Goal: Information Seeking & Learning: Learn about a topic

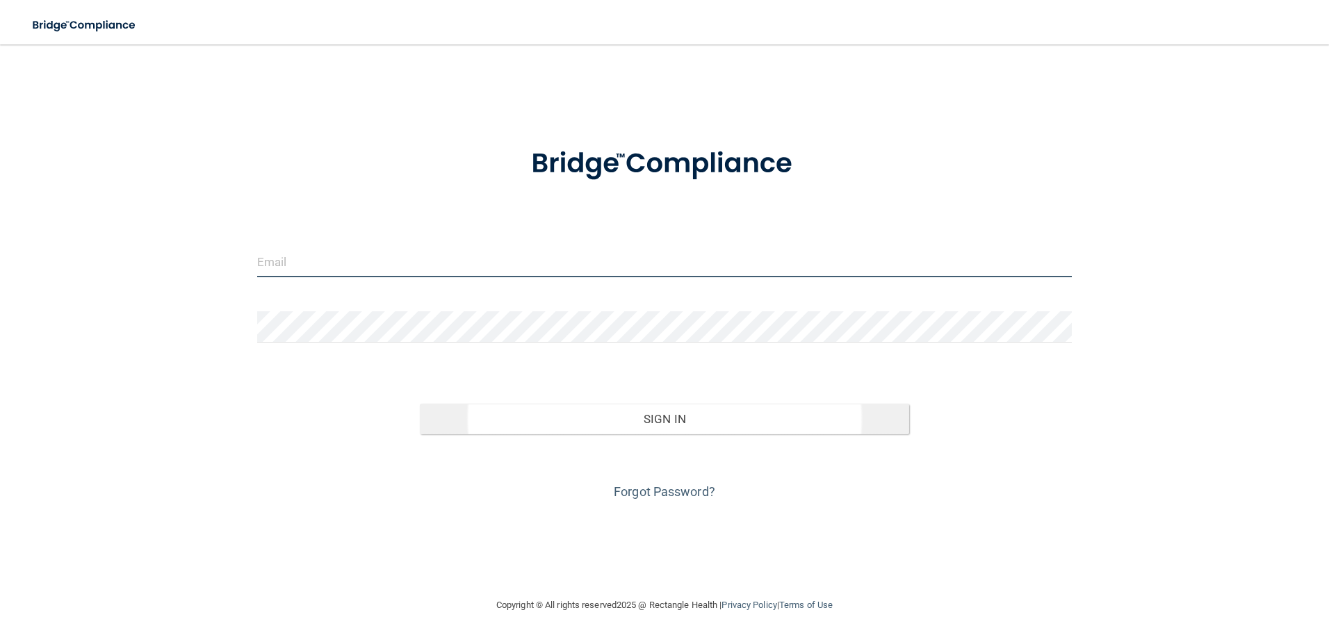
type input "[PERSON_NAME][EMAIL_ADDRESS][DOMAIN_NAME]"
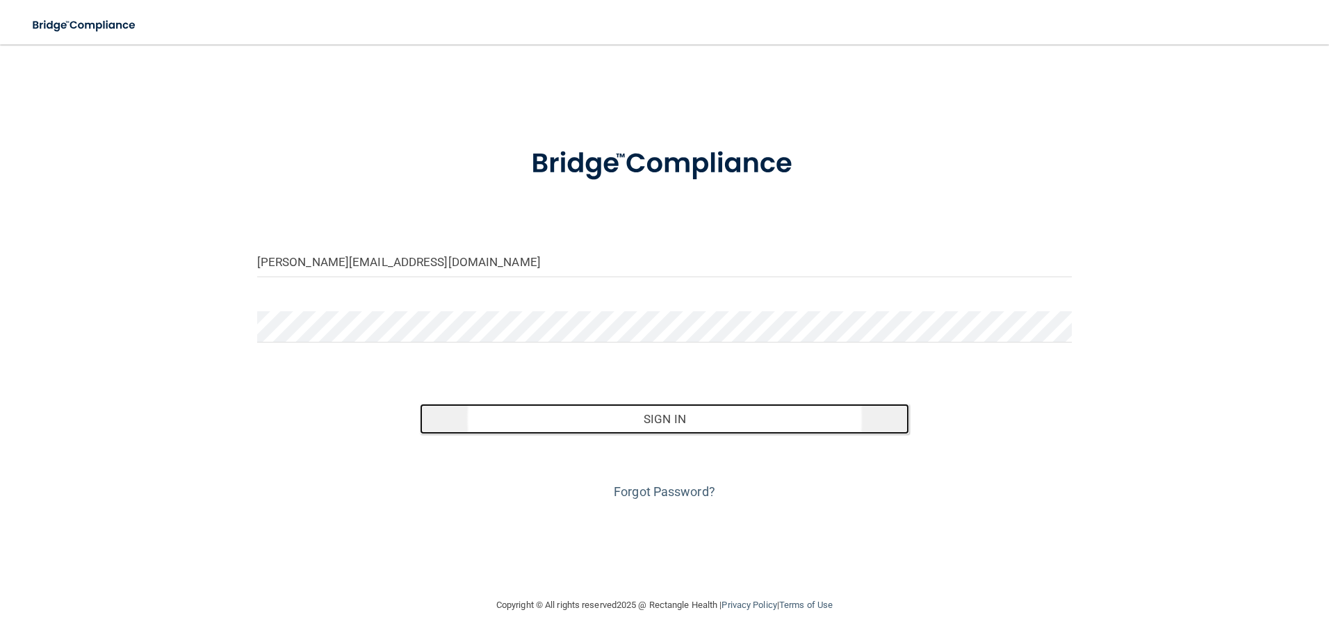
click at [685, 412] on button "Sign In" at bounding box center [664, 419] width 489 height 31
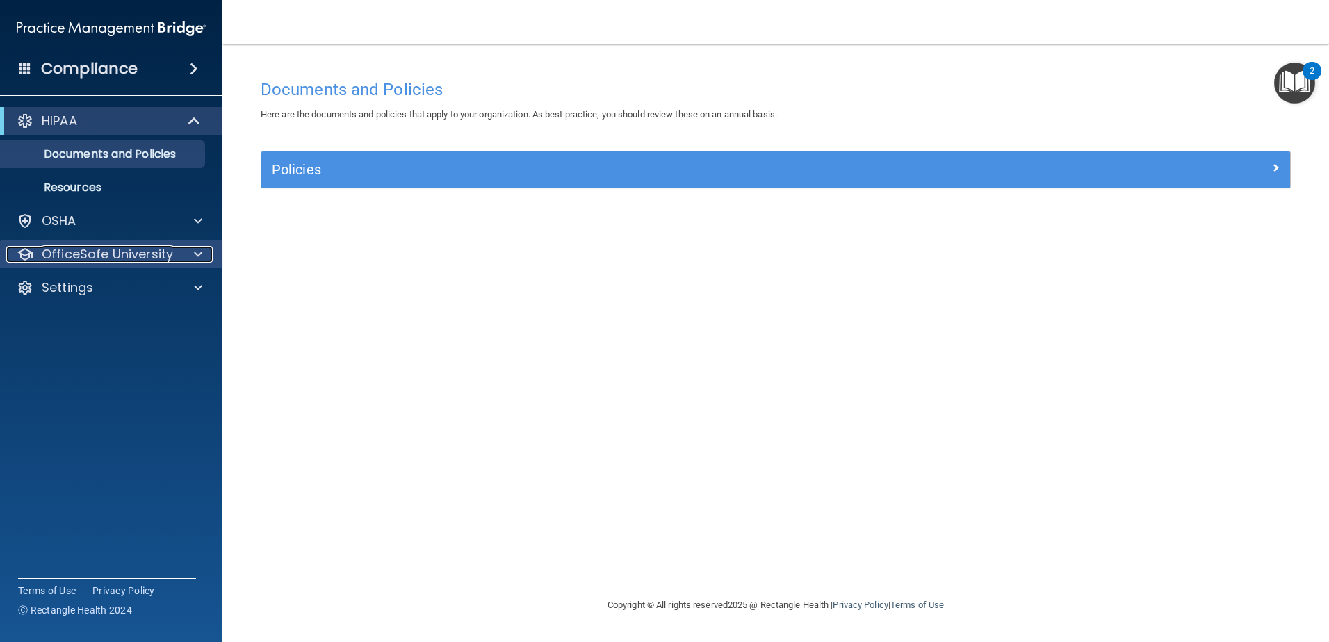
click at [197, 256] on span at bounding box center [198, 254] width 8 height 17
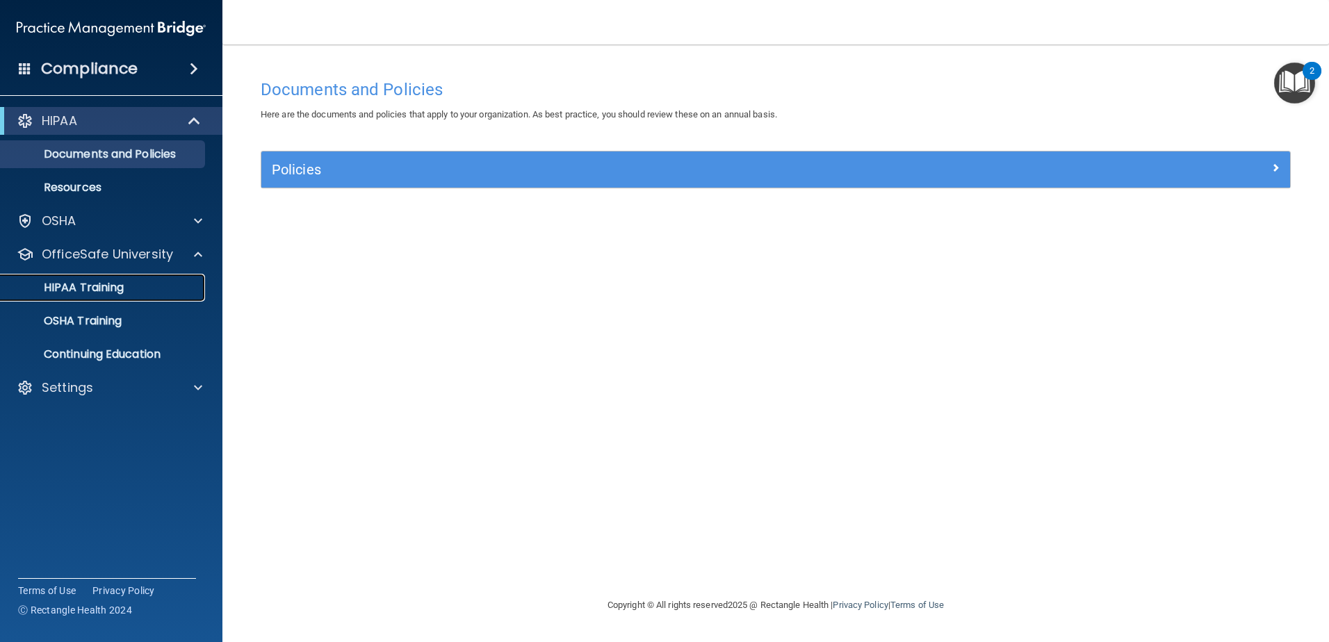
click at [110, 286] on p "HIPAA Training" at bounding box center [66, 288] width 115 height 14
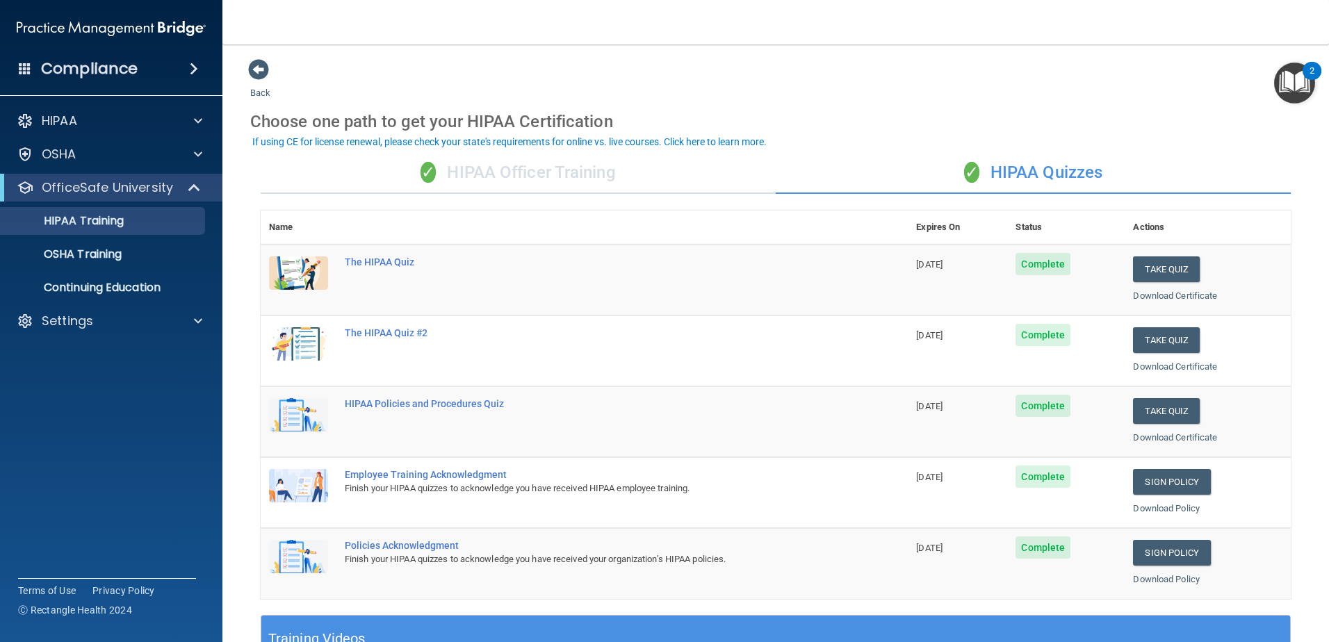
click at [528, 163] on div "✓ HIPAA Officer Training" at bounding box center [518, 173] width 515 height 42
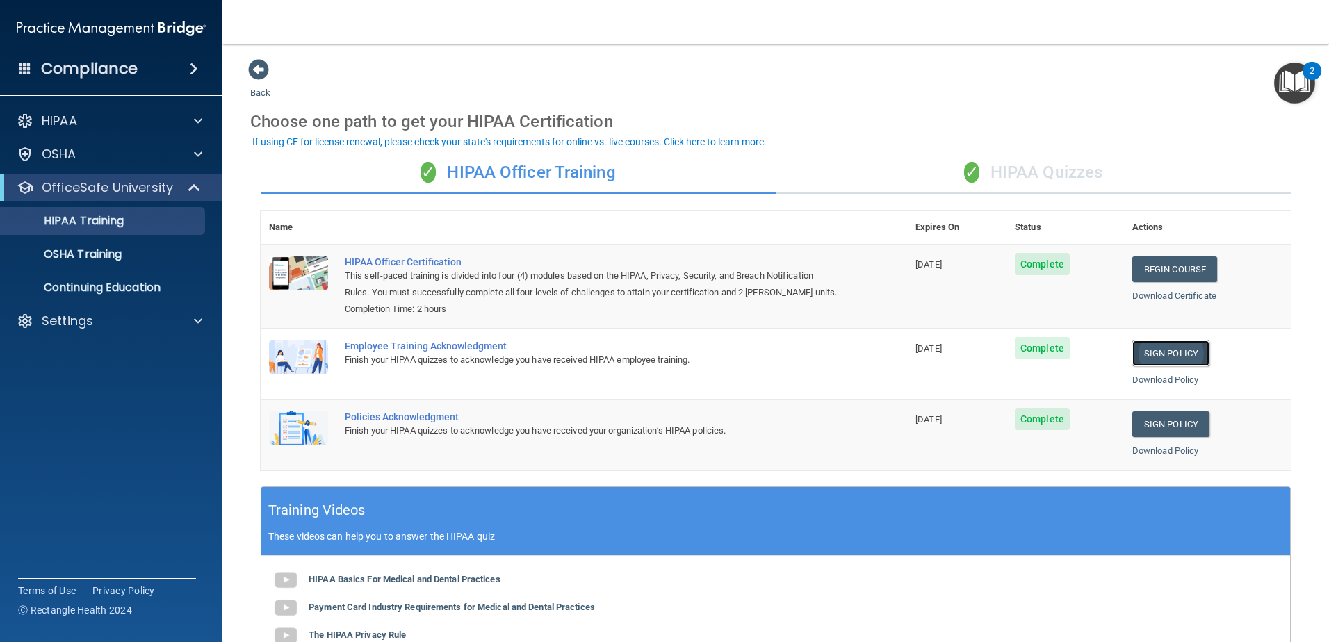
click at [1164, 358] on link "Sign Policy" at bounding box center [1171, 354] width 77 height 26
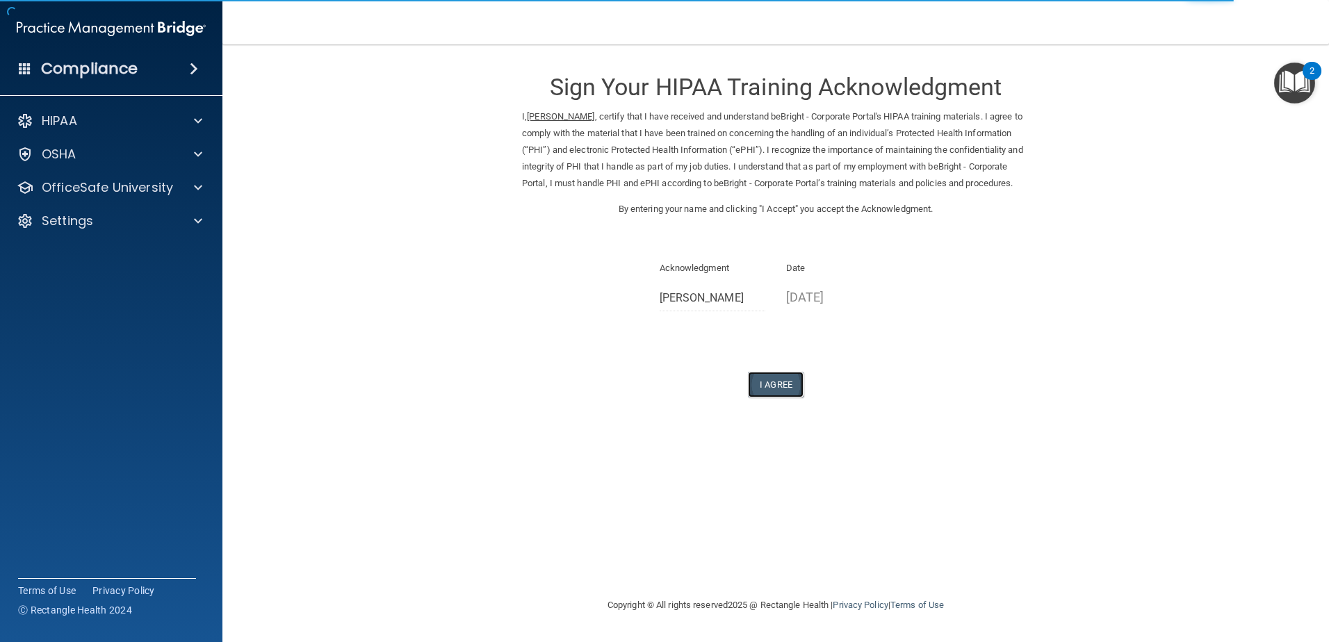
click at [775, 398] on button "I Agree" at bounding box center [776, 385] width 56 height 26
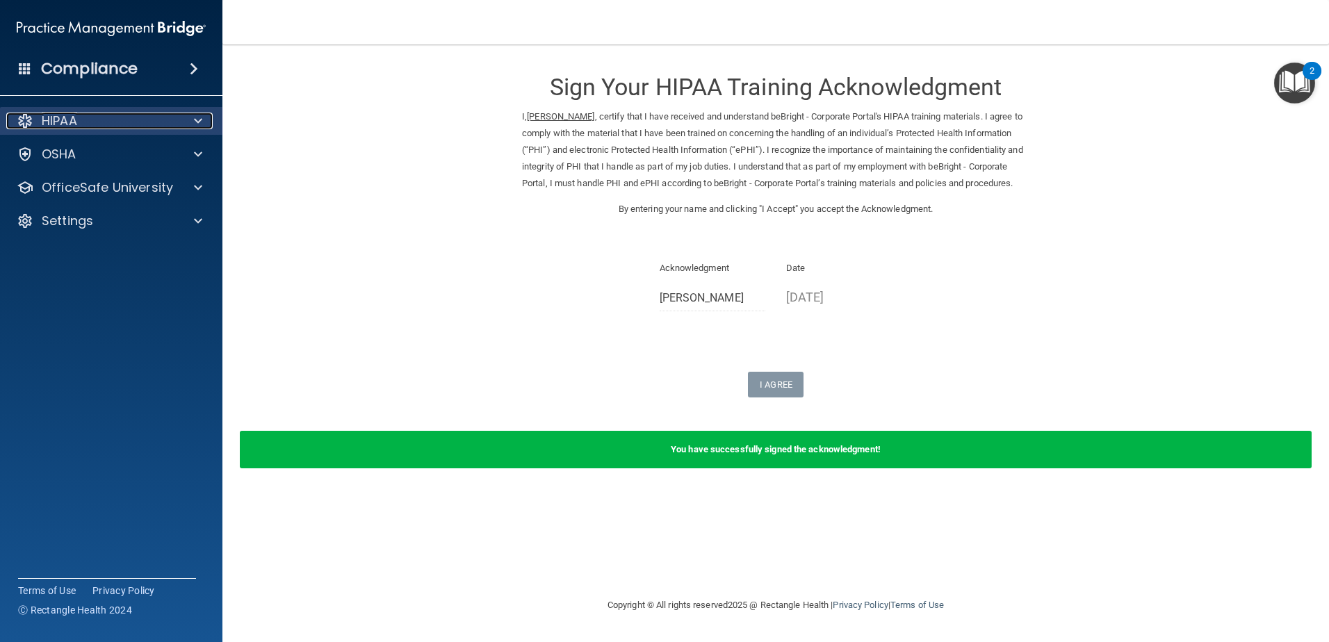
click at [199, 122] on span at bounding box center [198, 121] width 8 height 17
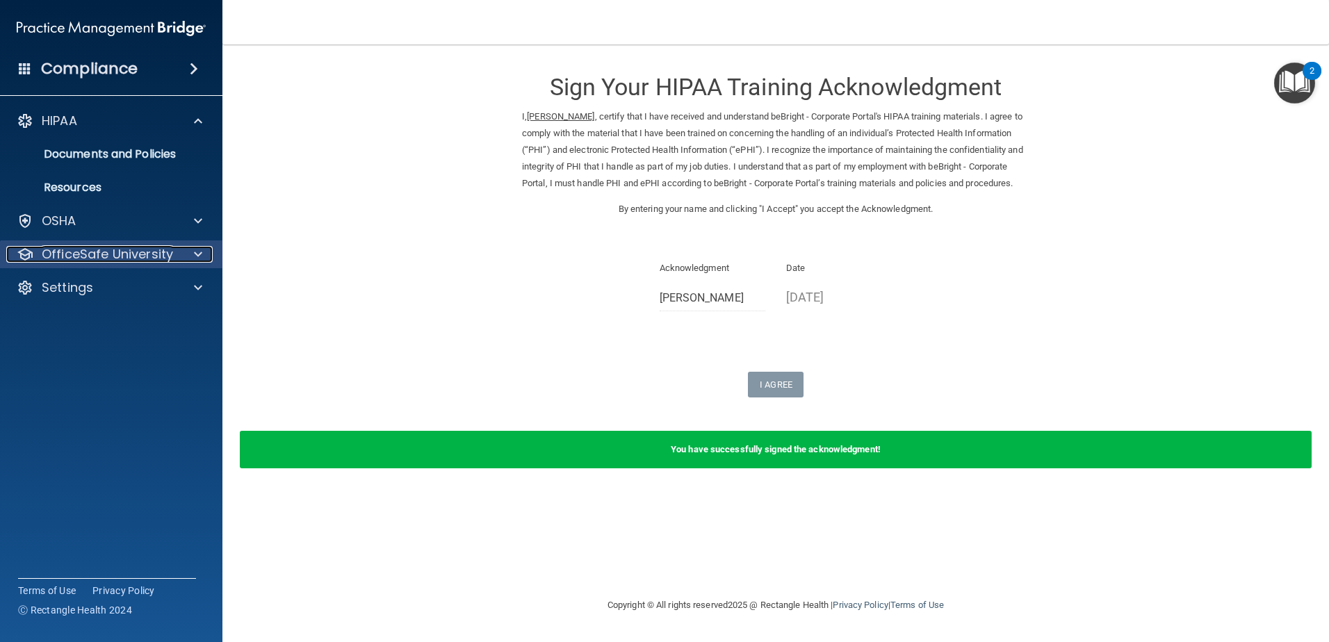
click at [196, 256] on span at bounding box center [198, 254] width 8 height 17
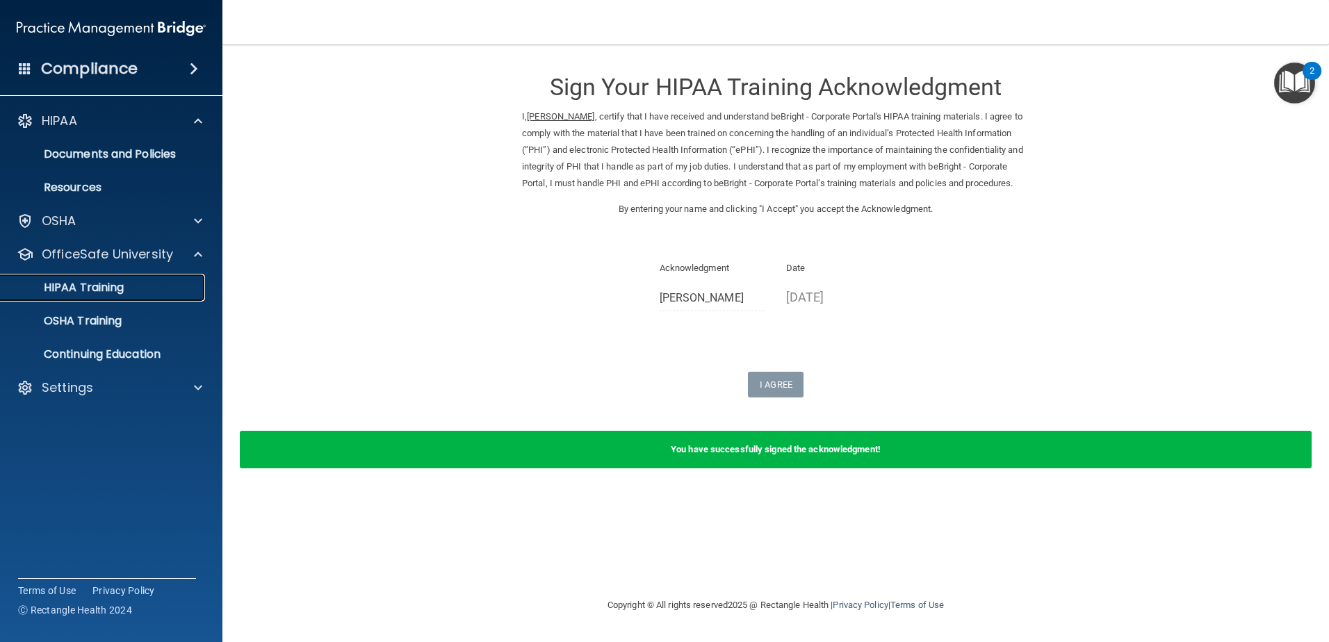
click at [100, 291] on p "HIPAA Training" at bounding box center [66, 288] width 115 height 14
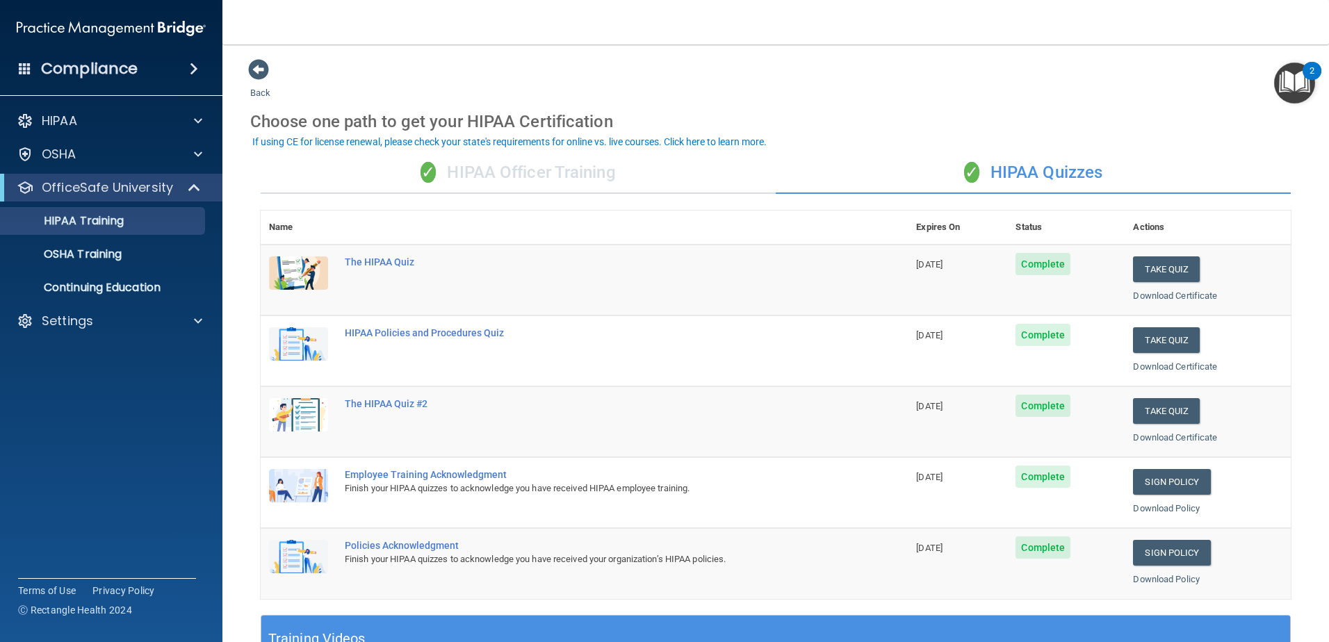
click at [537, 177] on div "✓ HIPAA Officer Training" at bounding box center [518, 173] width 515 height 42
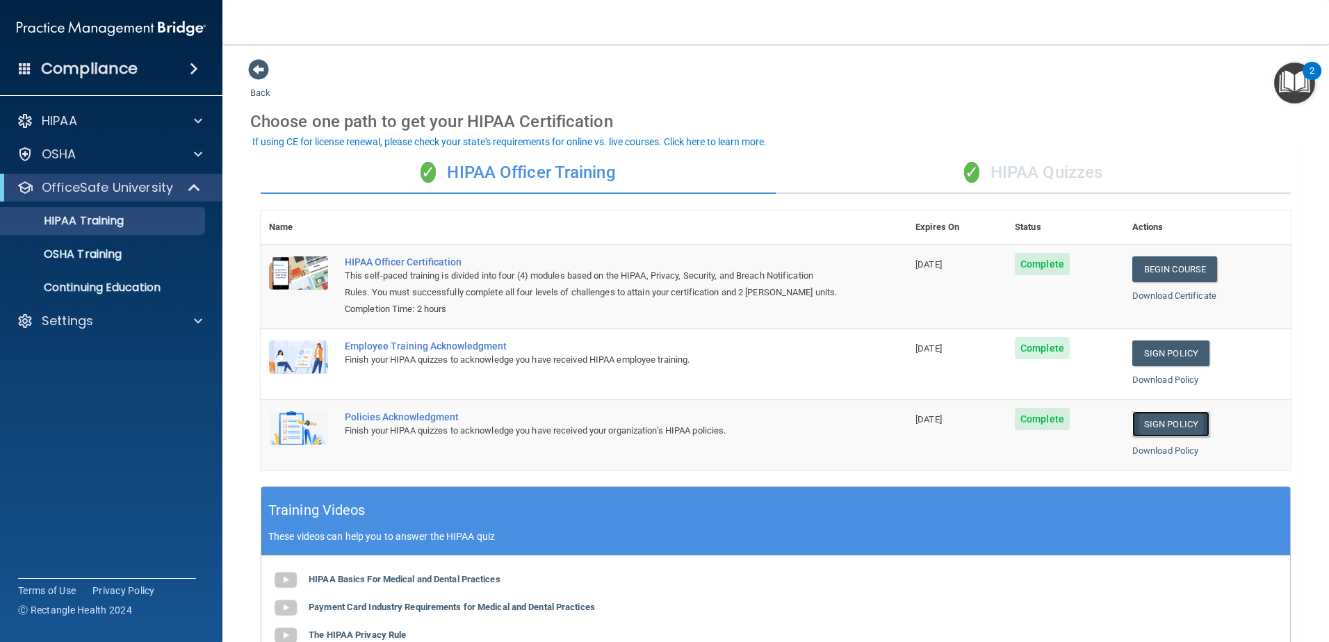
click at [1175, 425] on link "Sign Policy" at bounding box center [1171, 425] width 77 height 26
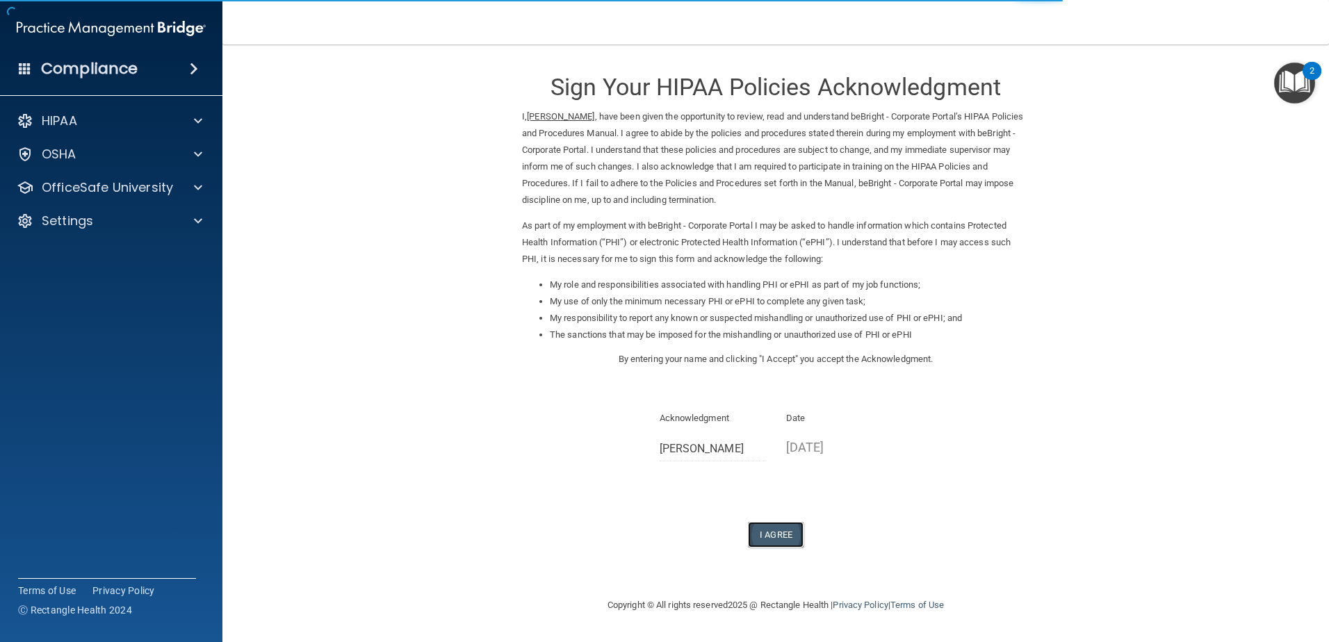
click at [767, 535] on button "I Agree" at bounding box center [776, 535] width 56 height 26
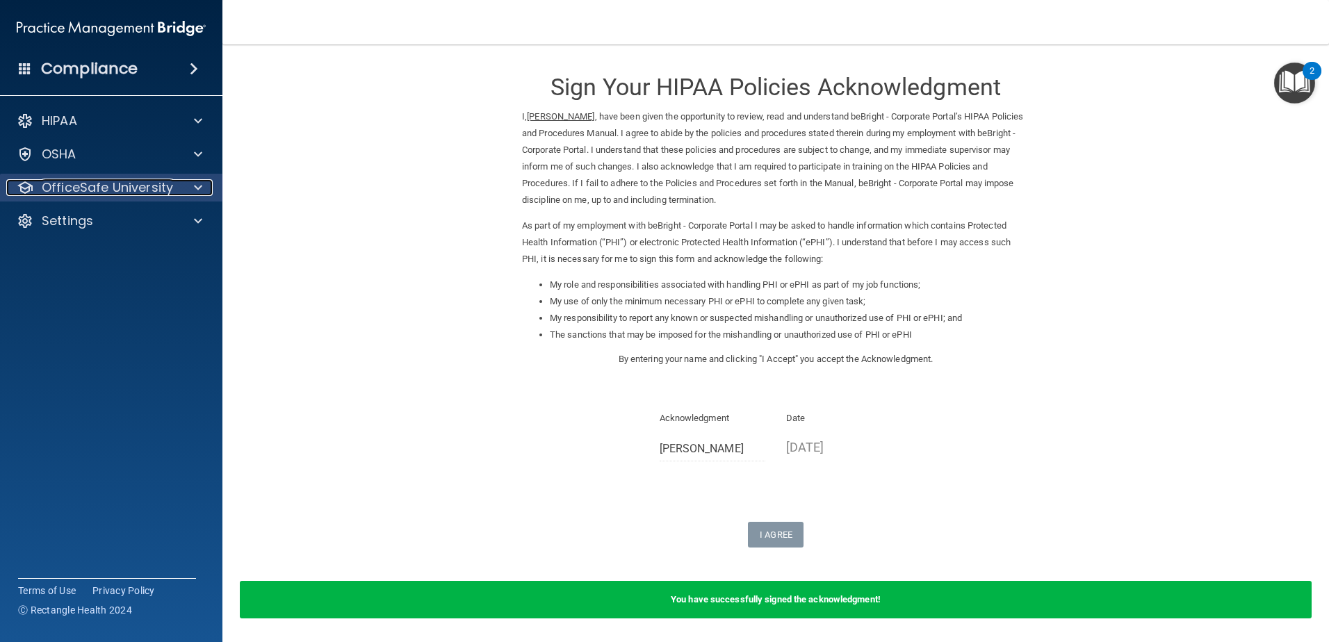
click at [197, 186] on span at bounding box center [198, 187] width 8 height 17
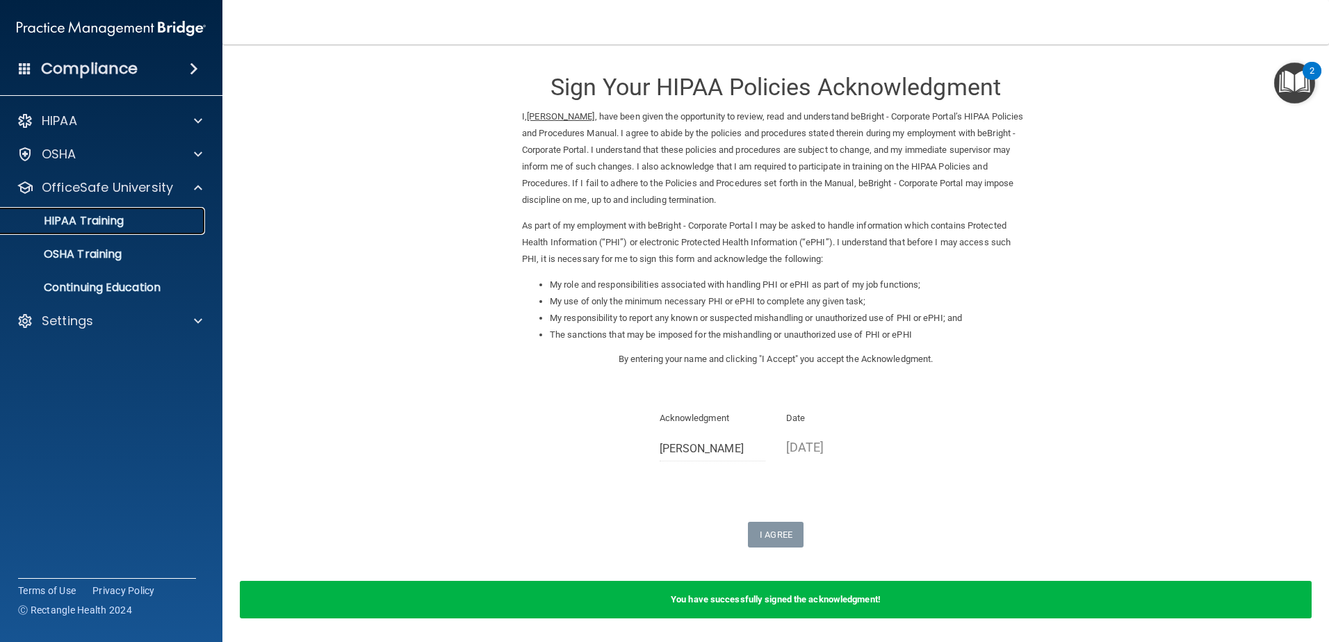
click at [88, 220] on p "HIPAA Training" at bounding box center [66, 221] width 115 height 14
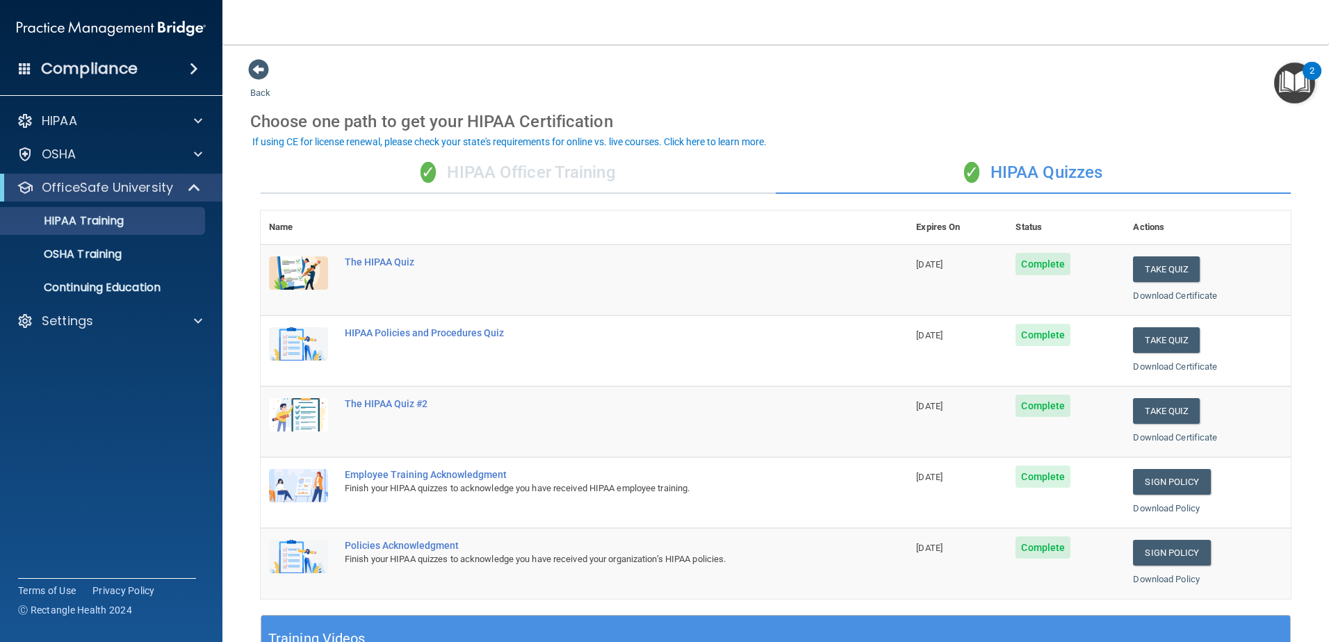
click at [553, 181] on div "✓ HIPAA Officer Training" at bounding box center [518, 173] width 515 height 42
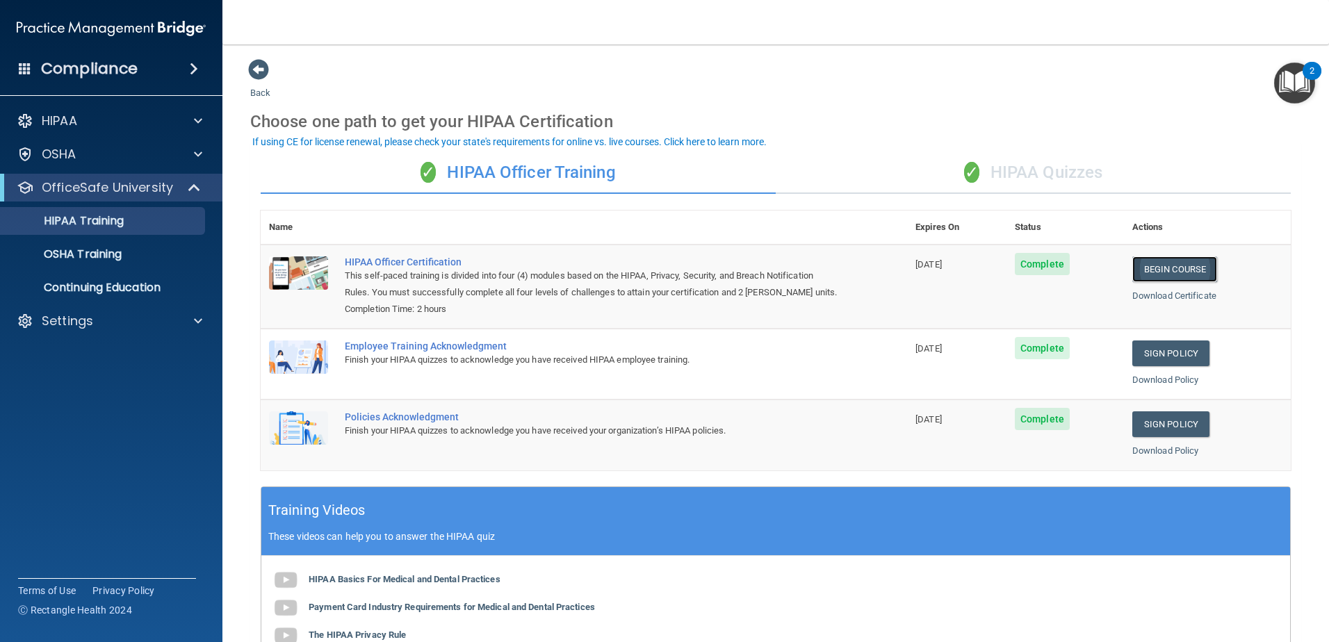
click at [1183, 261] on link "Begin Course" at bounding box center [1175, 270] width 85 height 26
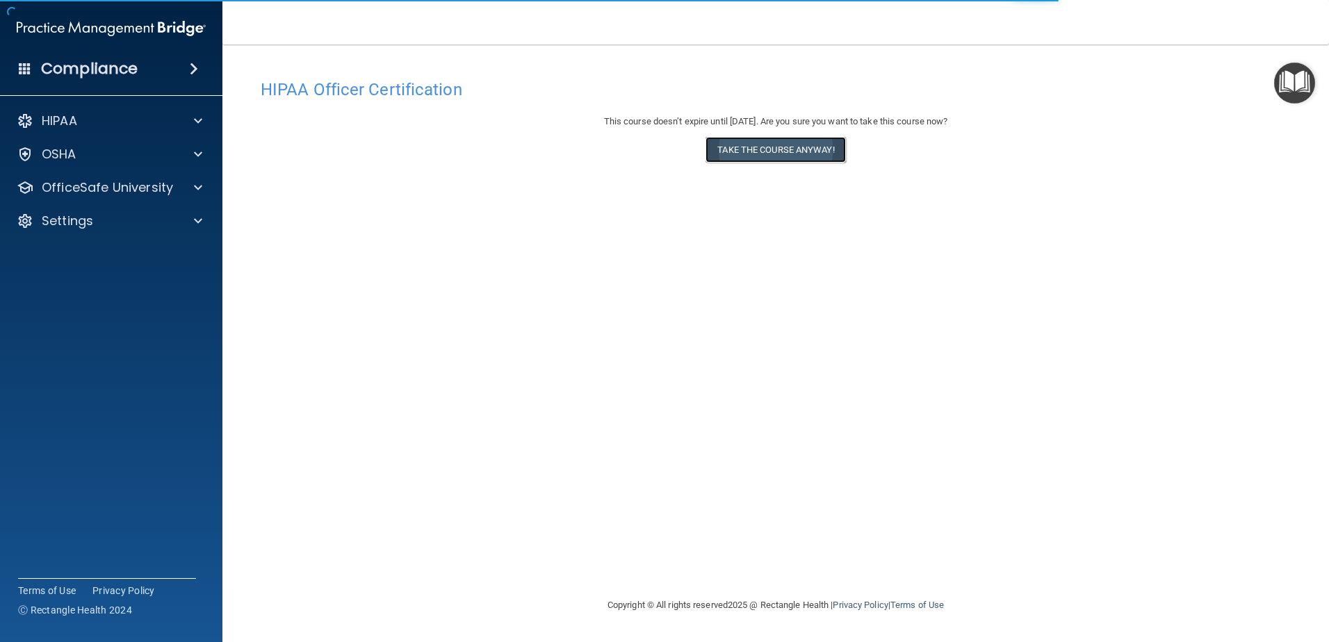
click at [792, 156] on button "Take the course anyway!" at bounding box center [776, 150] width 140 height 26
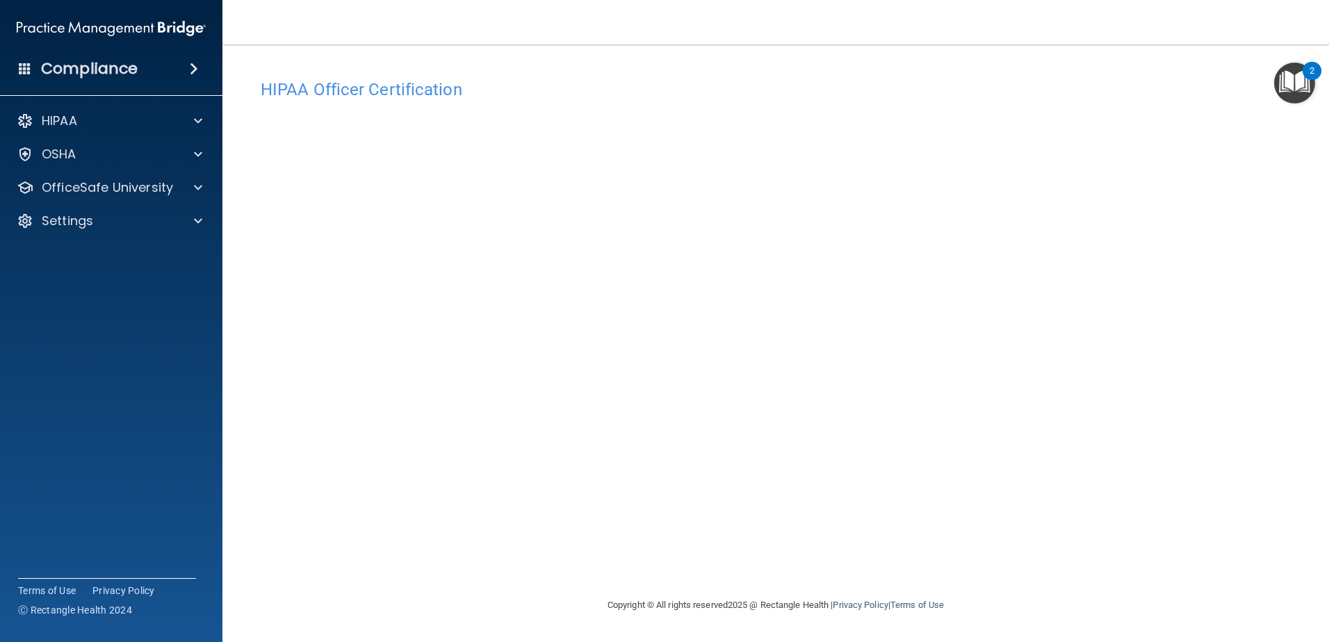
click at [1300, 81] on img "Open Resource Center, 2 new notifications" at bounding box center [1294, 83] width 41 height 41
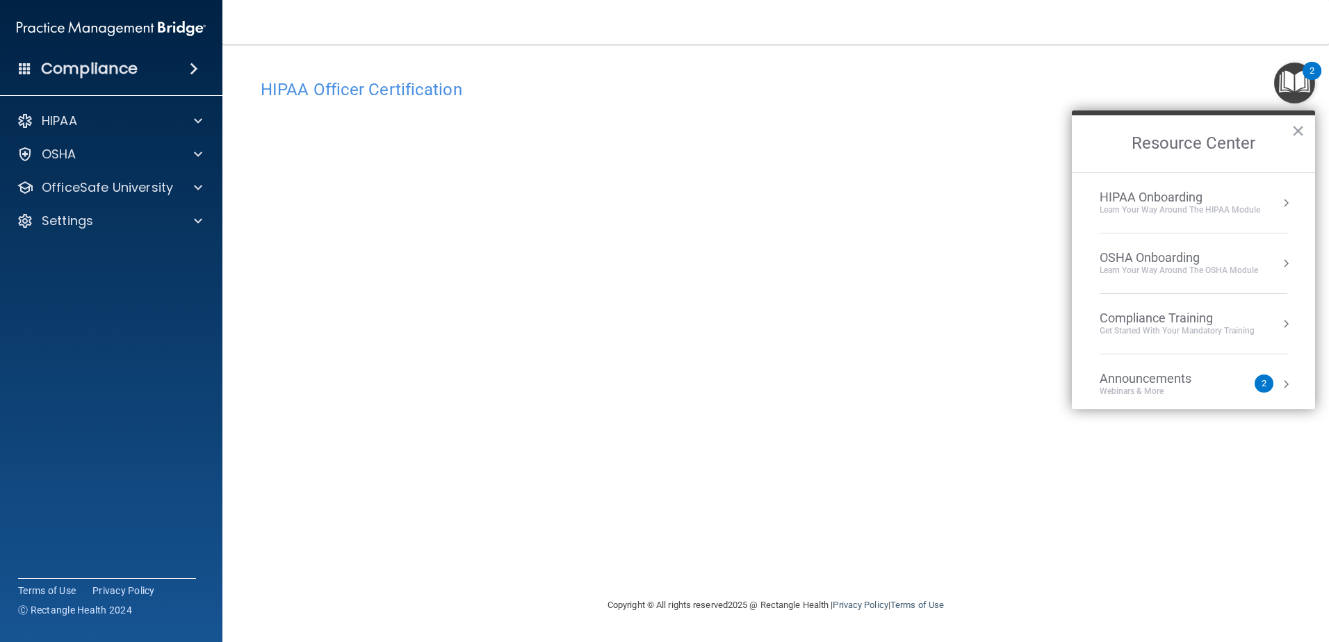
click at [1152, 104] on div "HIPAA Officer Certification" at bounding box center [775, 89] width 1051 height 34
click at [1295, 131] on button "×" at bounding box center [1298, 131] width 13 height 22
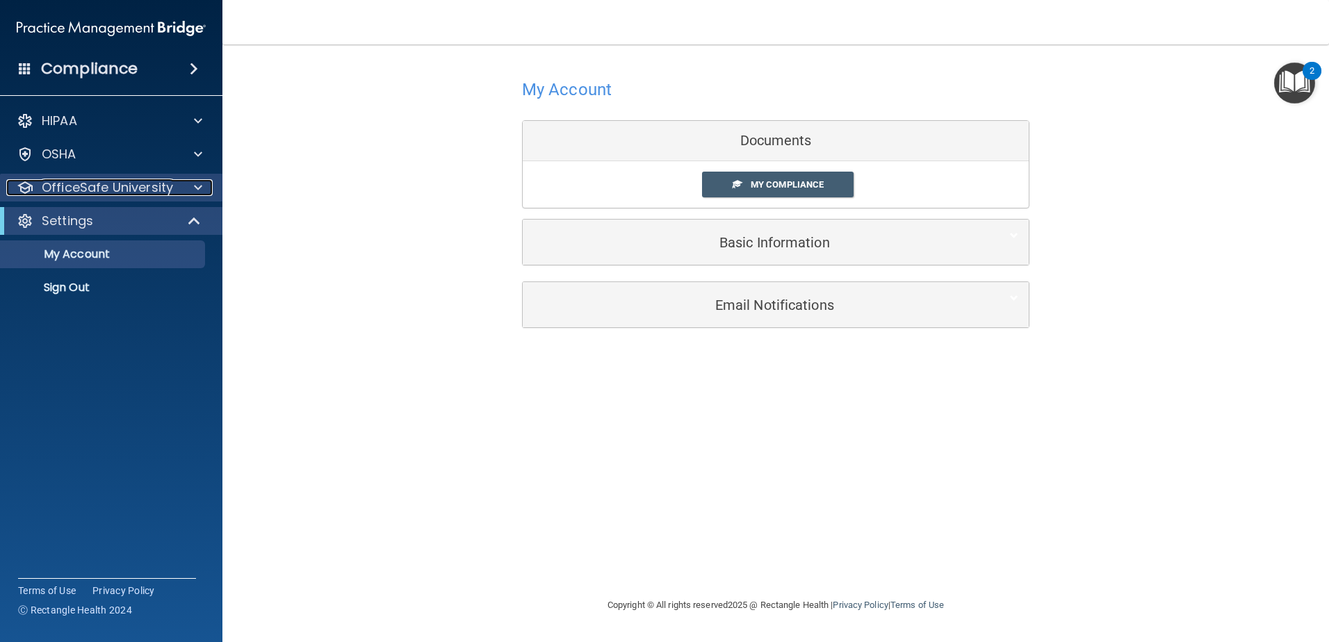
click at [202, 186] on span at bounding box center [198, 187] width 8 height 17
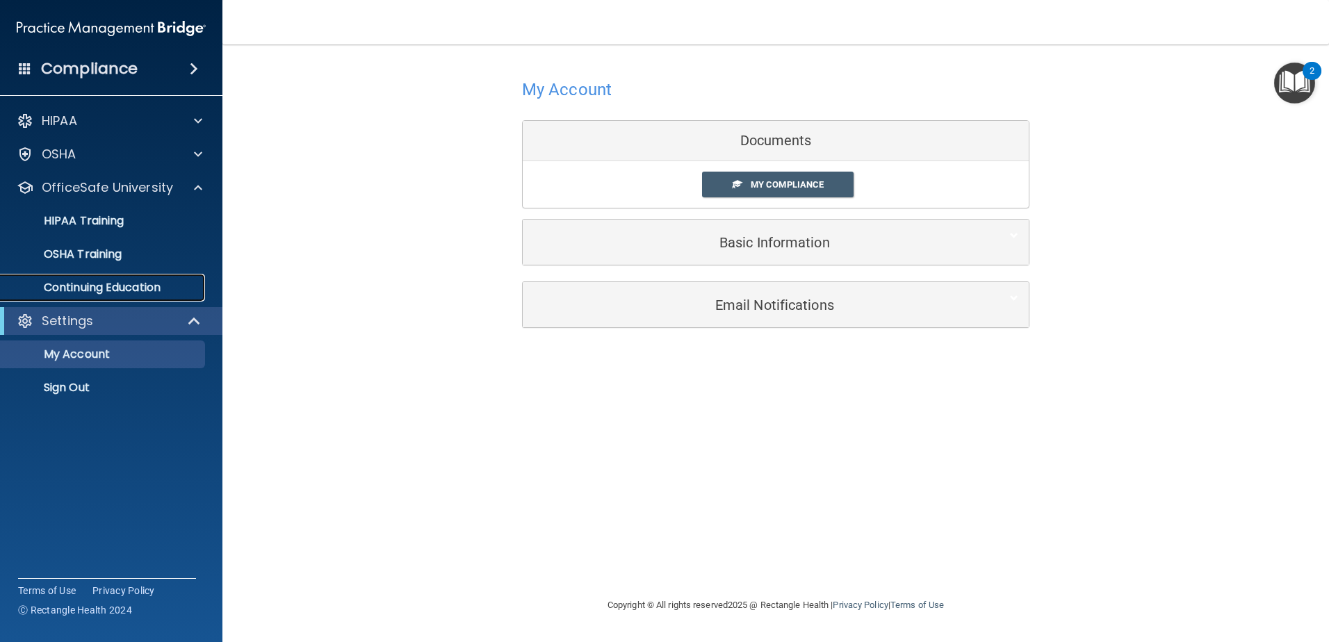
click at [134, 291] on p "Continuing Education" at bounding box center [104, 288] width 190 height 14
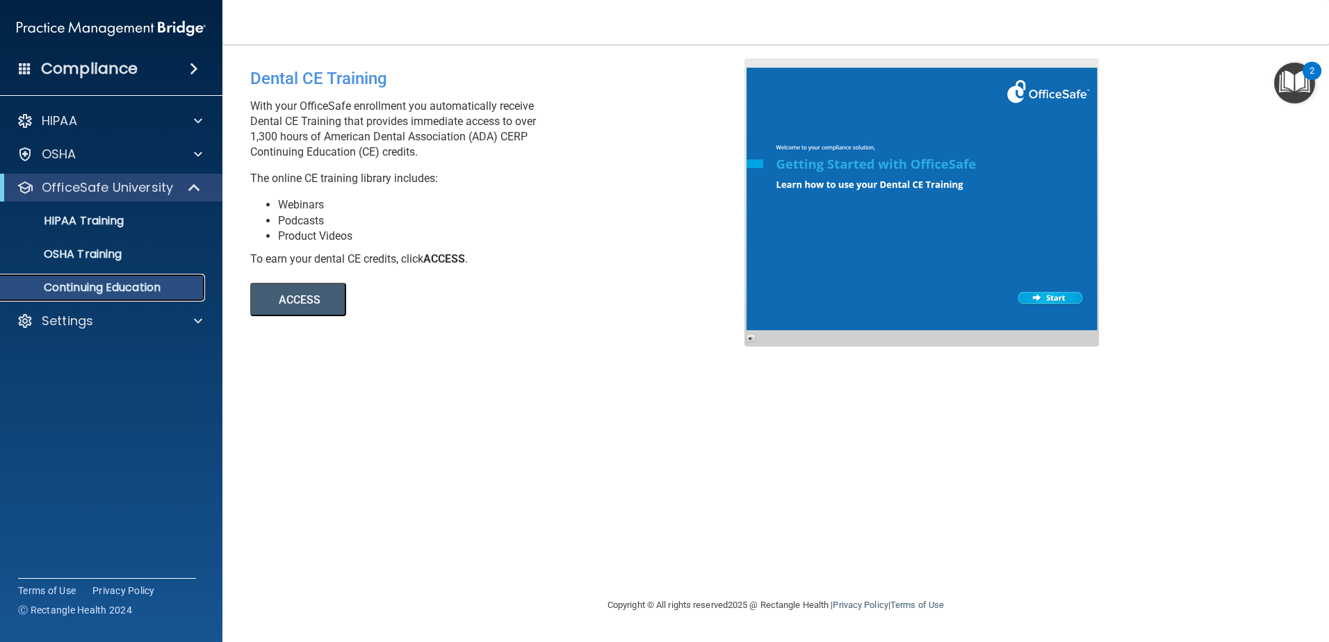
click at [97, 287] on p "Continuing Education" at bounding box center [104, 288] width 190 height 14
click at [126, 211] on link "HIPAA Training" at bounding box center [95, 221] width 219 height 28
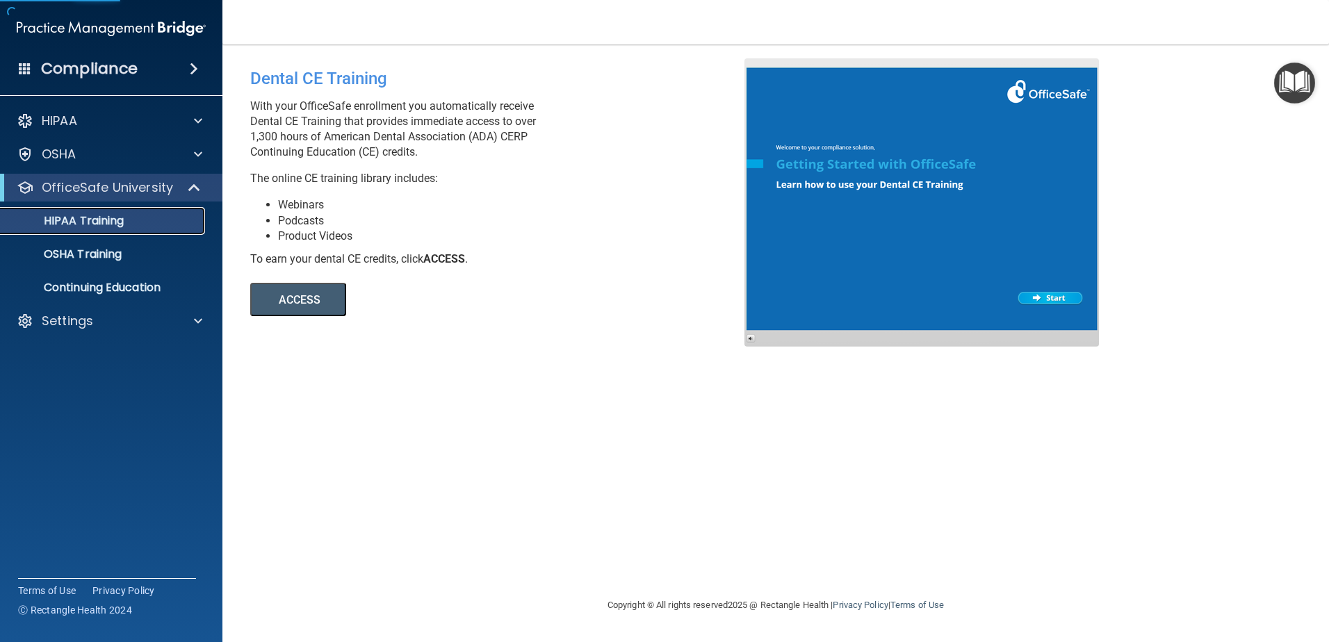
click at [106, 223] on p "HIPAA Training" at bounding box center [66, 221] width 115 height 14
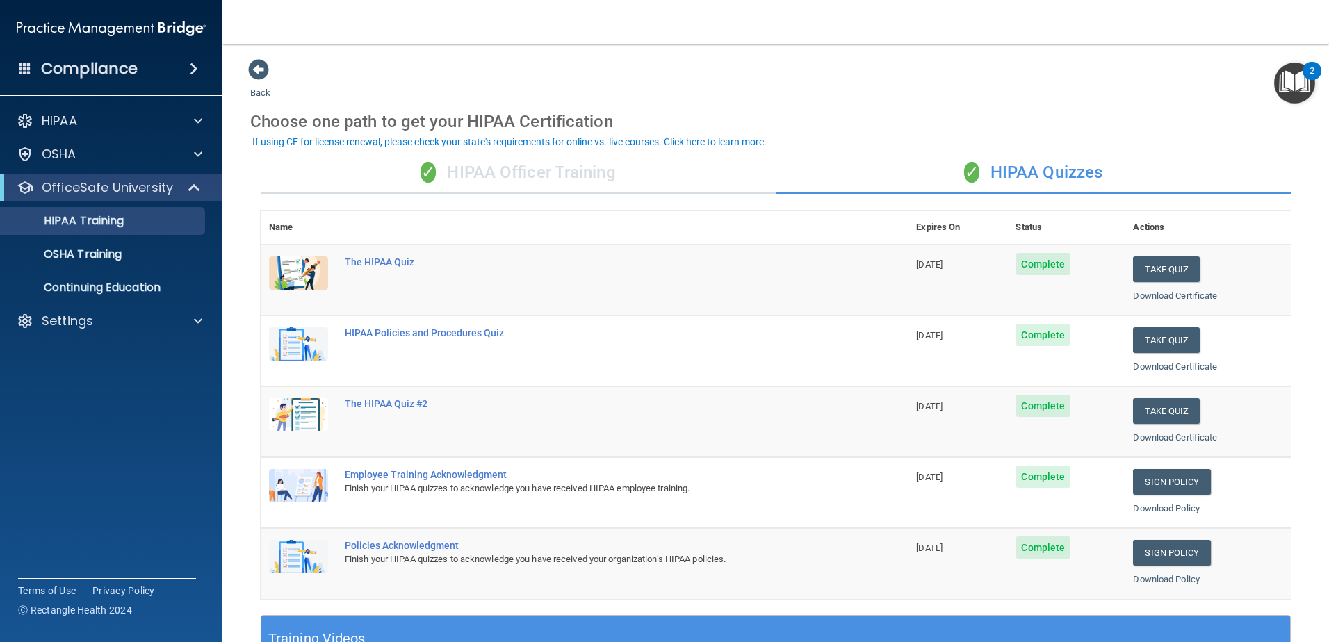
click at [552, 170] on div "✓ HIPAA Officer Training" at bounding box center [518, 173] width 515 height 42
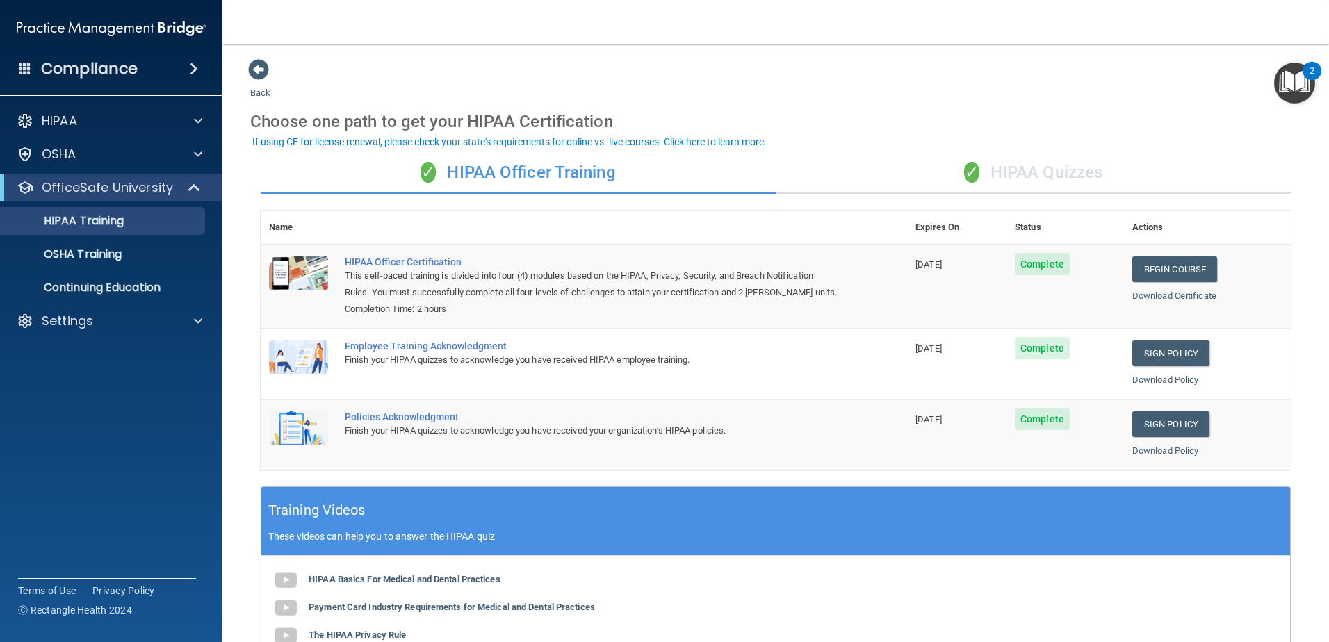
click at [1041, 179] on div "✓ HIPAA Quizzes" at bounding box center [1033, 173] width 515 height 42
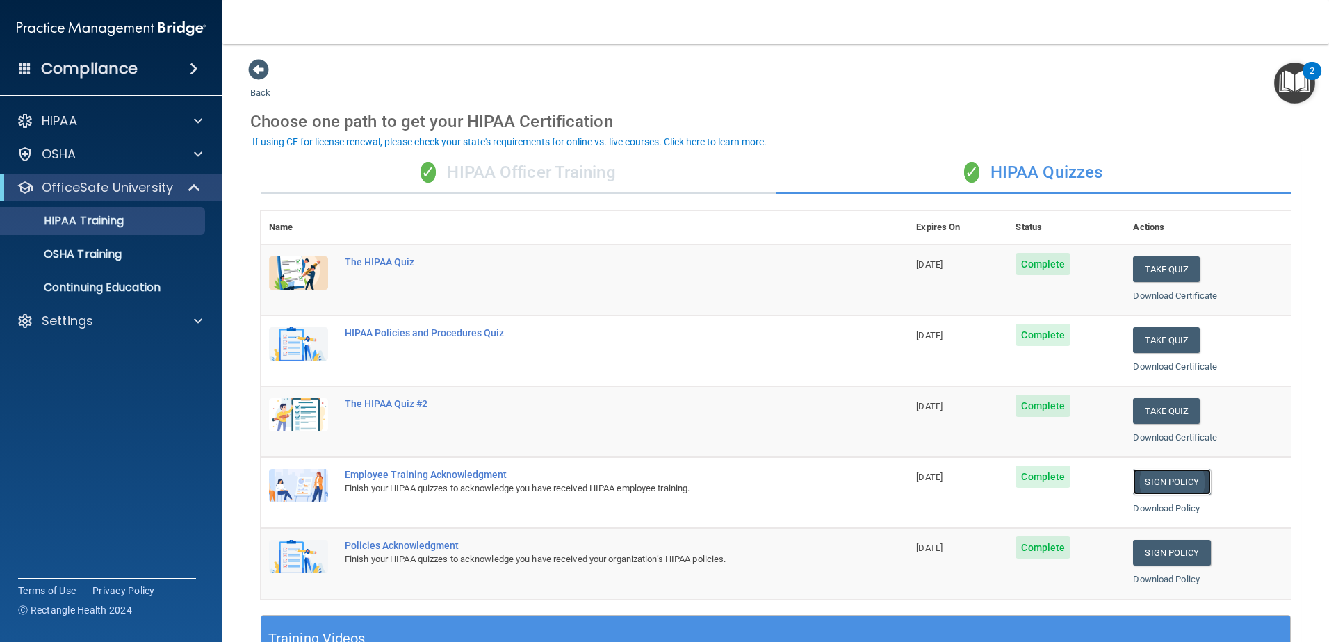
click at [1163, 478] on link "Sign Policy" at bounding box center [1171, 482] width 77 height 26
drag, startPoint x: 90, startPoint y: 218, endPoint x: 102, endPoint y: 217, distance: 11.8
click at [91, 218] on p "HIPAA Training" at bounding box center [66, 221] width 115 height 14
click at [520, 170] on div "✓ HIPAA Officer Training" at bounding box center [518, 173] width 515 height 42
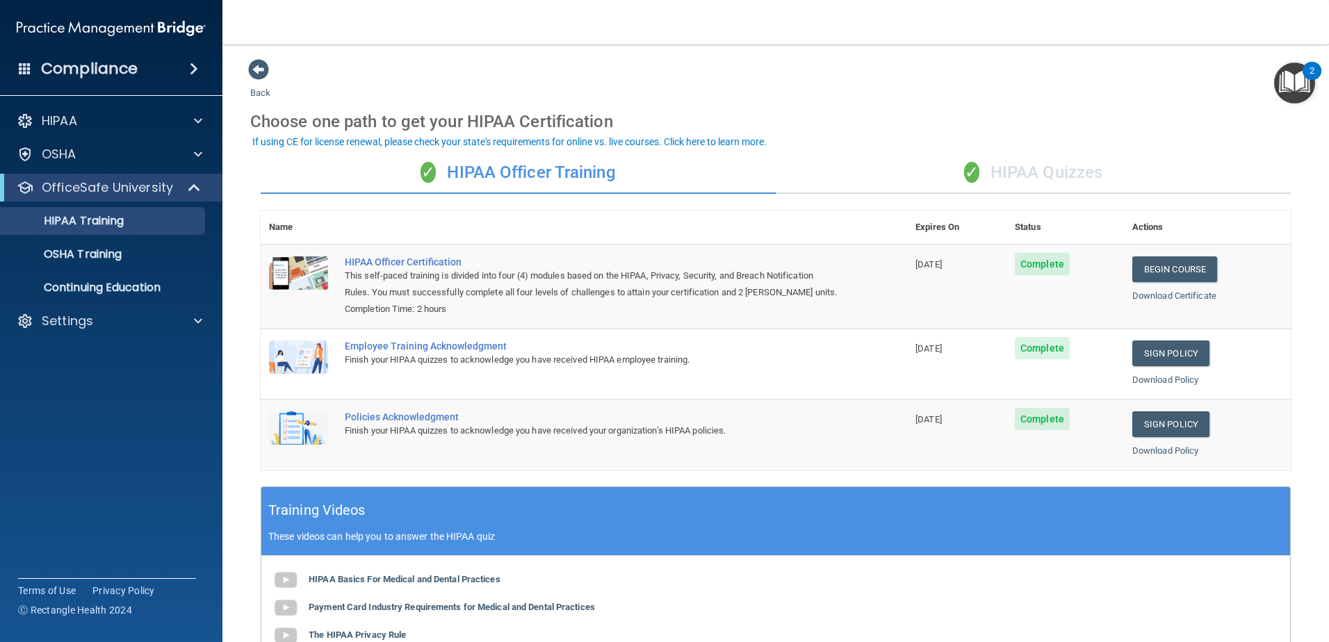
click at [1049, 166] on div "✓ HIPAA Quizzes" at bounding box center [1033, 173] width 515 height 42
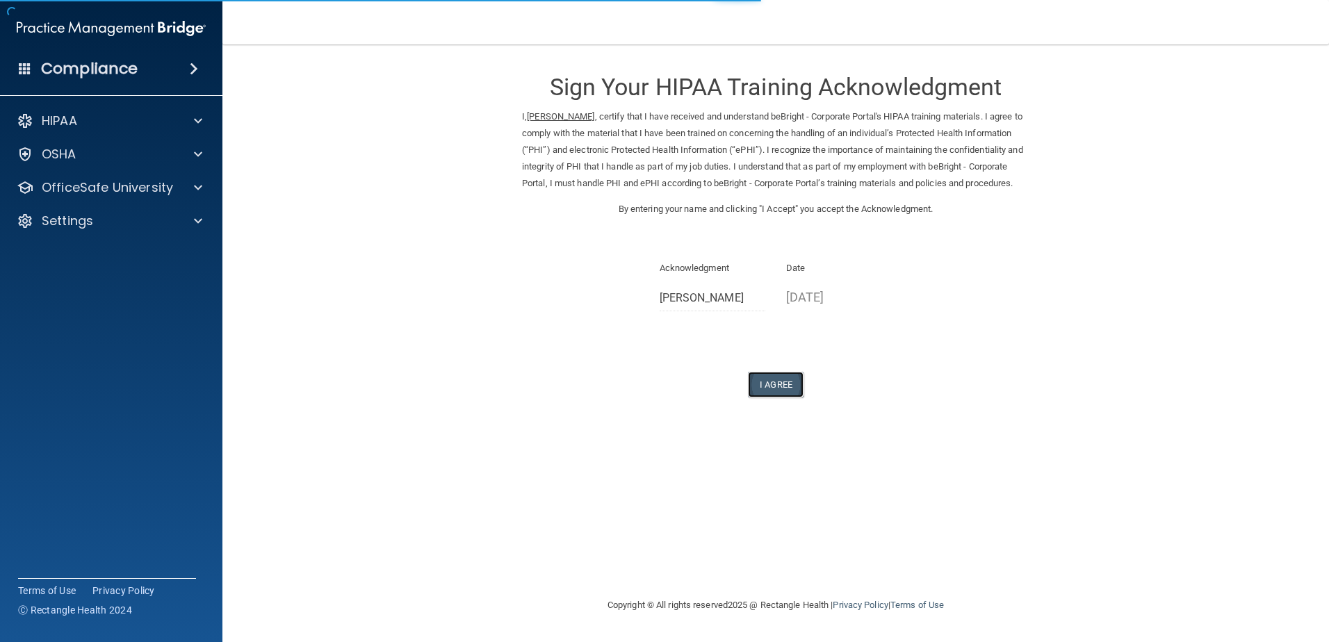
drag, startPoint x: 779, startPoint y: 404, endPoint x: 799, endPoint y: 410, distance: 21.1
click at [779, 398] on button "I Agree" at bounding box center [776, 385] width 56 height 26
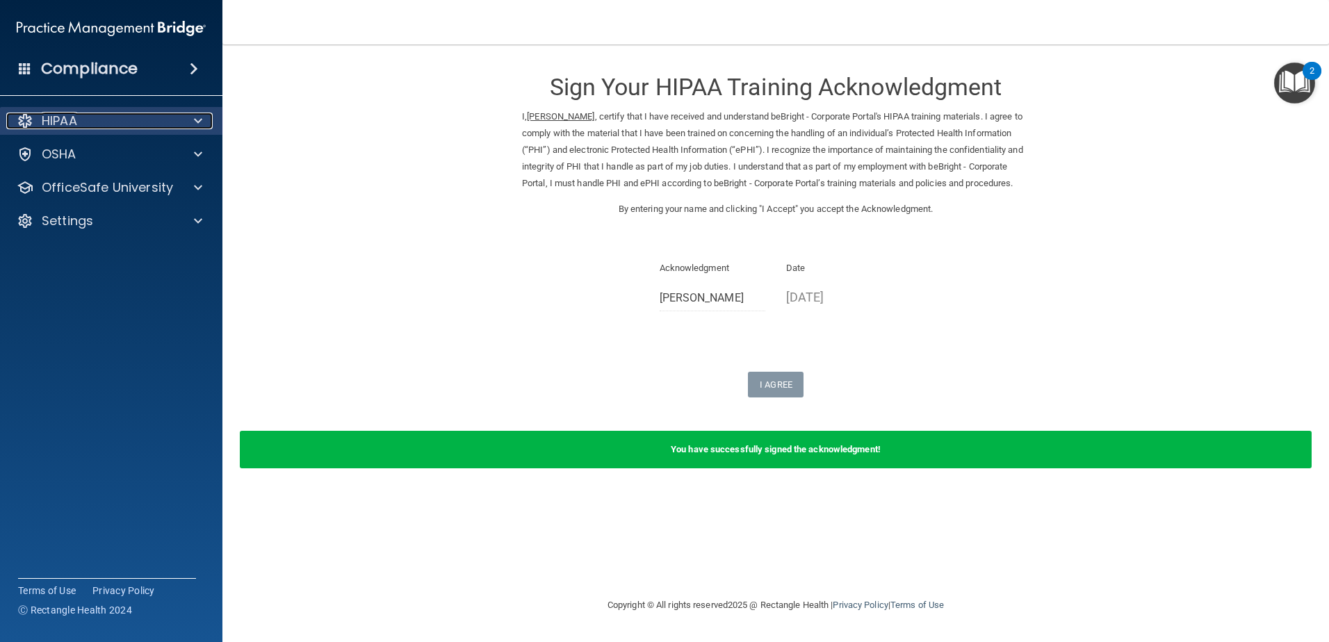
click at [197, 122] on span at bounding box center [198, 121] width 8 height 17
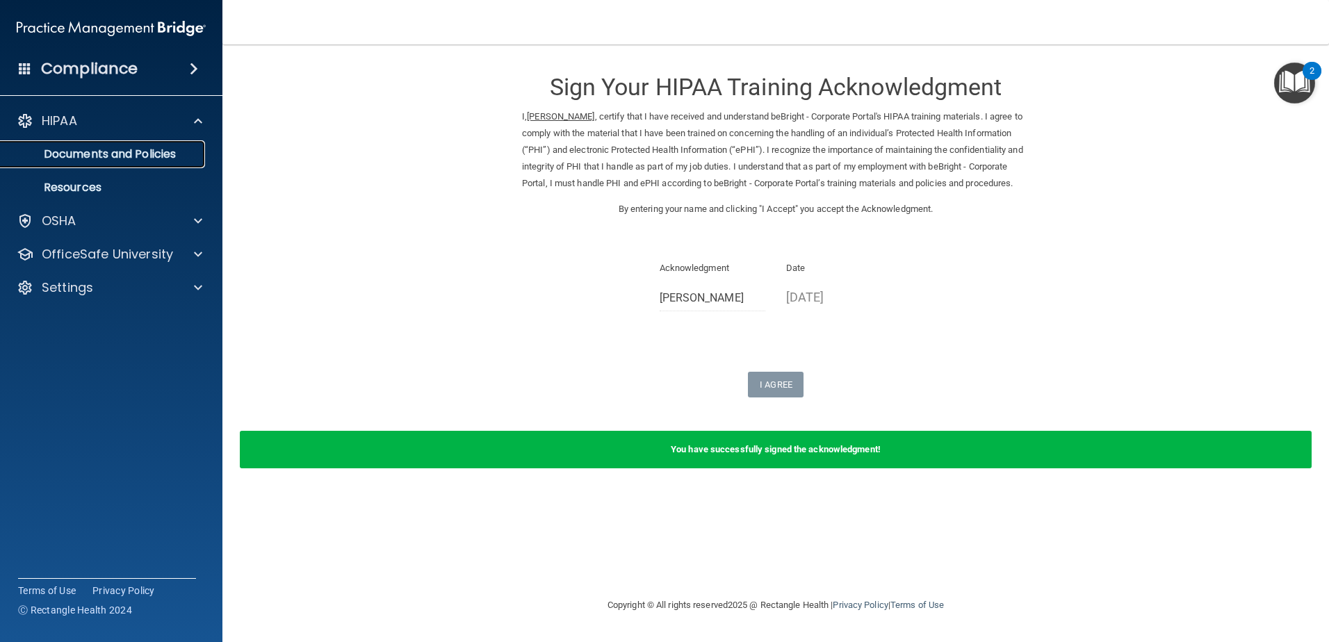
click at [117, 161] on p "Documents and Policies" at bounding box center [104, 154] width 190 height 14
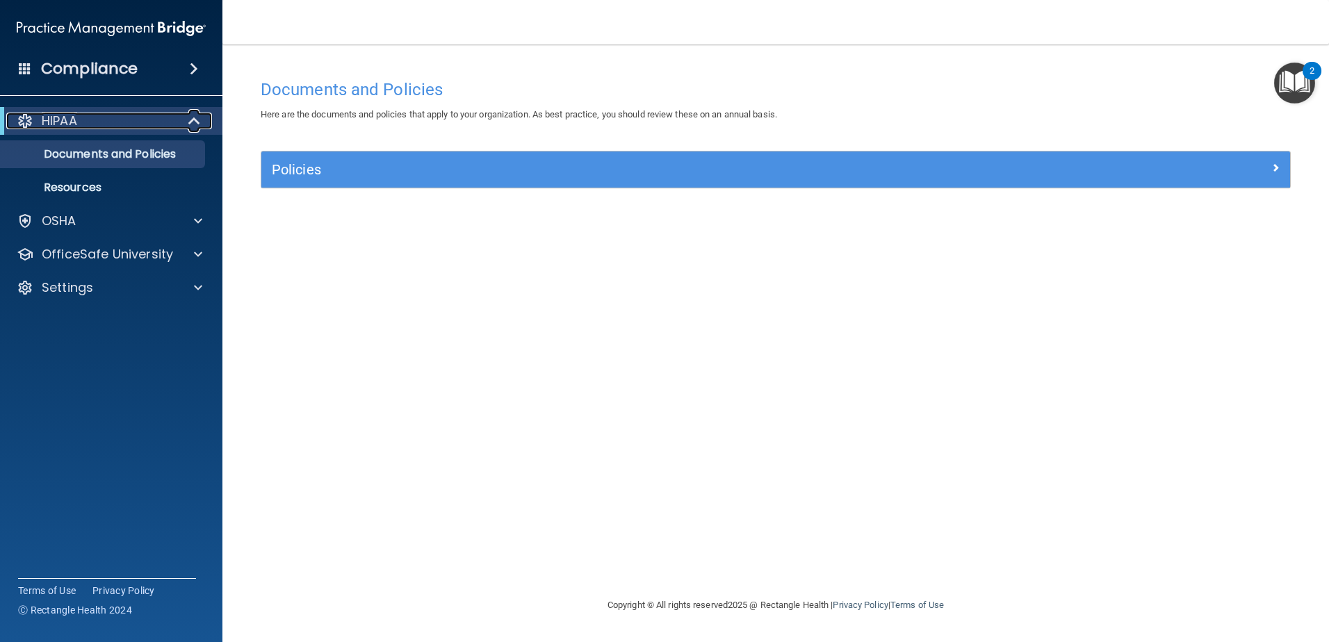
click at [83, 117] on div "HIPAA" at bounding box center [92, 121] width 172 height 17
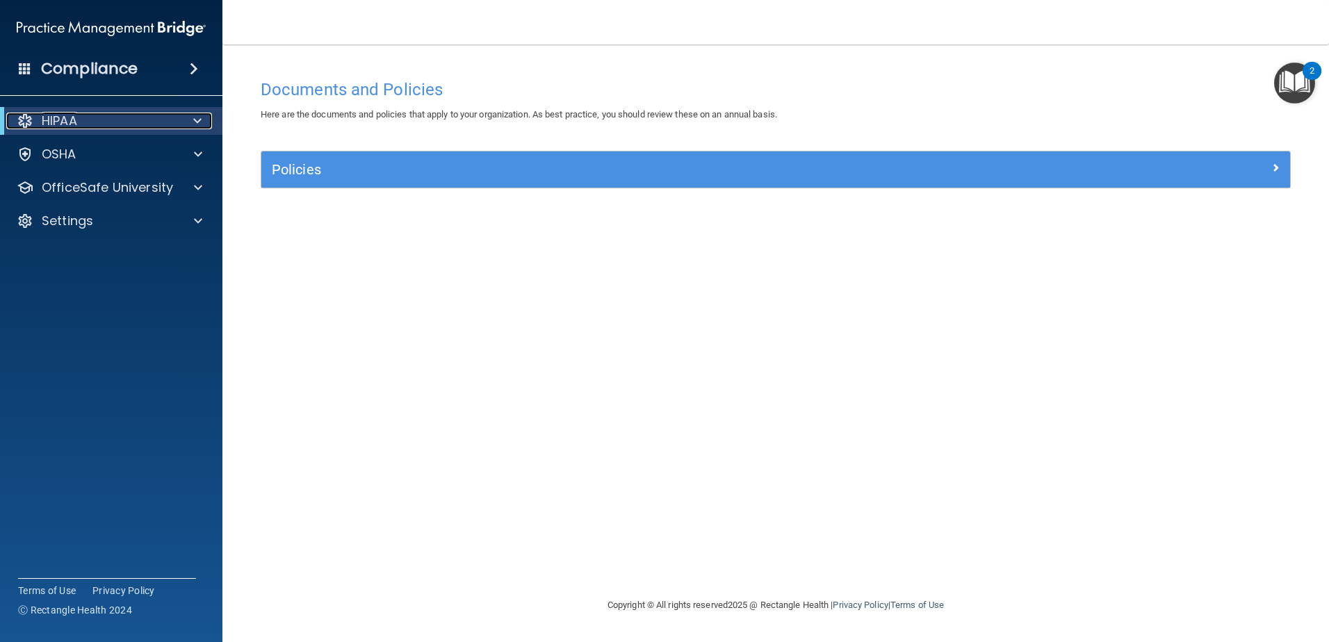
click at [197, 116] on span at bounding box center [197, 121] width 8 height 17
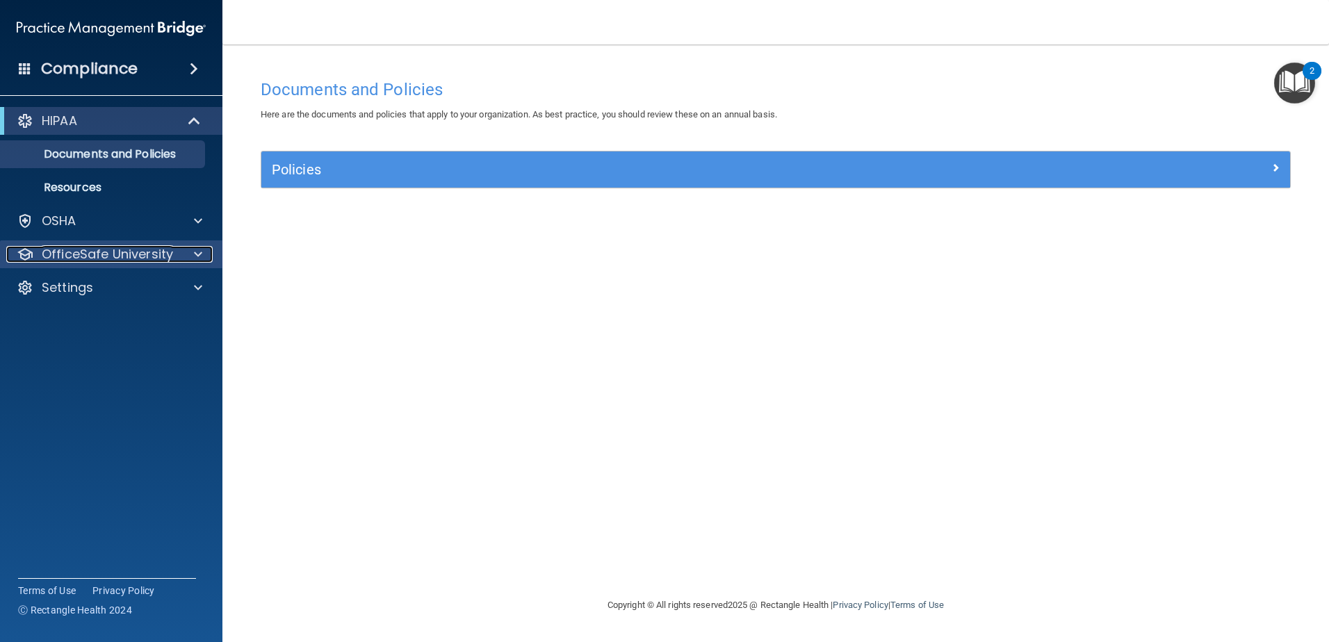
click at [196, 255] on span at bounding box center [198, 254] width 8 height 17
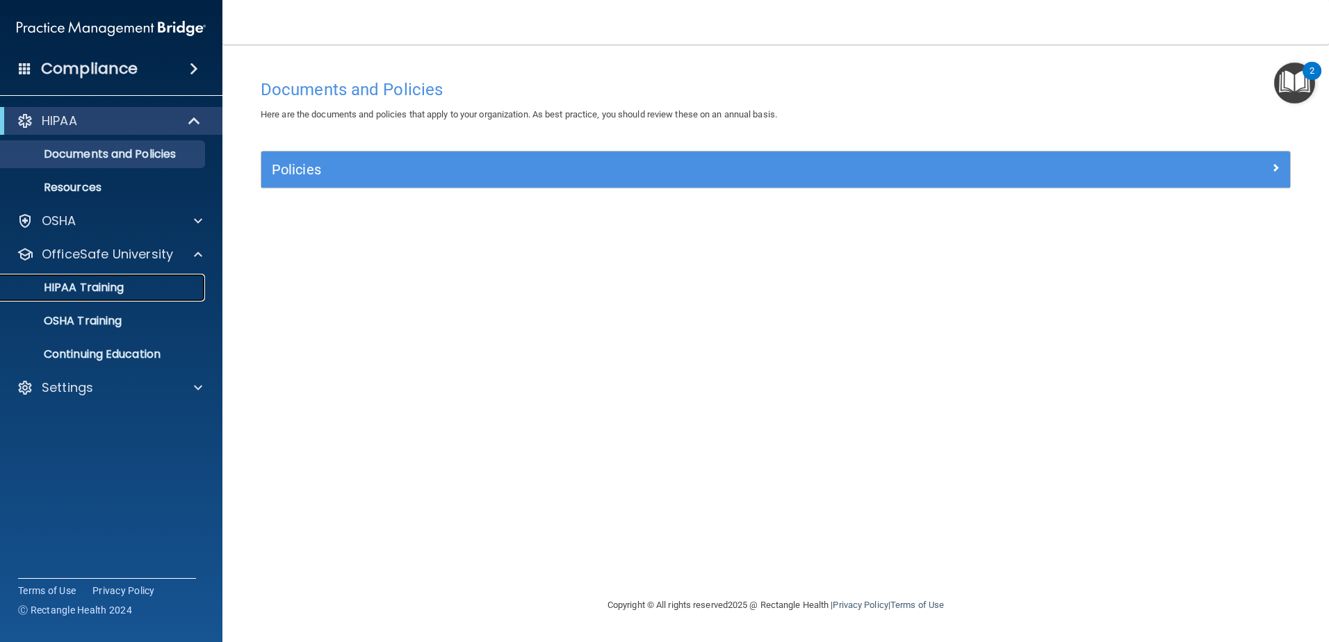
click at [106, 289] on p "HIPAA Training" at bounding box center [66, 288] width 115 height 14
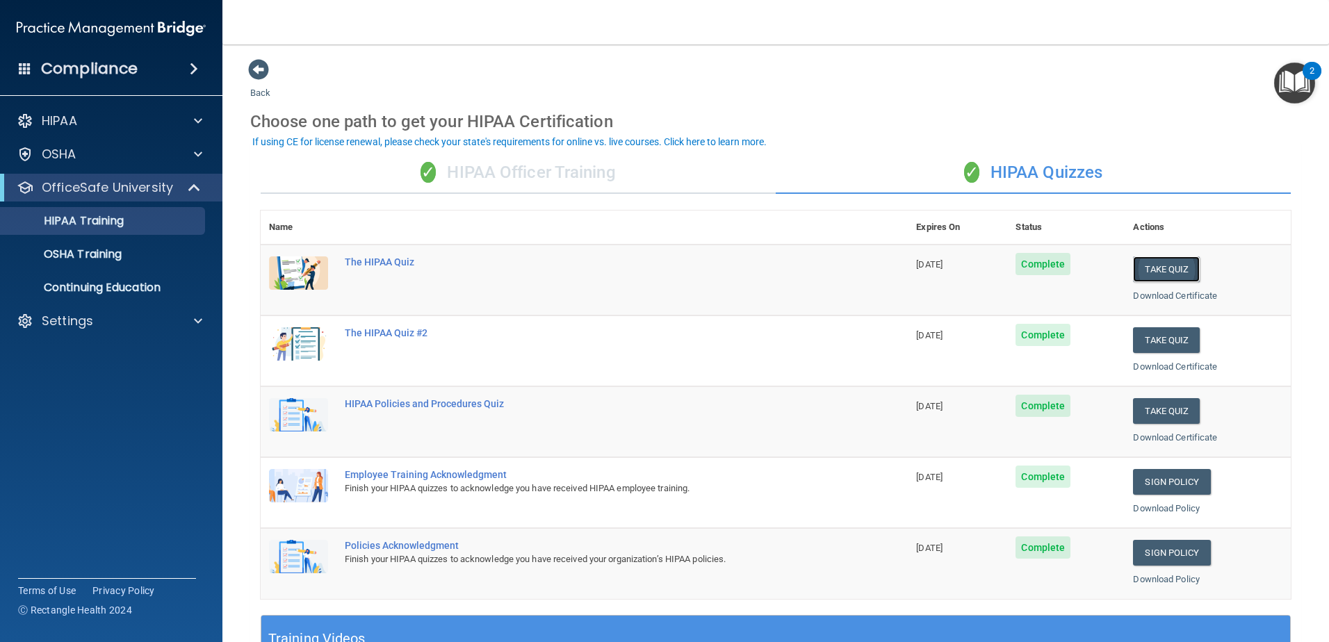
click at [1159, 263] on button "Take Quiz" at bounding box center [1166, 270] width 67 height 26
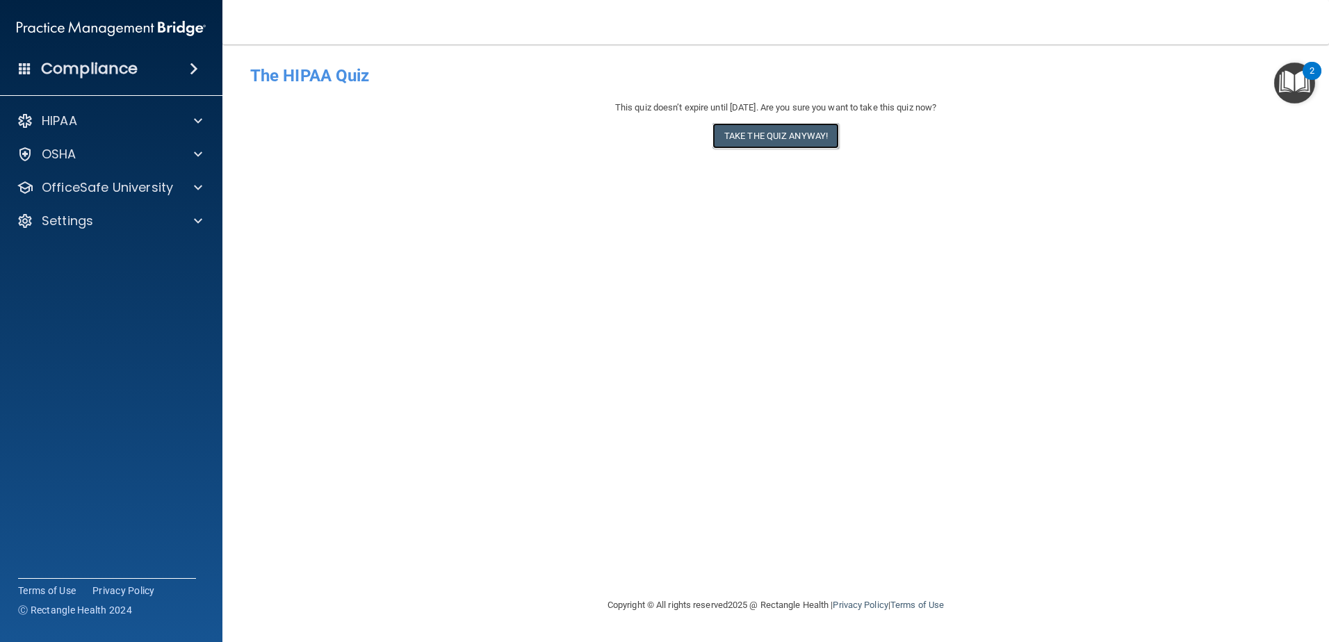
click at [775, 136] on button "Take the quiz anyway!" at bounding box center [776, 136] width 127 height 26
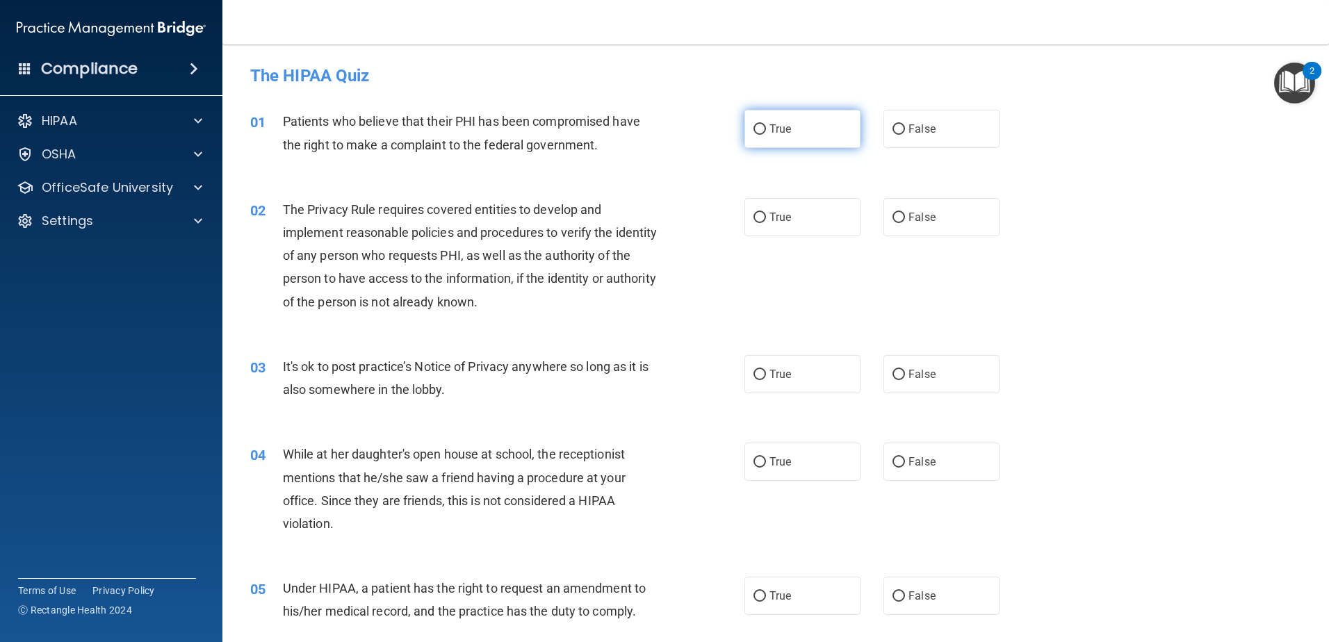
click at [756, 127] on input "True" at bounding box center [760, 129] width 13 height 10
radio input "true"
click at [754, 218] on input "True" at bounding box center [760, 218] width 13 height 10
radio input "true"
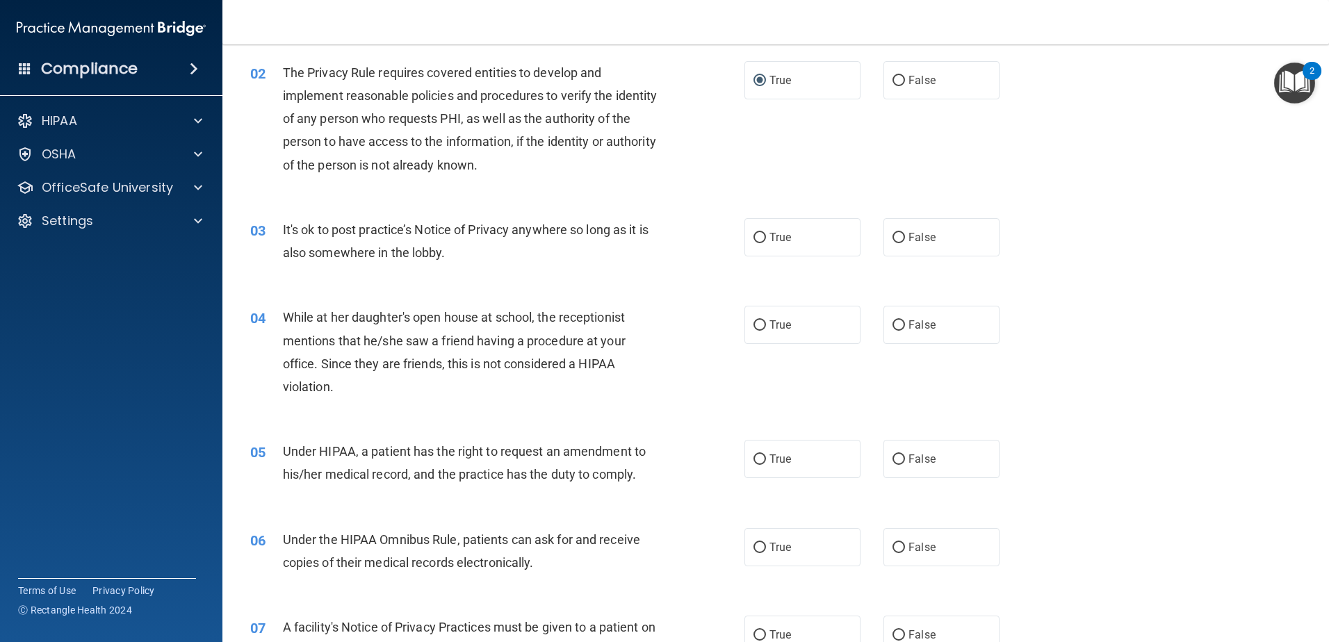
scroll to position [139, 0]
click at [893, 234] on input "False" at bounding box center [899, 236] width 13 height 10
radio input "true"
click at [894, 324] on input "False" at bounding box center [899, 323] width 13 height 10
radio input "true"
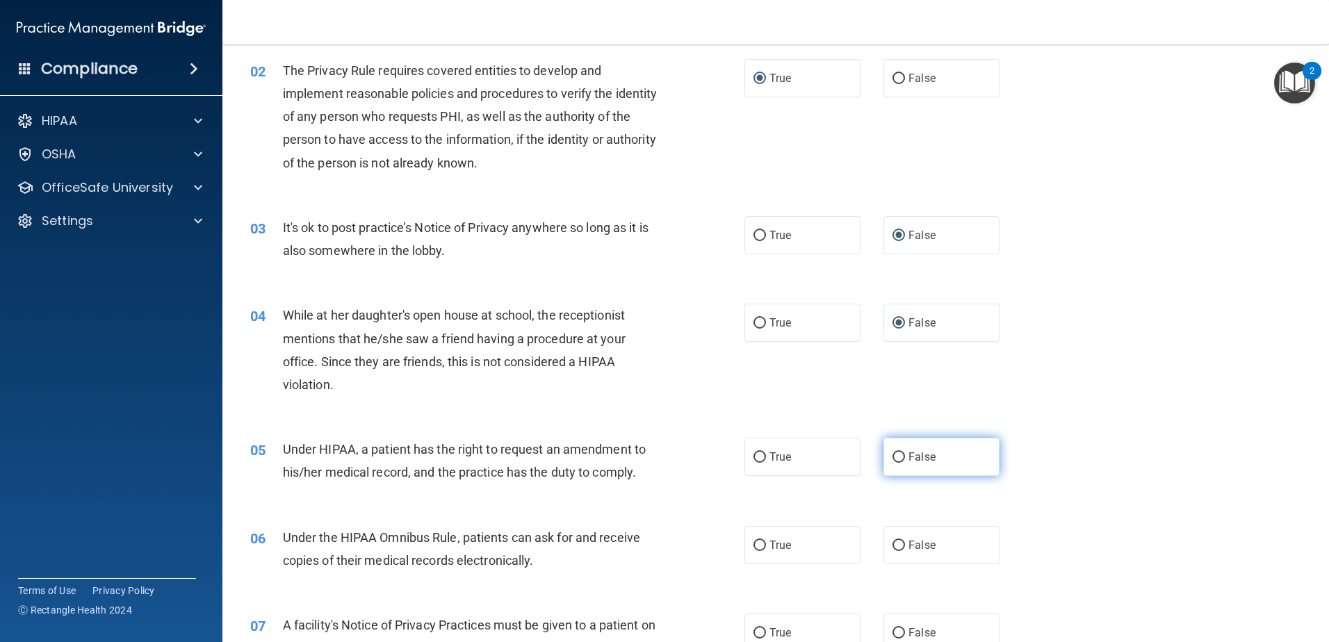
click at [893, 453] on input "False" at bounding box center [899, 458] width 13 height 10
radio input "true"
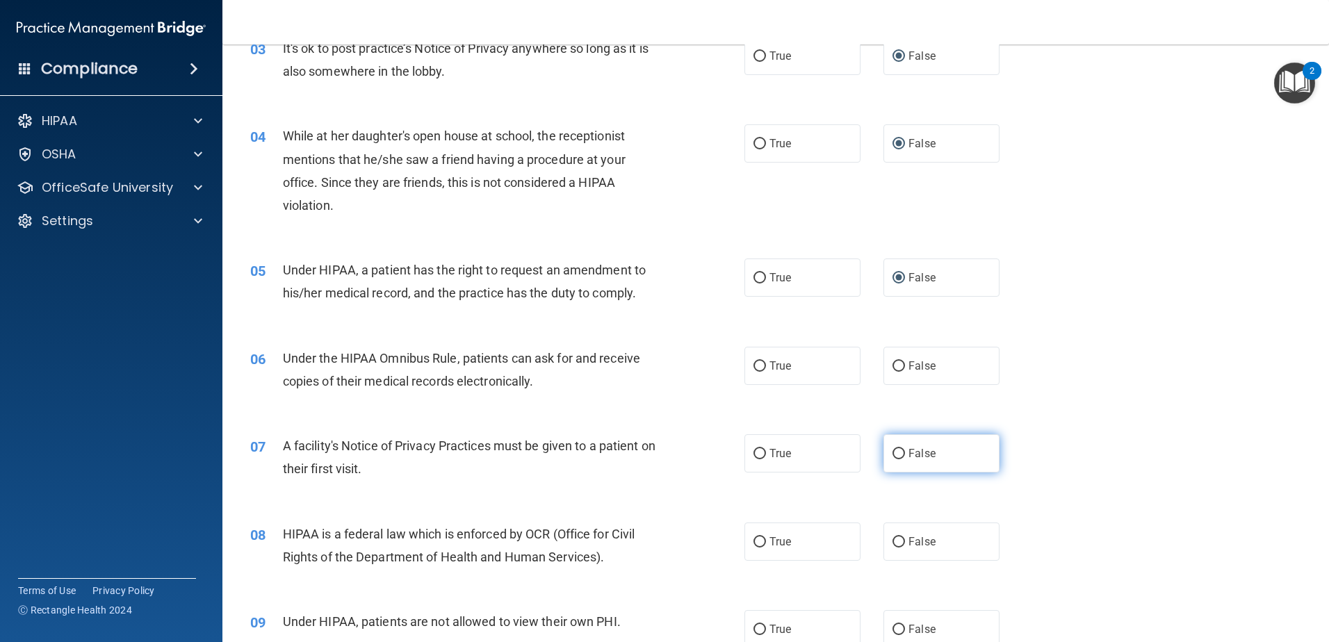
scroll to position [348, 0]
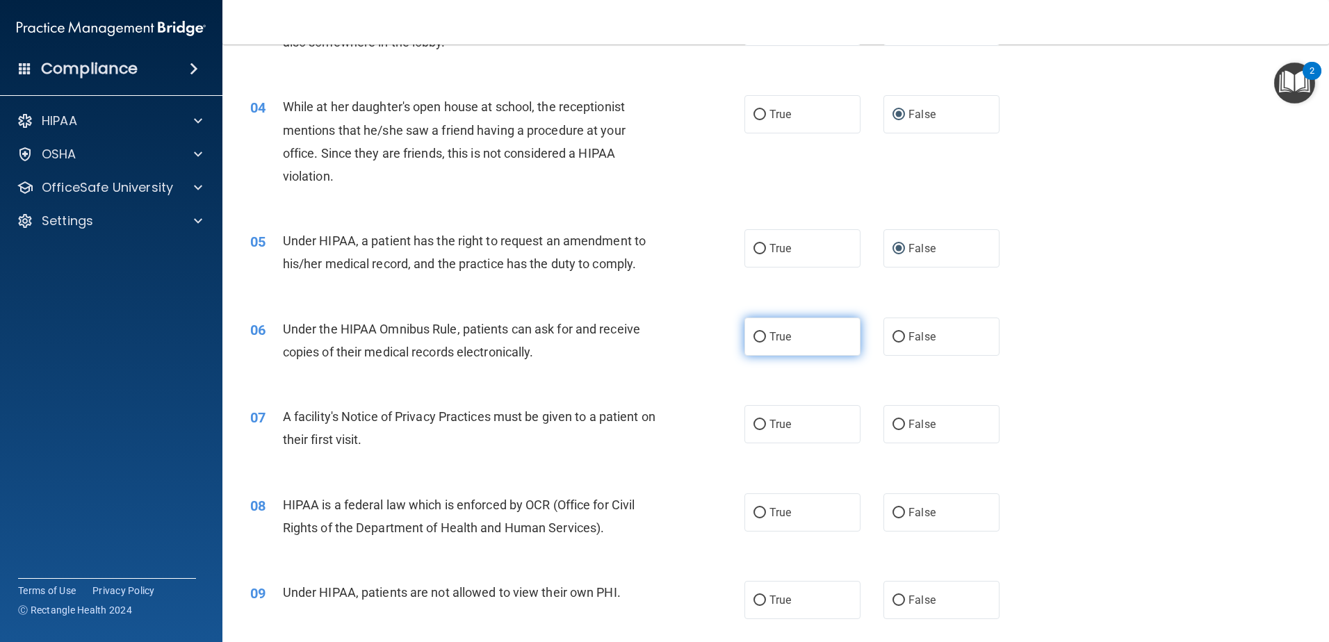
click at [754, 339] on input "True" at bounding box center [760, 337] width 13 height 10
radio input "true"
click at [754, 427] on input "True" at bounding box center [760, 425] width 13 height 10
radio input "true"
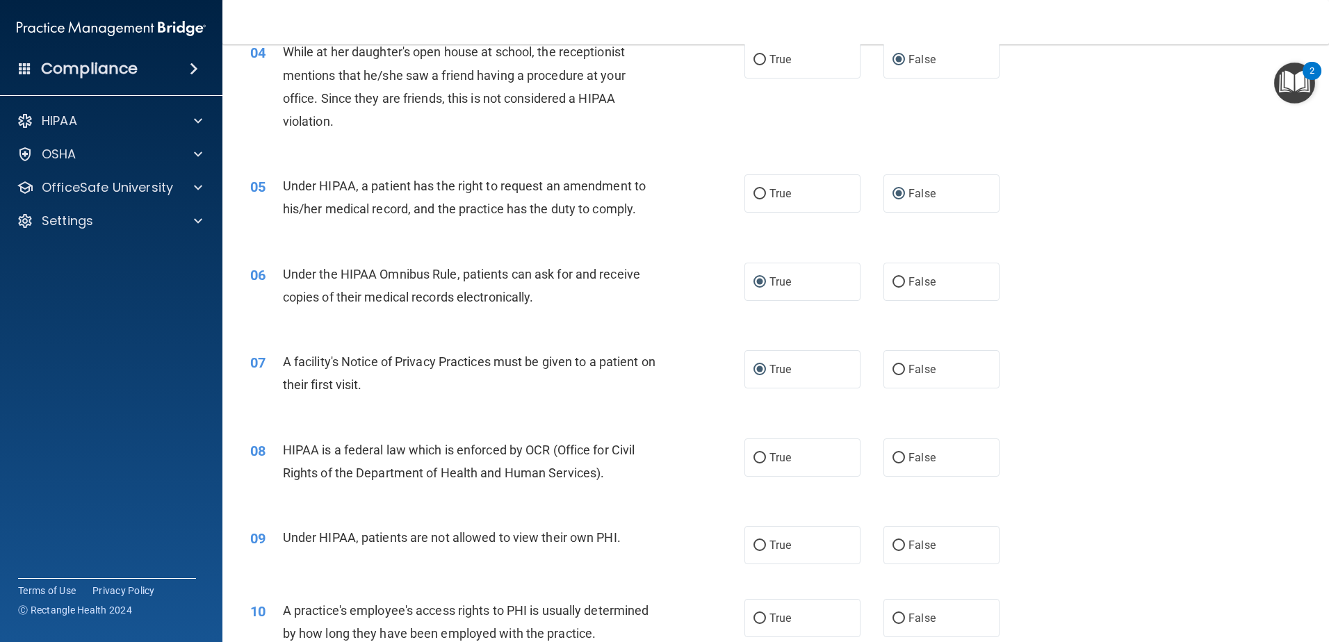
scroll to position [487, 0]
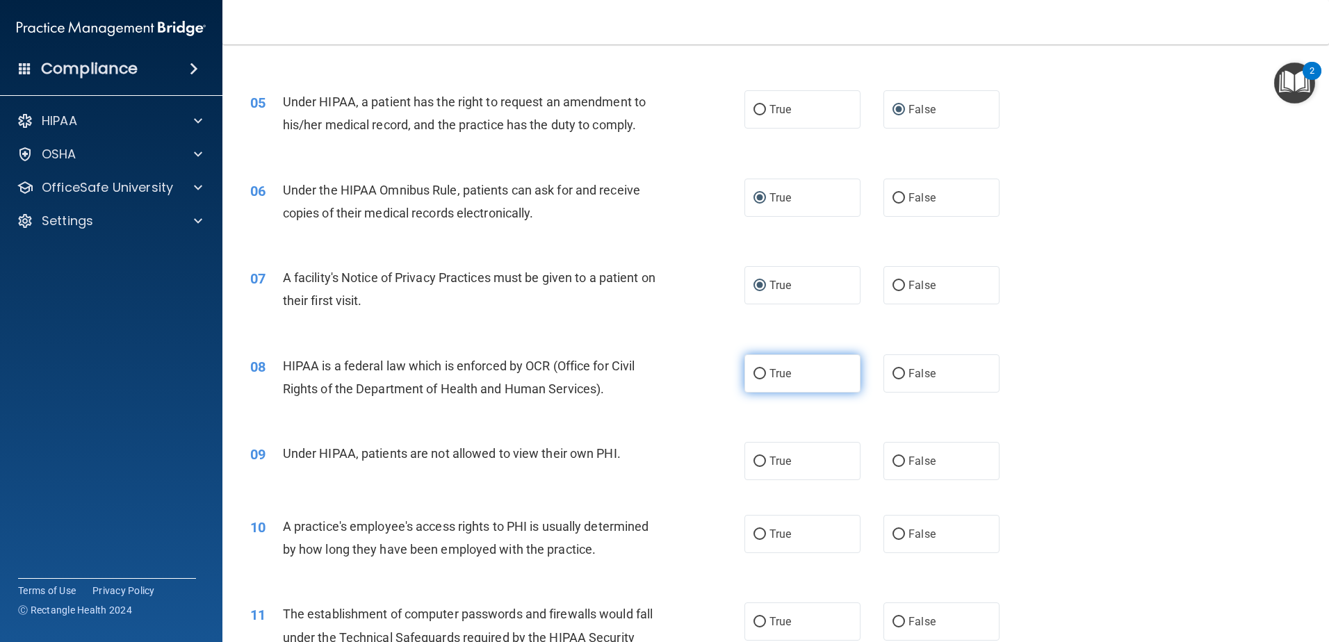
click at [754, 373] on input "True" at bounding box center [760, 374] width 13 height 10
radio input "true"
click at [893, 463] on input "False" at bounding box center [899, 462] width 13 height 10
radio input "true"
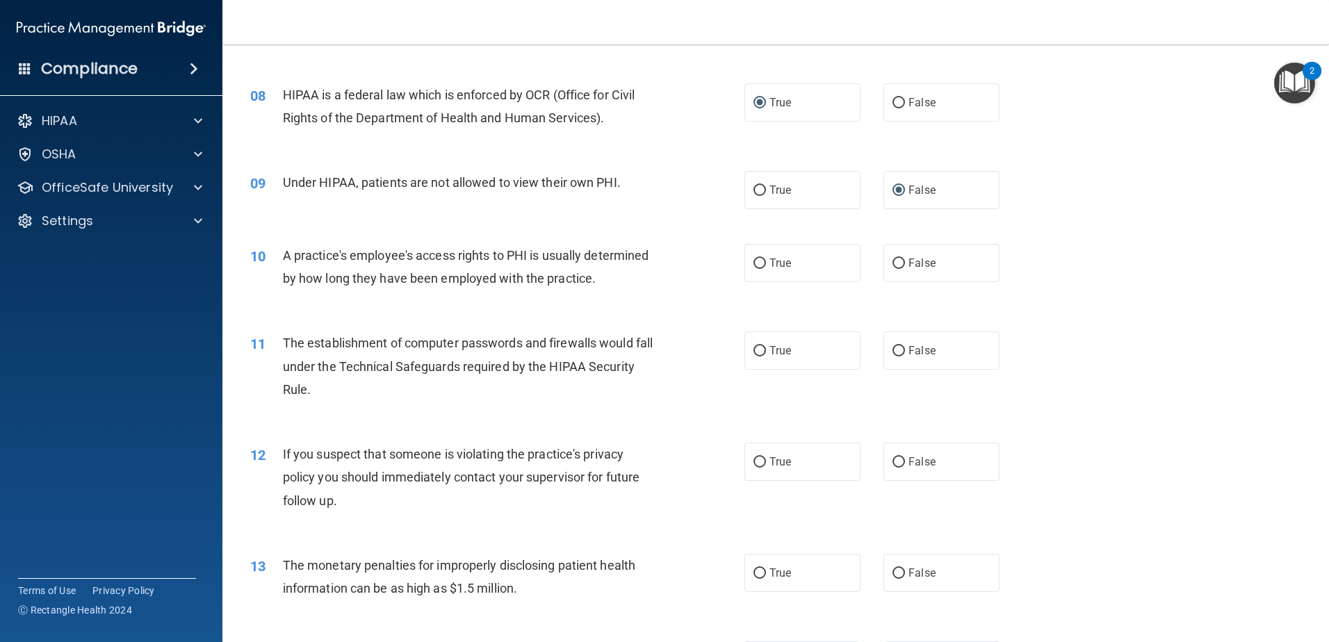
scroll to position [765, 0]
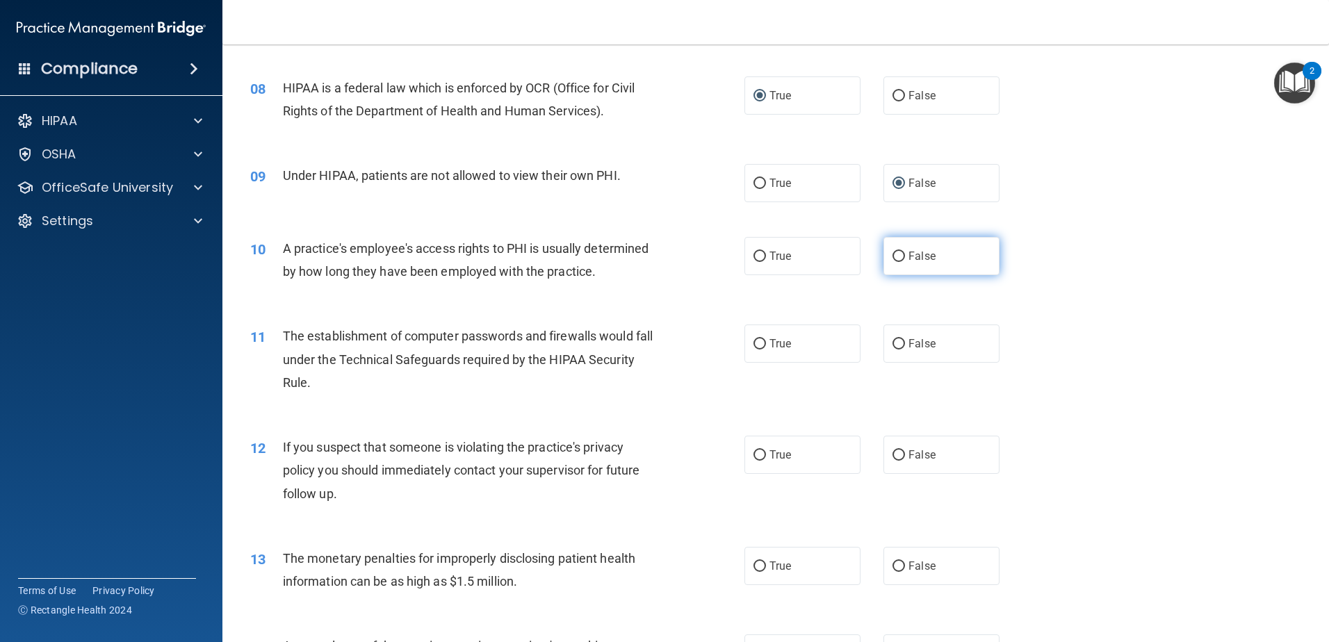
click at [894, 256] on input "False" at bounding box center [899, 257] width 13 height 10
radio input "true"
click at [754, 343] on input "True" at bounding box center [760, 344] width 13 height 10
radio input "true"
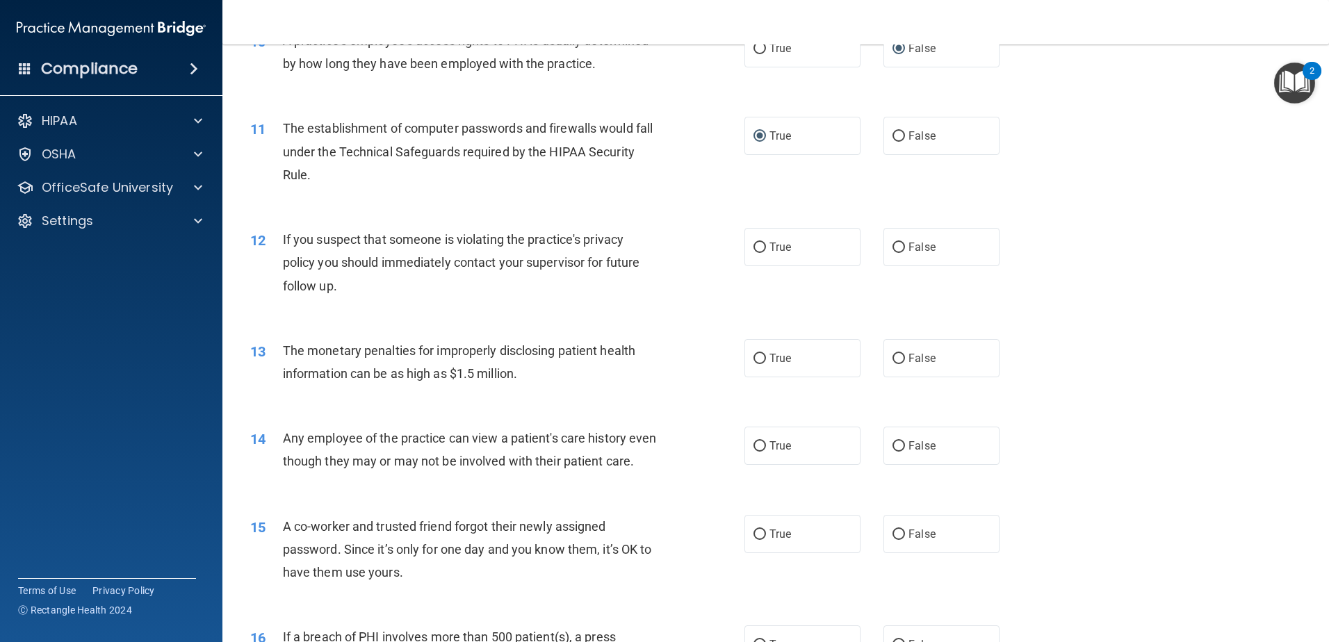
scroll to position [973, 0]
click at [754, 244] on input "True" at bounding box center [760, 247] width 13 height 10
radio input "true"
click at [756, 356] on input "True" at bounding box center [760, 358] width 13 height 10
radio input "true"
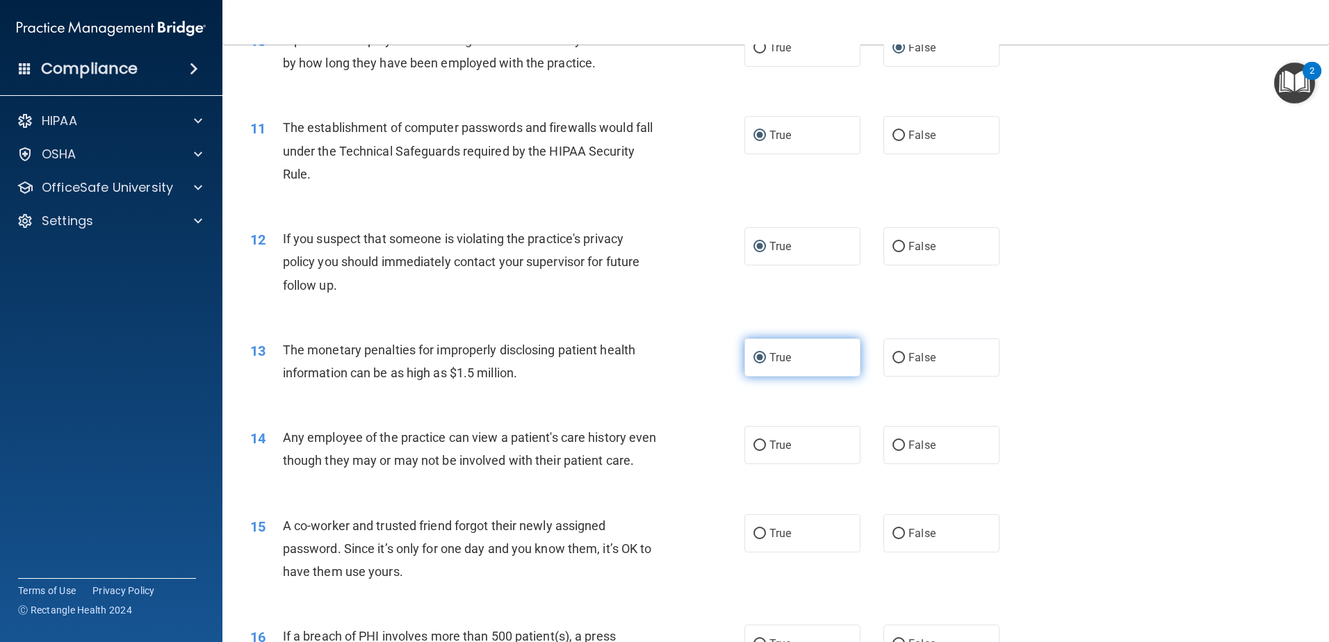
scroll to position [1112, 0]
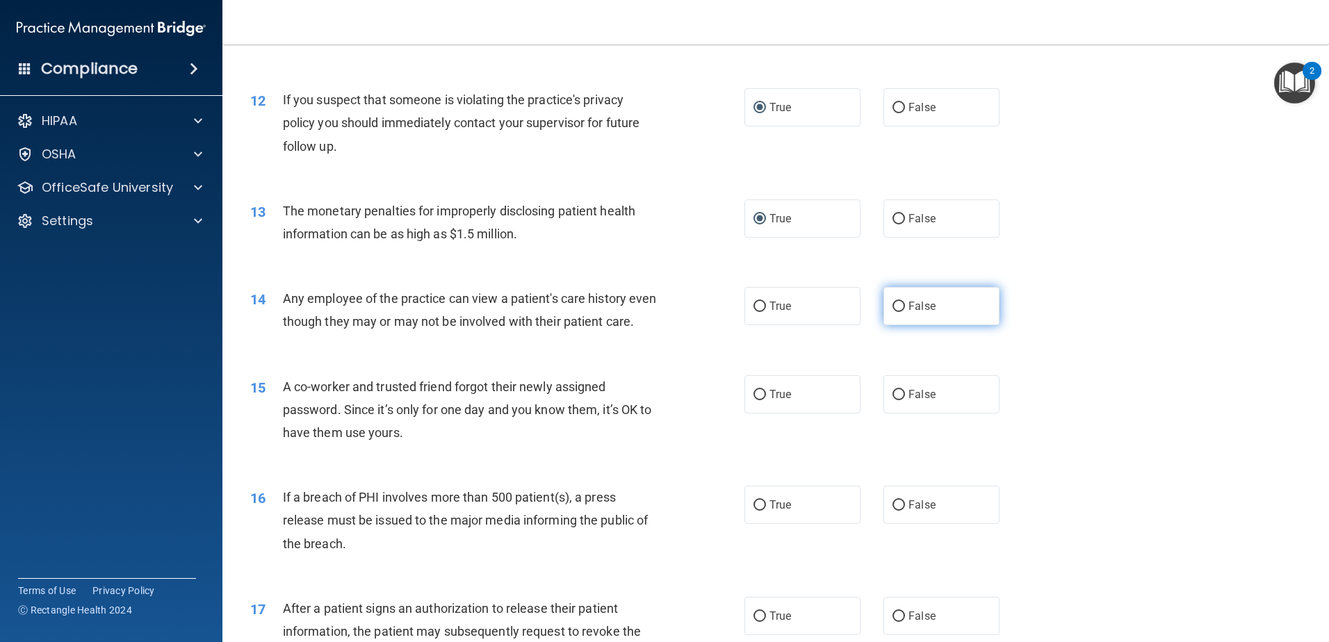
click at [893, 307] on input "False" at bounding box center [899, 307] width 13 height 10
radio input "true"
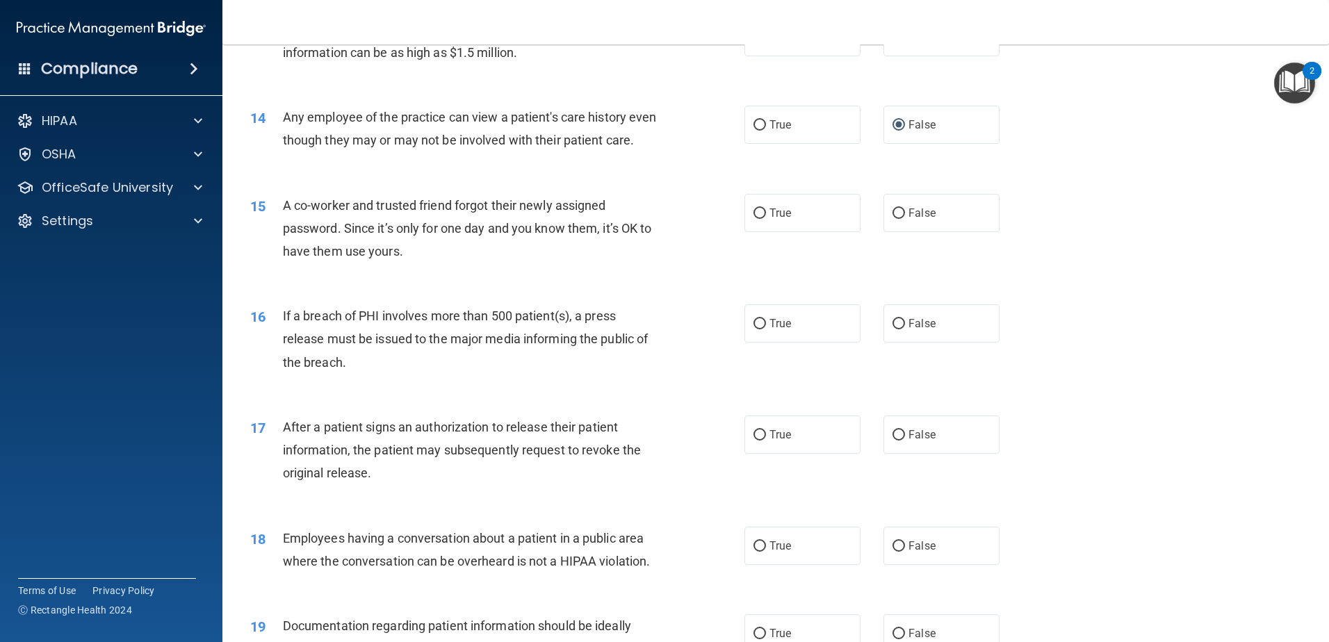
scroll to position [1321, 0]
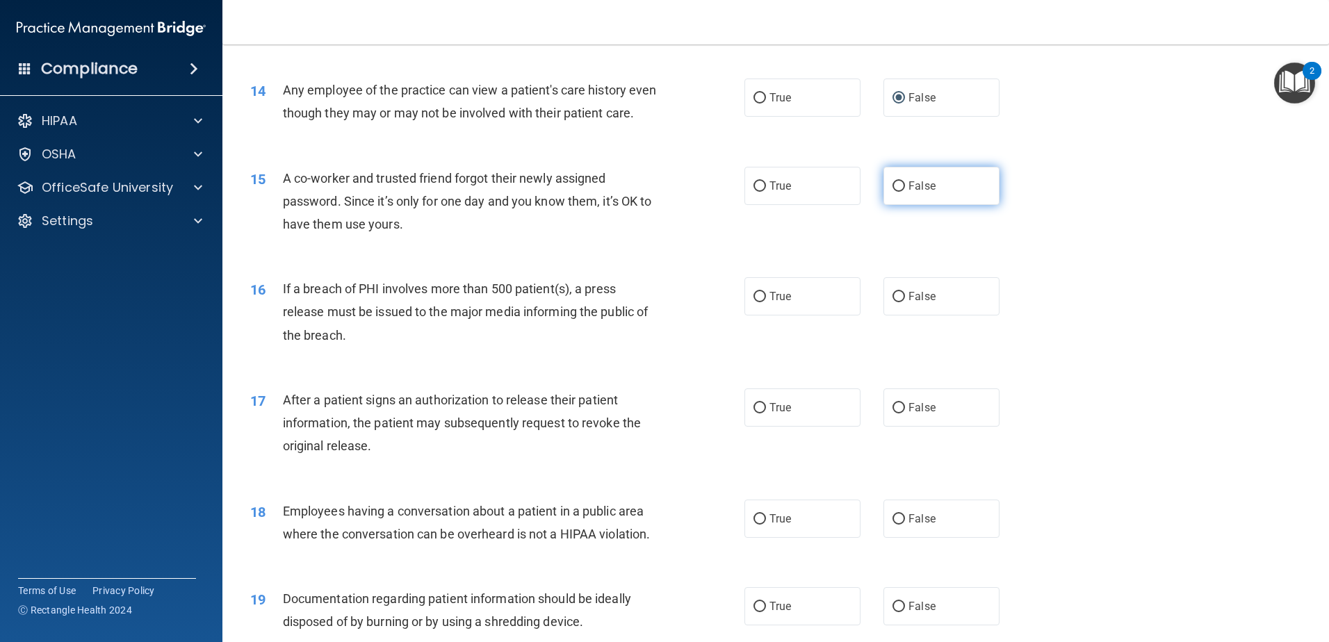
click at [893, 192] on input "False" at bounding box center [899, 186] width 13 height 10
radio input "true"
click at [758, 302] on input "True" at bounding box center [760, 297] width 13 height 10
radio input "true"
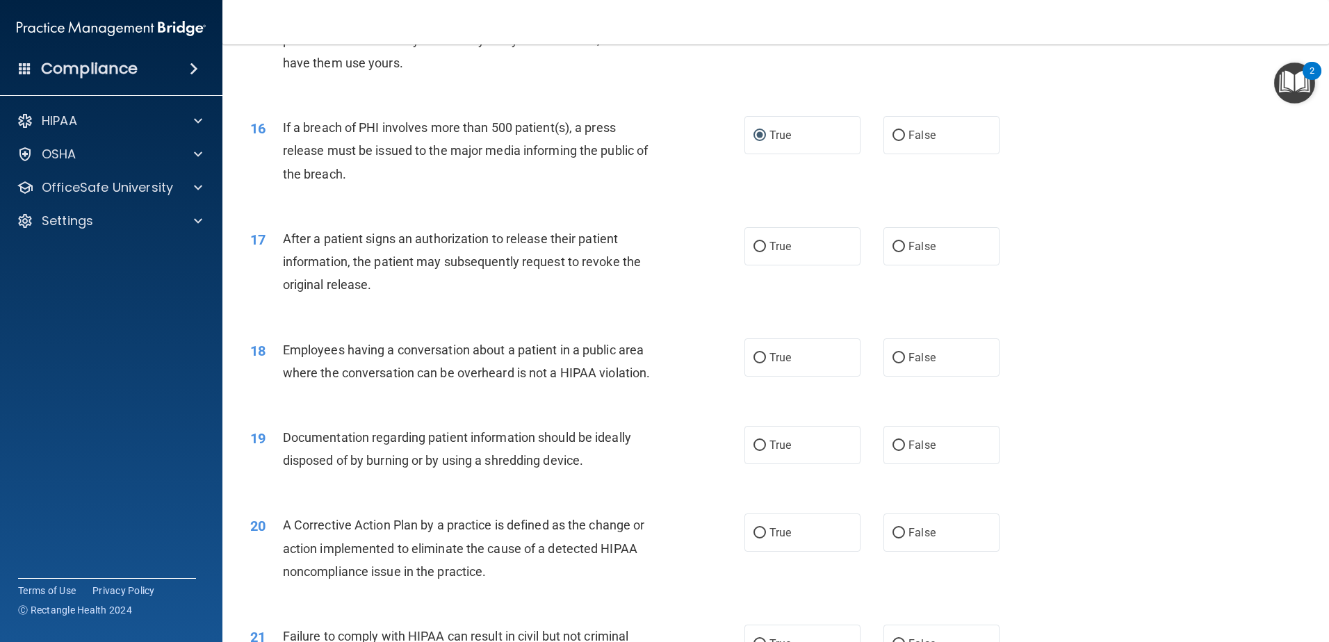
scroll to position [1529, 0]
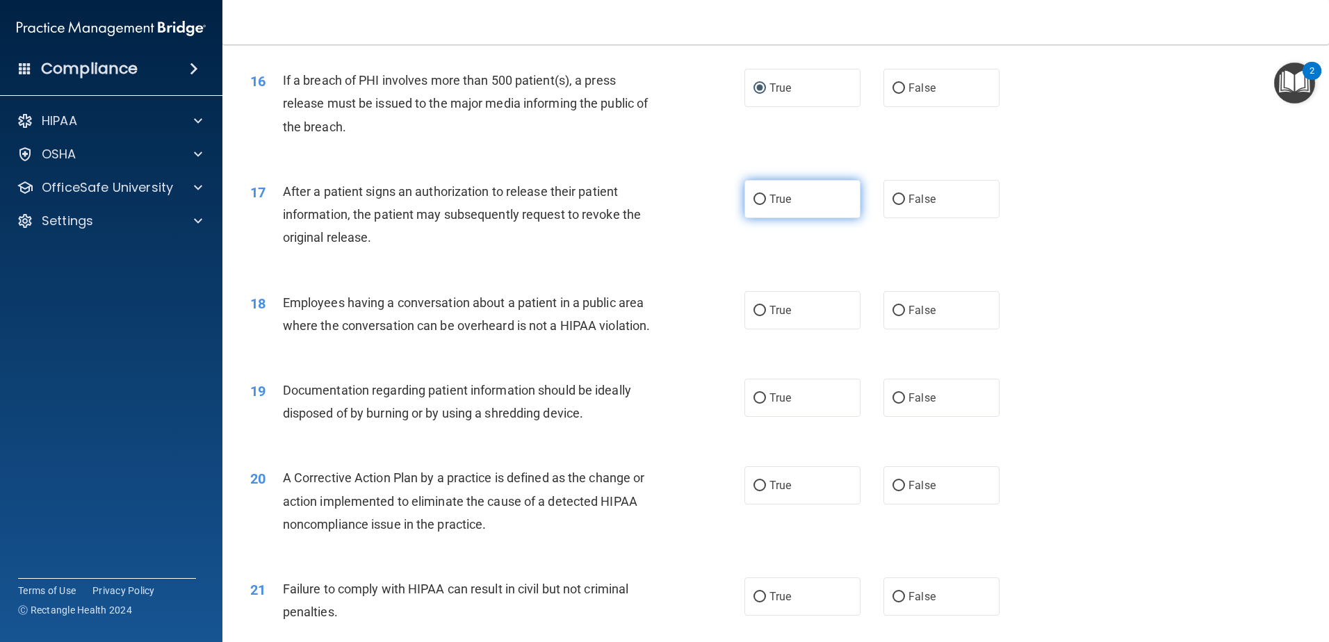
click at [745, 218] on label "True" at bounding box center [803, 199] width 116 height 38
click at [754, 205] on input "True" at bounding box center [760, 200] width 13 height 10
radio input "true"
click at [902, 330] on label "False" at bounding box center [942, 310] width 116 height 38
click at [902, 316] on input "False" at bounding box center [899, 311] width 13 height 10
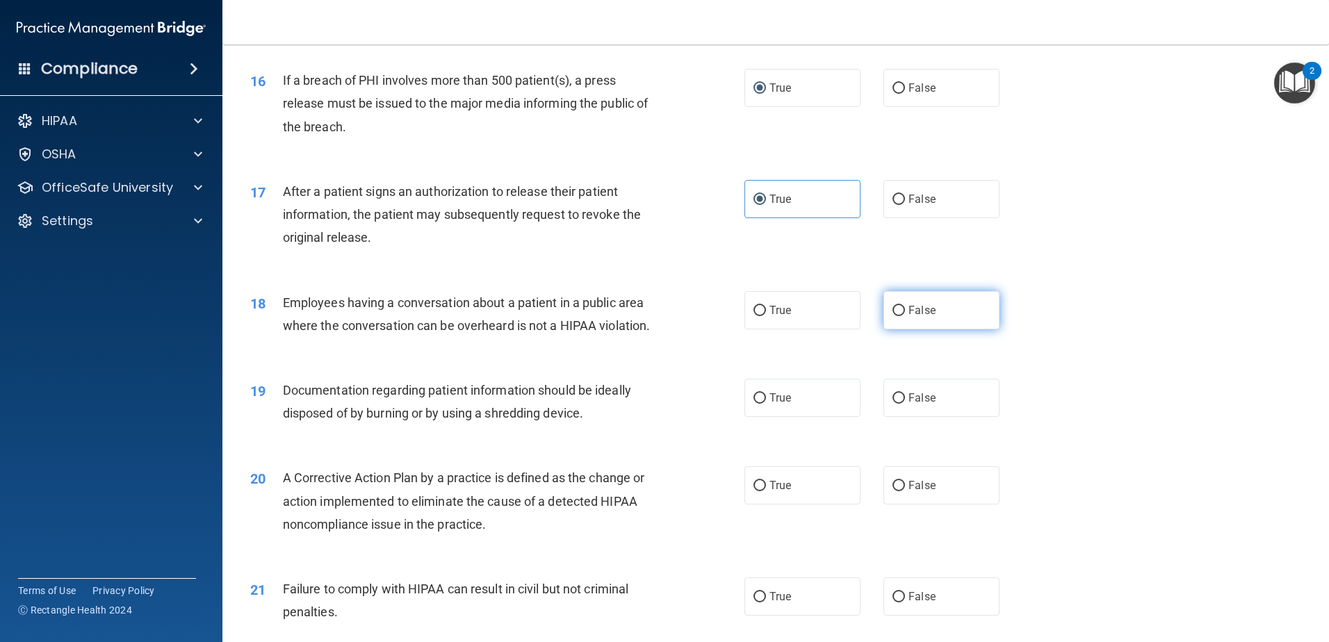
radio input "true"
click at [754, 404] on input "True" at bounding box center [760, 398] width 13 height 10
radio input "true"
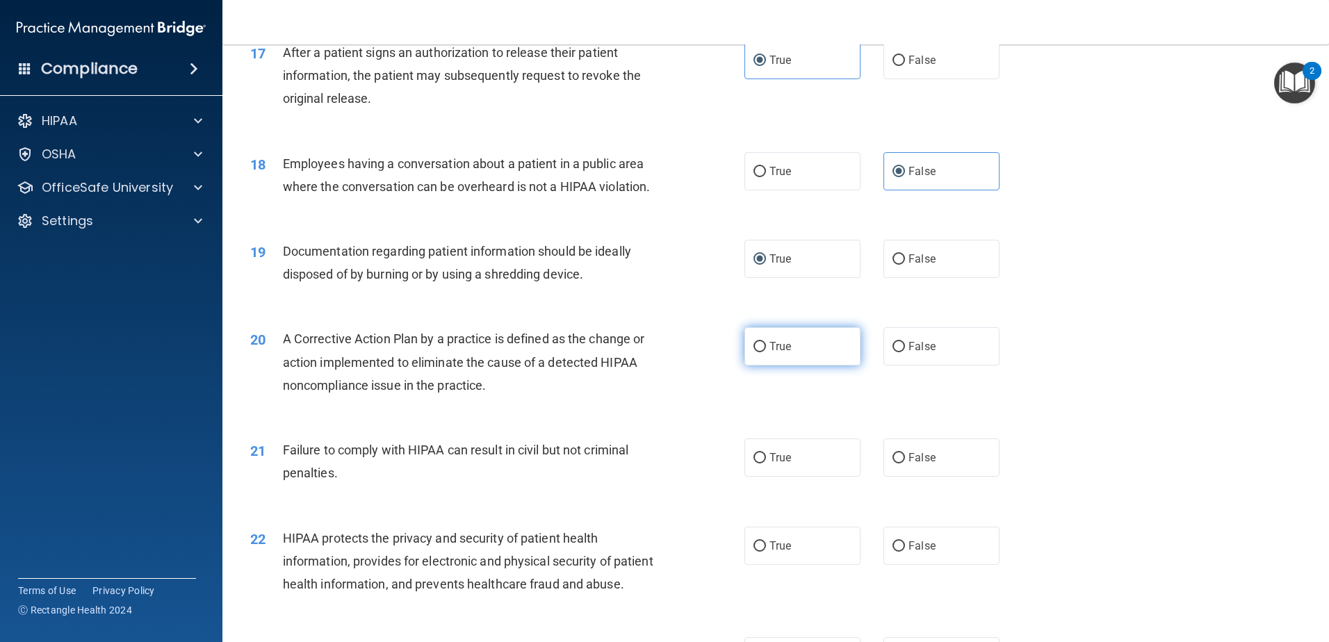
click at [773, 353] on span "True" at bounding box center [781, 346] width 22 height 13
click at [766, 352] on input "True" at bounding box center [760, 347] width 13 height 10
radio input "true"
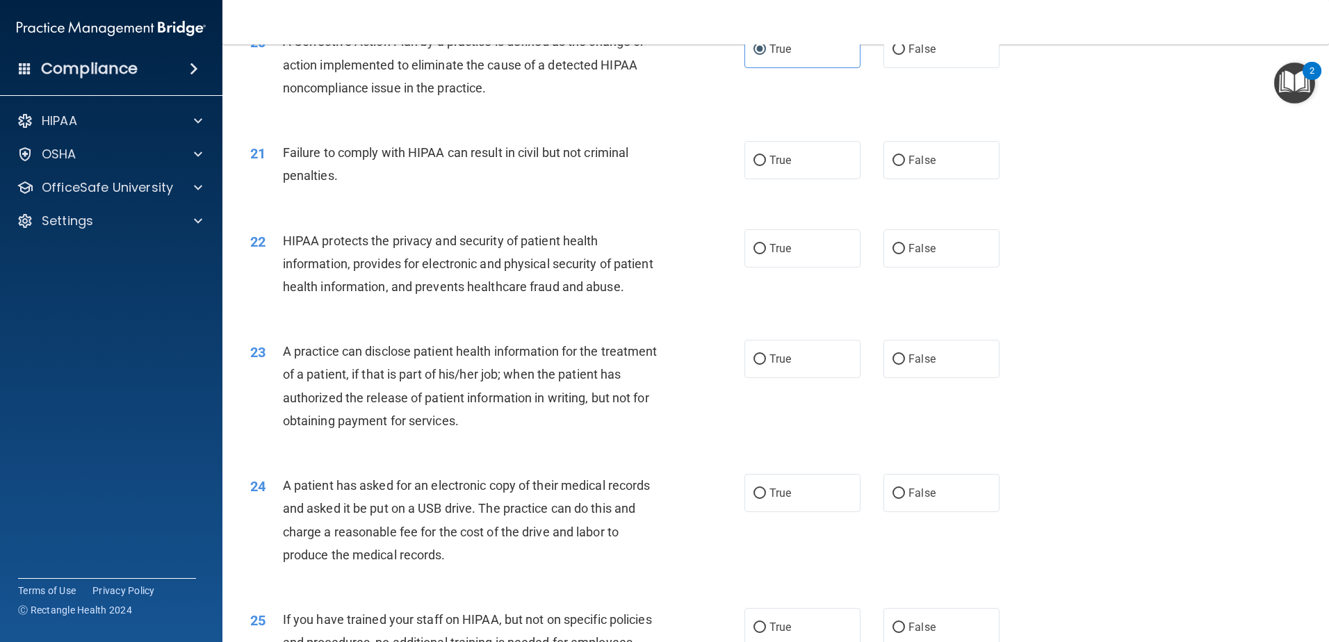
scroll to position [1947, 0]
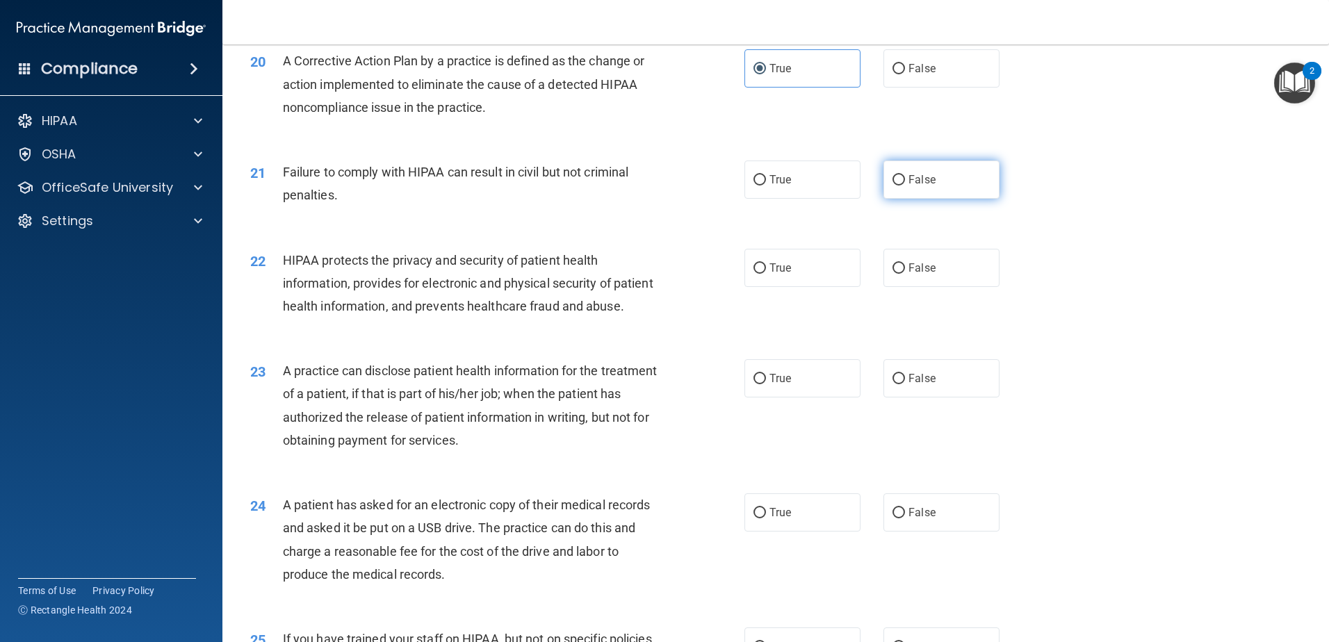
click at [914, 186] on span "False" at bounding box center [922, 179] width 27 height 13
click at [905, 186] on input "False" at bounding box center [899, 180] width 13 height 10
radio input "true"
click at [761, 274] on input "True" at bounding box center [760, 268] width 13 height 10
radio input "true"
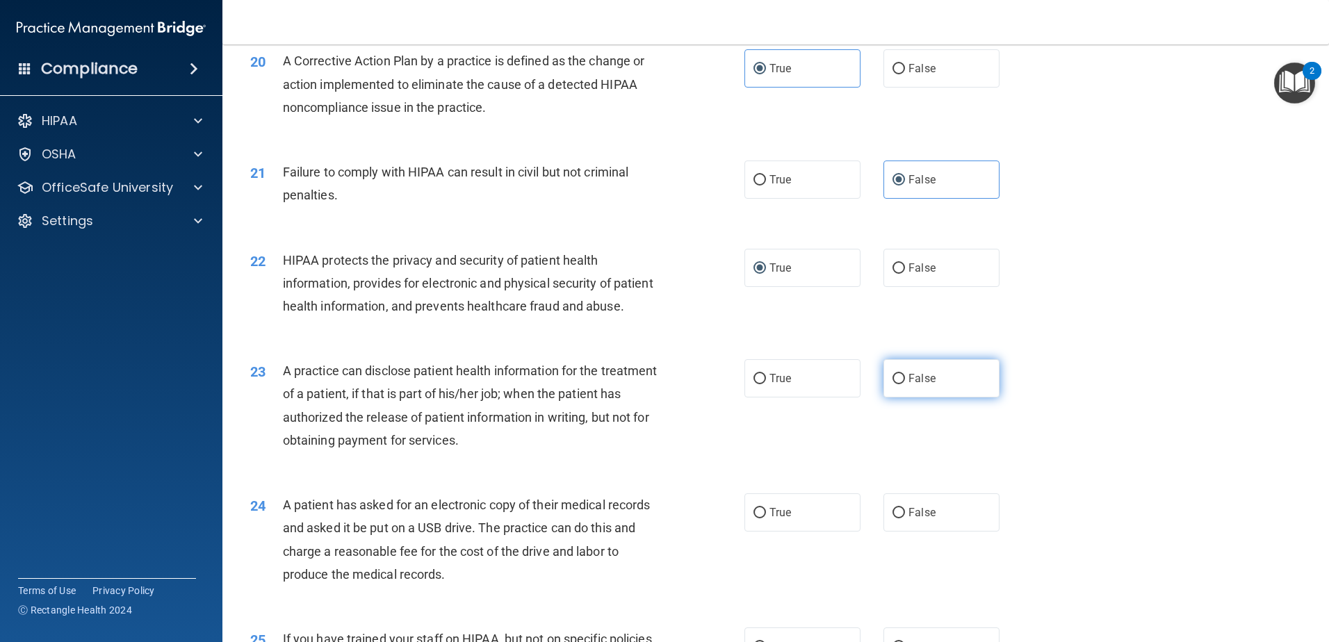
click at [909, 385] on span "False" at bounding box center [922, 378] width 27 height 13
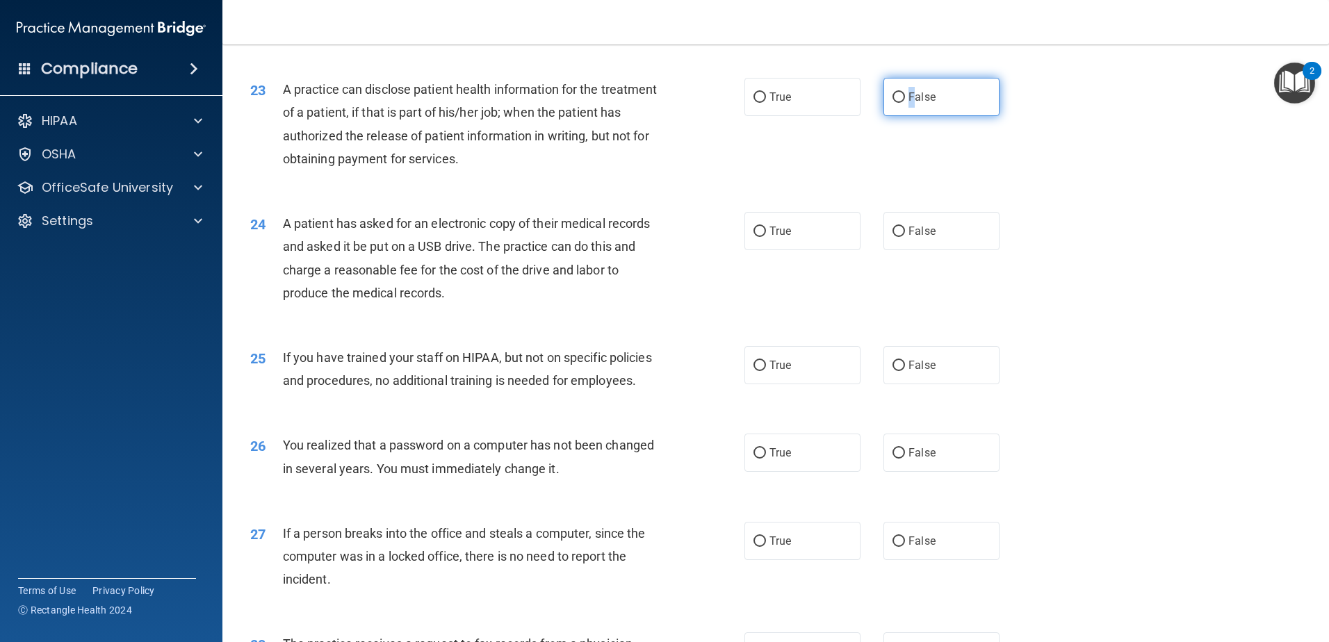
scroll to position [2225, 0]
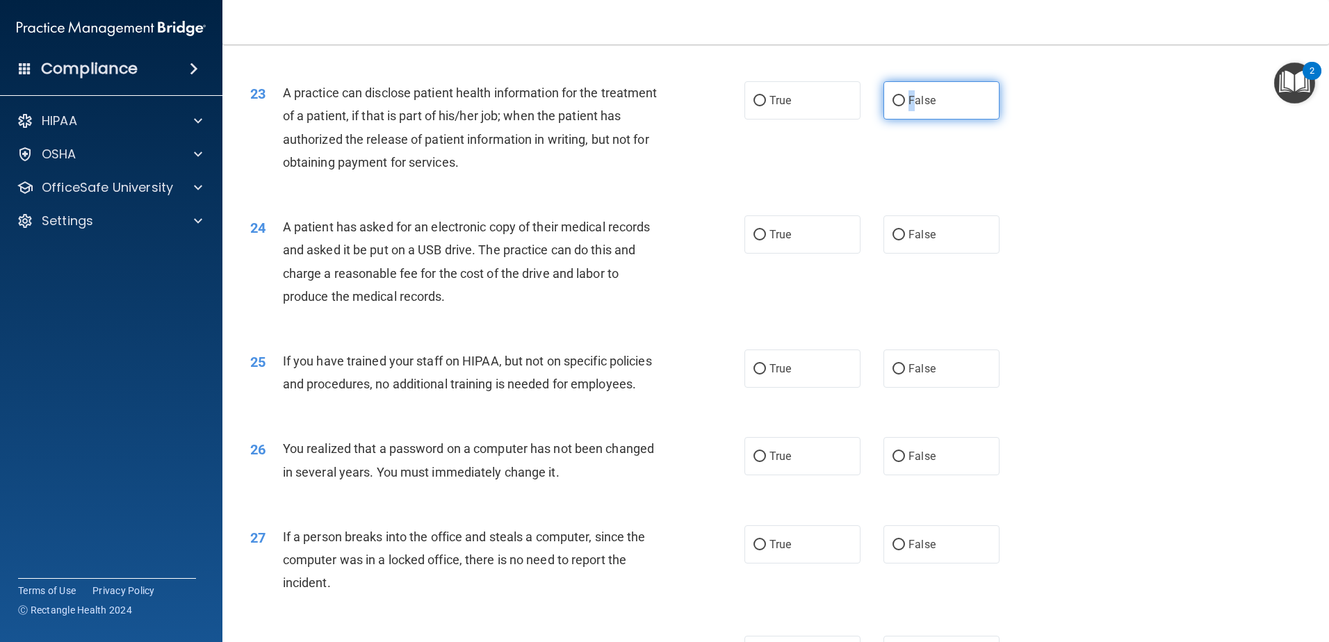
click at [893, 106] on input "False" at bounding box center [899, 101] width 13 height 10
radio input "true"
click at [756, 241] on input "True" at bounding box center [760, 235] width 13 height 10
radio input "true"
click at [893, 375] on input "False" at bounding box center [899, 369] width 13 height 10
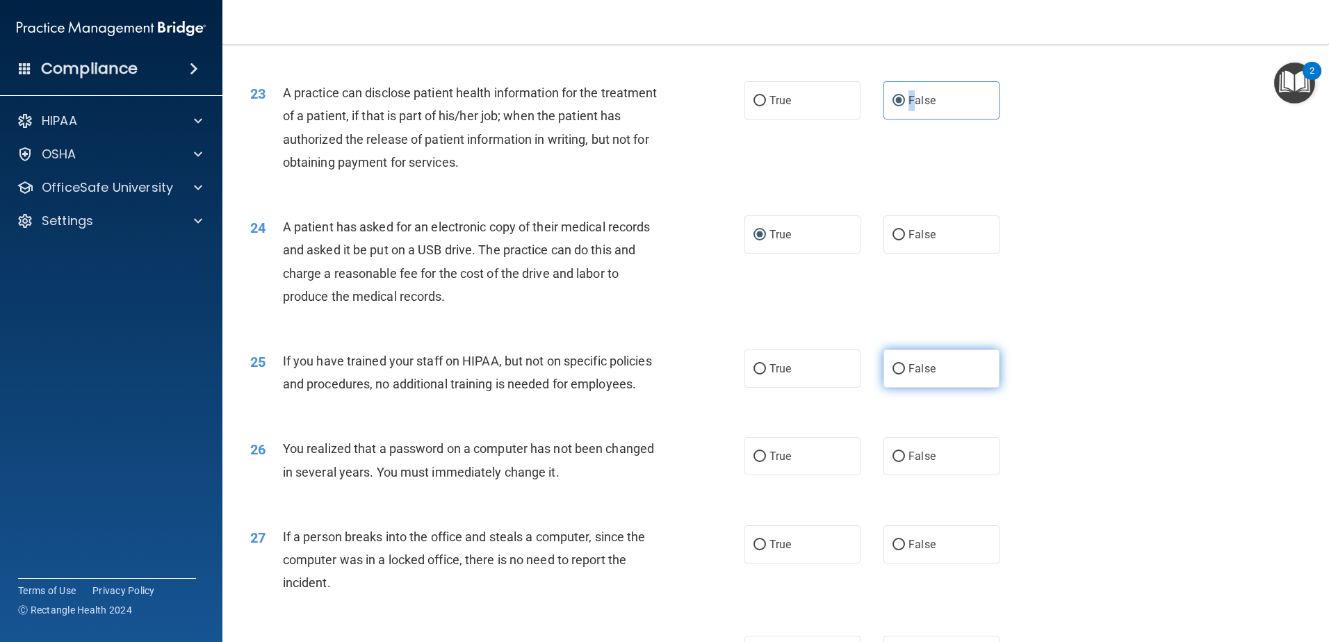
radio input "true"
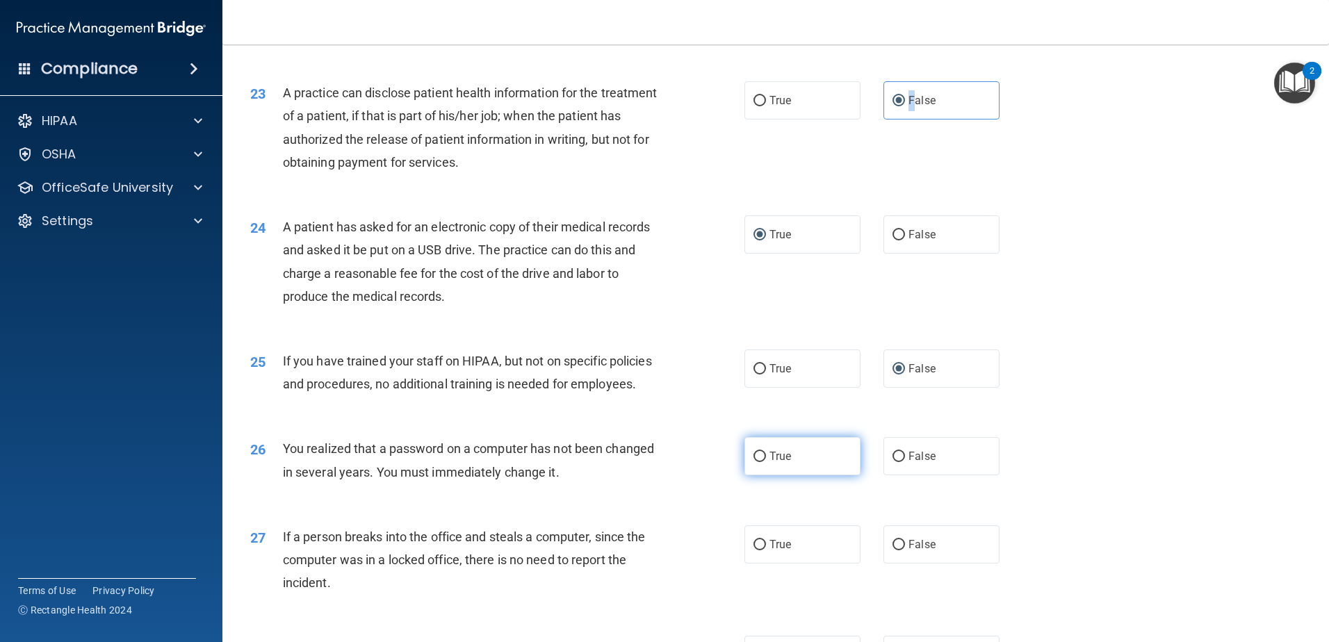
click at [754, 462] on input "True" at bounding box center [760, 457] width 13 height 10
radio input "true"
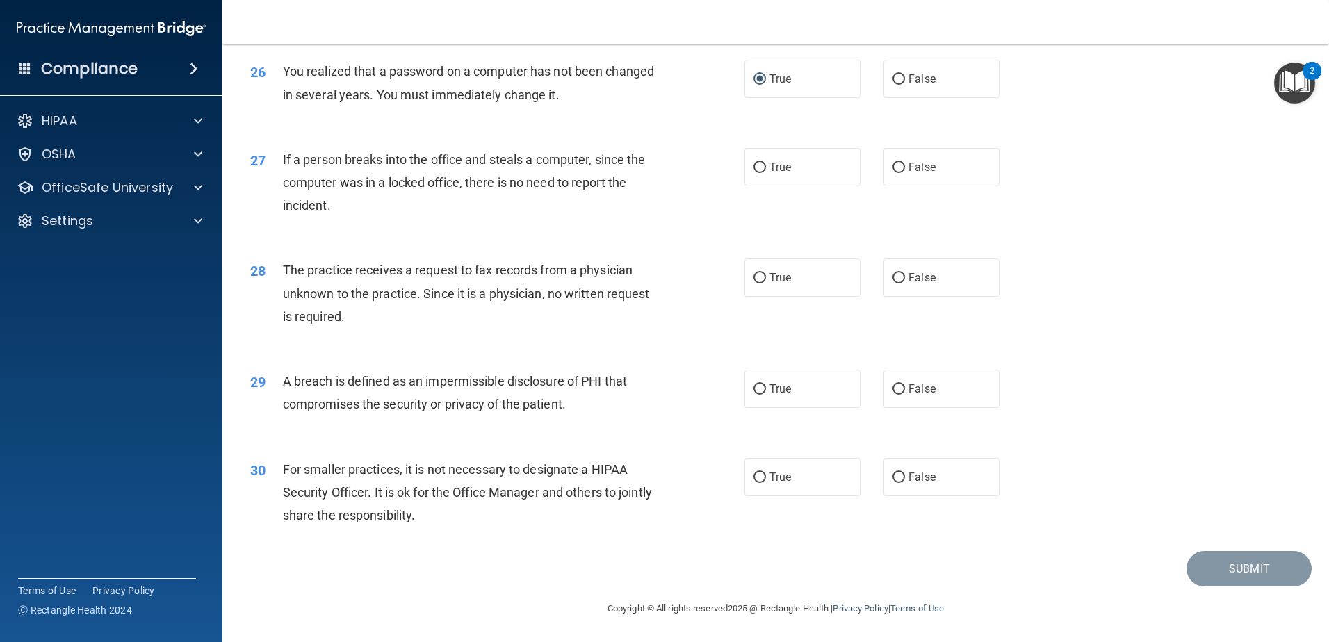
scroll to position [2671, 0]
click at [893, 166] on input "False" at bounding box center [899, 168] width 13 height 10
radio input "true"
drag, startPoint x: 891, startPoint y: 282, endPoint x: 905, endPoint y: 288, distance: 15.9
click at [893, 284] on input "False" at bounding box center [899, 278] width 13 height 10
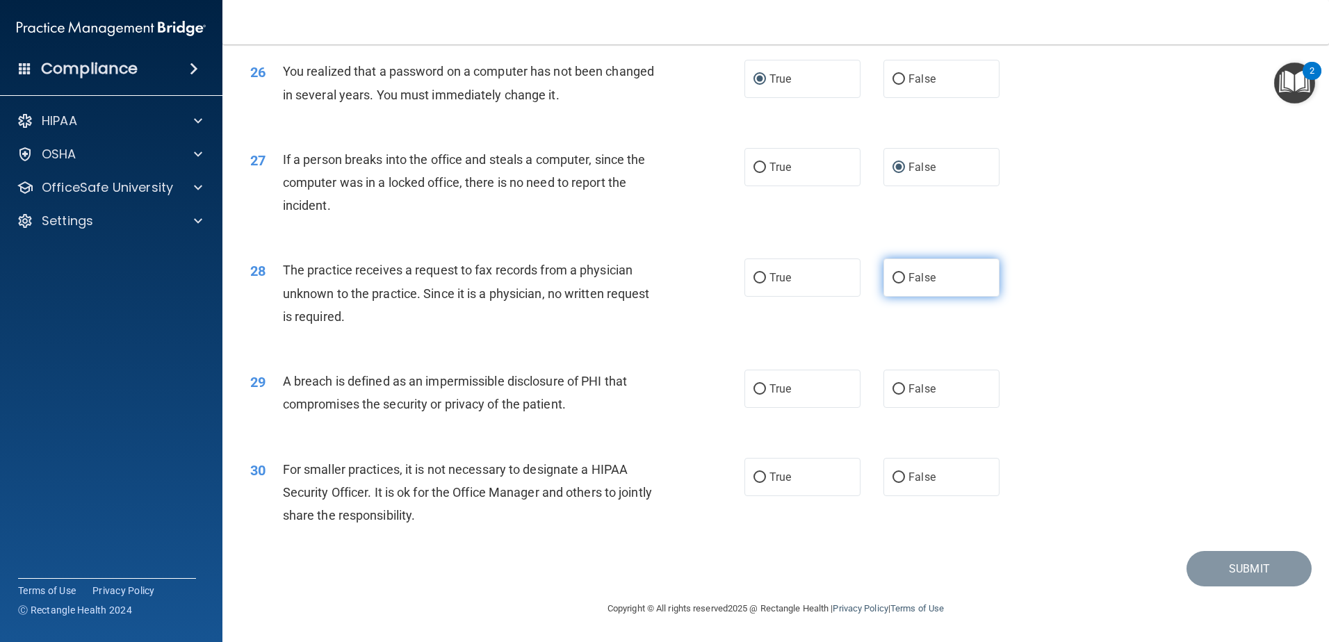
radio input "true"
click at [754, 389] on input "True" at bounding box center [760, 389] width 13 height 10
radio input "true"
click at [893, 473] on input "False" at bounding box center [899, 478] width 13 height 10
radio input "true"
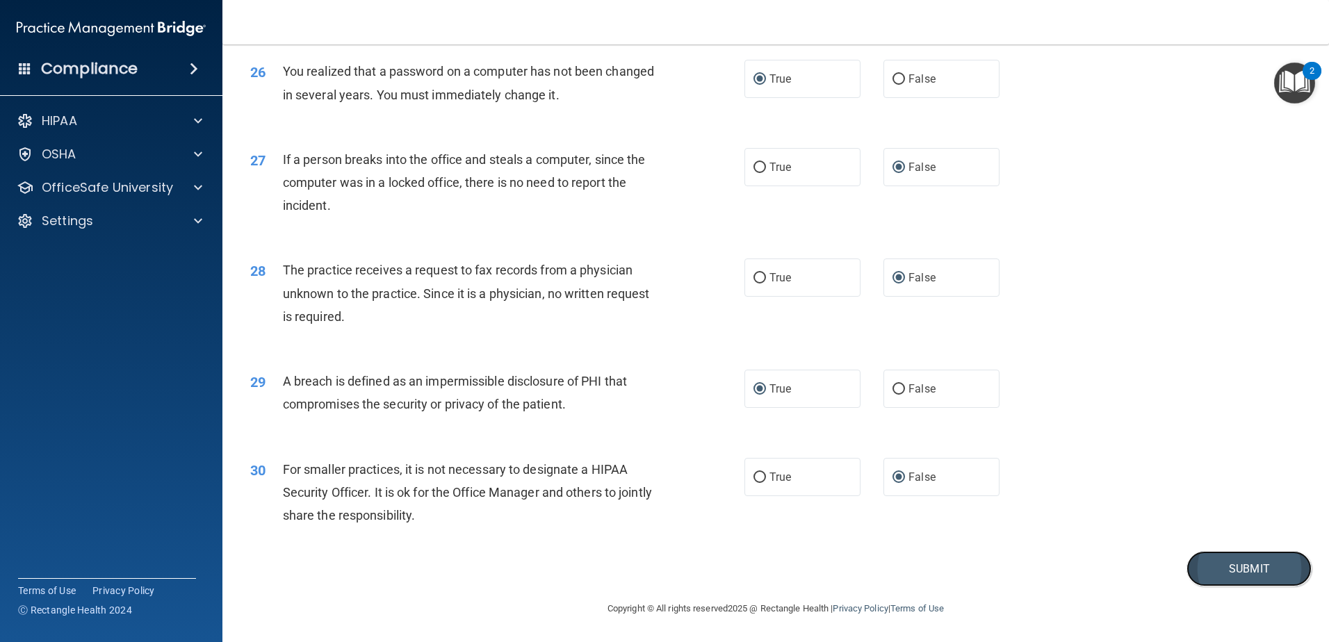
click at [1227, 568] on button "Submit" at bounding box center [1249, 568] width 125 height 35
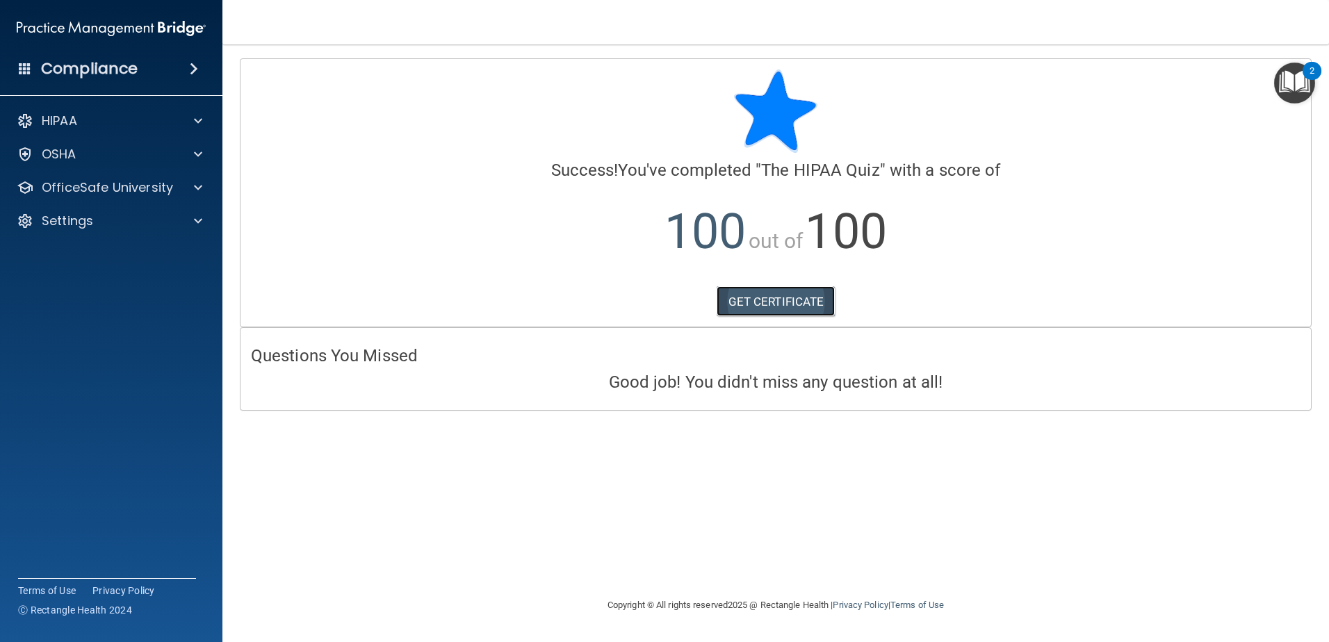
click at [803, 302] on link "GET CERTIFICATE" at bounding box center [776, 301] width 119 height 31
click at [197, 115] on span at bounding box center [198, 121] width 8 height 17
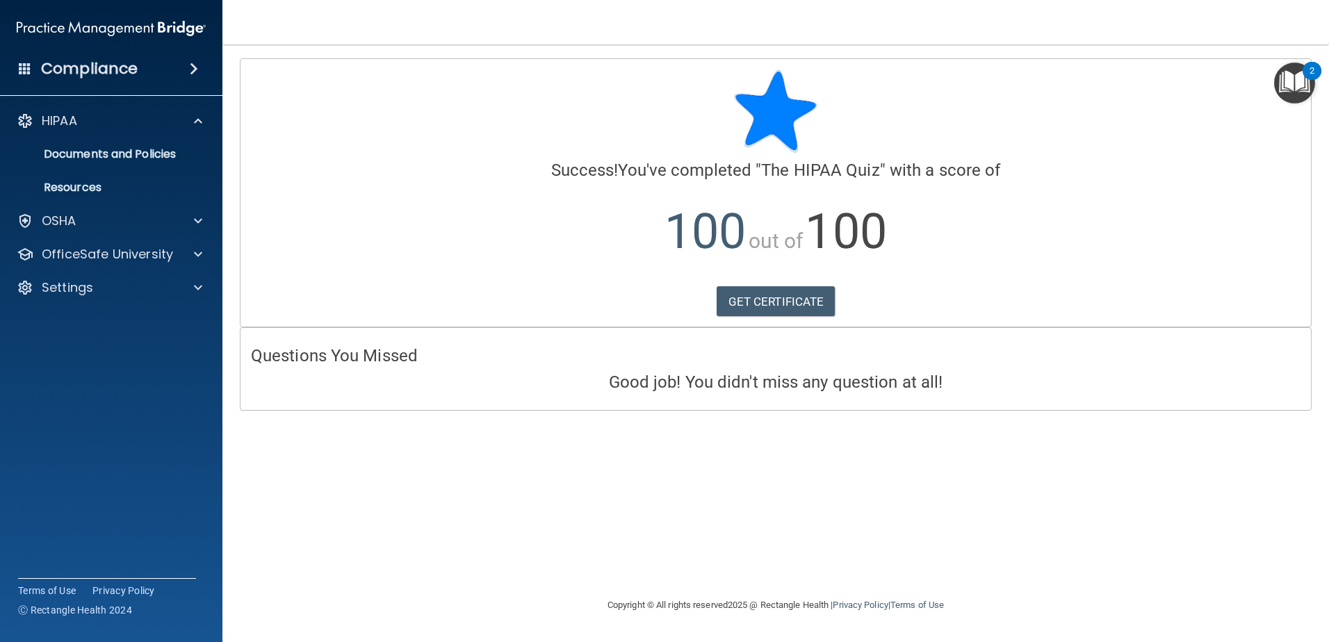
click at [192, 67] on span at bounding box center [194, 68] width 8 height 17
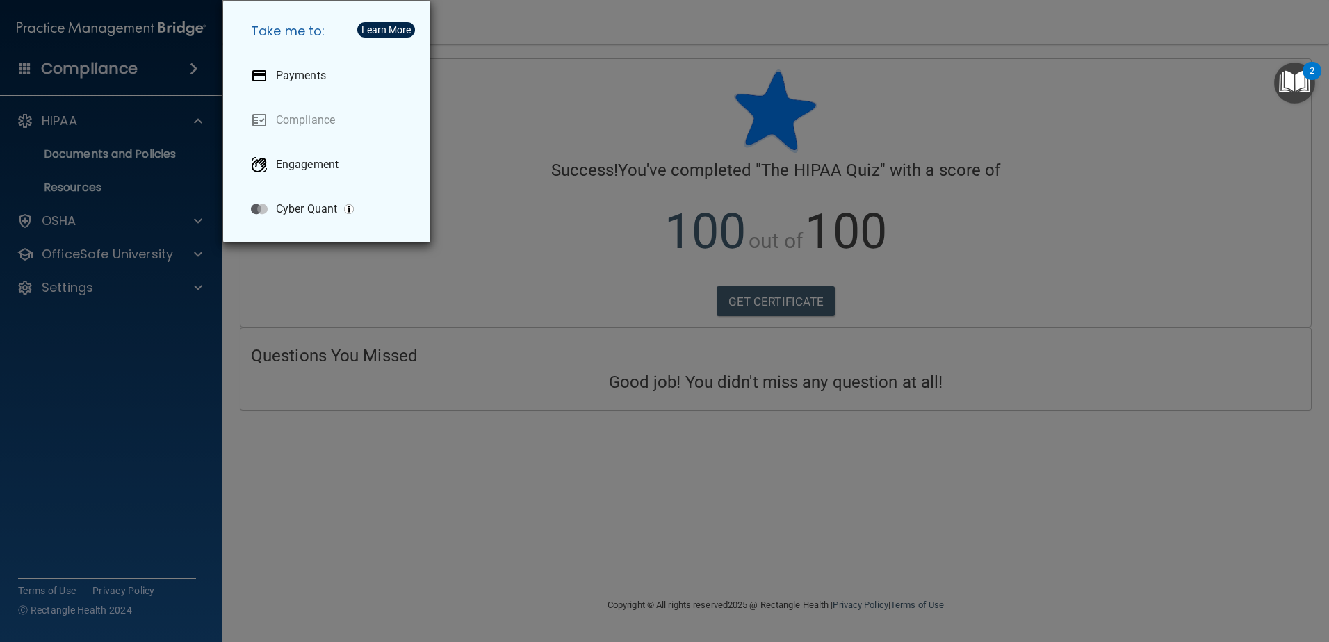
click at [195, 72] on div "Take me to: Payments Compliance Engagement Cyber Quant" at bounding box center [664, 321] width 1329 height 642
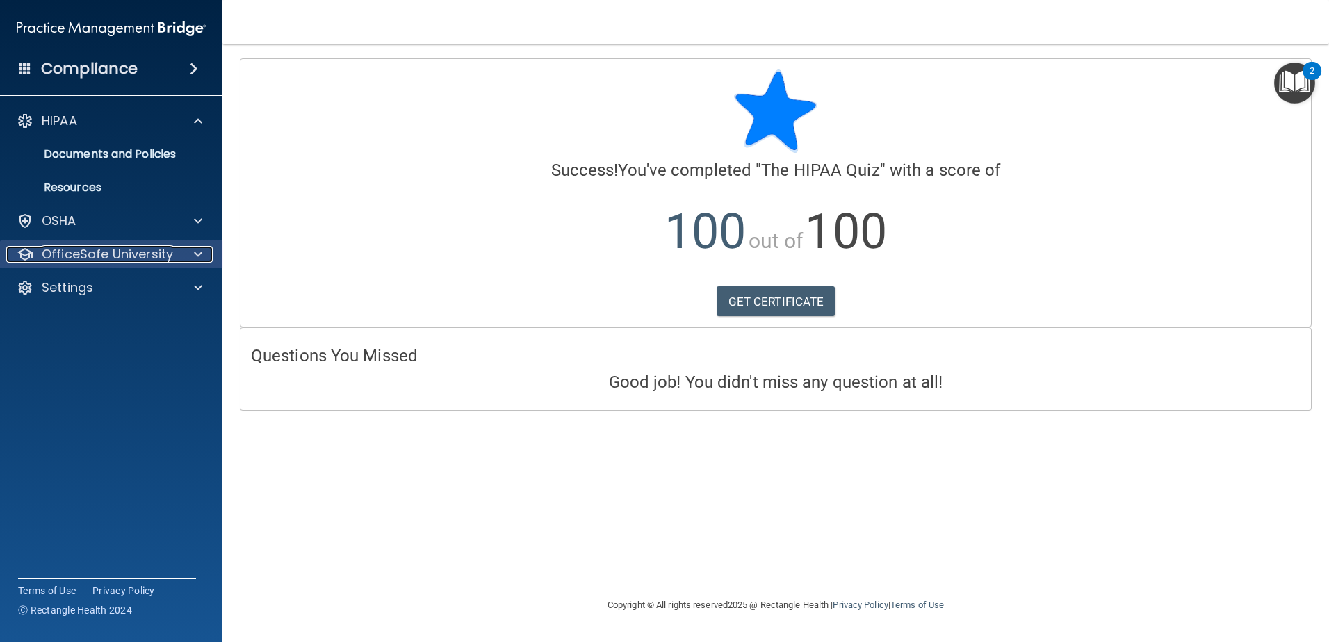
click at [193, 251] on div at bounding box center [196, 254] width 35 height 17
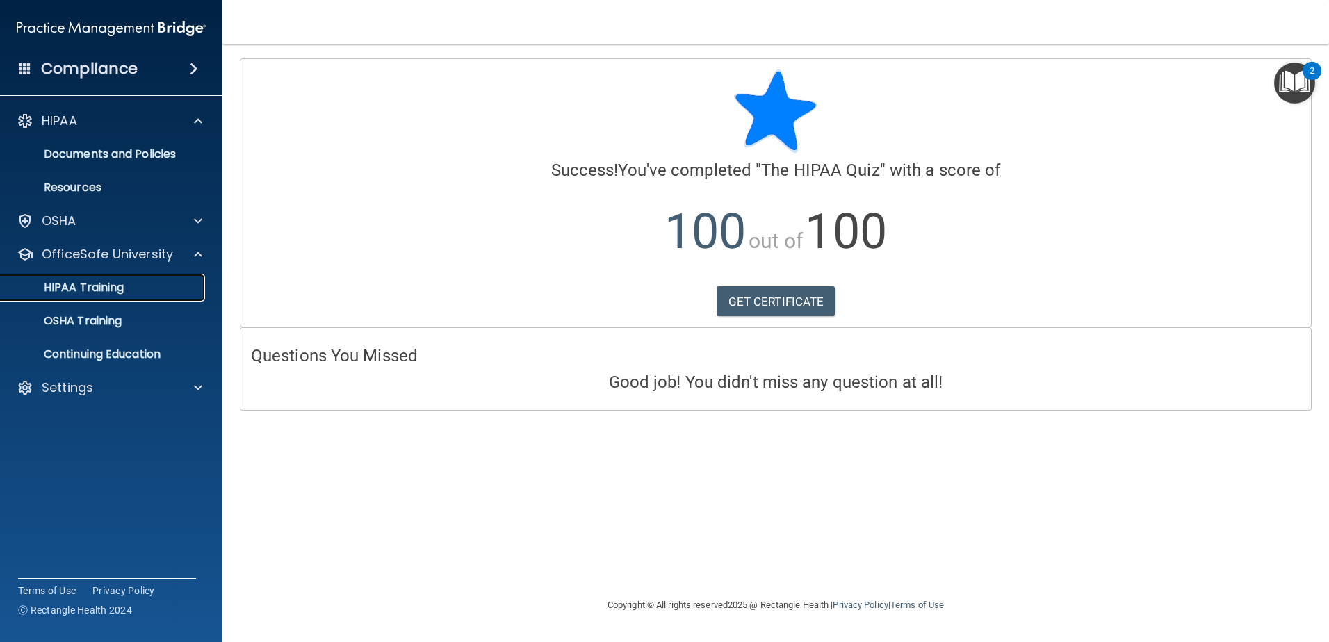
click at [81, 289] on p "HIPAA Training" at bounding box center [66, 288] width 115 height 14
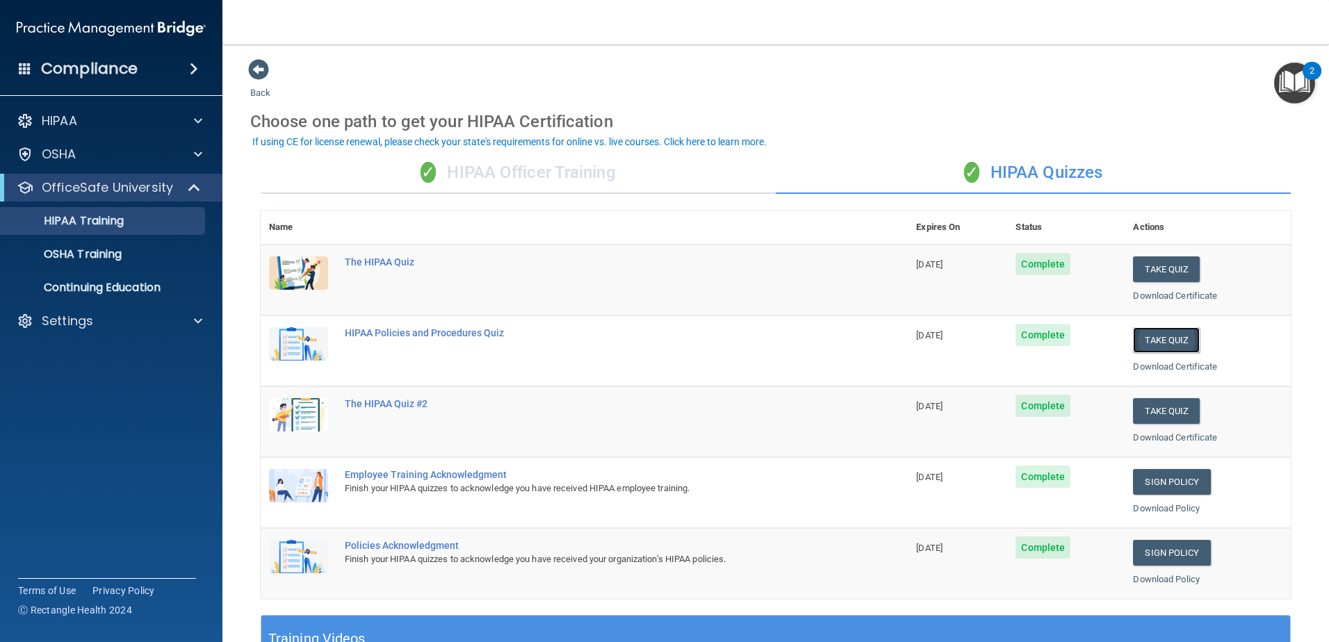
click at [1169, 339] on button "Take Quiz" at bounding box center [1166, 340] width 67 height 26
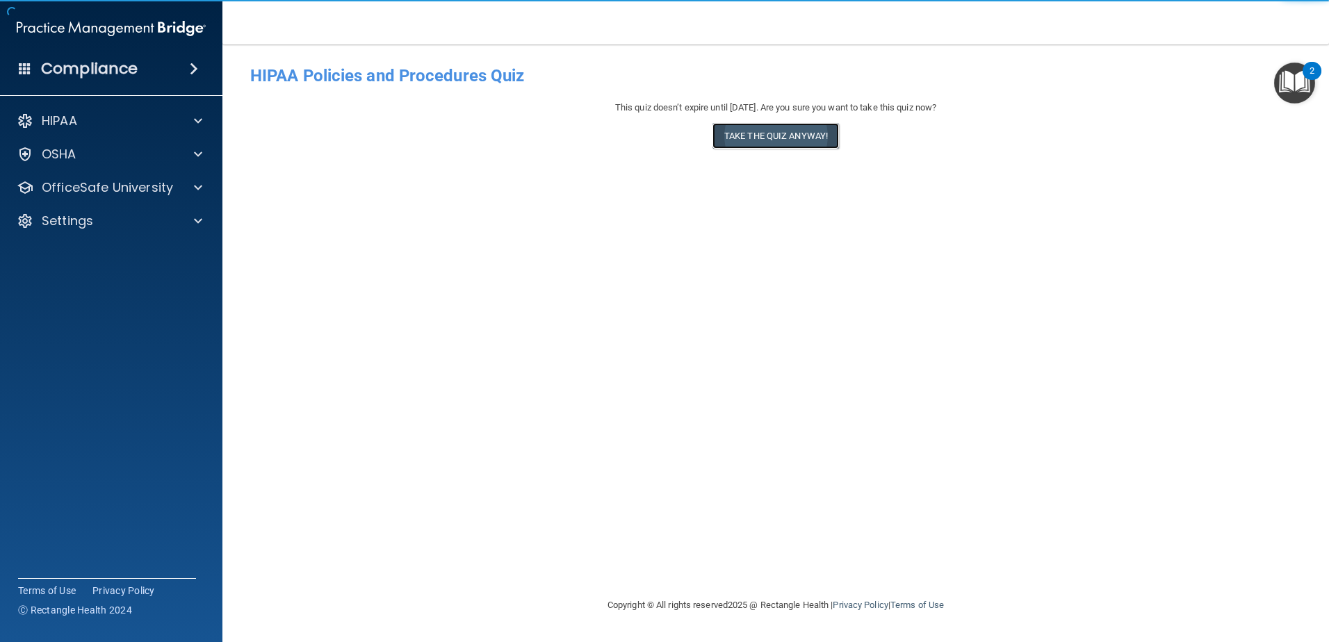
click at [786, 138] on button "Take the quiz anyway!" at bounding box center [776, 136] width 127 height 26
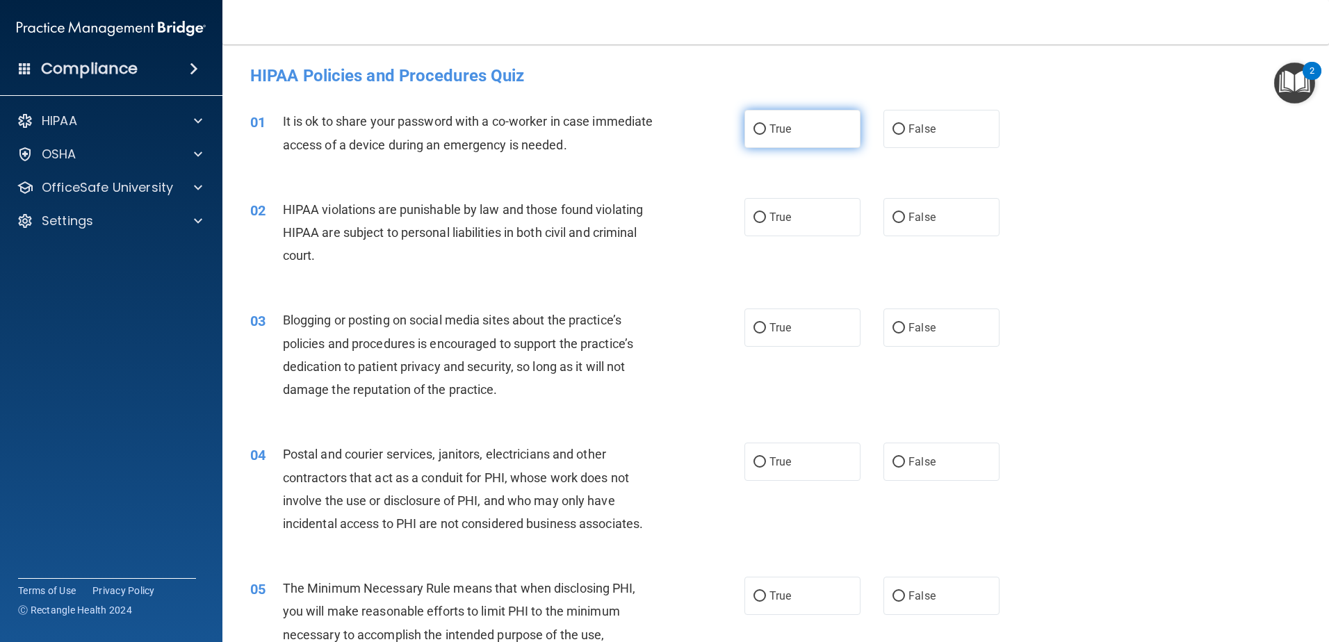
click at [770, 127] on span "True" at bounding box center [781, 128] width 22 height 13
click at [766, 127] on input "True" at bounding box center [760, 129] width 13 height 10
radio input "true"
click at [773, 220] on span "True" at bounding box center [781, 217] width 22 height 13
click at [766, 220] on input "True" at bounding box center [760, 218] width 13 height 10
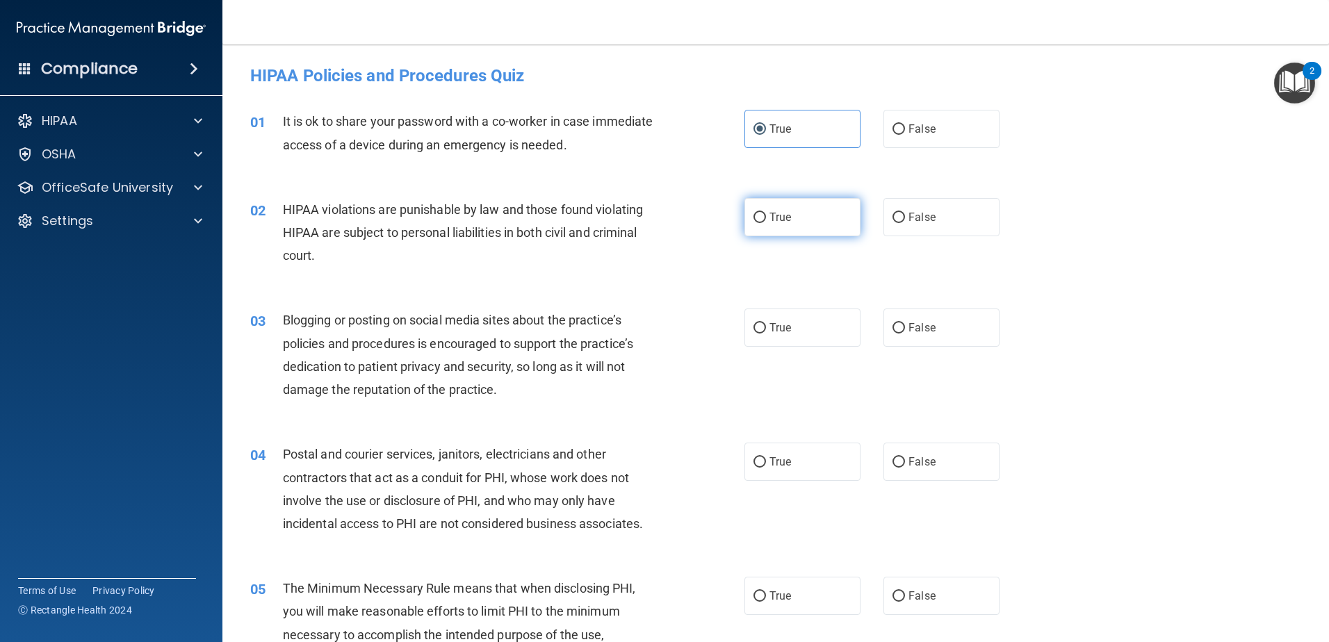
radio input "true"
click at [772, 334] on span "True" at bounding box center [781, 327] width 22 height 13
click at [766, 334] on input "True" at bounding box center [760, 328] width 13 height 10
radio input "true"
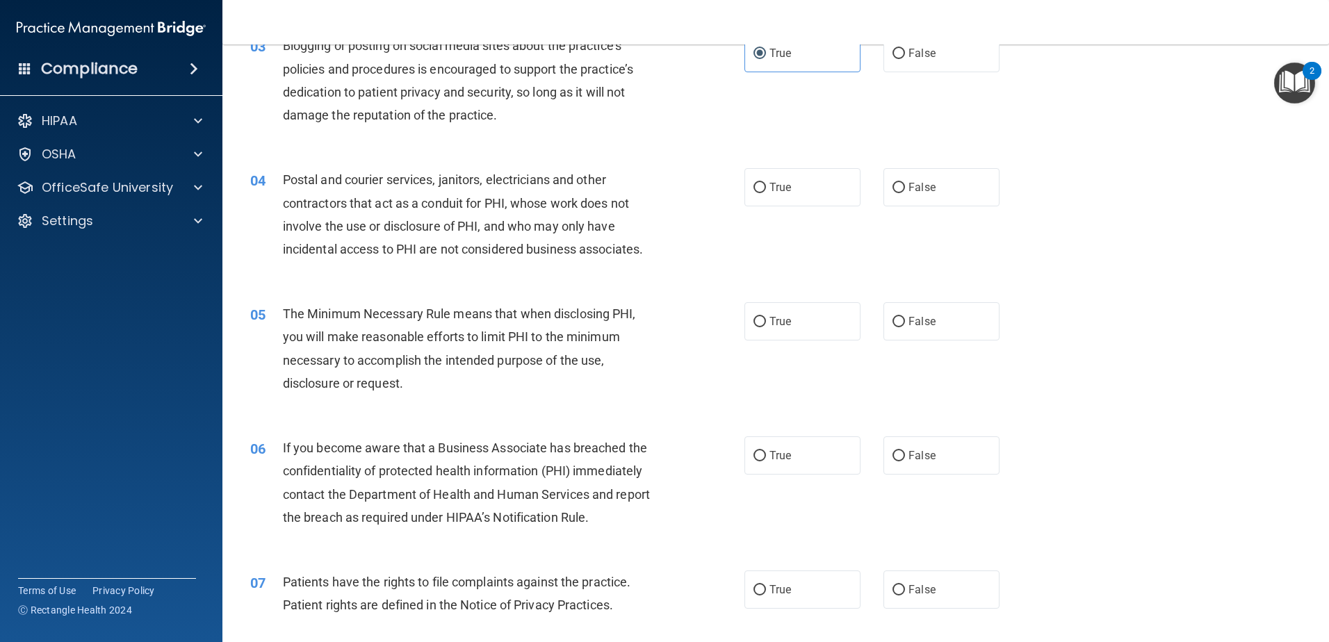
scroll to position [278, 0]
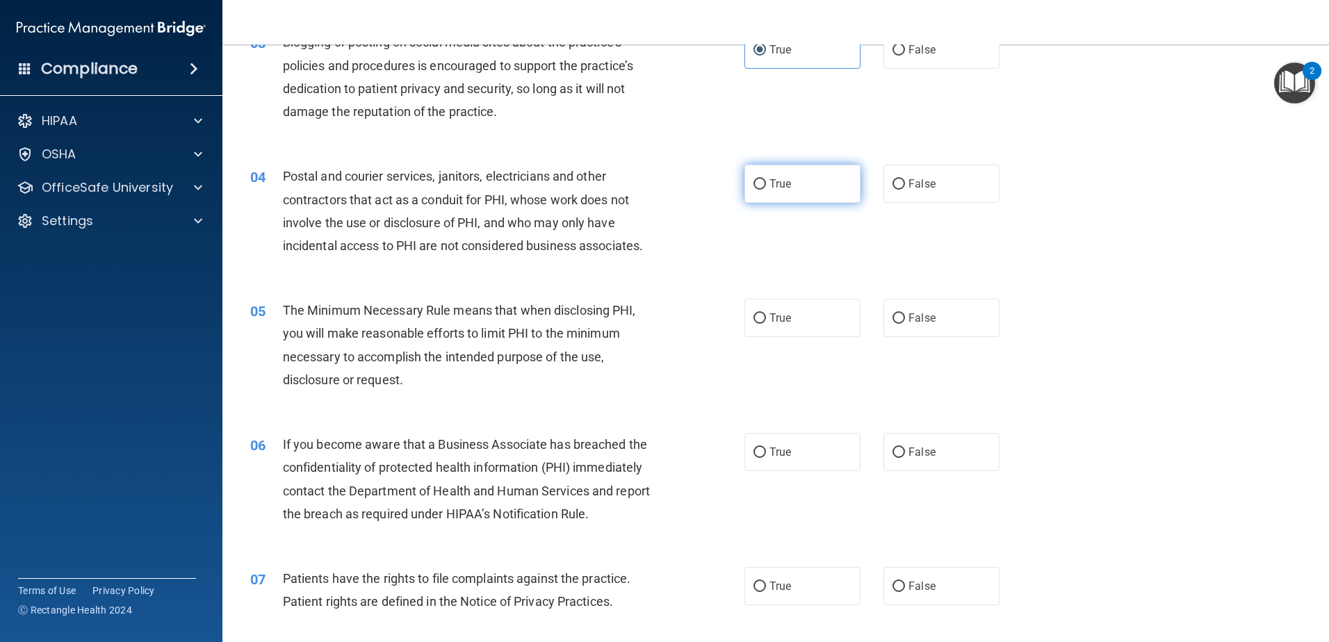
click at [762, 184] on label "True" at bounding box center [803, 184] width 116 height 38
click at [762, 184] on input "True" at bounding box center [760, 184] width 13 height 10
radio input "true"
click at [770, 323] on span "True" at bounding box center [781, 317] width 22 height 13
click at [754, 464] on label "True" at bounding box center [803, 452] width 116 height 38
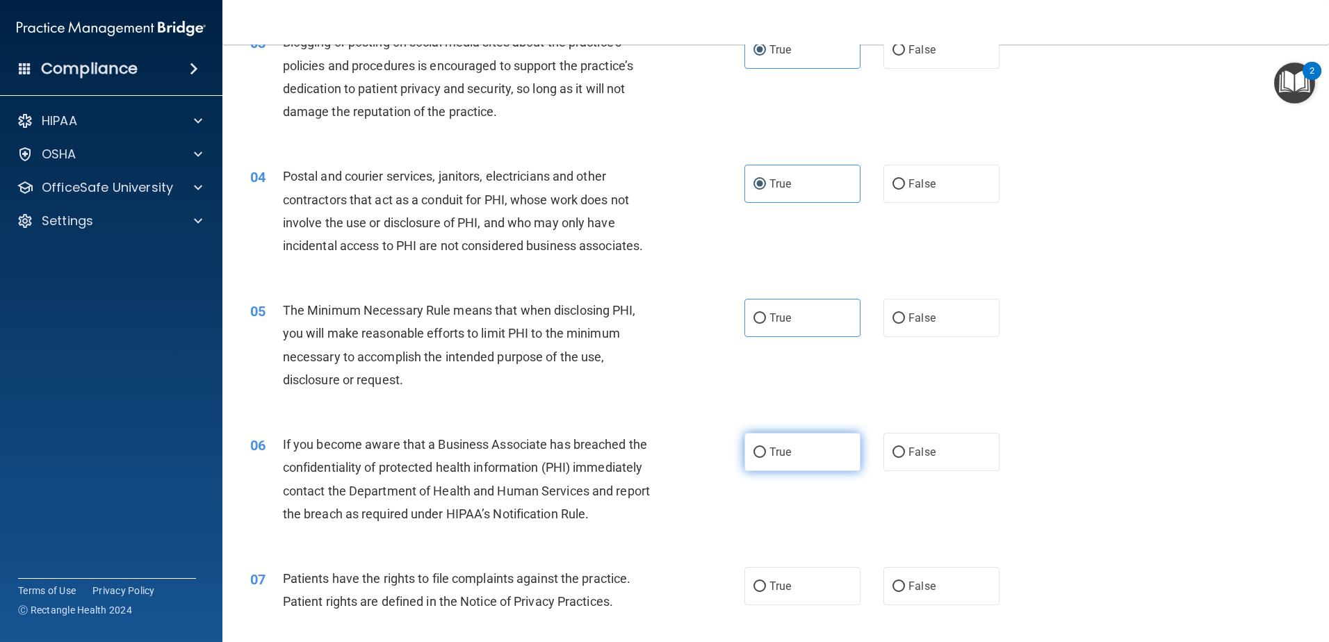
click at [754, 458] on input "True" at bounding box center [760, 453] width 13 height 10
radio input "true"
click at [754, 321] on input "True" at bounding box center [760, 319] width 13 height 10
radio input "true"
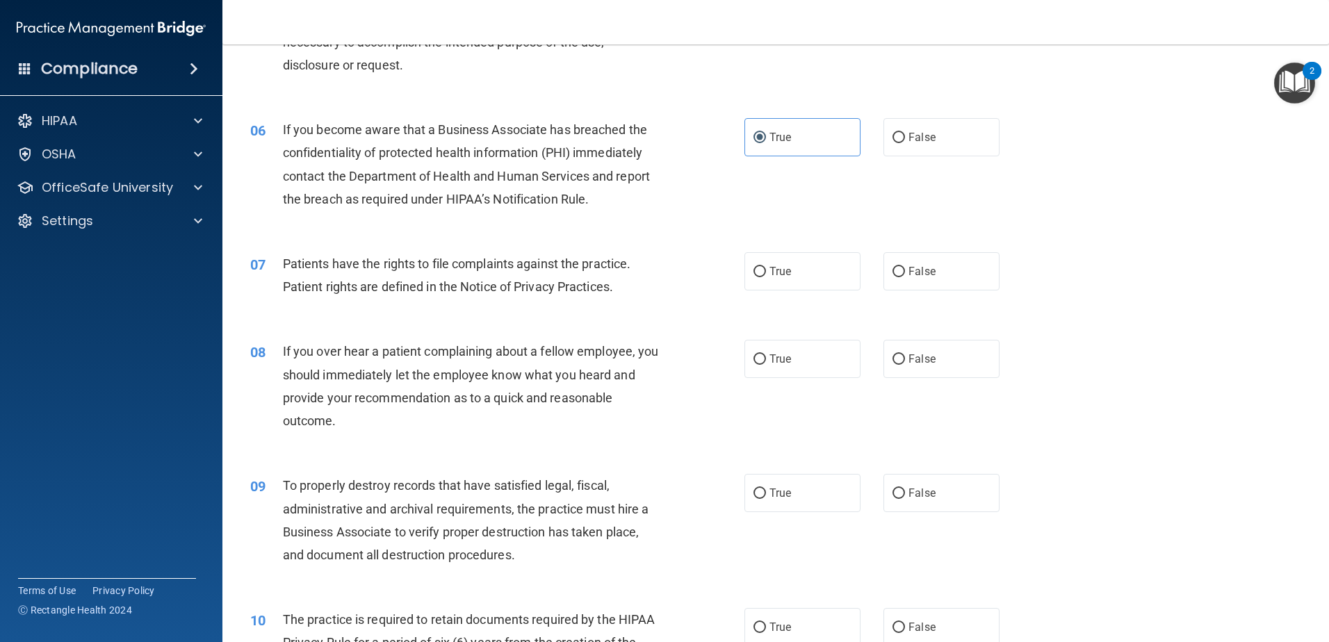
scroll to position [695, 0]
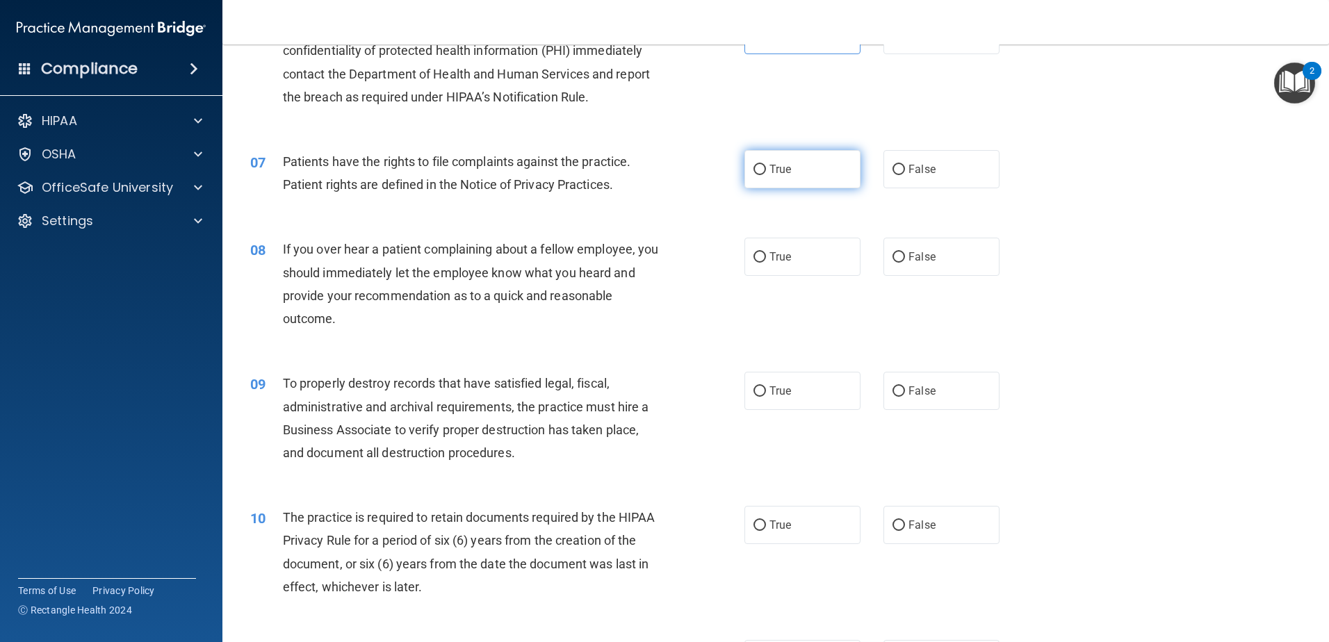
drag, startPoint x: 748, startPoint y: 167, endPoint x: 752, endPoint y: 175, distance: 8.7
click at [754, 168] on input "True" at bounding box center [760, 170] width 13 height 10
radio input "true"
click at [754, 252] on input "True" at bounding box center [760, 257] width 13 height 10
radio input "true"
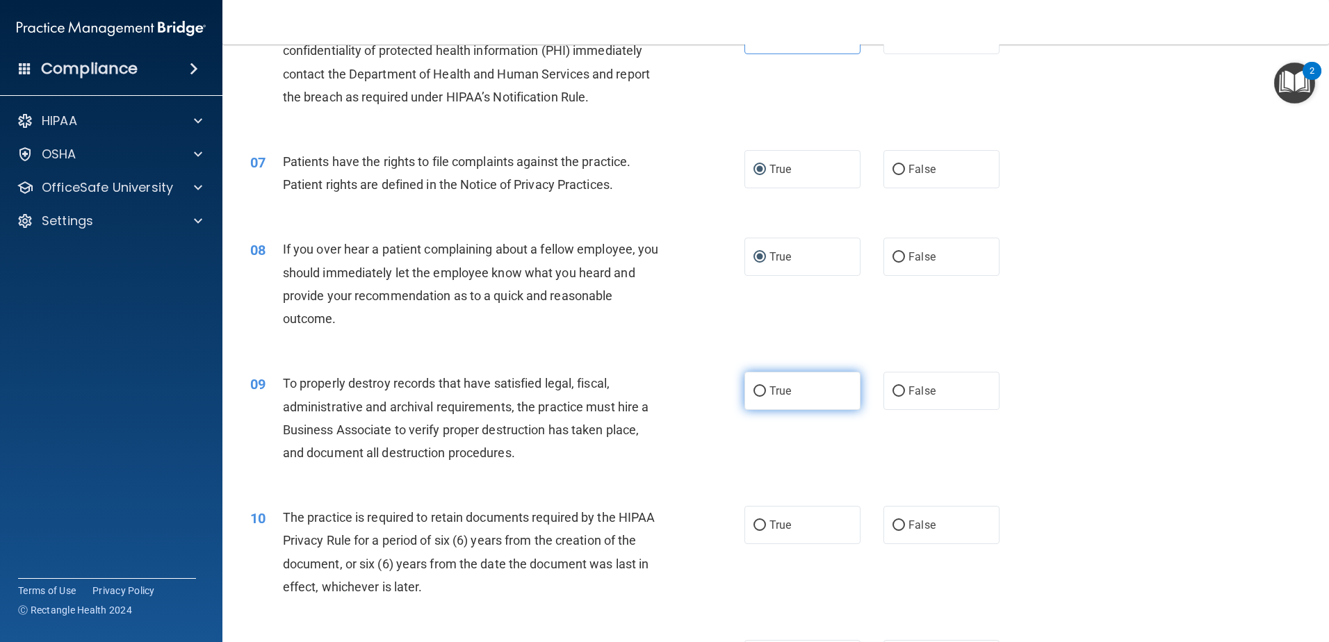
click at [754, 397] on input "True" at bounding box center [760, 392] width 13 height 10
radio input "true"
click at [757, 530] on input "True" at bounding box center [760, 526] width 13 height 10
radio input "true"
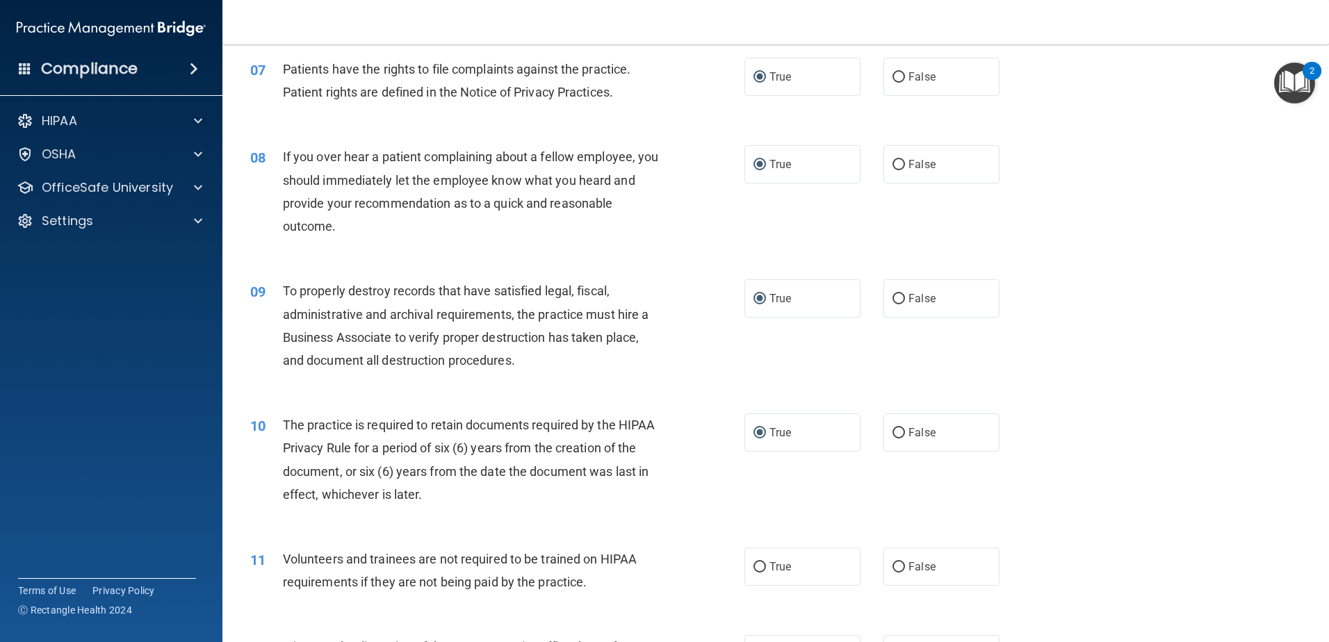
scroll to position [1112, 0]
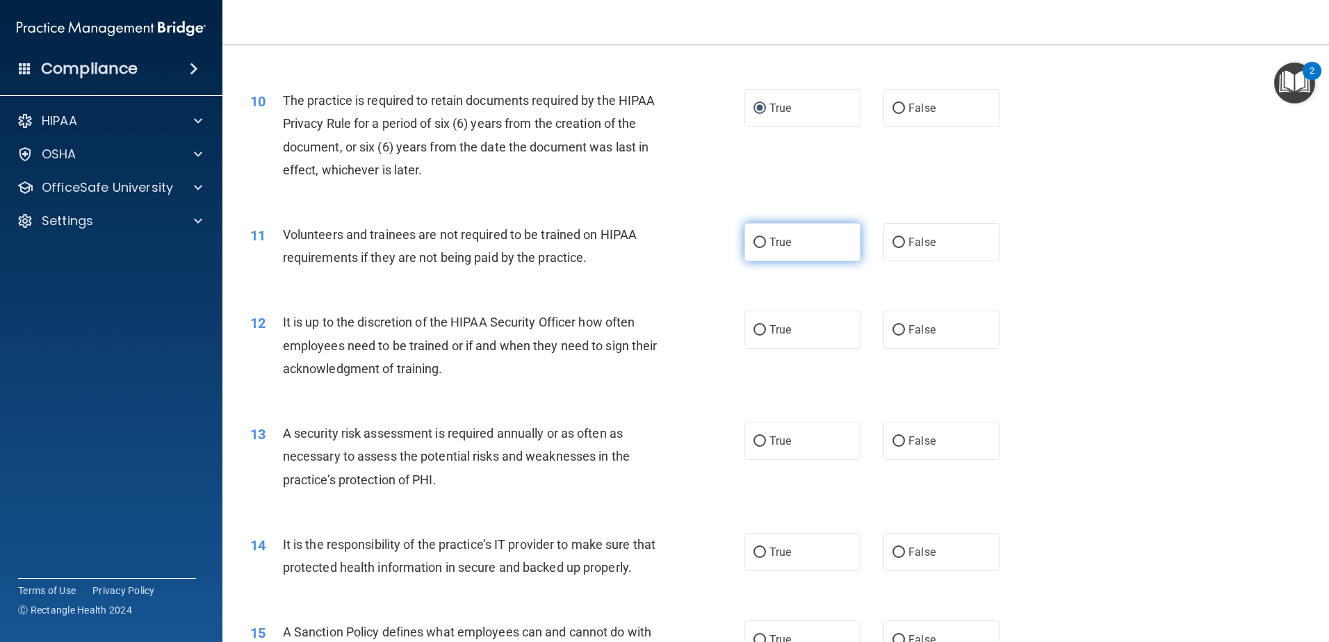
drag, startPoint x: 753, startPoint y: 241, endPoint x: 754, endPoint y: 261, distance: 19.5
click at [754, 241] on input "True" at bounding box center [760, 243] width 13 height 10
radio input "true"
click at [754, 332] on input "True" at bounding box center [760, 330] width 13 height 10
radio input "true"
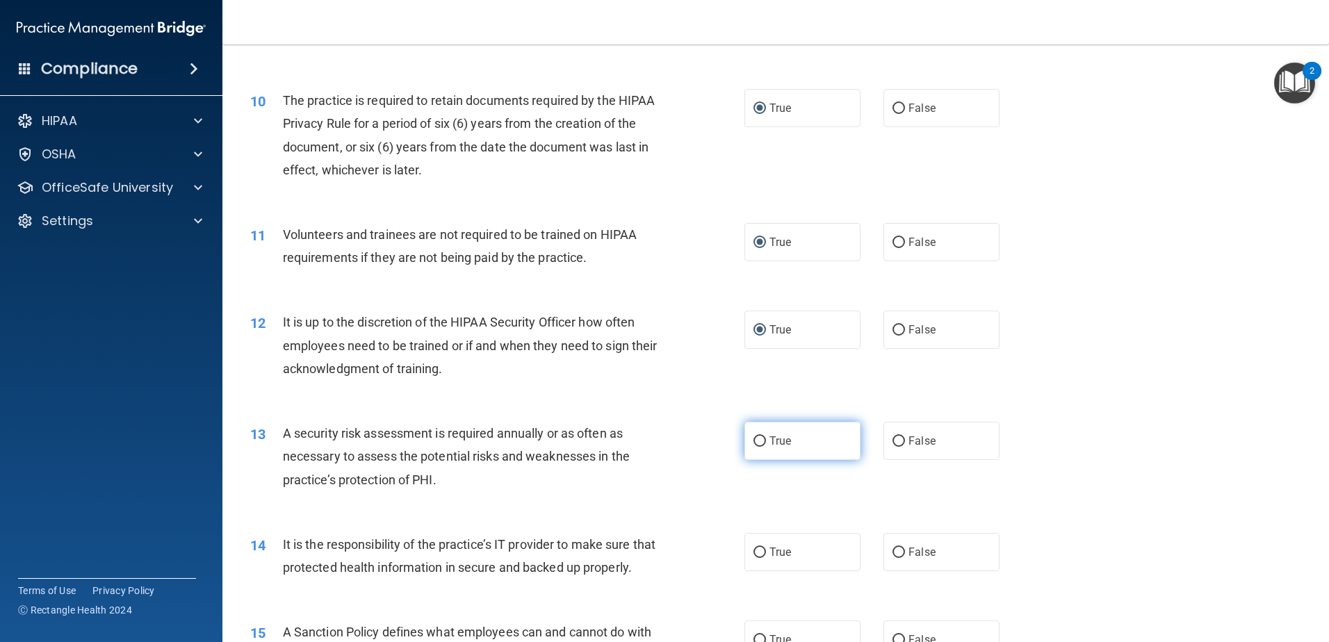
click at [755, 446] on input "True" at bounding box center [760, 442] width 13 height 10
radio input "true"
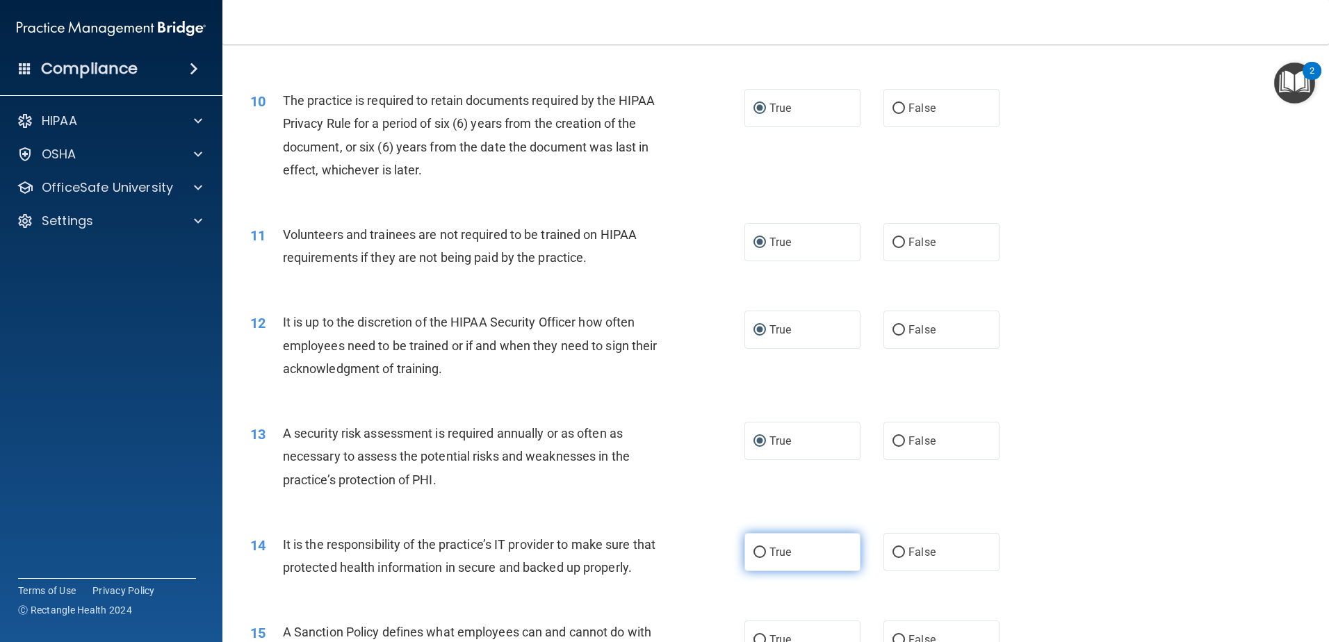
drag, startPoint x: 759, startPoint y: 554, endPoint x: 745, endPoint y: 533, distance: 25.1
click at [760, 554] on input "True" at bounding box center [760, 553] width 13 height 10
radio input "true"
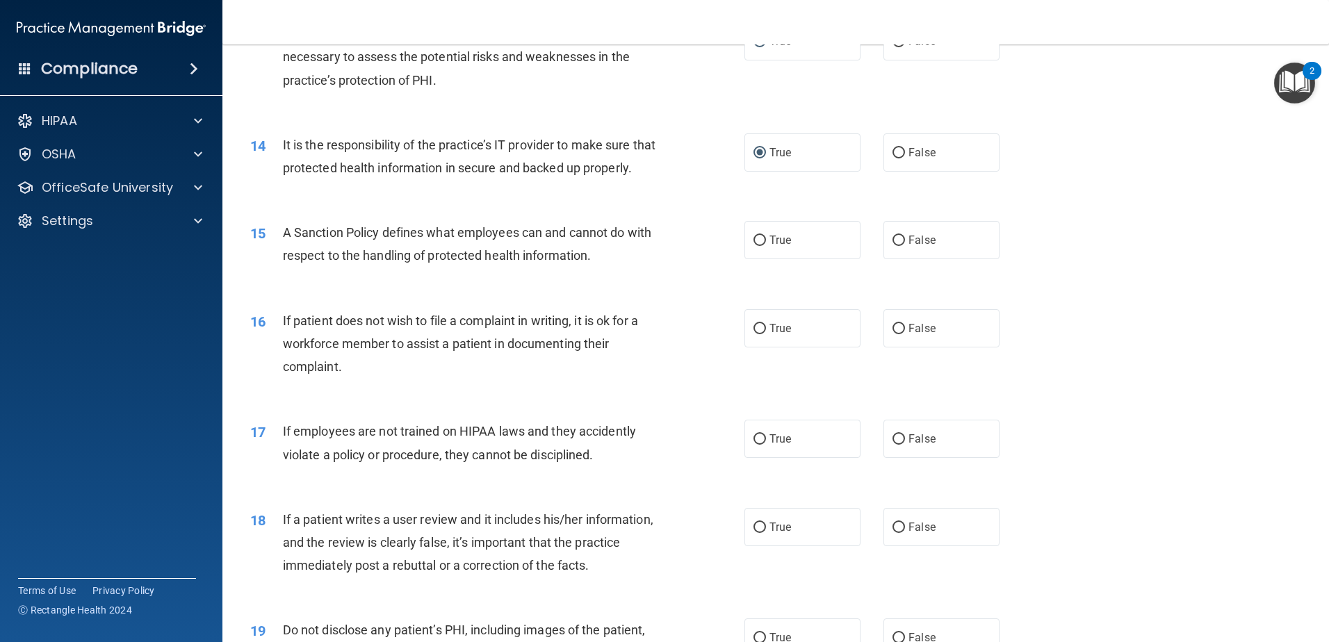
scroll to position [1599, 0]
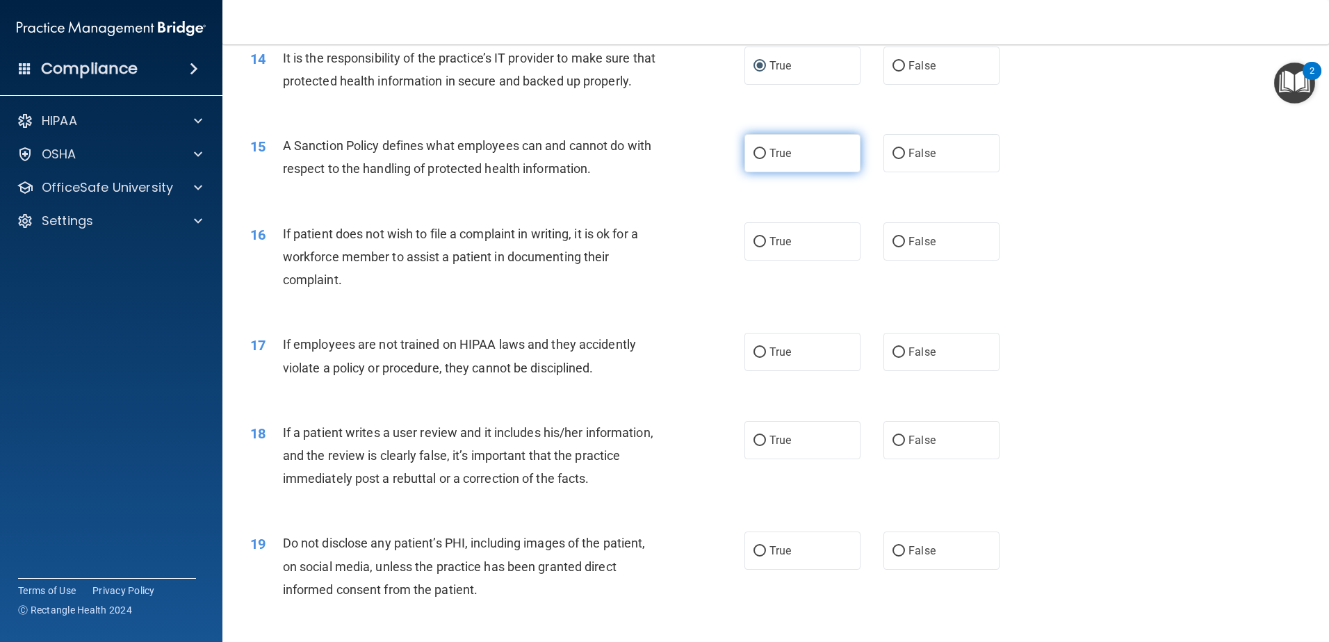
click at [754, 159] on input "True" at bounding box center [760, 154] width 13 height 10
radio input "true"
click at [747, 261] on label "True" at bounding box center [803, 241] width 116 height 38
click at [754, 247] on input "True" at bounding box center [760, 242] width 13 height 10
radio input "true"
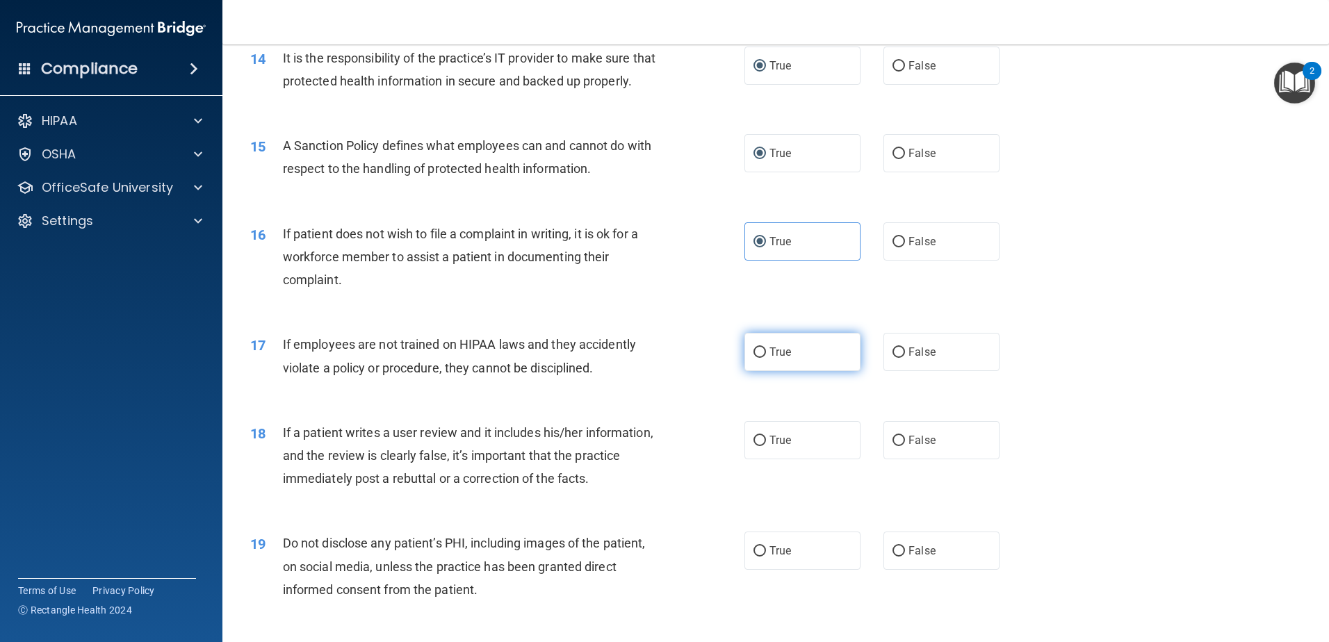
click at [754, 358] on input "True" at bounding box center [760, 353] width 13 height 10
radio input "true"
click at [752, 460] on label "True" at bounding box center [803, 440] width 116 height 38
click at [754, 446] on input "True" at bounding box center [760, 441] width 13 height 10
radio input "true"
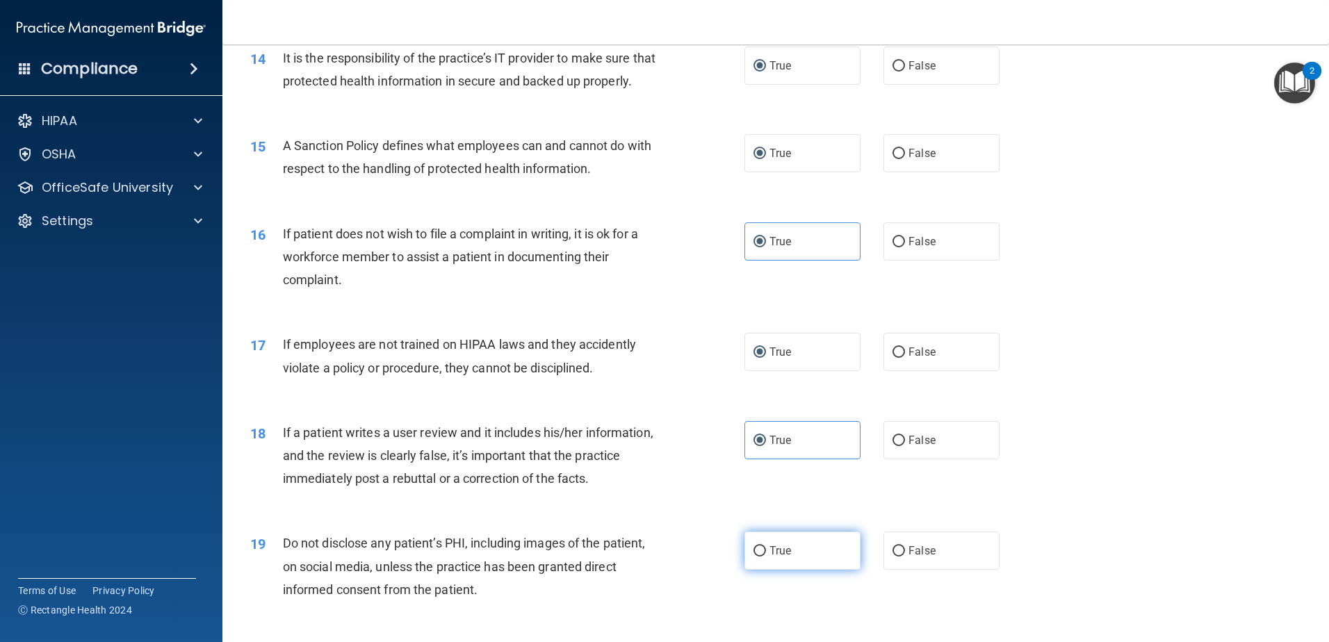
click at [754, 557] on input "True" at bounding box center [760, 551] width 13 height 10
radio input "true"
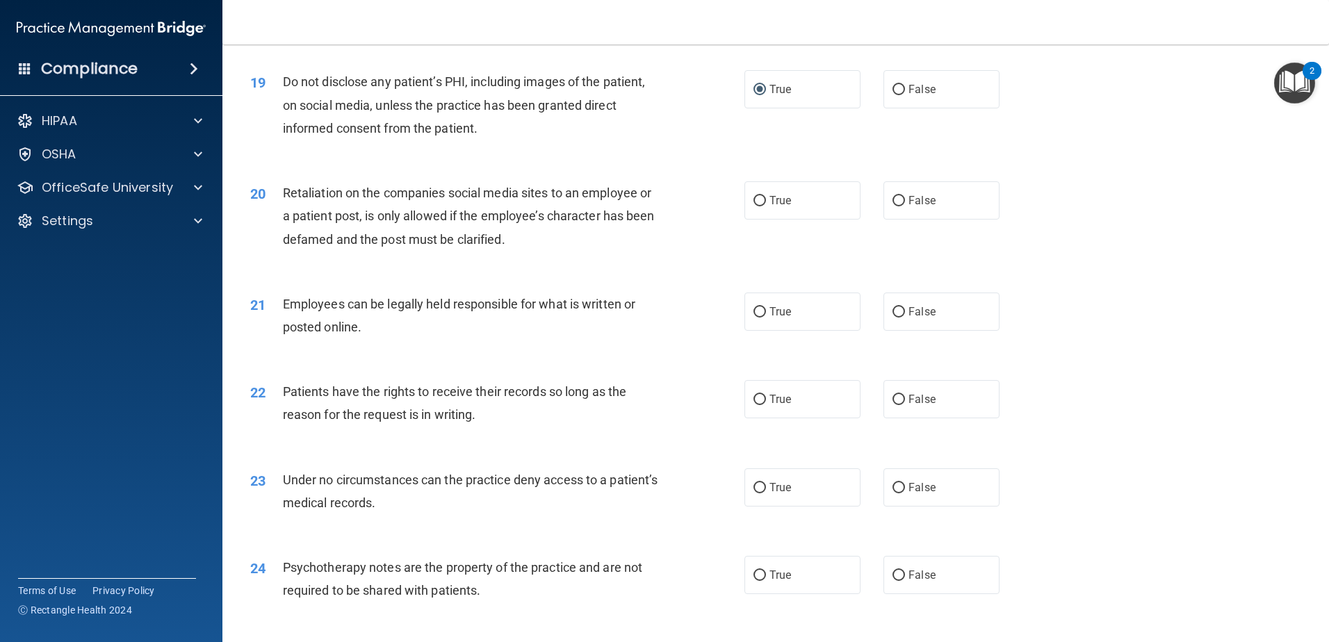
scroll to position [2086, 0]
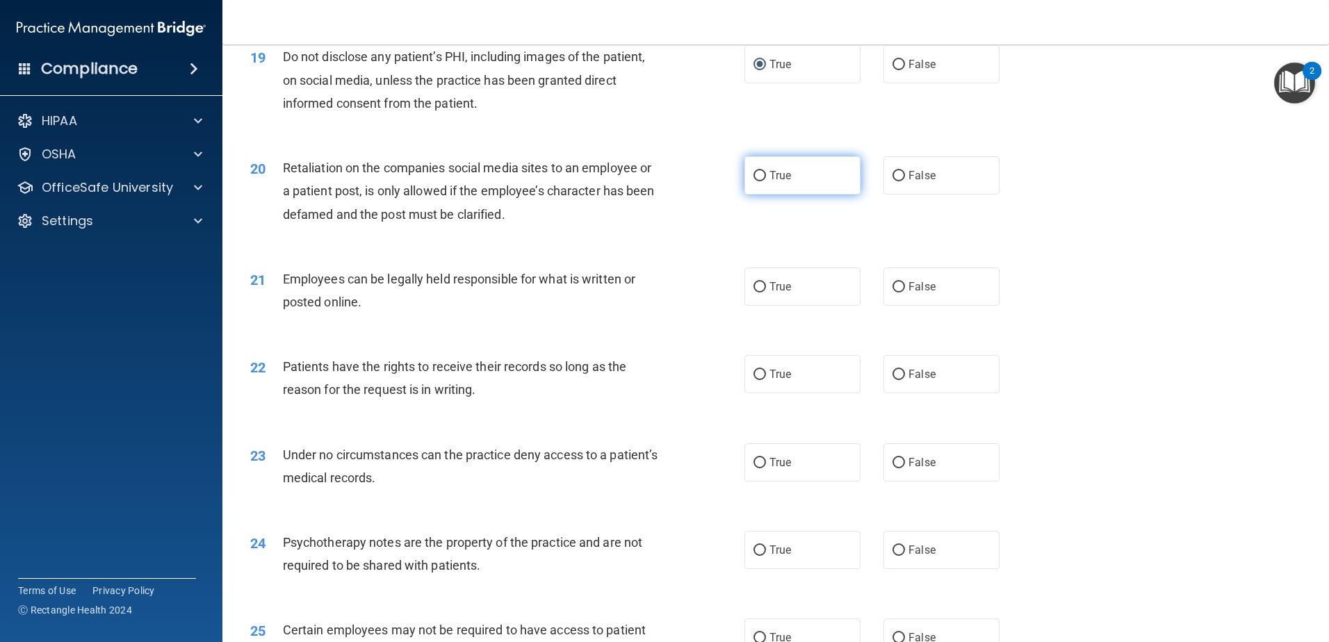
click at [754, 181] on input "True" at bounding box center [760, 176] width 13 height 10
radio input "true"
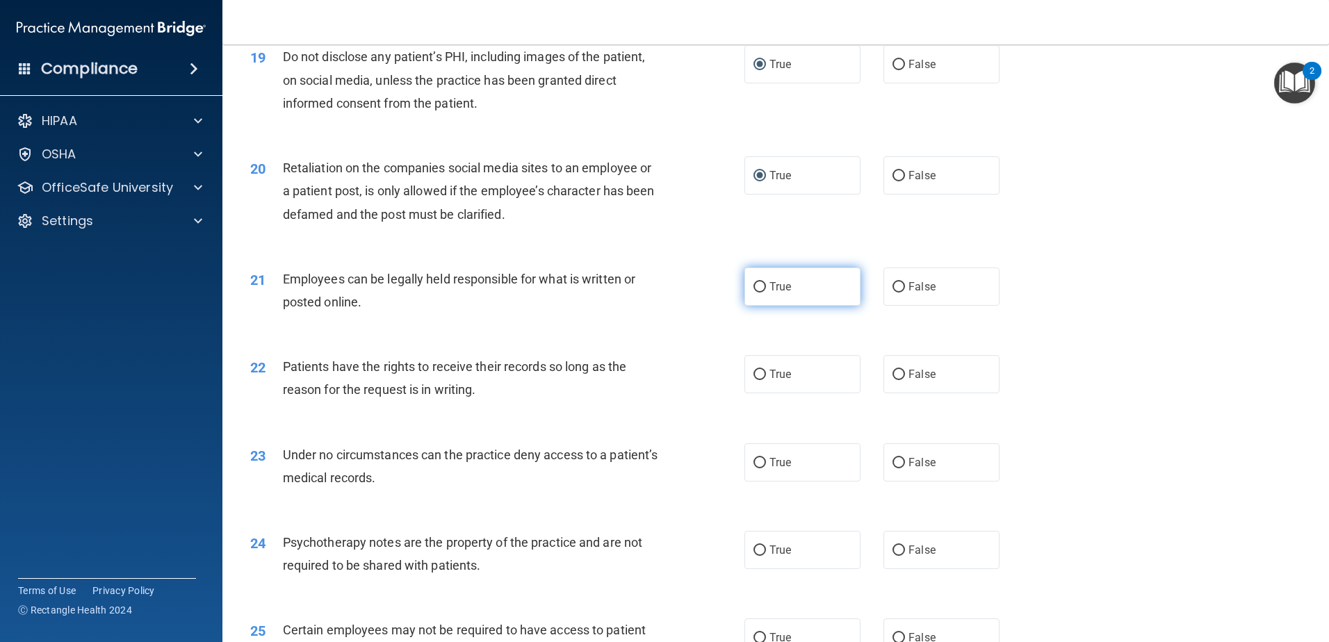
click at [756, 293] on input "True" at bounding box center [760, 287] width 13 height 10
radio input "true"
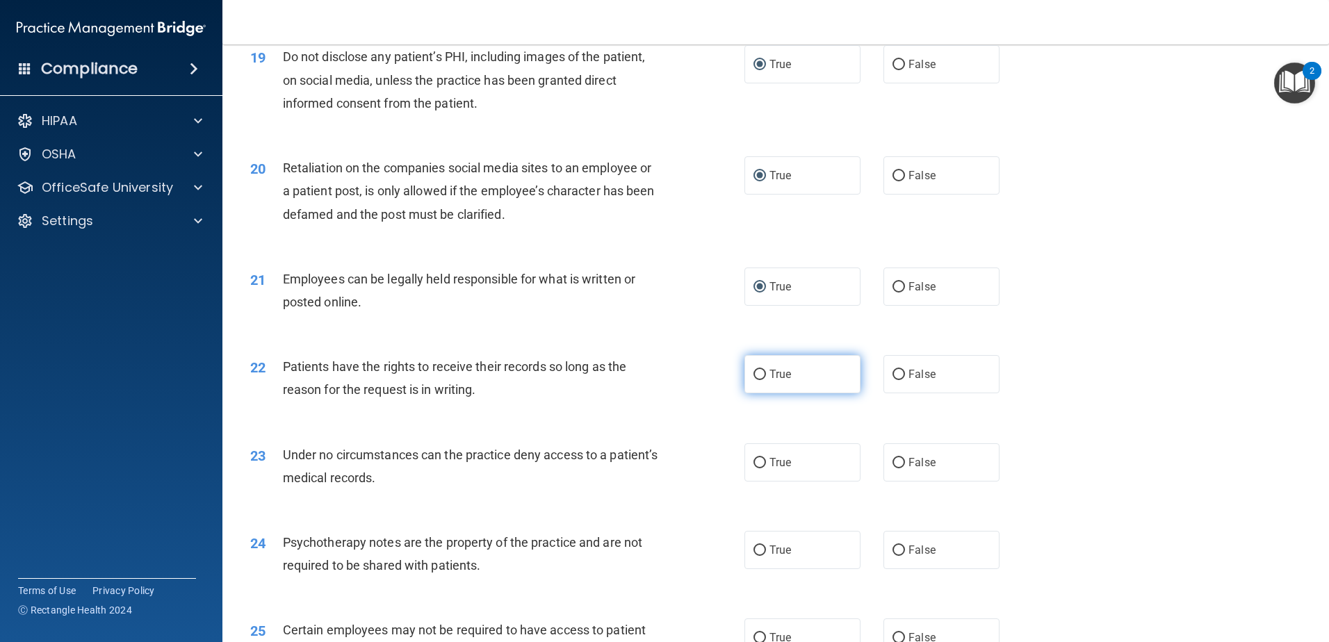
click at [756, 380] on input "True" at bounding box center [760, 375] width 13 height 10
radio input "true"
click at [756, 469] on input "True" at bounding box center [760, 463] width 13 height 10
radio input "true"
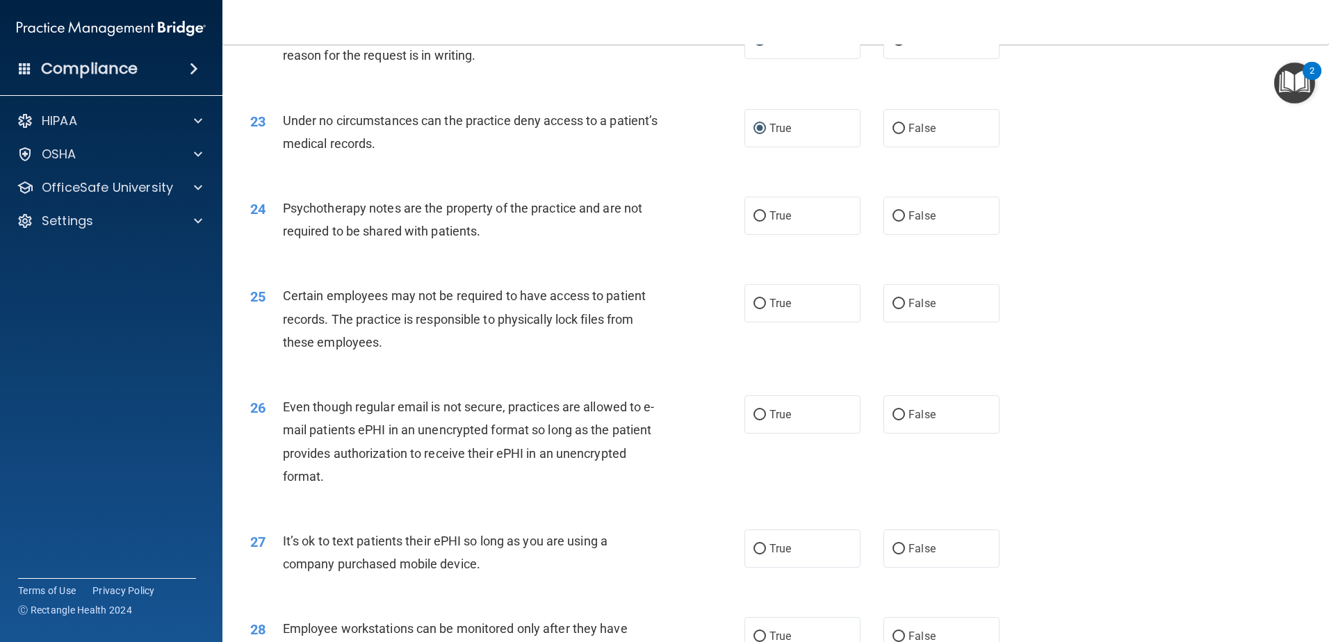
scroll to position [2503, 0]
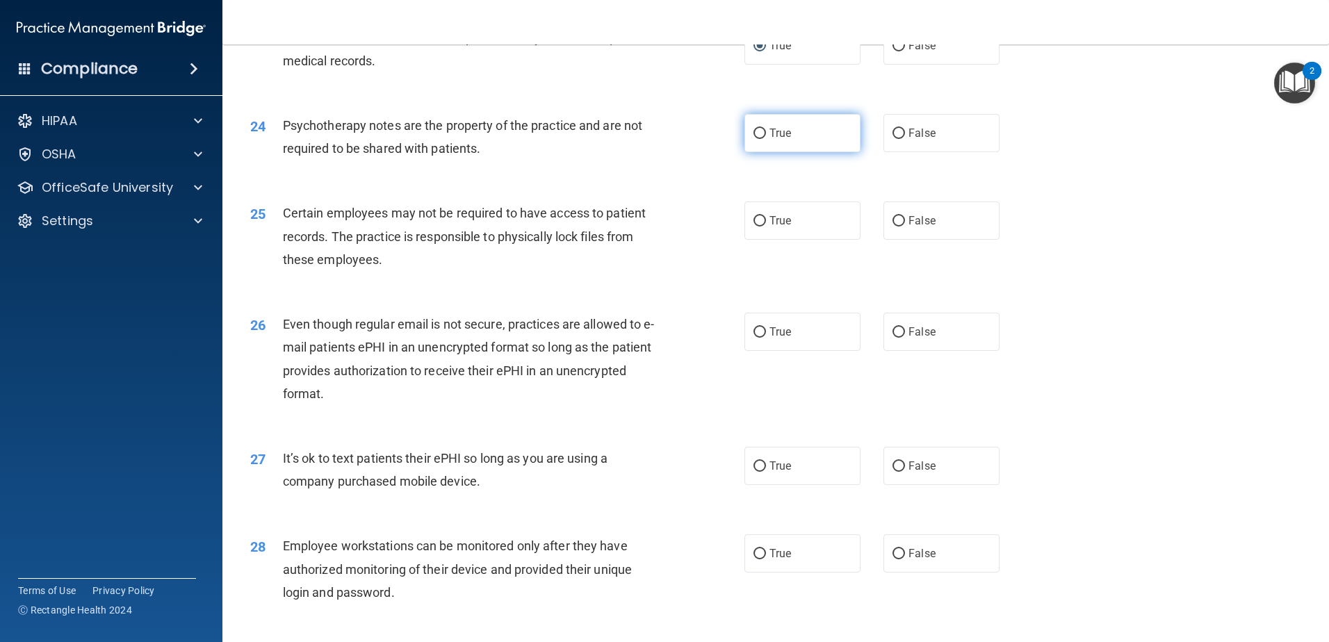
click at [754, 139] on input "True" at bounding box center [760, 134] width 13 height 10
radio input "true"
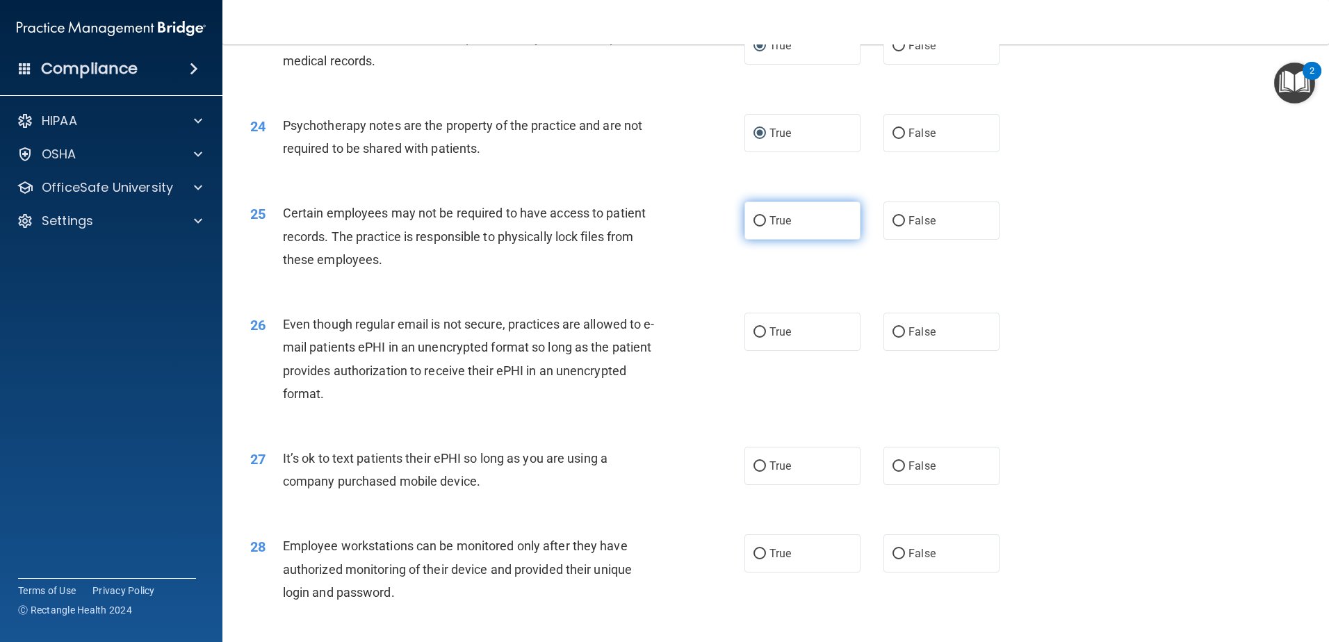
click at [758, 237] on label "True" at bounding box center [803, 221] width 116 height 38
click at [758, 227] on input "True" at bounding box center [760, 221] width 13 height 10
radio input "true"
click at [755, 338] on input "True" at bounding box center [760, 332] width 13 height 10
radio input "true"
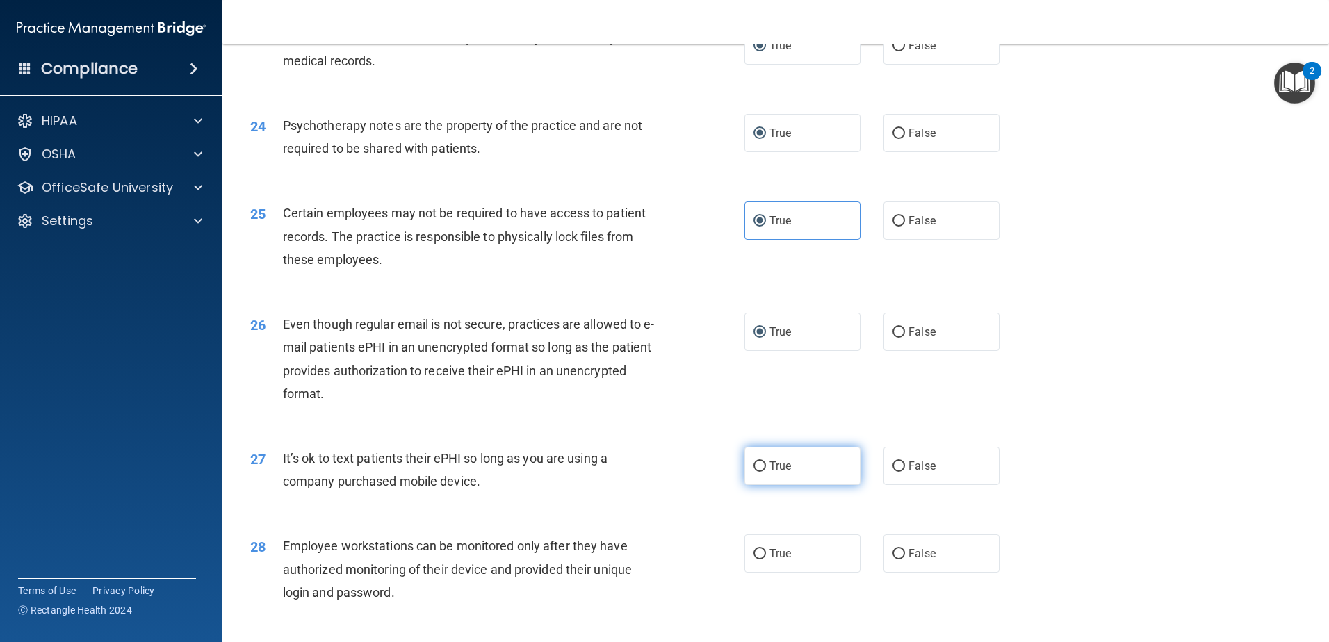
click at [754, 472] on input "True" at bounding box center [760, 467] width 13 height 10
radio input "true"
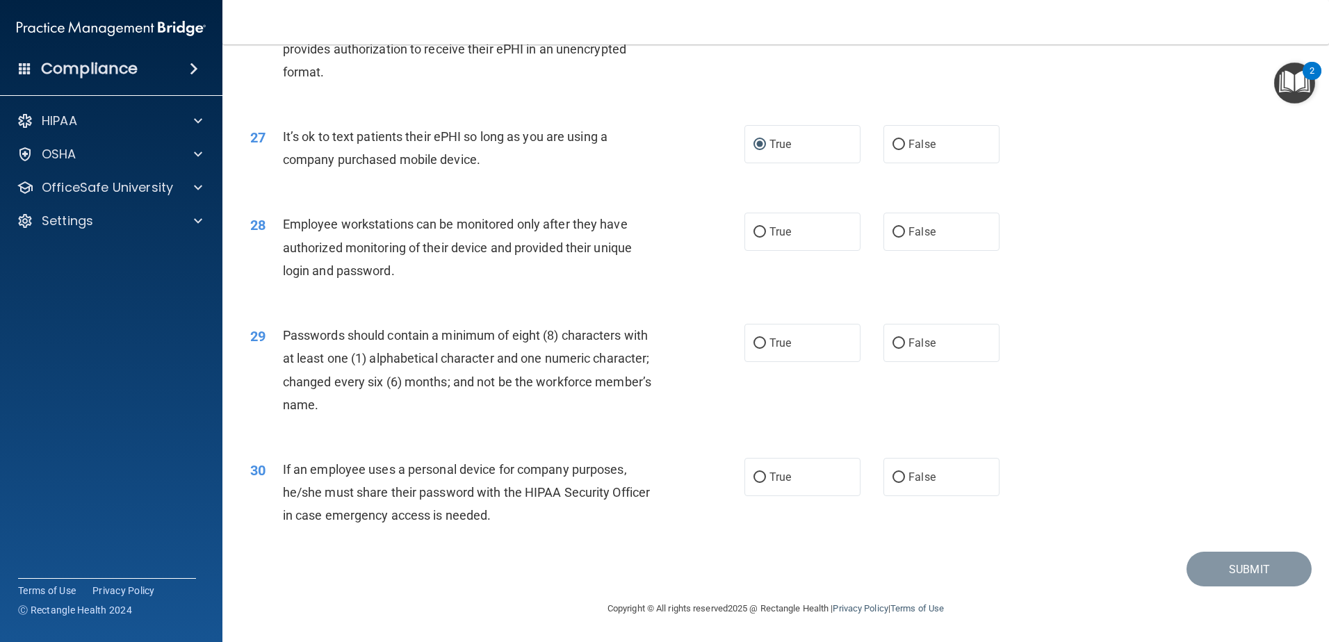
scroll to position [2848, 0]
click at [754, 236] on input "True" at bounding box center [760, 232] width 13 height 10
radio input "true"
drag, startPoint x: 748, startPoint y: 332, endPoint x: 757, endPoint y: 348, distance: 17.8
click at [752, 336] on label "True" at bounding box center [803, 343] width 116 height 38
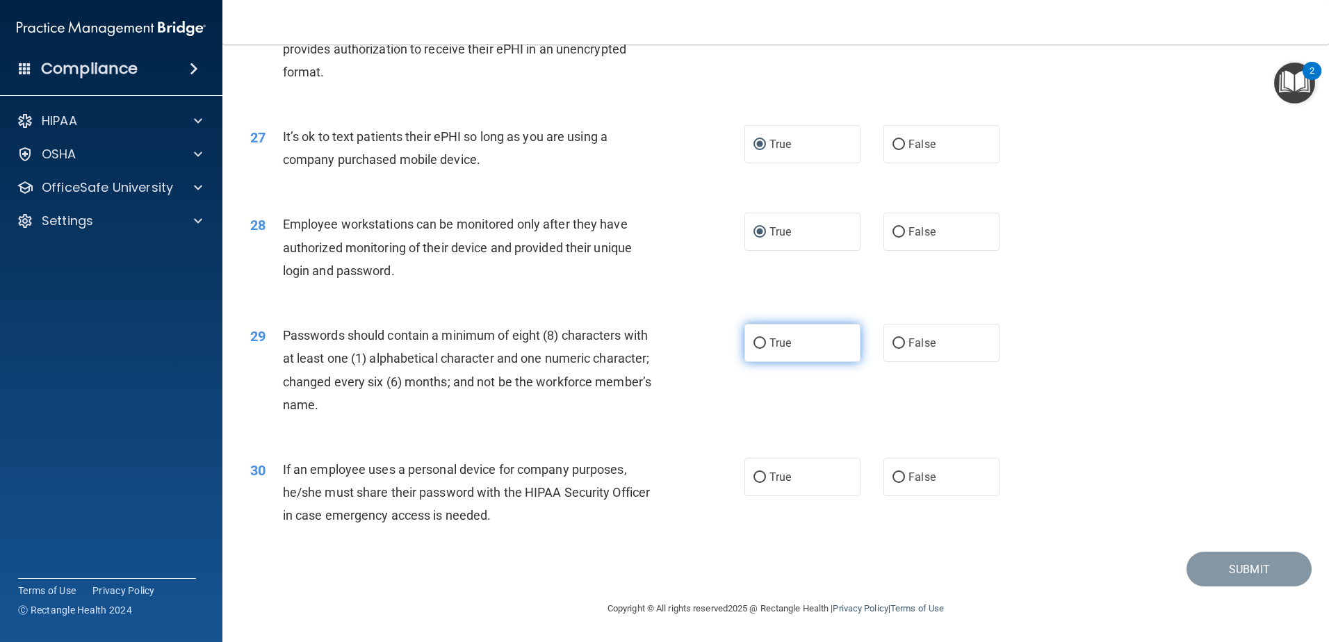
click at [754, 339] on input "True" at bounding box center [760, 344] width 13 height 10
radio input "true"
click at [757, 482] on input "True" at bounding box center [760, 478] width 13 height 10
radio input "true"
click at [1219, 569] on button "Submit" at bounding box center [1249, 569] width 125 height 35
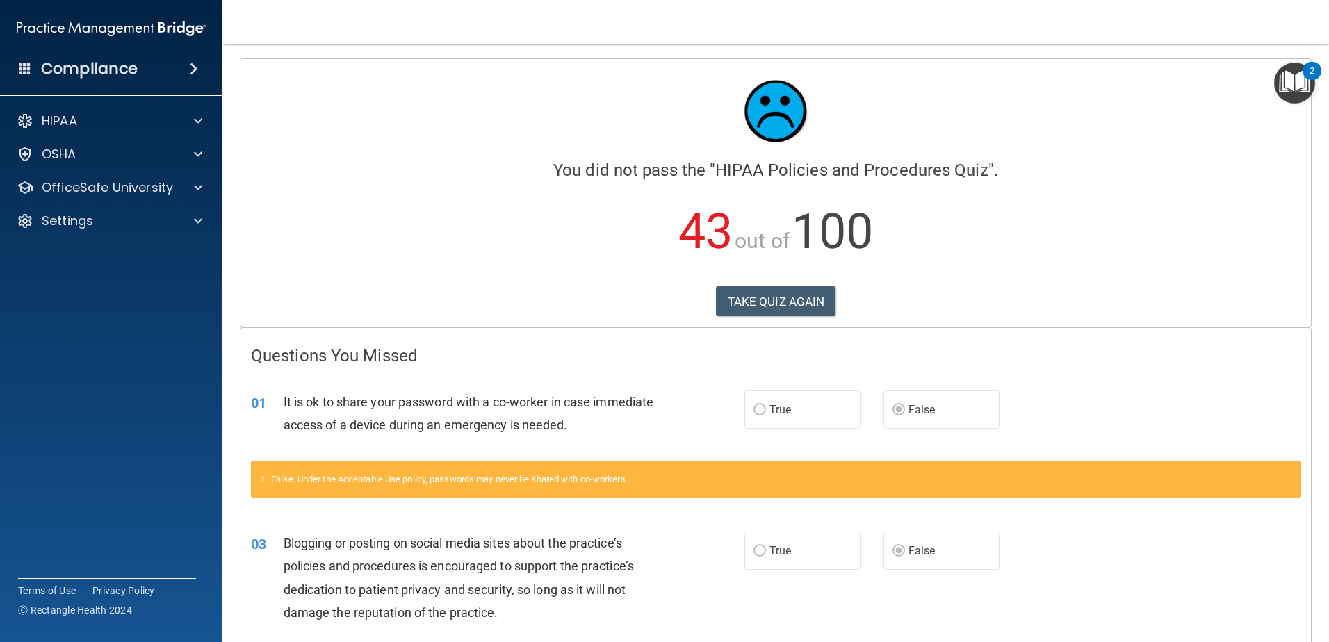
drag, startPoint x: 776, startPoint y: 305, endPoint x: 1142, endPoint y: 232, distance: 373.4
click at [1142, 232] on p "43 out of 100" at bounding box center [776, 232] width 1050 height 90
click at [740, 305] on button "TAKE QUIZ AGAIN" at bounding box center [776, 301] width 120 height 31
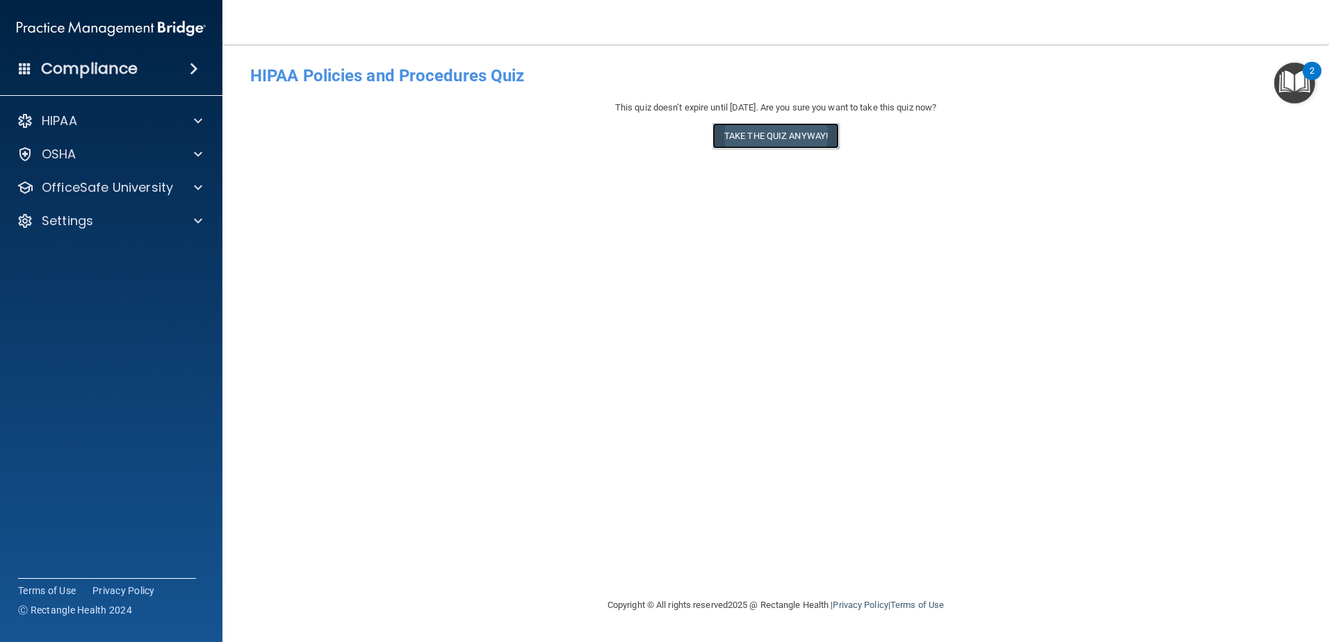
click at [759, 133] on button "Take the quiz anyway!" at bounding box center [776, 136] width 127 height 26
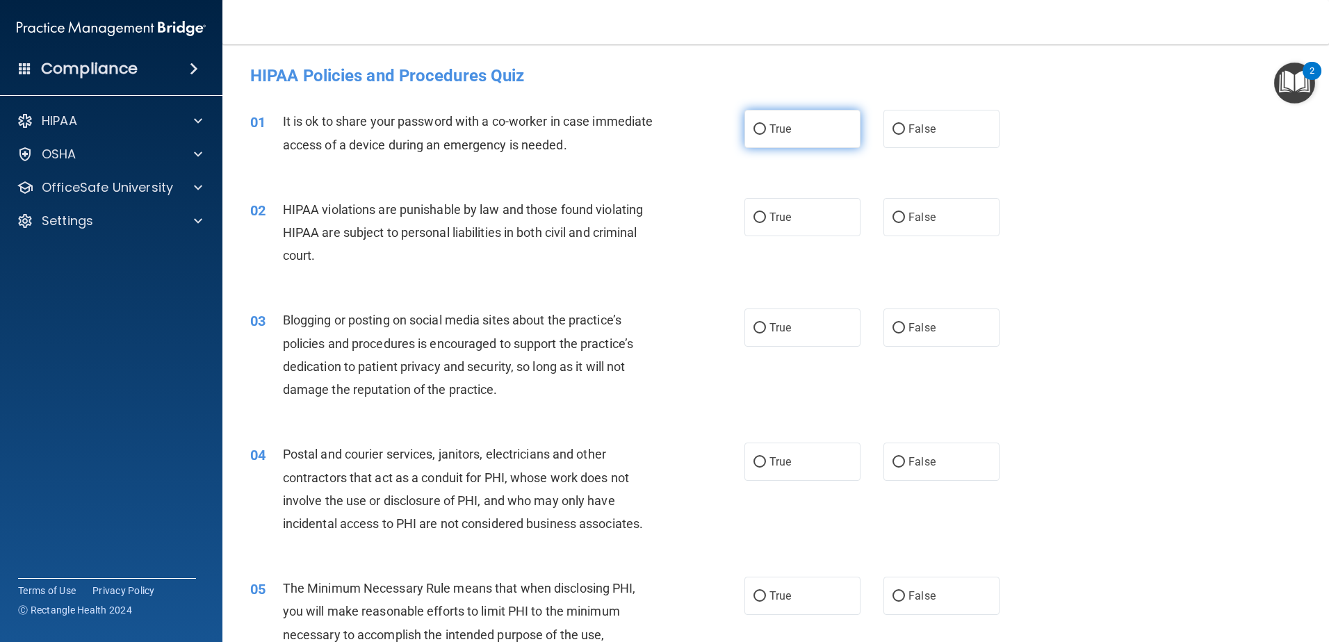
click at [756, 124] on input "True" at bounding box center [760, 129] width 13 height 10
radio input "true"
click at [897, 126] on input "False" at bounding box center [899, 129] width 13 height 10
radio input "true"
radio input "false"
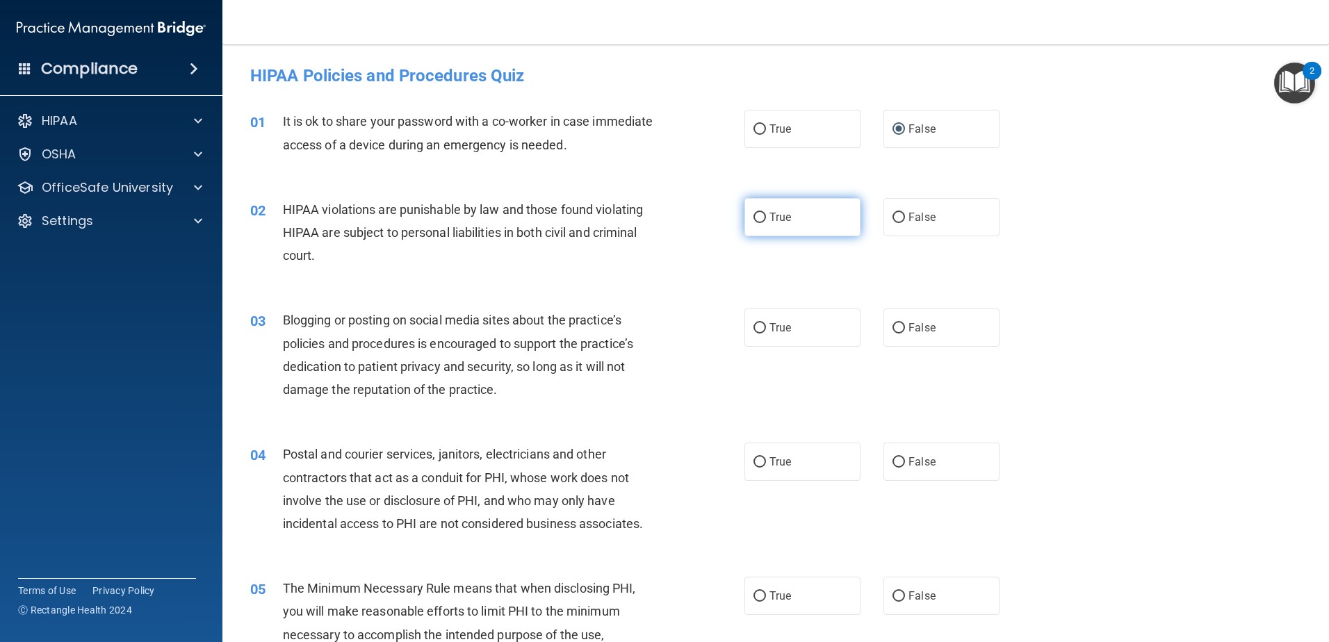
click at [763, 218] on label "True" at bounding box center [803, 217] width 116 height 38
click at [763, 218] on input "True" at bounding box center [760, 218] width 13 height 10
radio input "true"
click at [916, 327] on span "False" at bounding box center [922, 327] width 27 height 13
click at [905, 327] on input "False" at bounding box center [899, 328] width 13 height 10
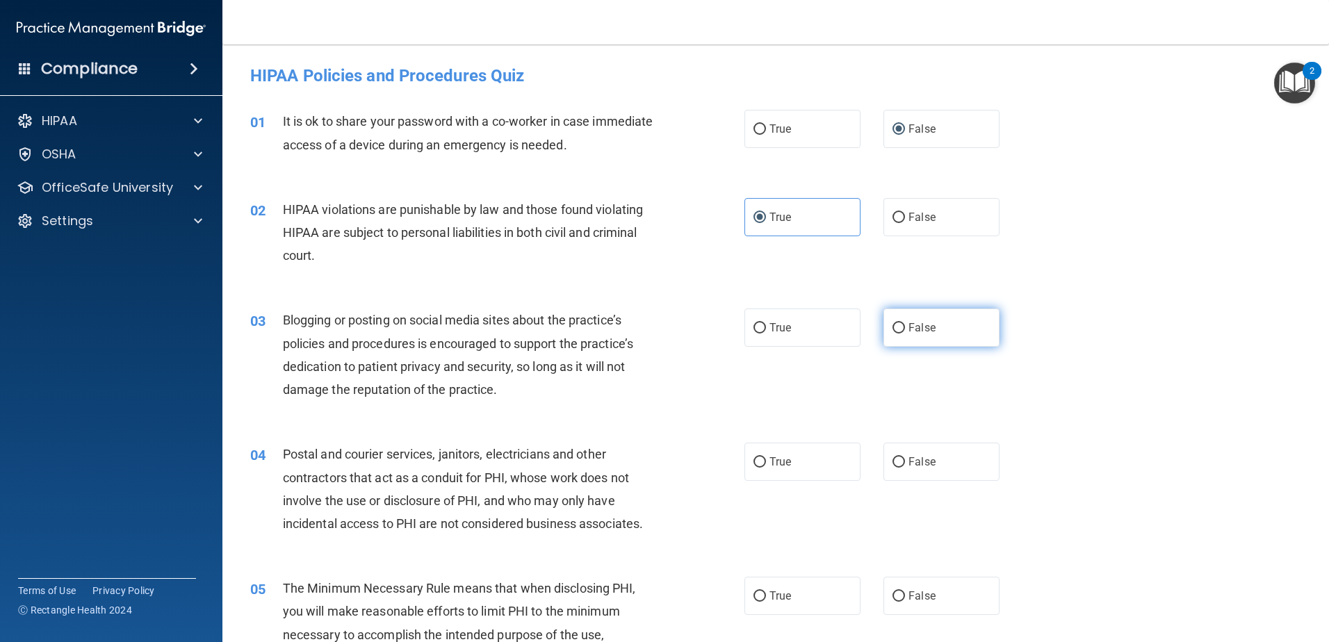
radio input "true"
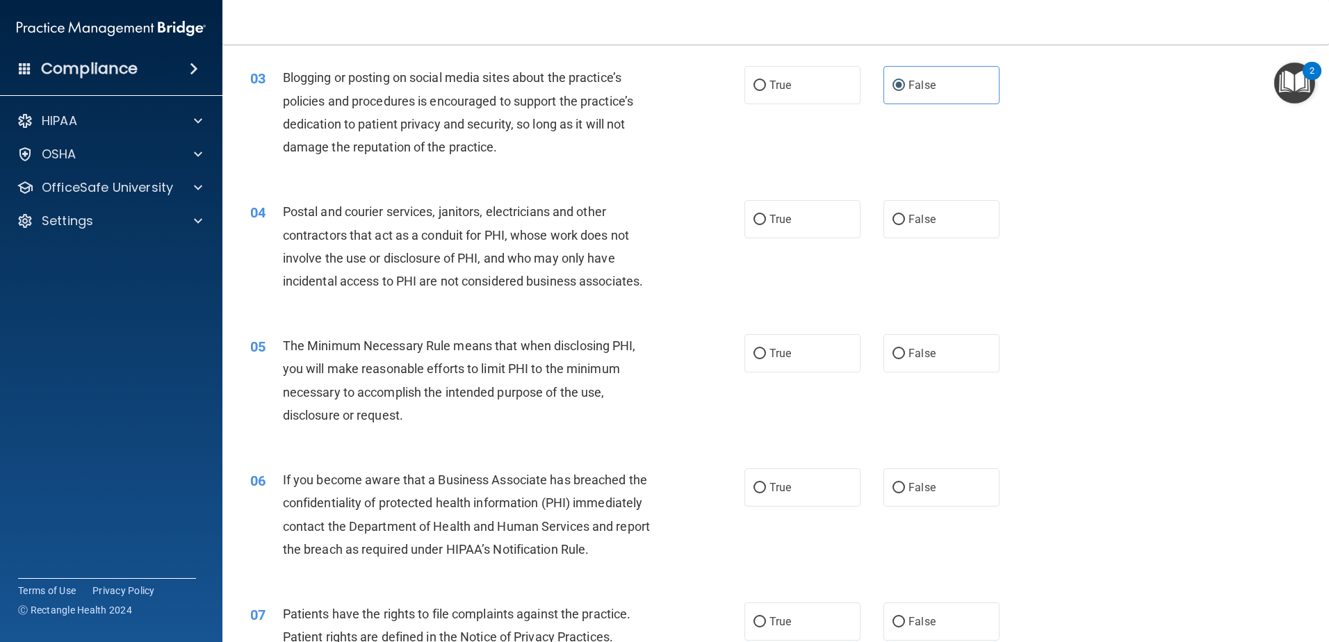
scroll to position [278, 0]
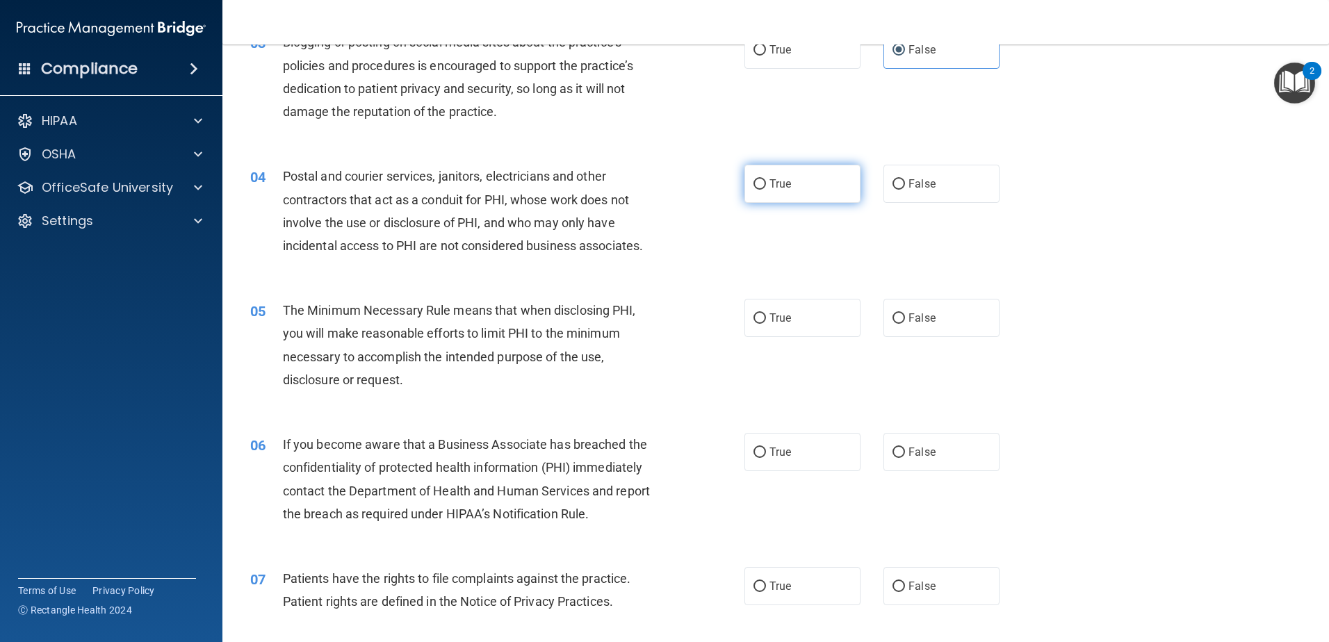
click at [745, 180] on label "True" at bounding box center [803, 184] width 116 height 38
click at [754, 180] on input "True" at bounding box center [760, 184] width 13 height 10
radio input "true"
click at [754, 323] on input "True" at bounding box center [760, 319] width 13 height 10
radio input "true"
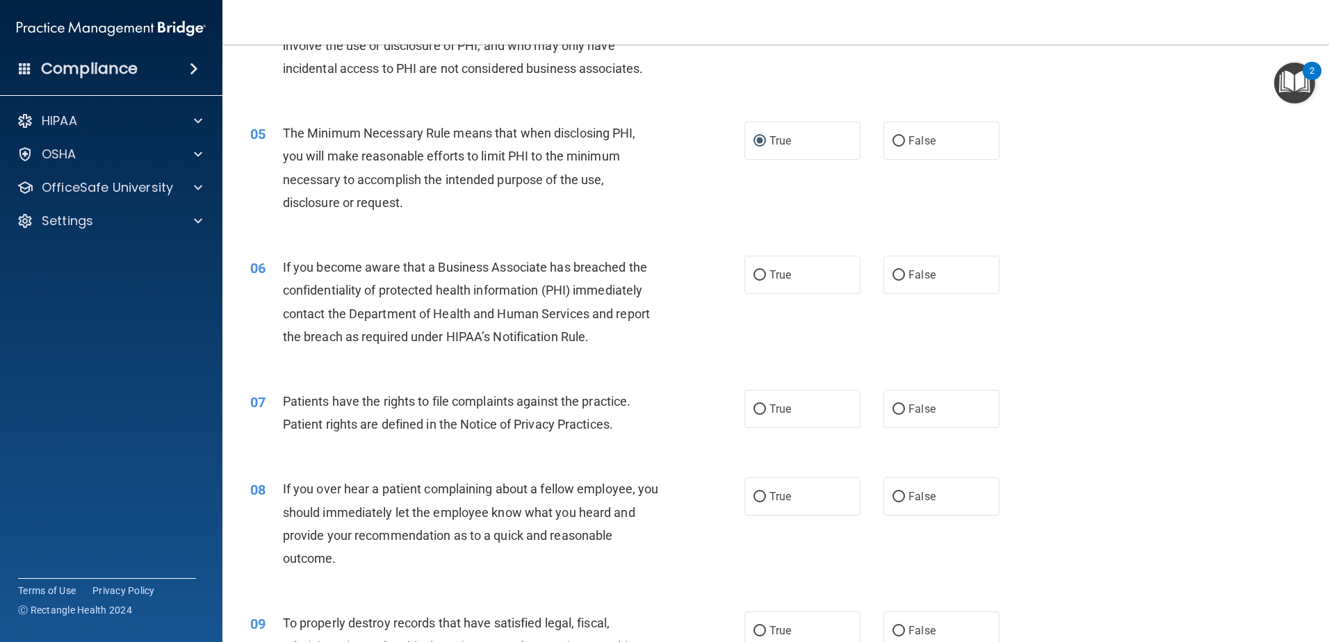
scroll to position [556, 0]
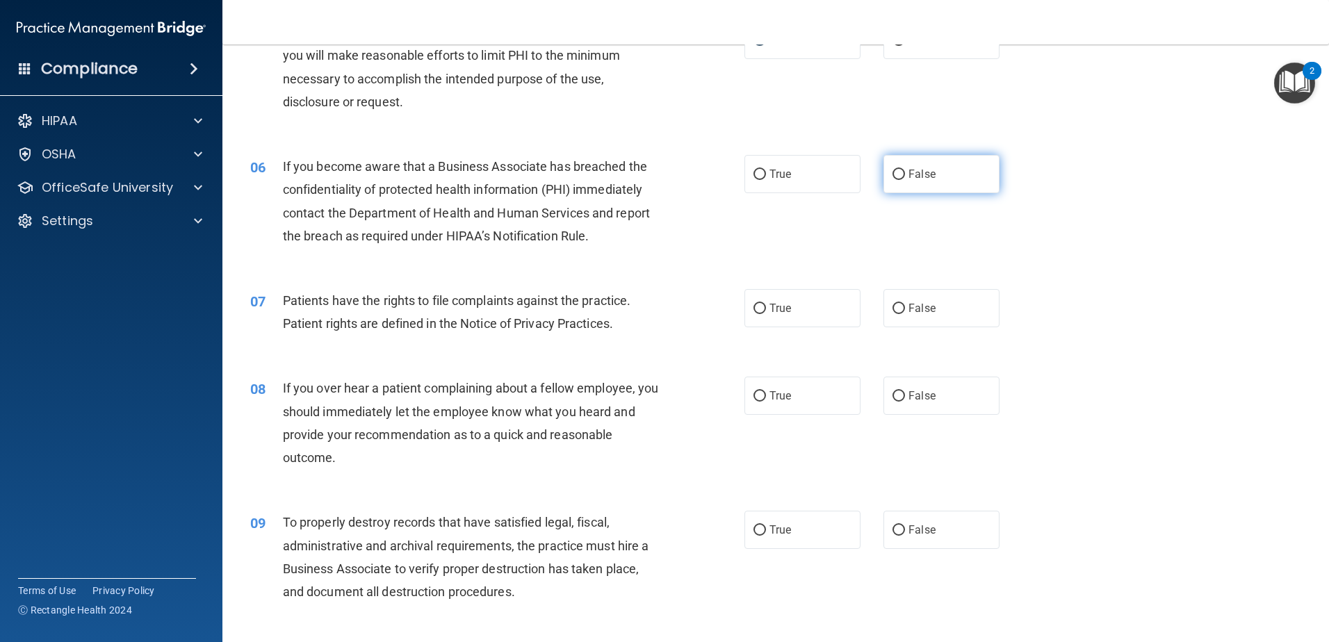
click at [893, 176] on input "False" at bounding box center [899, 175] width 13 height 10
radio input "true"
click at [759, 307] on input "True" at bounding box center [760, 309] width 13 height 10
radio input "true"
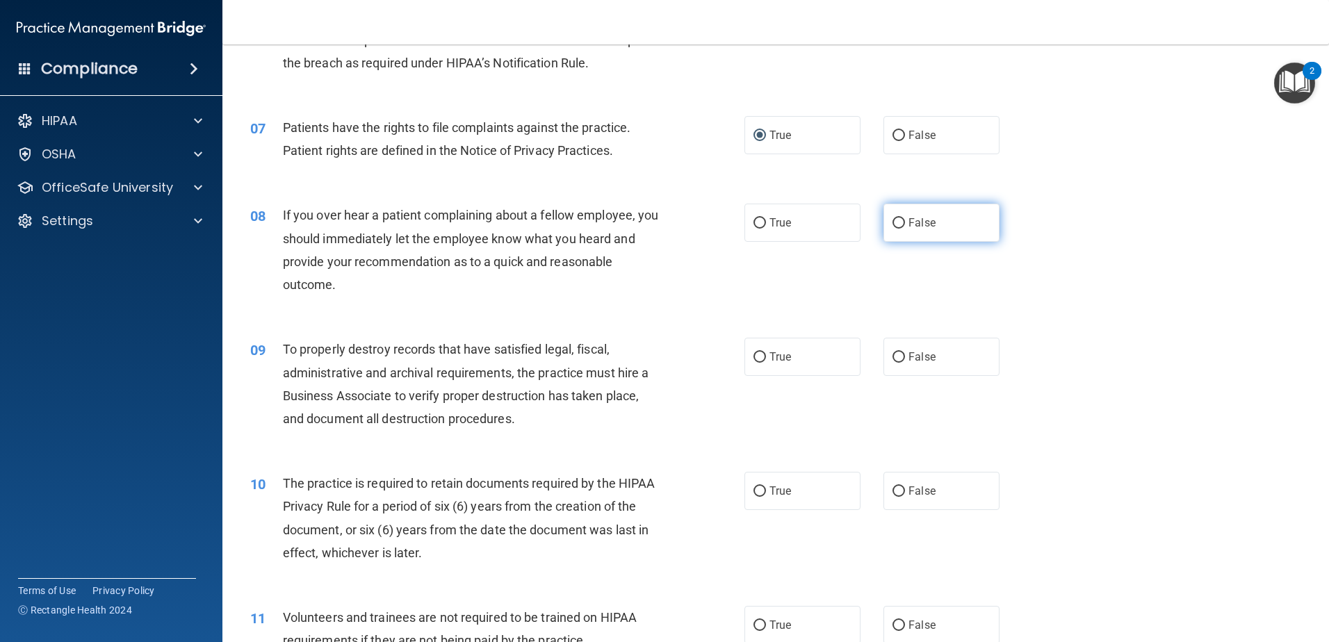
scroll to position [765, 0]
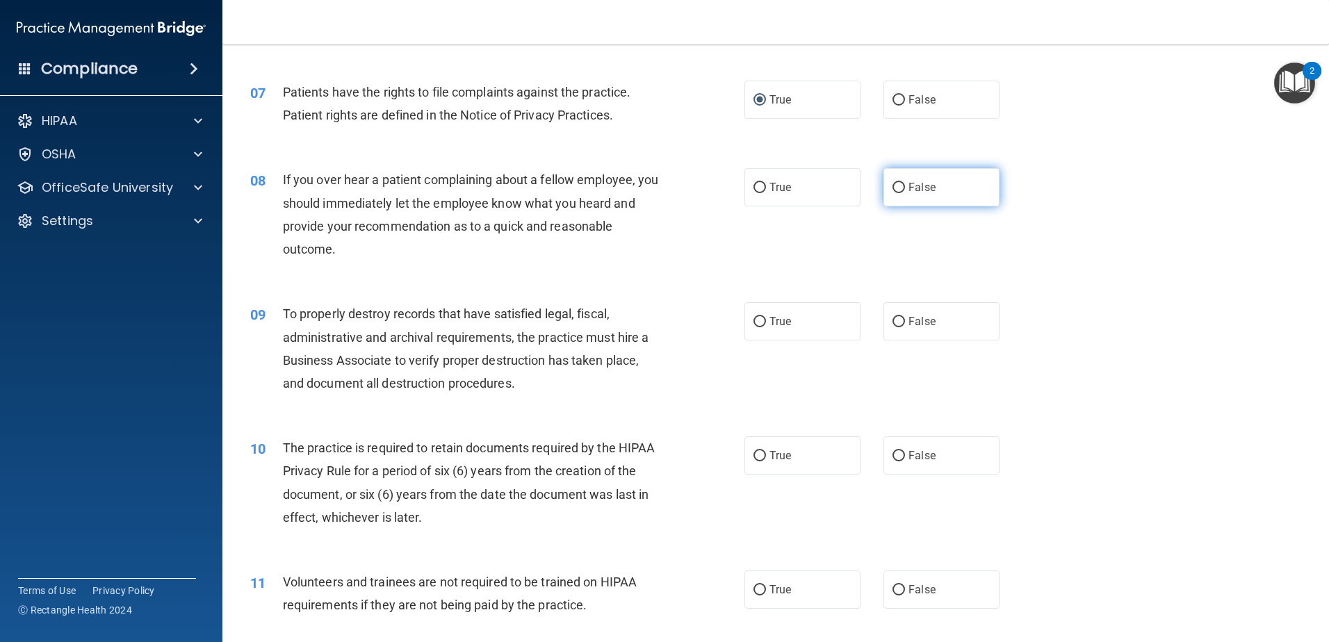
click at [894, 188] on input "False" at bounding box center [899, 188] width 13 height 10
radio input "true"
drag, startPoint x: 889, startPoint y: 320, endPoint x: 868, endPoint y: 327, distance: 22.0
click at [893, 322] on input "False" at bounding box center [899, 322] width 13 height 10
radio input "true"
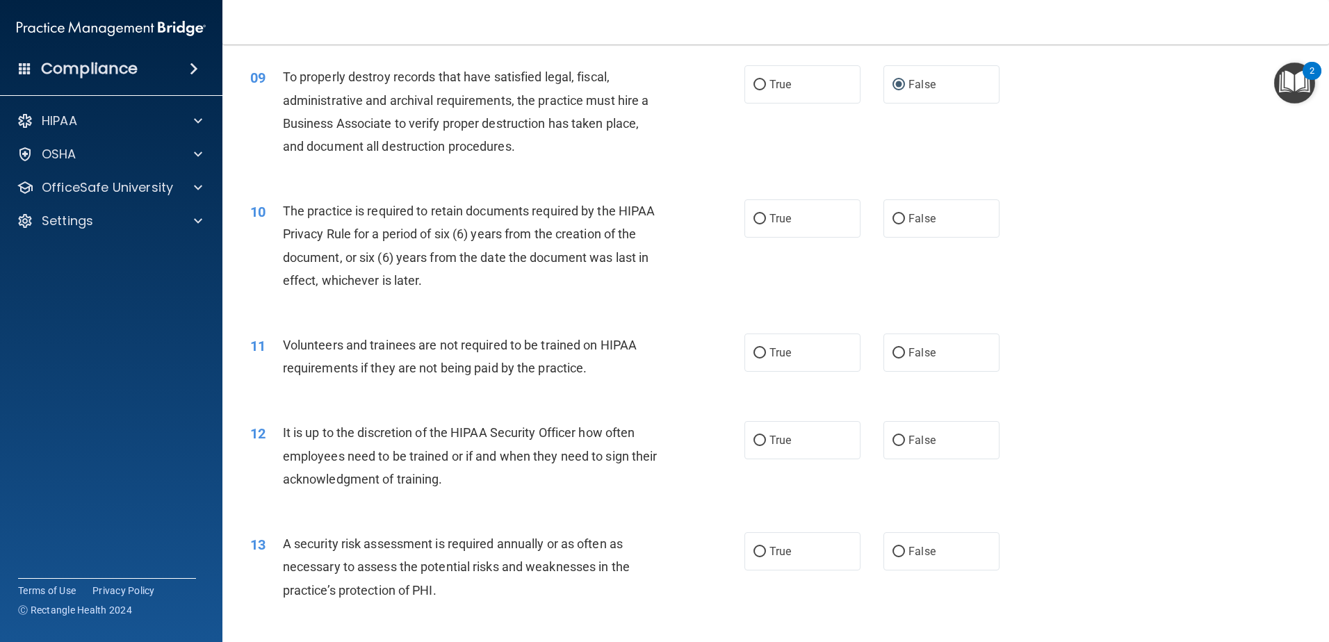
scroll to position [1043, 0]
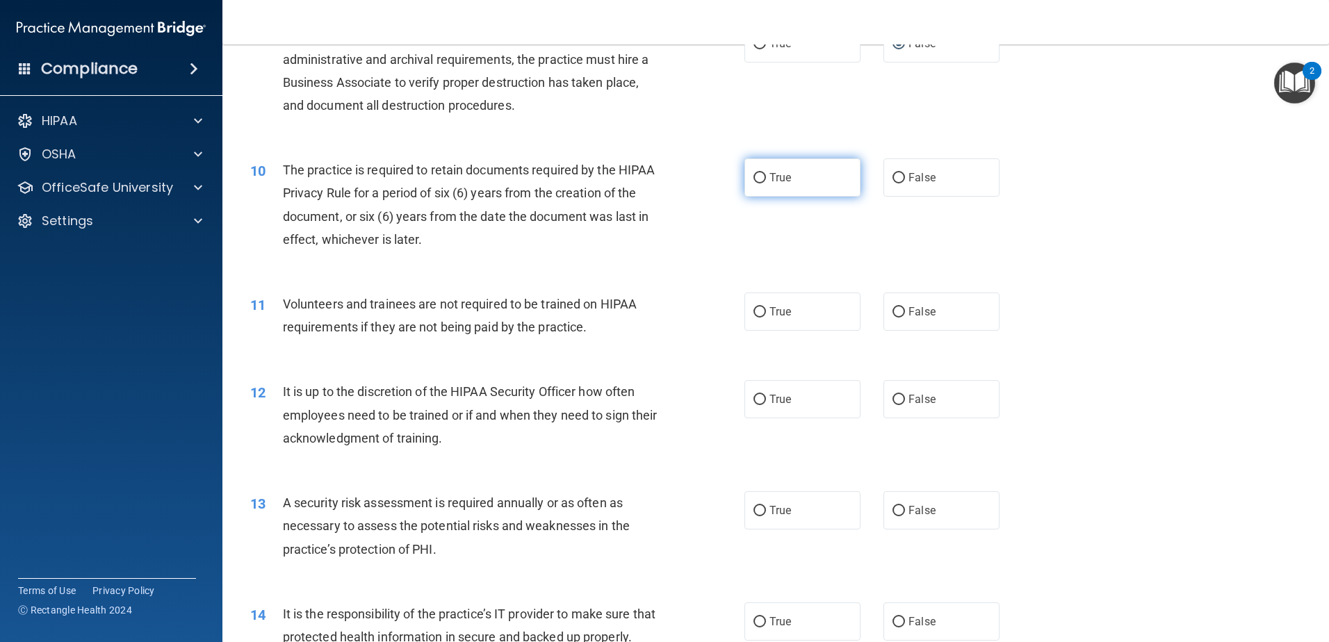
click at [754, 174] on input "True" at bounding box center [760, 178] width 13 height 10
radio input "true"
drag, startPoint x: 891, startPoint y: 305, endPoint x: 897, endPoint y: 319, distance: 15.2
click at [893, 308] on input "False" at bounding box center [899, 312] width 13 height 10
radio input "true"
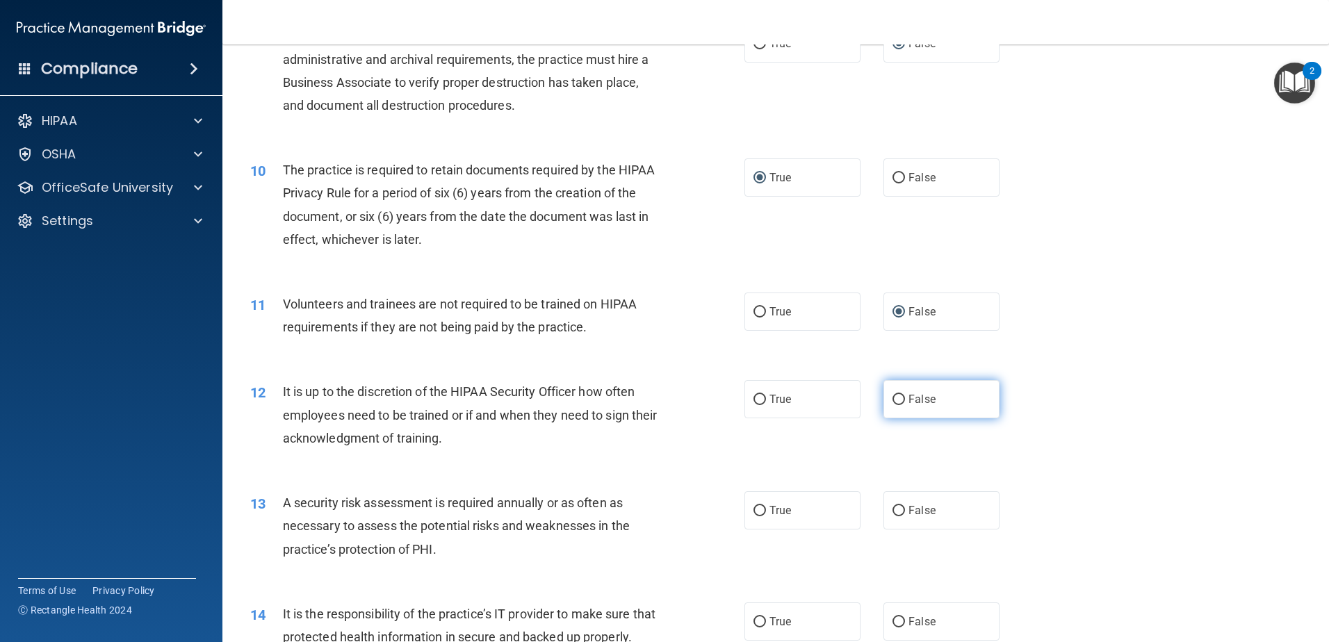
click at [893, 403] on input "False" at bounding box center [899, 400] width 13 height 10
radio input "true"
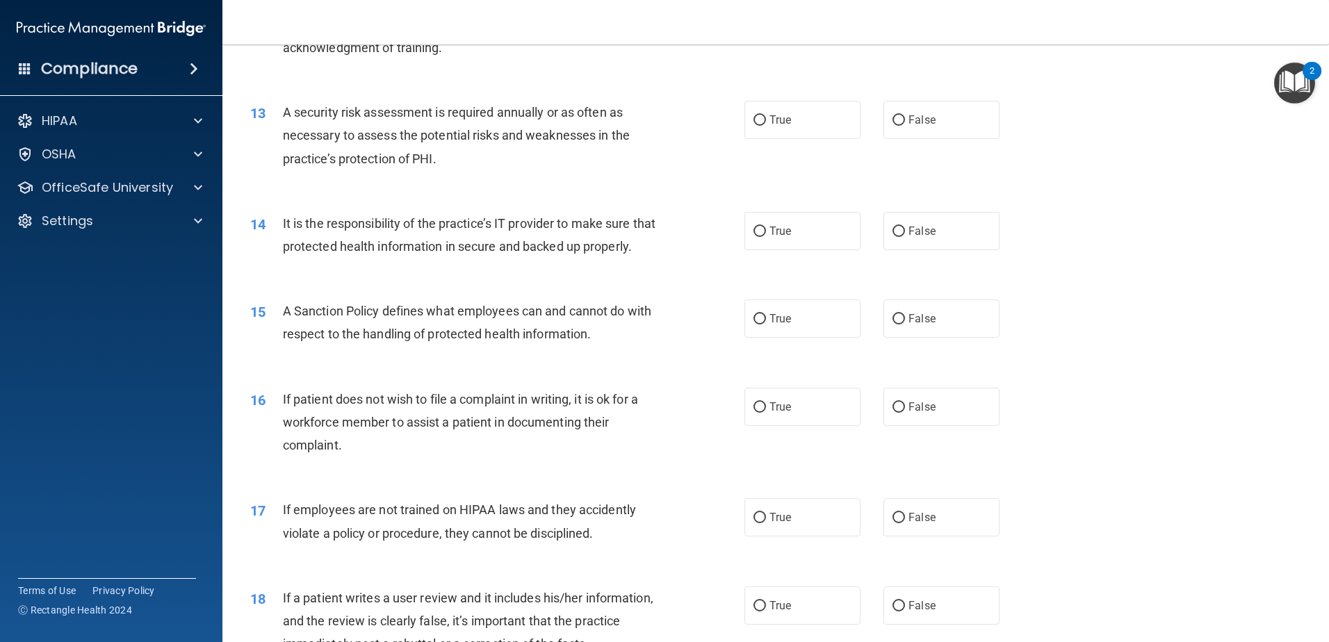
scroll to position [1460, 0]
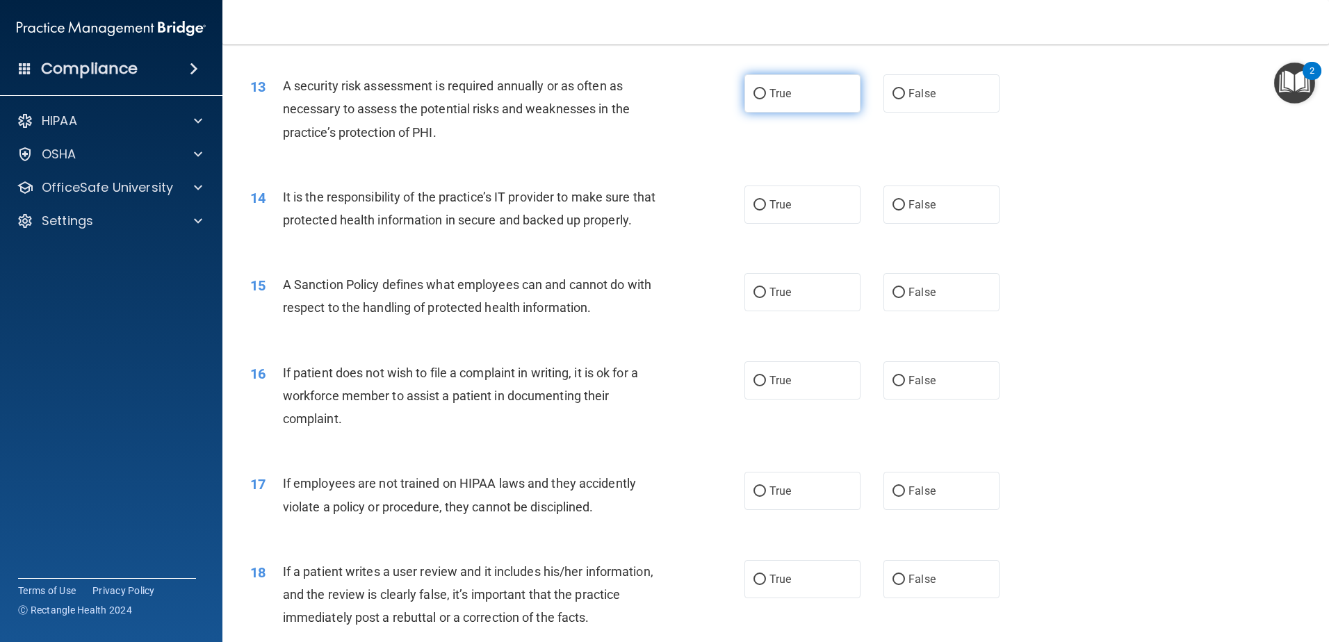
click at [759, 92] on input "True" at bounding box center [760, 94] width 13 height 10
radio input "true"
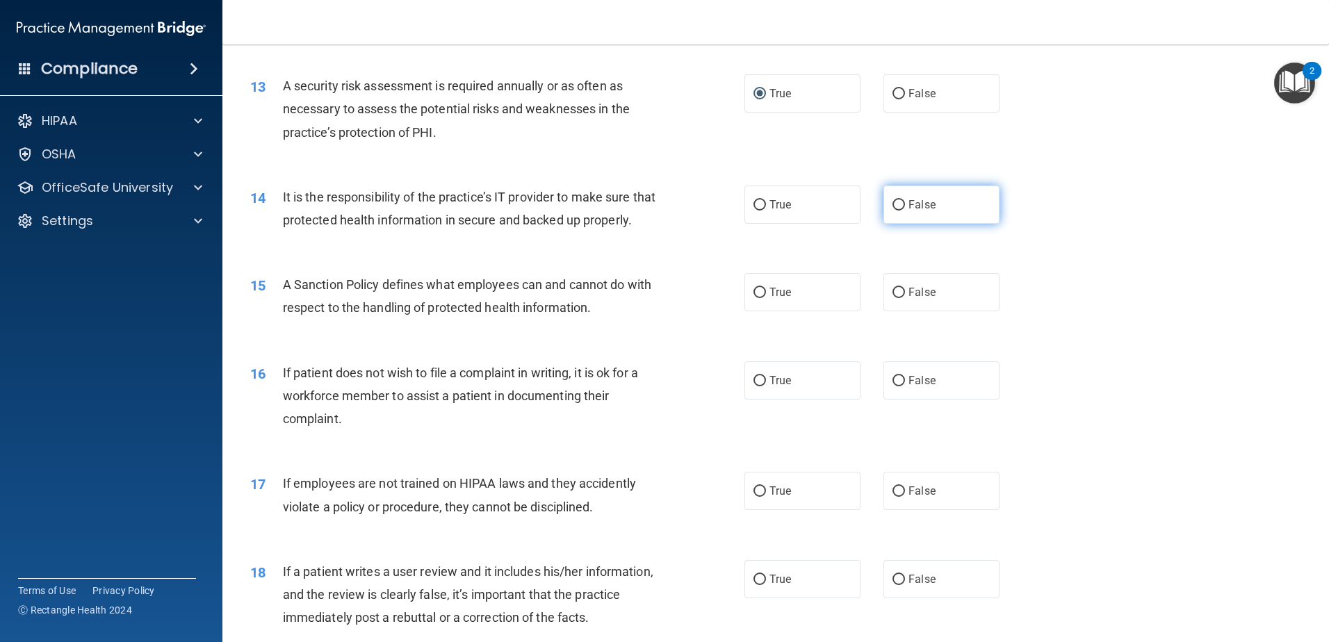
click at [895, 202] on input "False" at bounding box center [899, 205] width 13 height 10
radio input "true"
click at [884, 311] on label "False" at bounding box center [942, 292] width 116 height 38
click at [893, 298] on input "False" at bounding box center [899, 293] width 13 height 10
radio input "true"
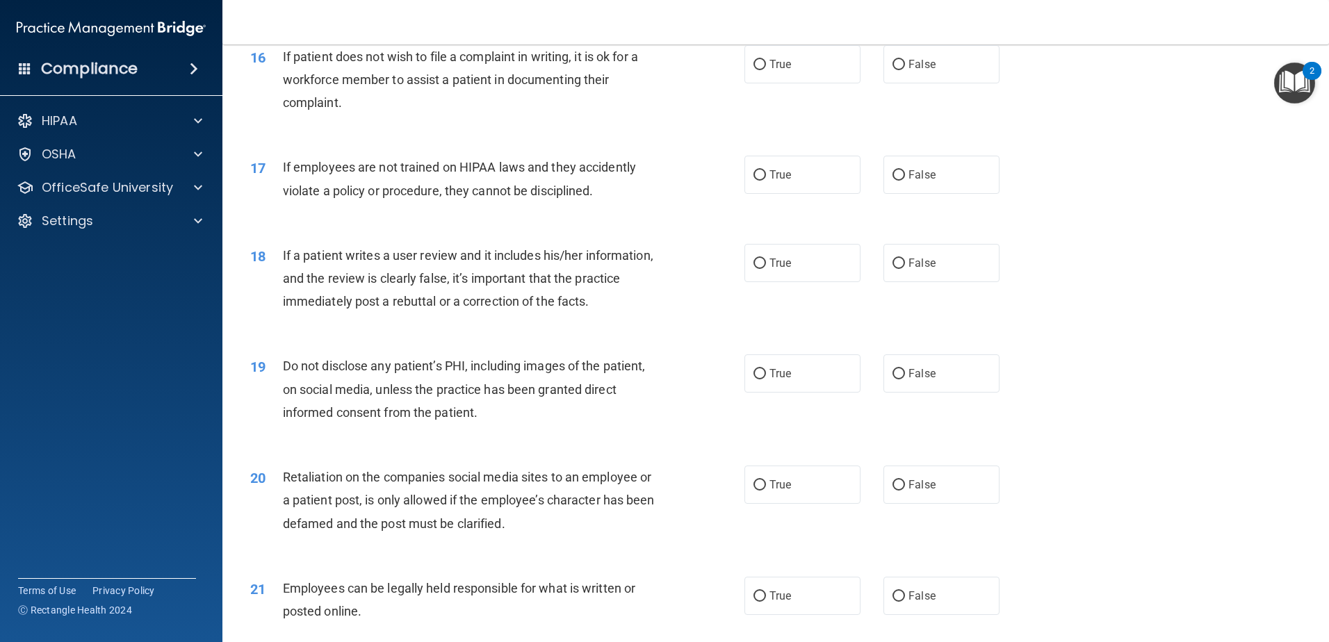
scroll to position [1808, 0]
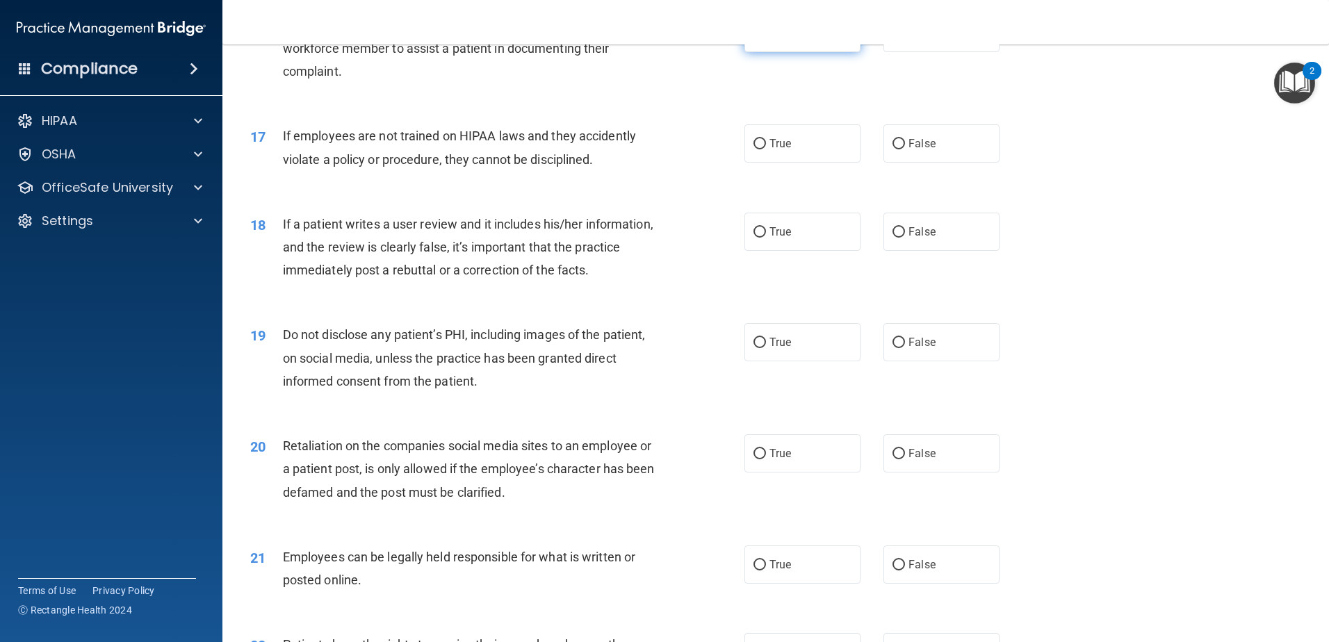
click at [754, 39] on input "True" at bounding box center [760, 34] width 13 height 10
radio input "true"
click at [893, 149] on input "False" at bounding box center [899, 144] width 13 height 10
radio input "true"
click at [897, 238] on input "False" at bounding box center [899, 232] width 13 height 10
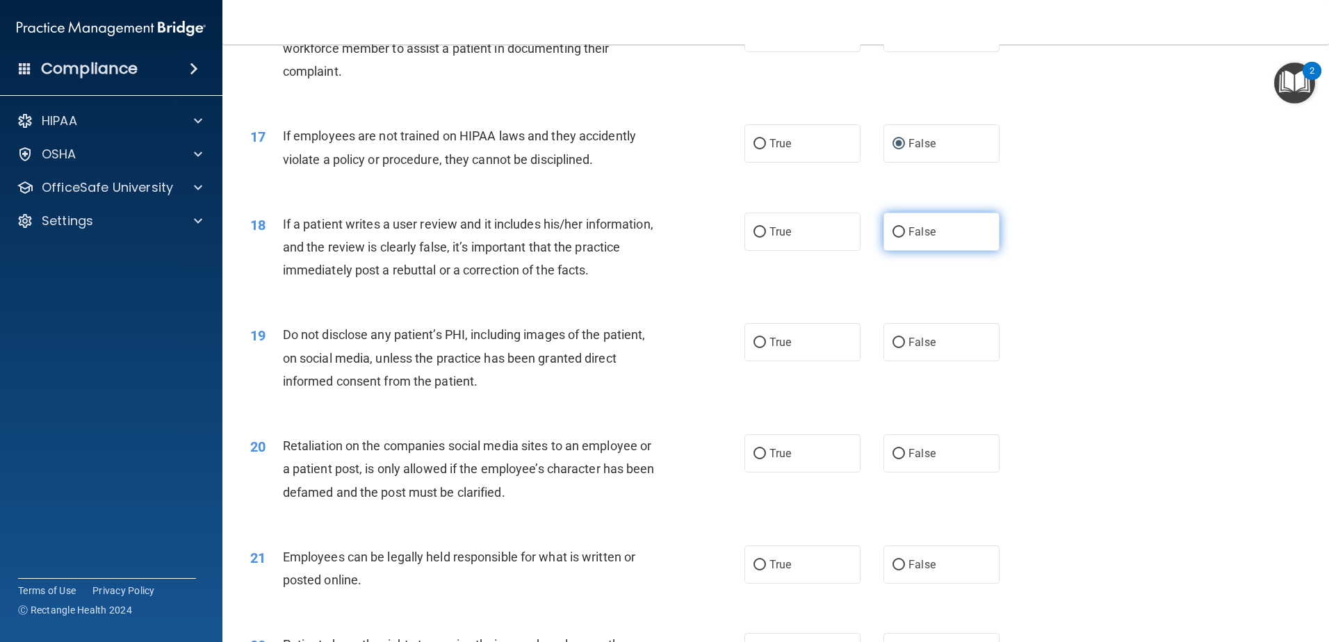
radio input "true"
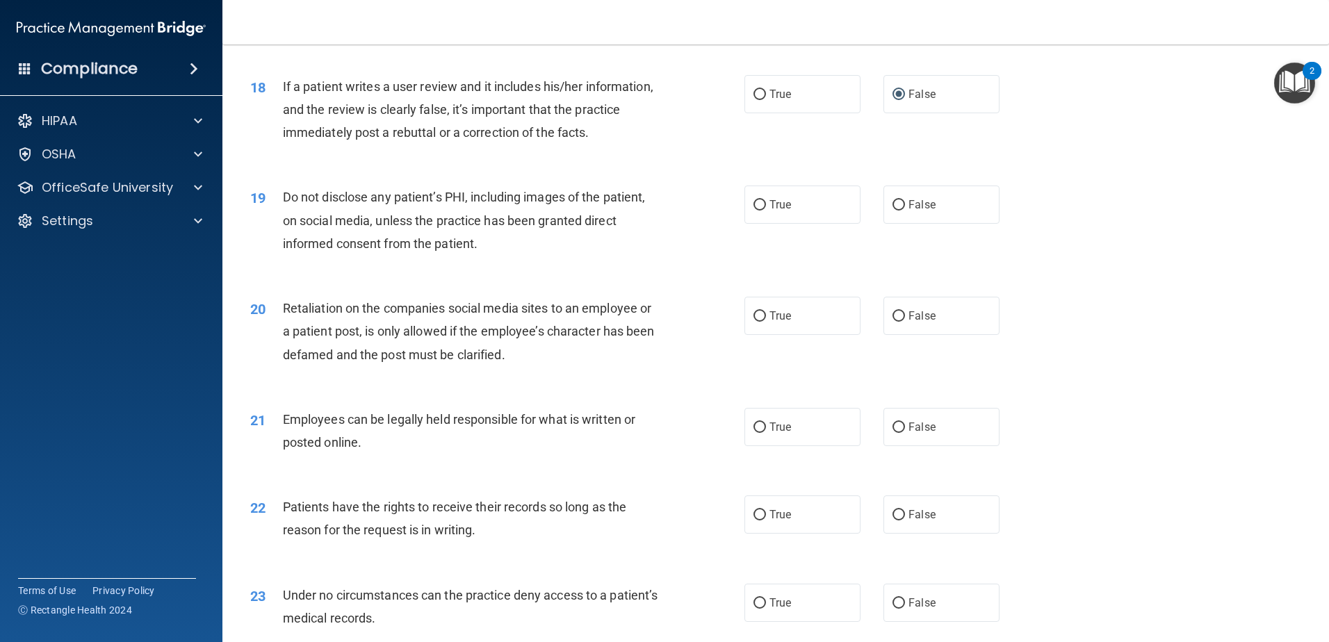
scroll to position [2016, 0]
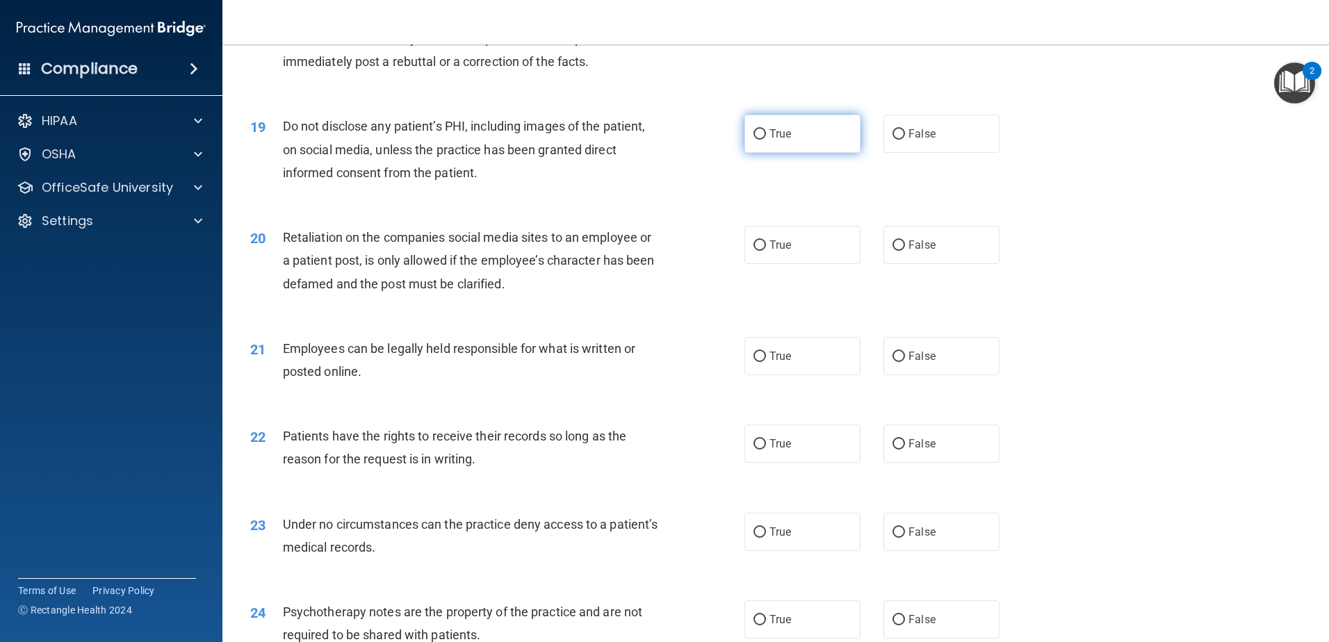
click at [758, 140] on input "True" at bounding box center [760, 134] width 13 height 10
radio input "true"
click at [897, 251] on input "False" at bounding box center [899, 246] width 13 height 10
radio input "true"
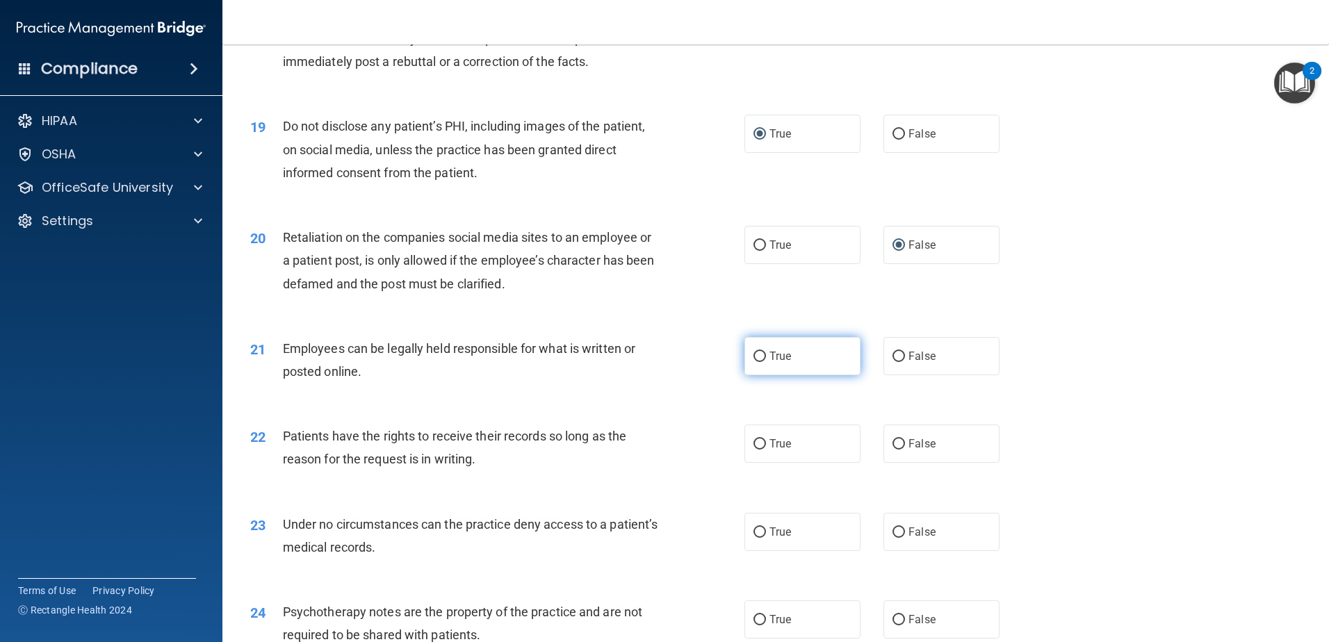
click at [754, 362] on input "True" at bounding box center [760, 357] width 13 height 10
radio input "true"
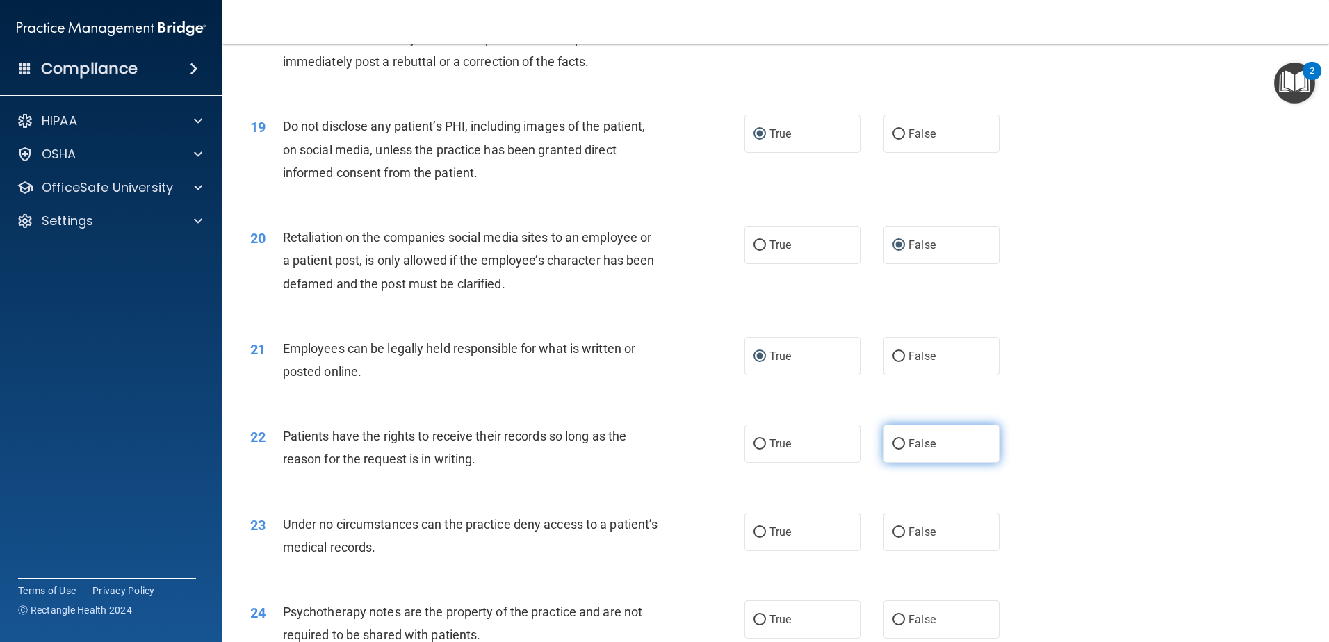
click at [894, 450] on input "False" at bounding box center [899, 444] width 13 height 10
radio input "true"
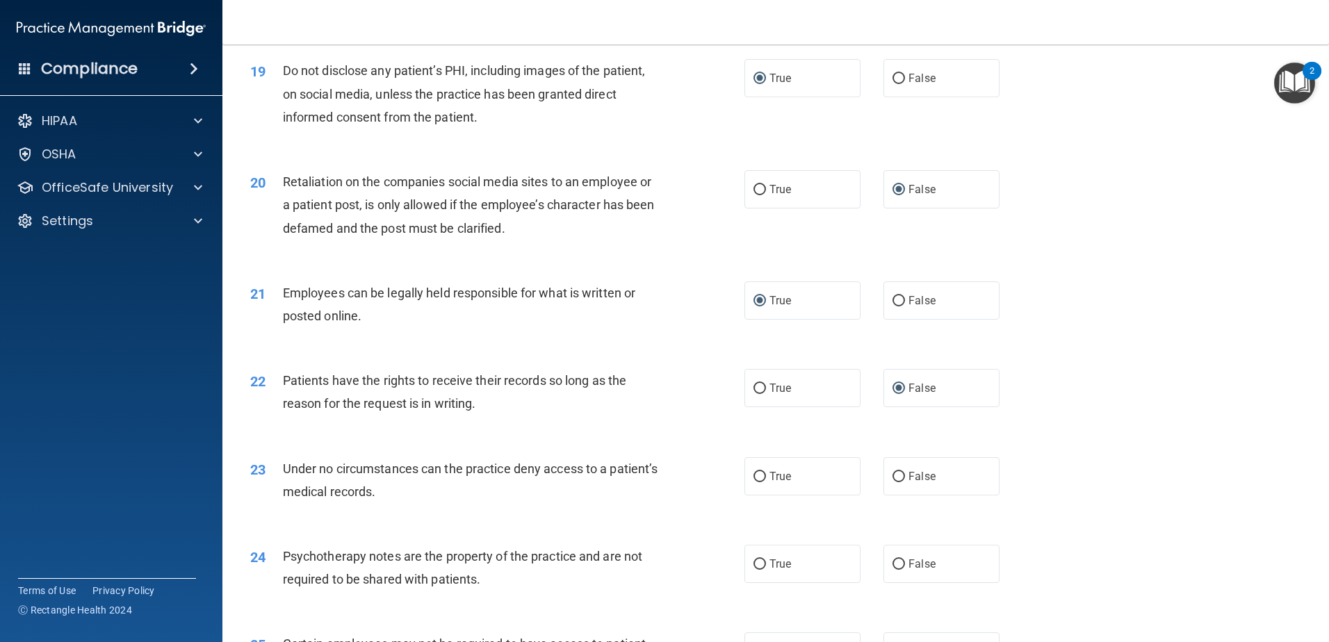
scroll to position [2155, 0]
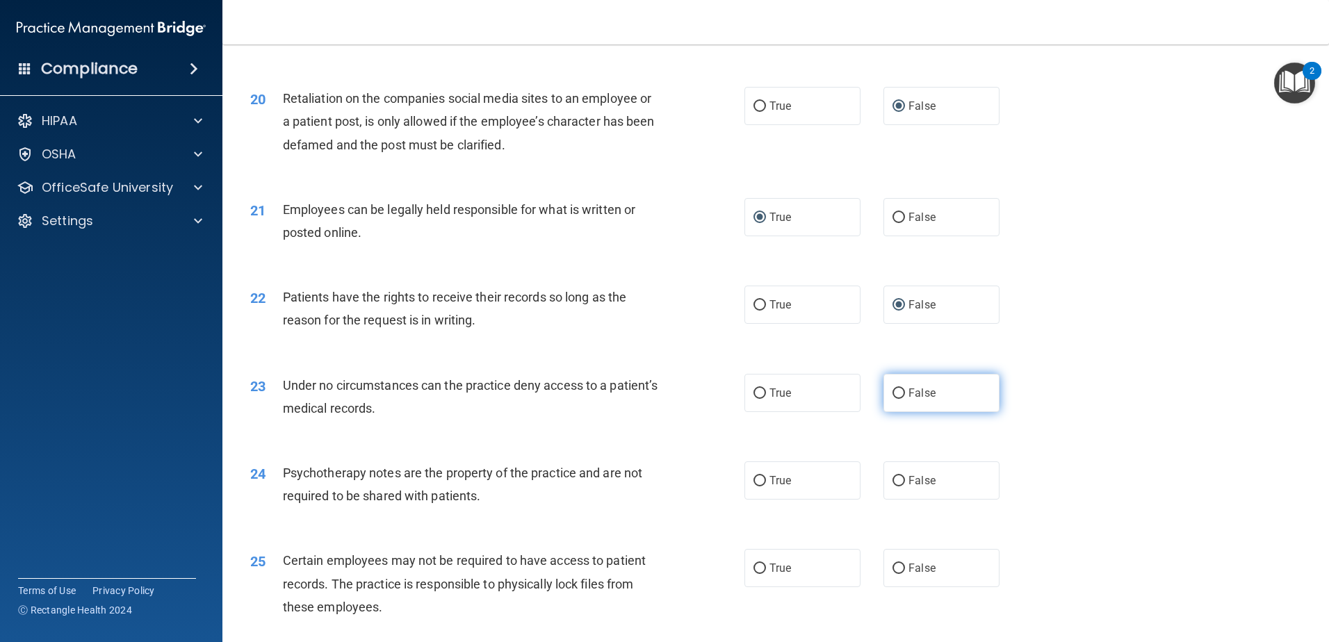
click at [893, 399] on input "False" at bounding box center [899, 394] width 13 height 10
radio input "true"
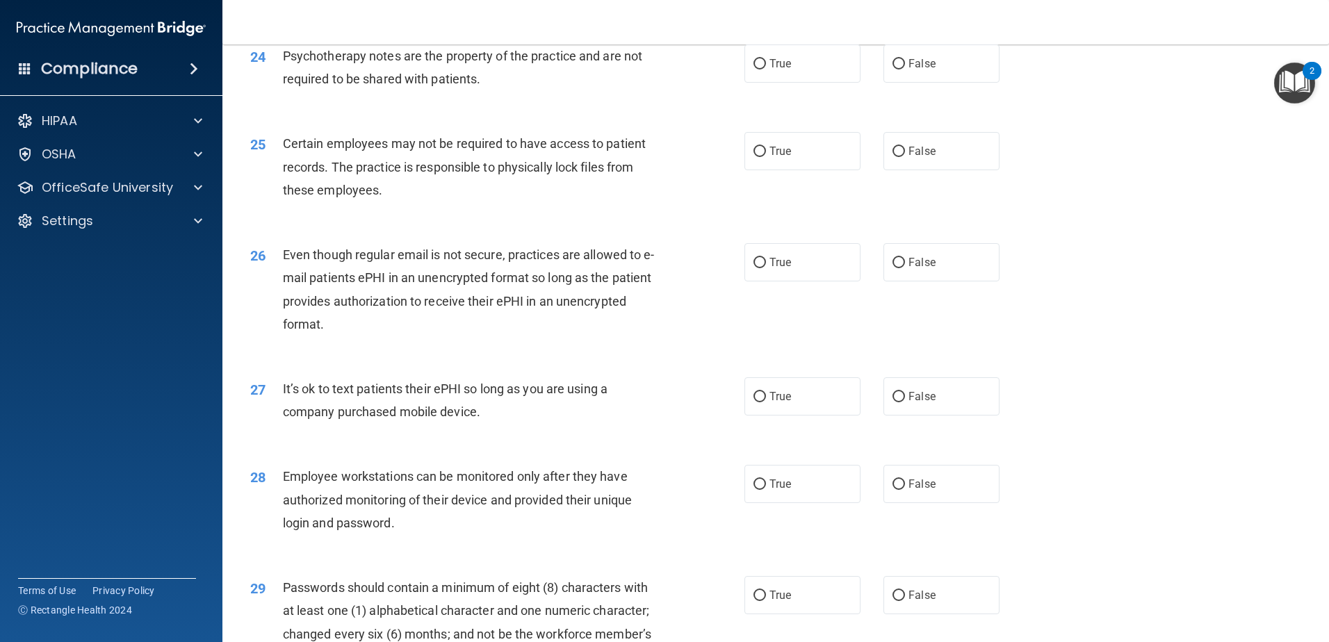
scroll to position [2503, 0]
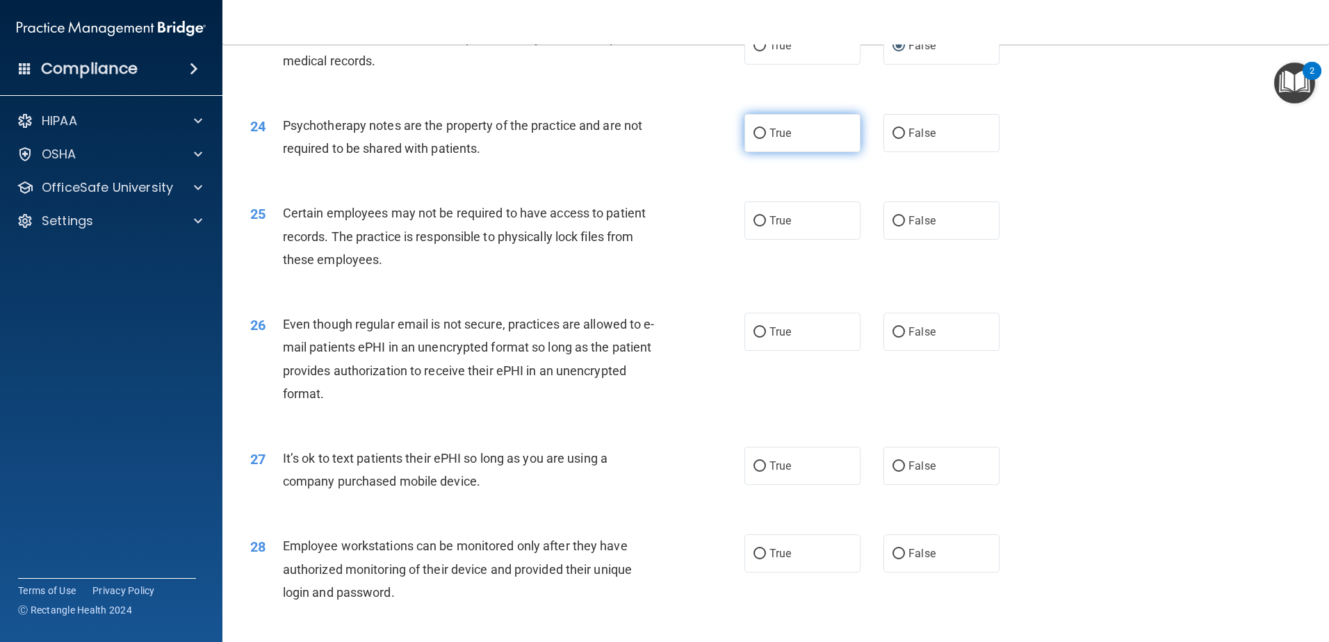
drag, startPoint x: 752, startPoint y: 153, endPoint x: 764, endPoint y: 158, distance: 13.4
click at [754, 139] on input "True" at bounding box center [760, 134] width 13 height 10
radio input "true"
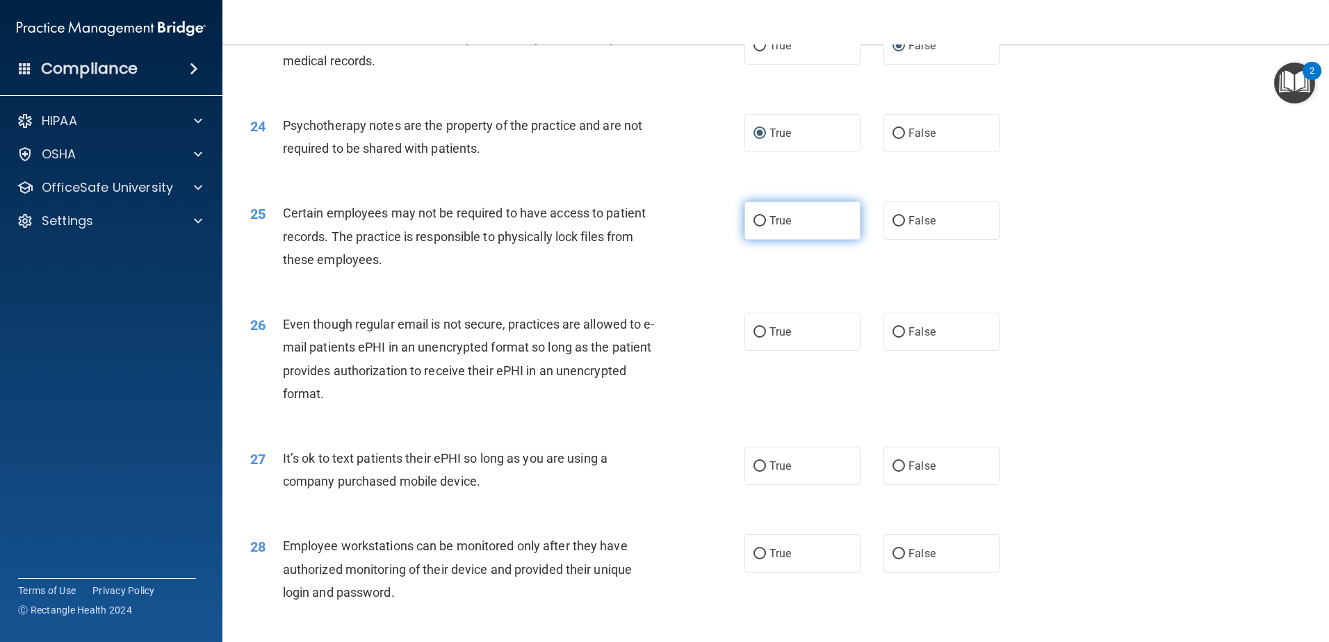
click at [755, 227] on input "True" at bounding box center [760, 221] width 13 height 10
radio input "true"
click at [754, 338] on input "True" at bounding box center [760, 332] width 13 height 10
radio input "true"
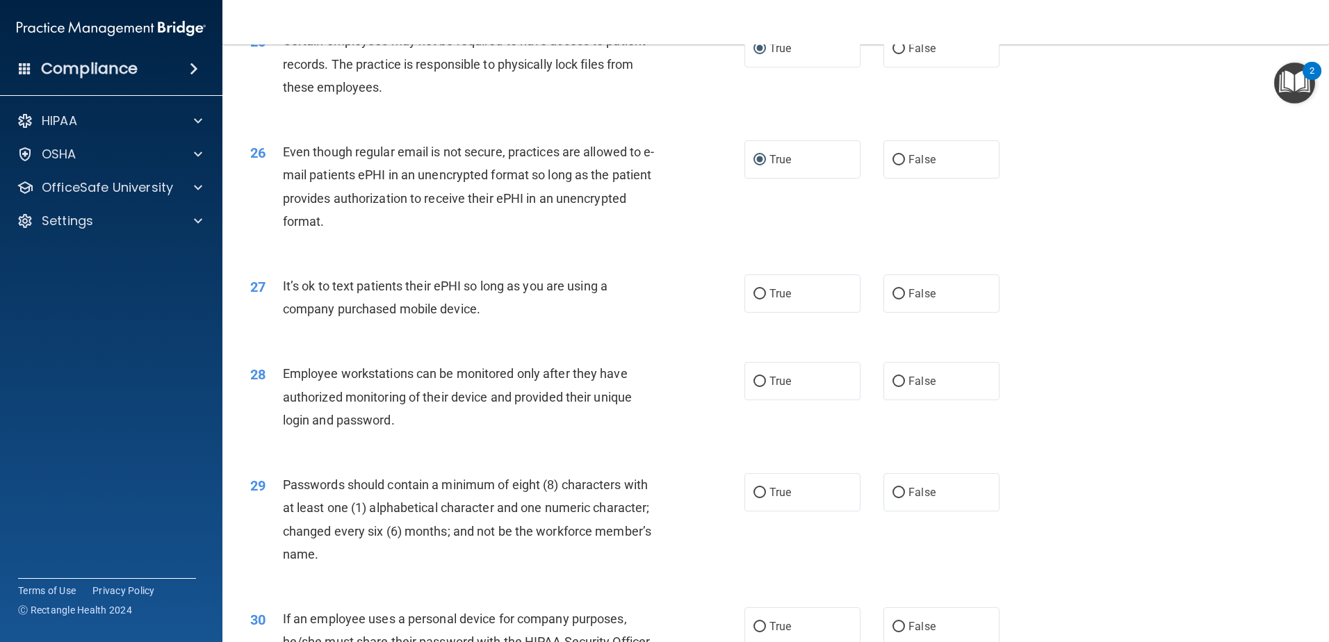
scroll to position [2711, 0]
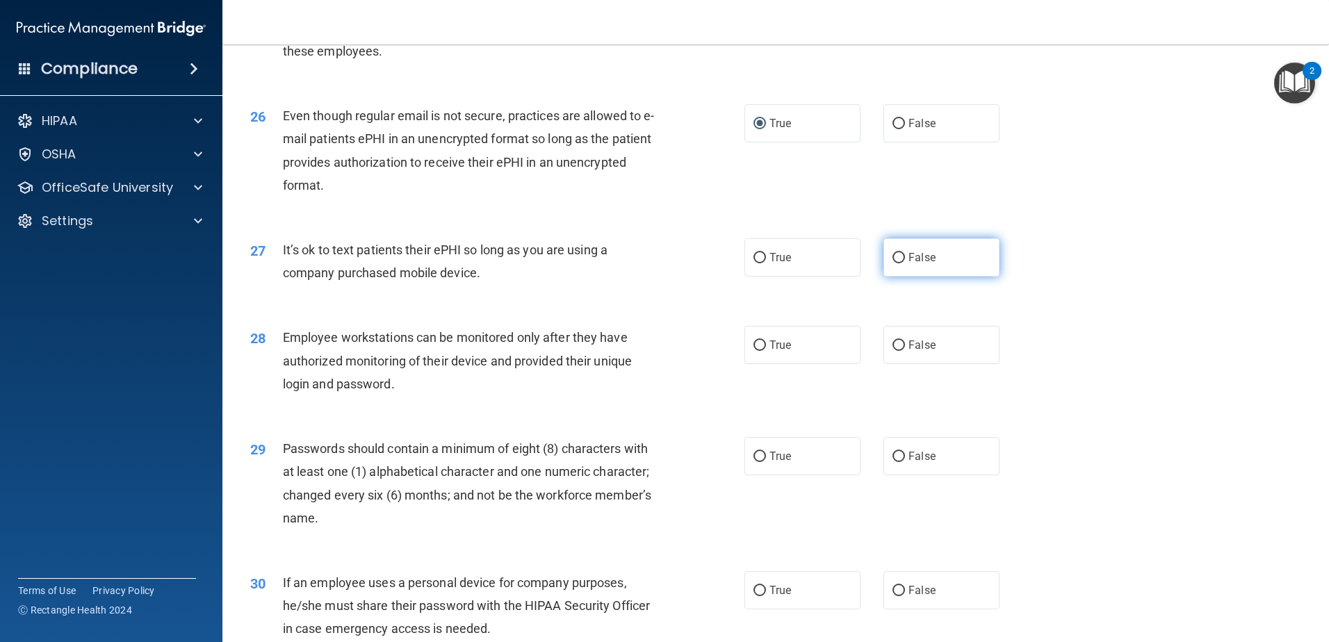
click at [893, 263] on input "False" at bounding box center [899, 258] width 13 height 10
radio input "true"
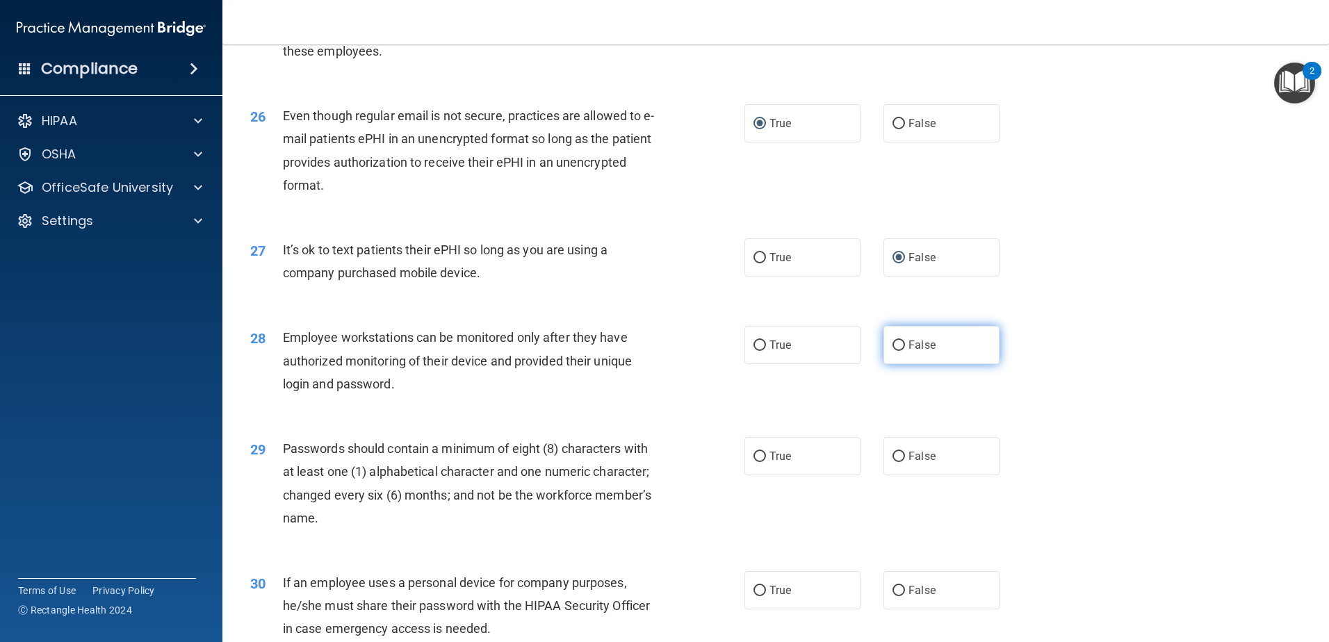
click at [893, 351] on input "False" at bounding box center [899, 346] width 13 height 10
radio input "true"
drag, startPoint x: 754, startPoint y: 480, endPoint x: 766, endPoint y: 485, distance: 13.4
click at [755, 462] on input "True" at bounding box center [760, 457] width 13 height 10
radio input "true"
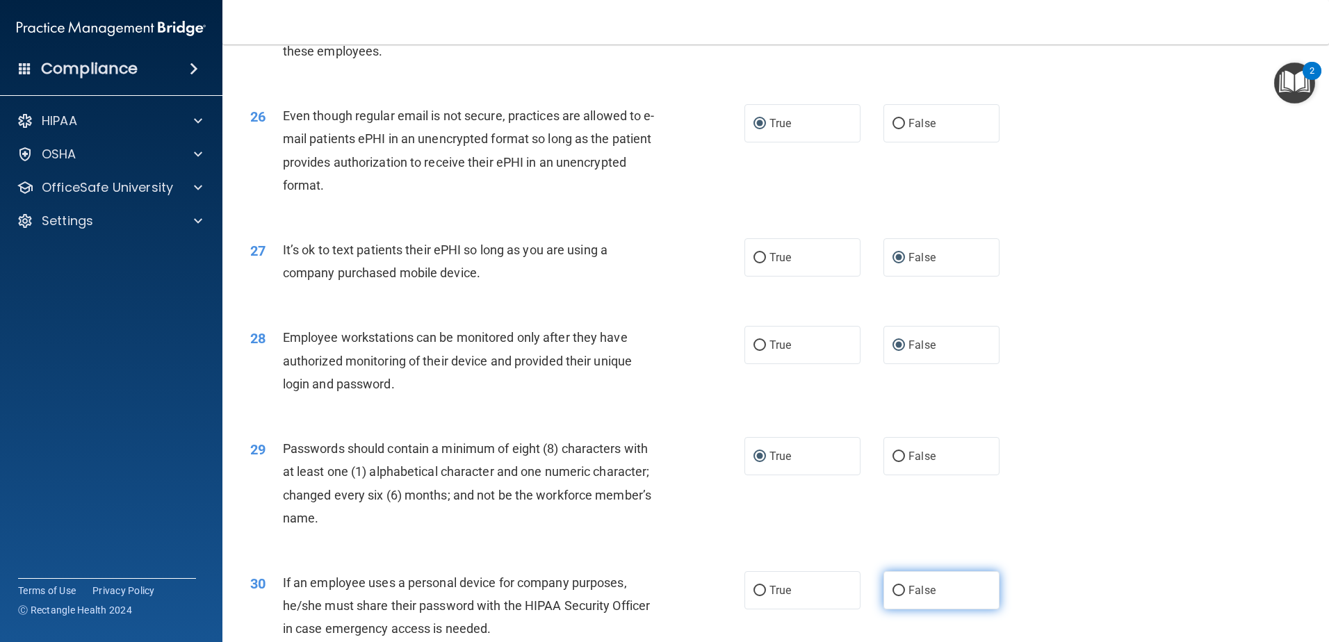
click at [893, 597] on input "False" at bounding box center [899, 591] width 13 height 10
radio input "true"
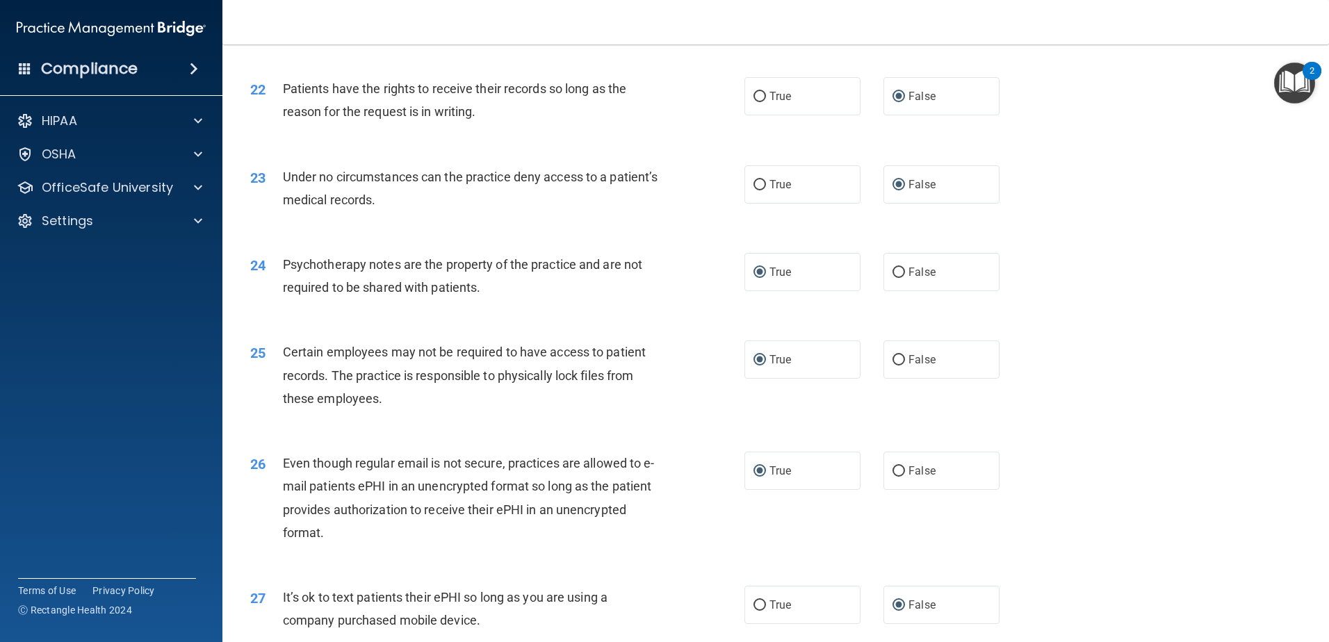
scroll to position [2848, 0]
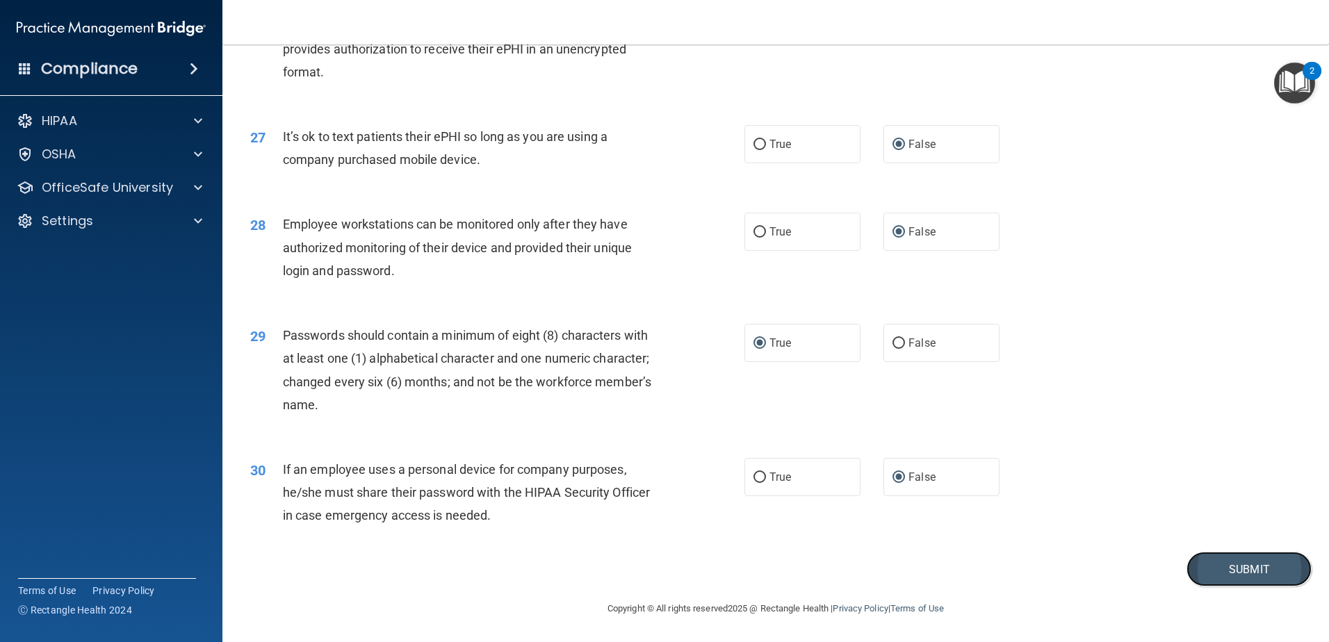
click at [1238, 565] on button "Submit" at bounding box center [1249, 569] width 125 height 35
click at [1212, 252] on div "28 Employee workstations can be monitored only after they have authorized monit…" at bounding box center [776, 250] width 1072 height 111
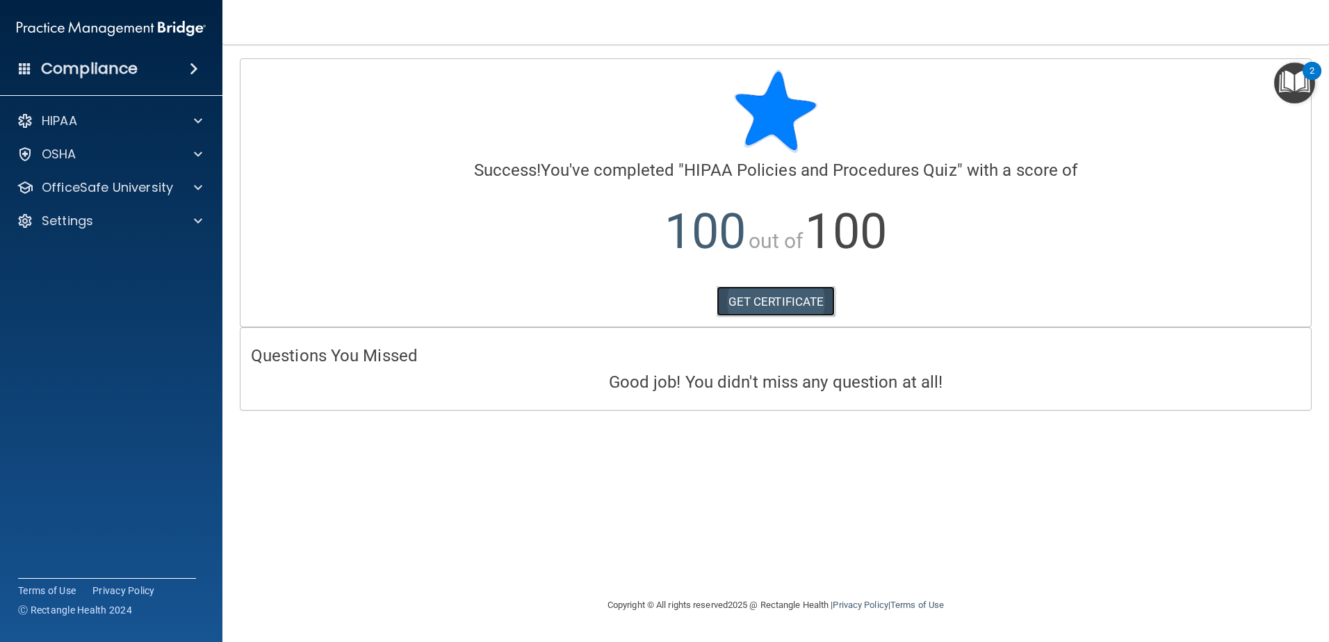
click at [784, 299] on link "GET CERTIFICATE" at bounding box center [776, 301] width 119 height 31
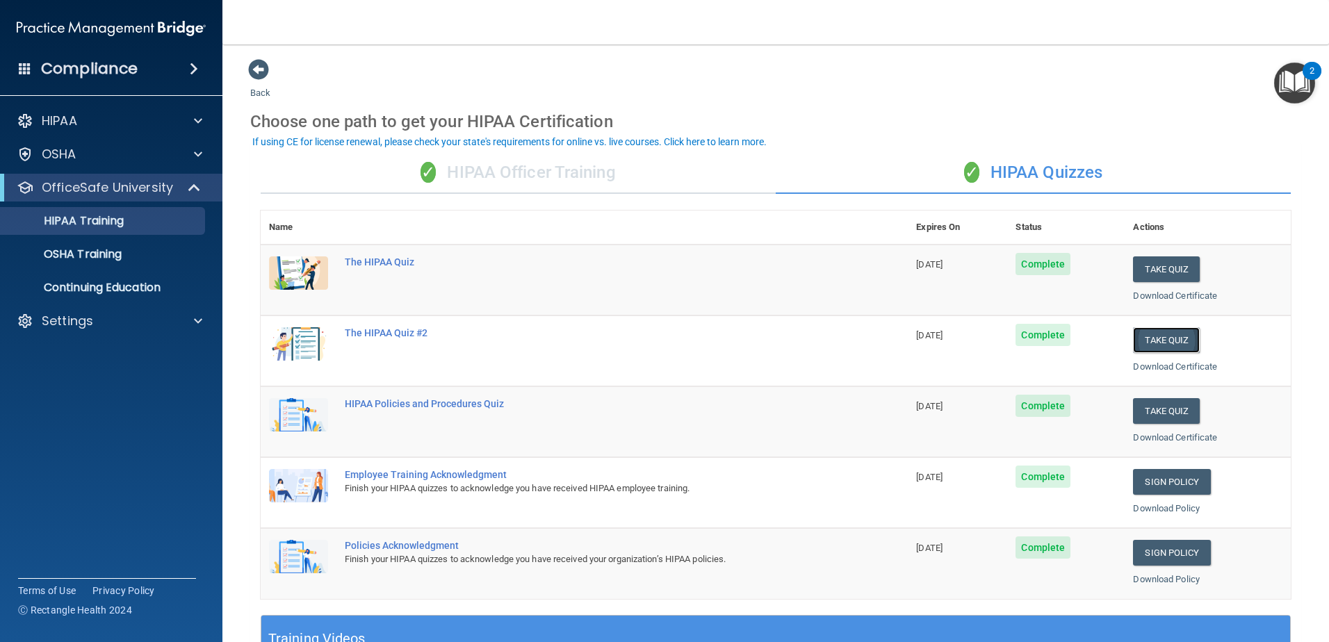
click at [1159, 338] on button "Take Quiz" at bounding box center [1166, 340] width 67 height 26
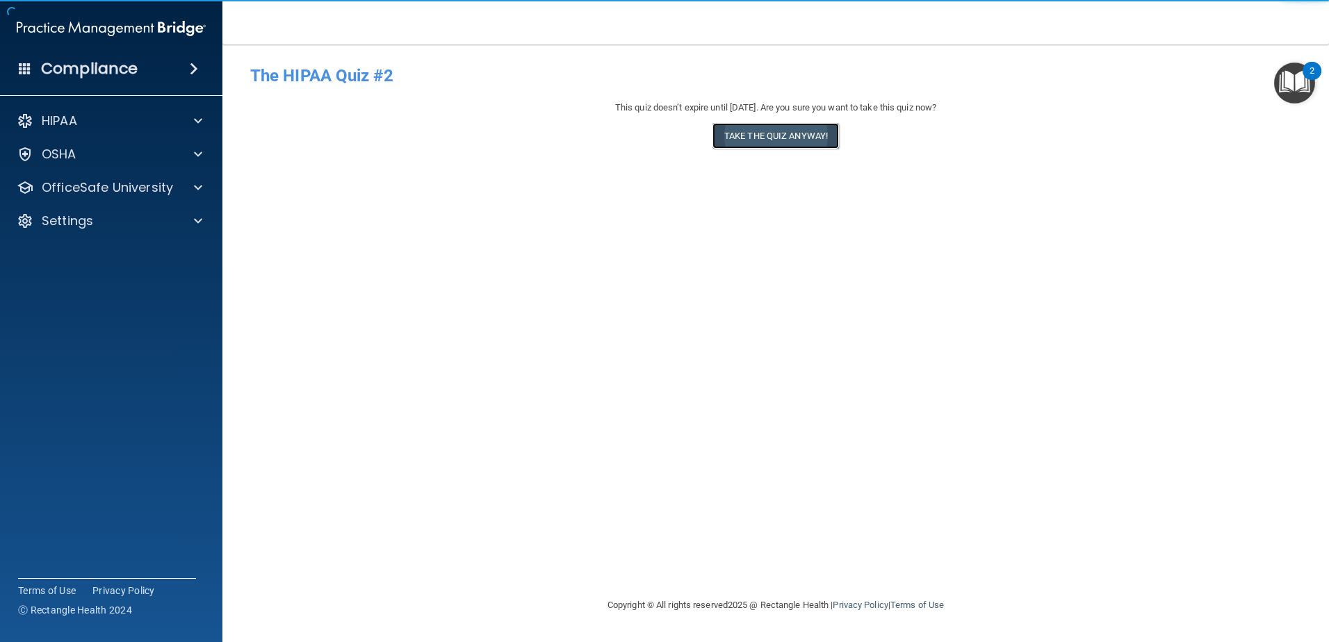
click at [828, 134] on button "Take the quiz anyway!" at bounding box center [776, 136] width 127 height 26
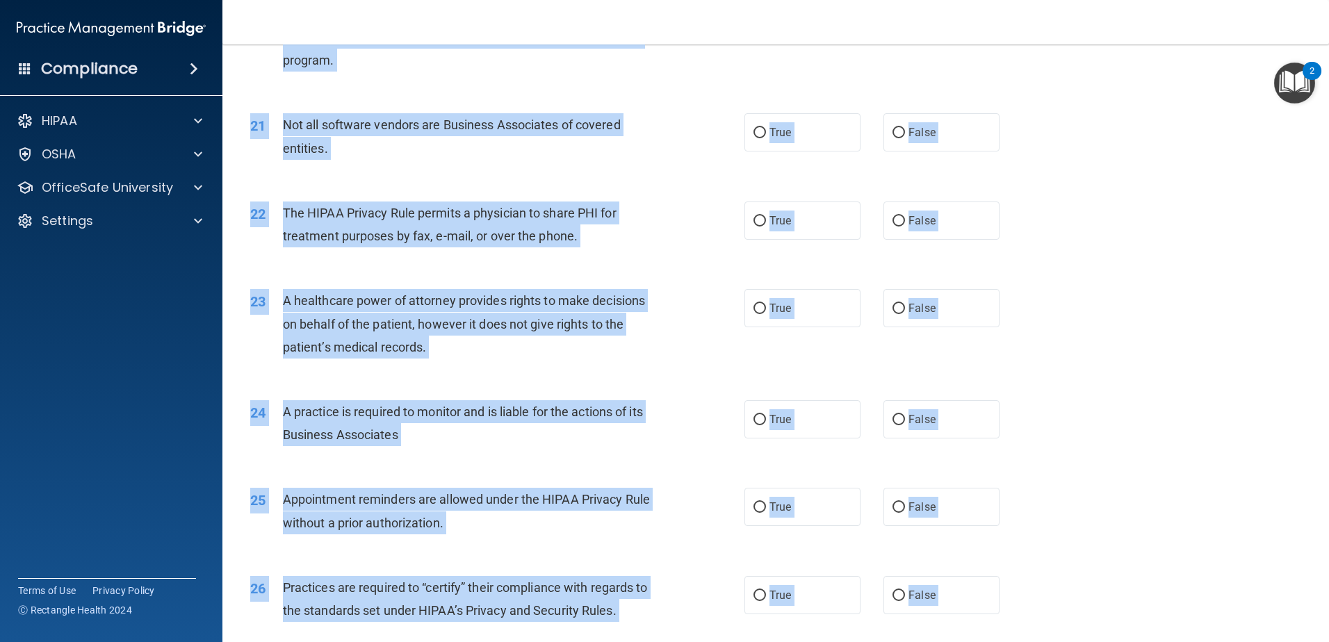
scroll to position [2594, 0]
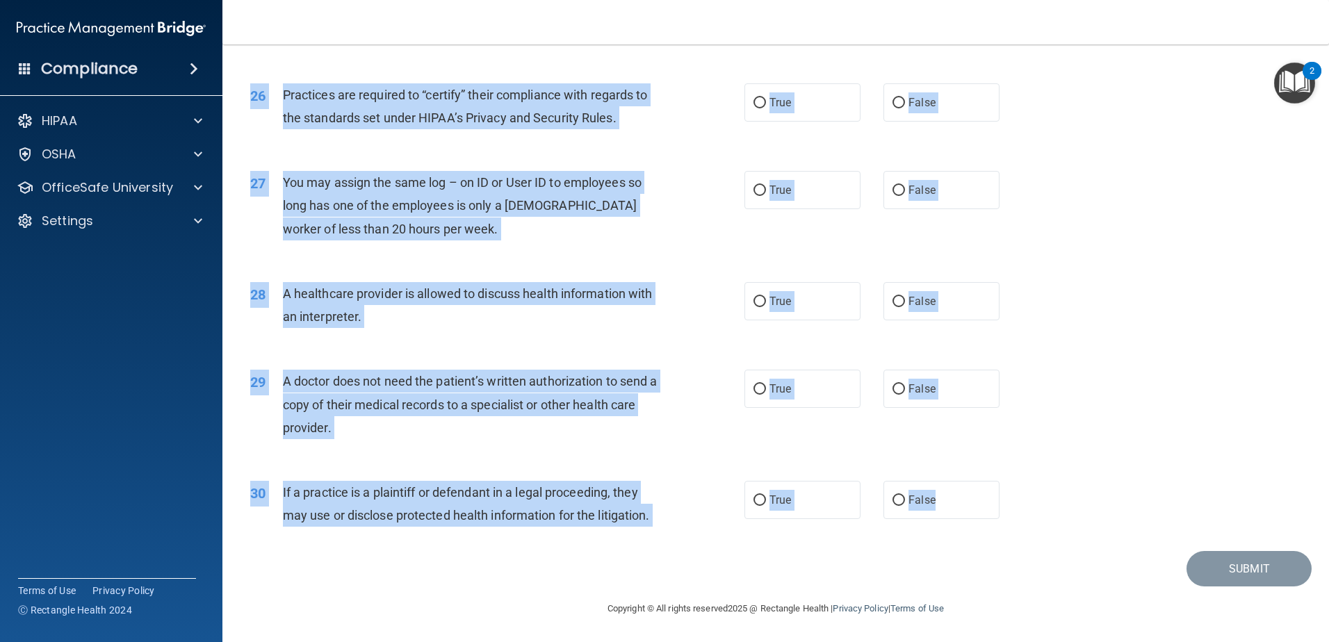
drag, startPoint x: 275, startPoint y: 115, endPoint x: 999, endPoint y: 512, distance: 825.4
copy div "A business associate agreement is required with organizations or persons where …"
click at [1128, 275] on div "28 A healthcare provider is allowed to discuss health information with an inter…" at bounding box center [776, 309] width 1072 height 88
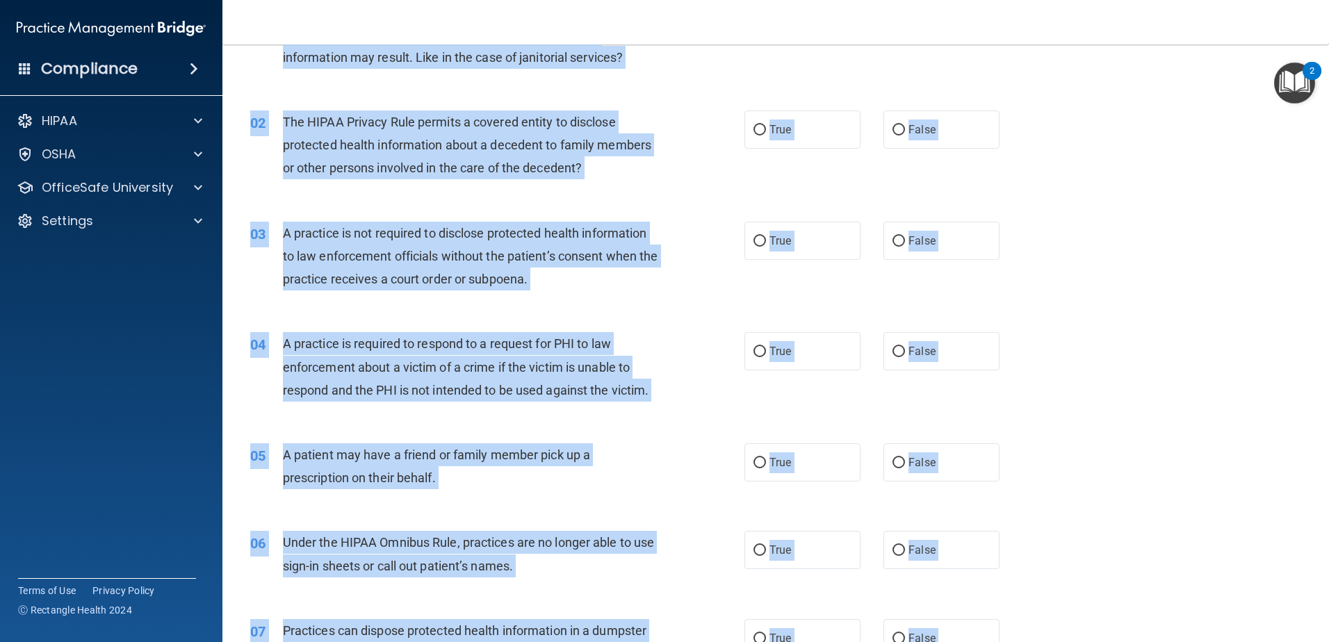
scroll to position [0, 0]
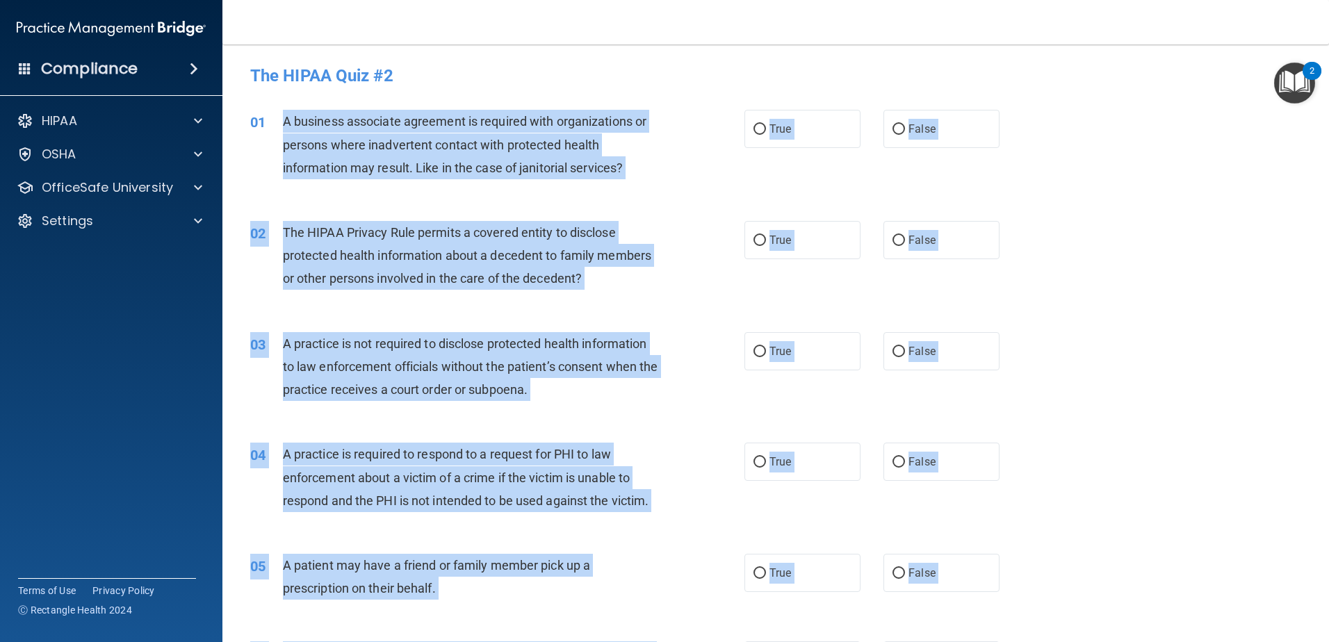
click at [697, 163] on div "01 A business associate agreement is required with organizations or persons whe…" at bounding box center [497, 148] width 536 height 76
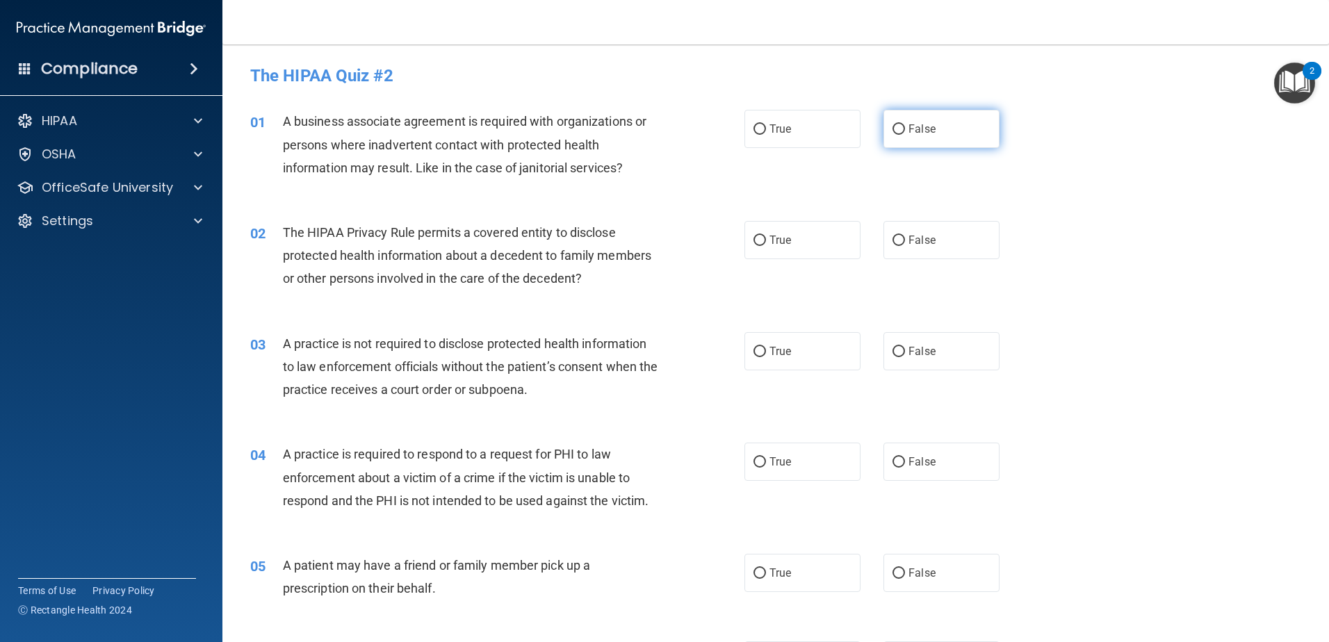
click at [895, 128] on input "False" at bounding box center [899, 129] width 13 height 10
radio input "true"
click at [756, 239] on input "True" at bounding box center [760, 241] width 13 height 10
radio input "true"
click at [899, 348] on label "False" at bounding box center [942, 351] width 116 height 38
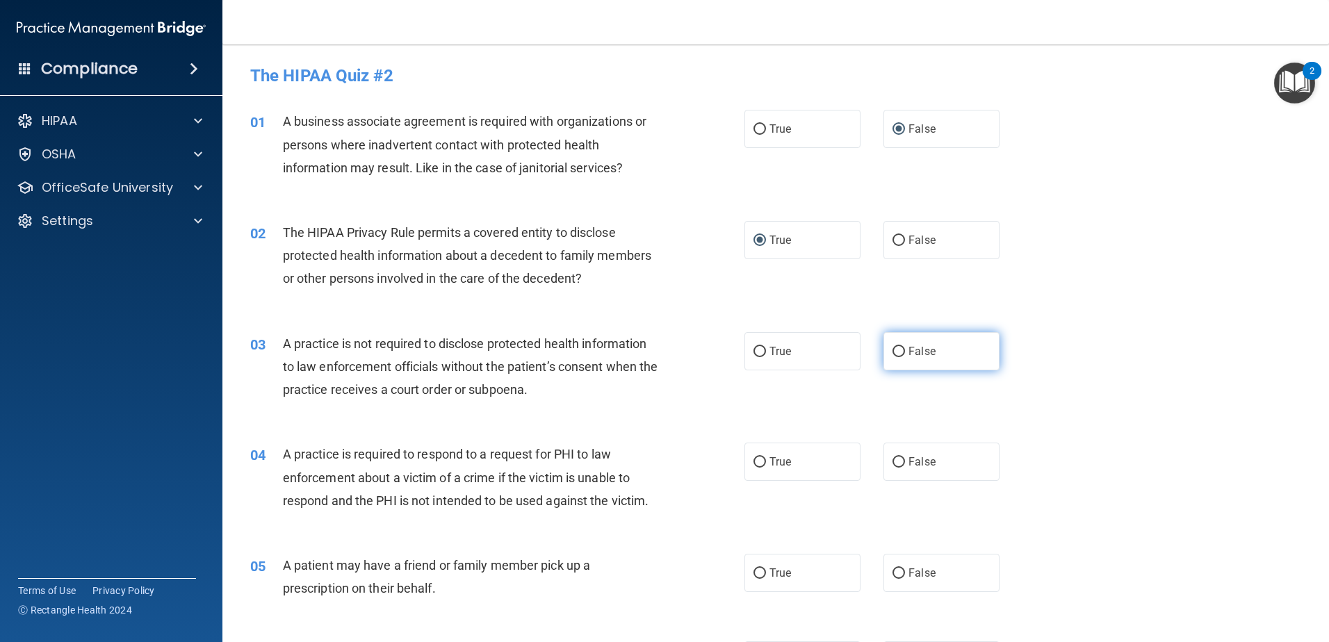
click at [899, 348] on input "False" at bounding box center [899, 352] width 13 height 10
radio input "true"
click at [755, 464] on input "True" at bounding box center [760, 462] width 13 height 10
radio input "true"
click at [756, 571] on input "True" at bounding box center [760, 574] width 13 height 10
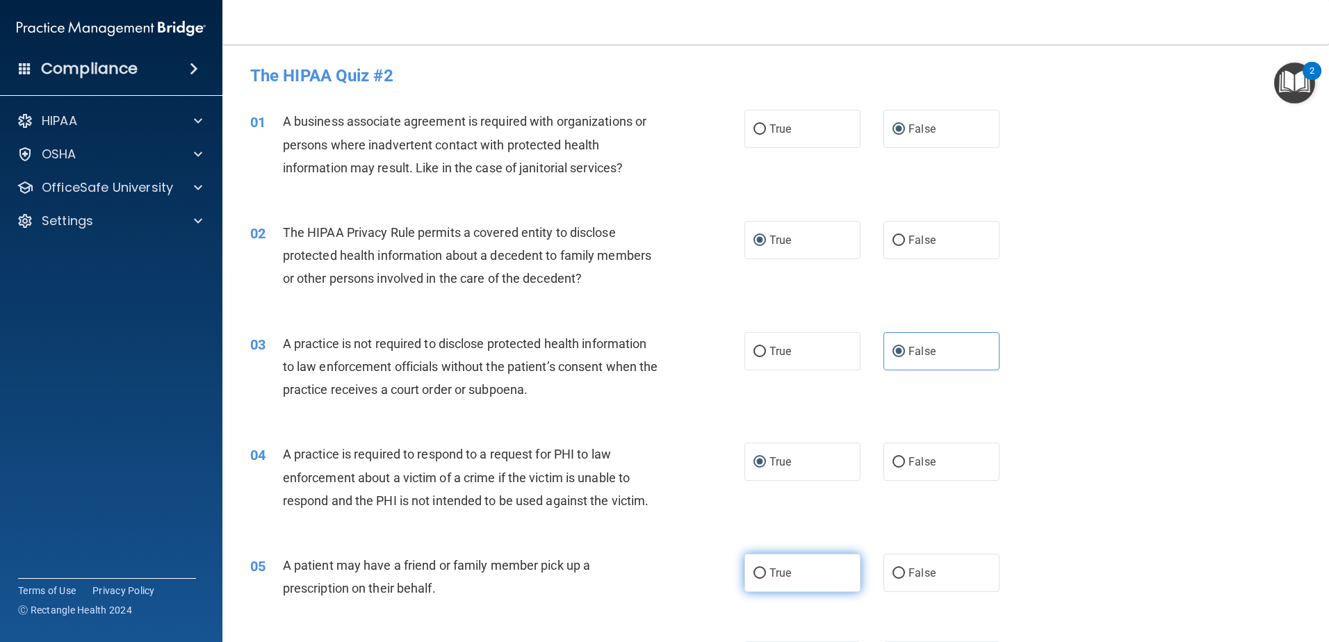
radio input "true"
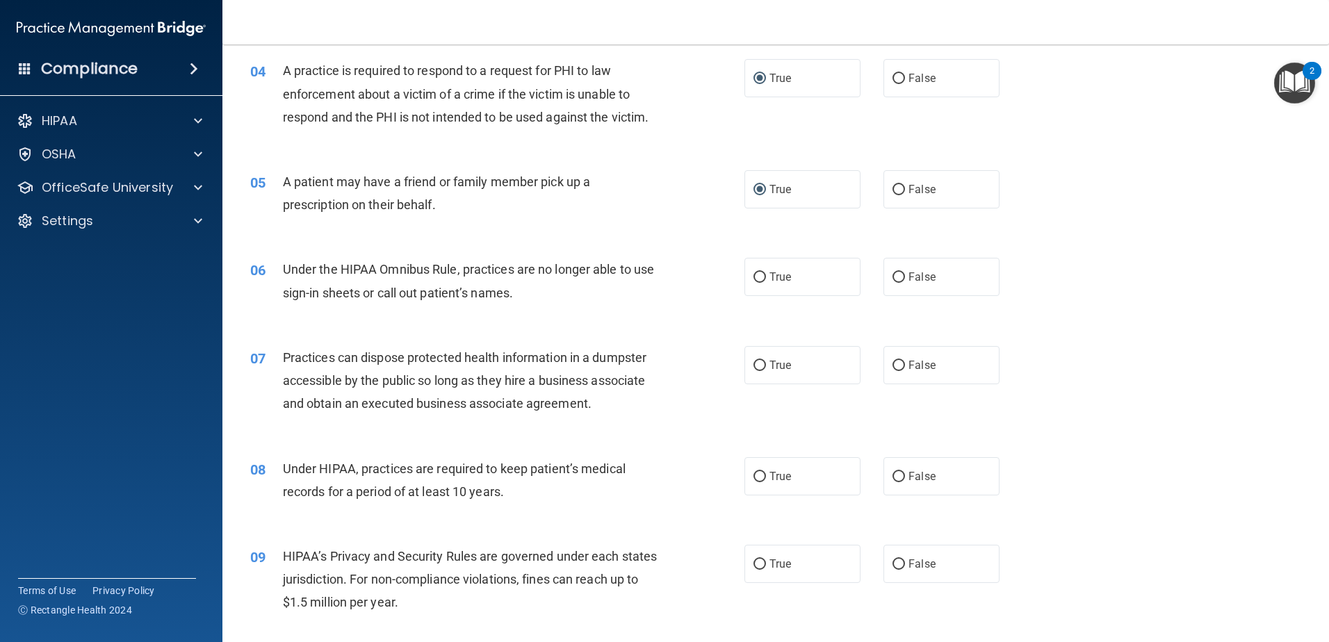
scroll to position [417, 0]
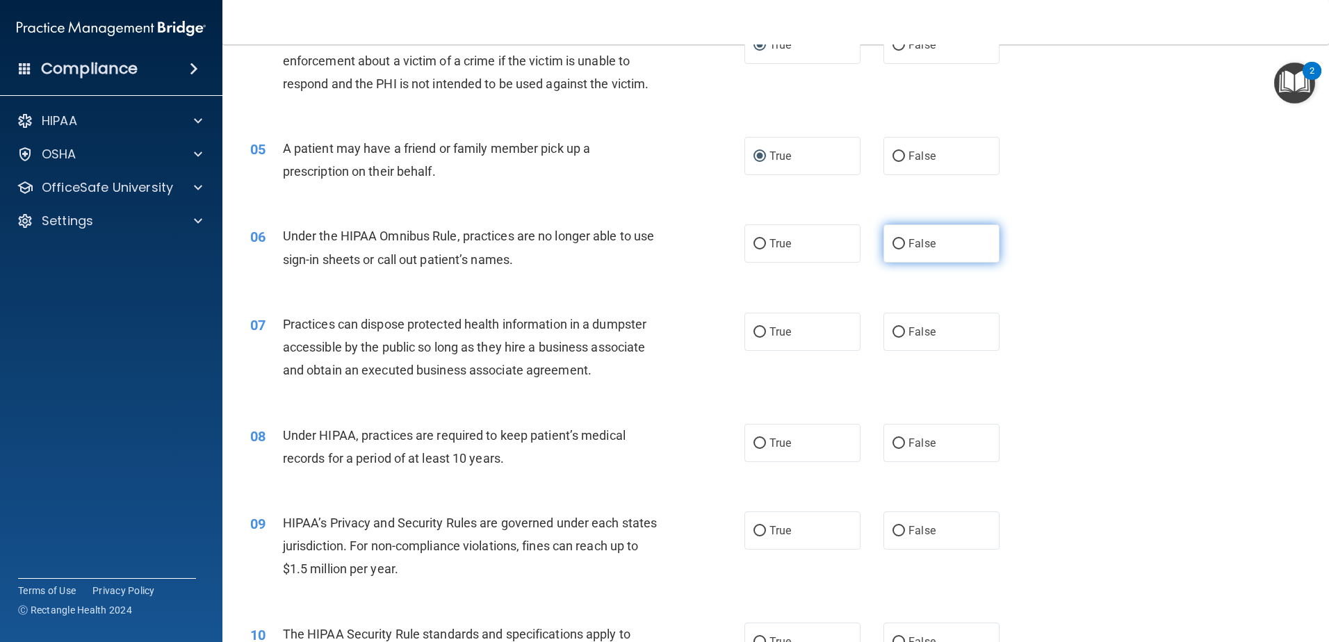
click at [894, 243] on input "False" at bounding box center [899, 244] width 13 height 10
radio input "true"
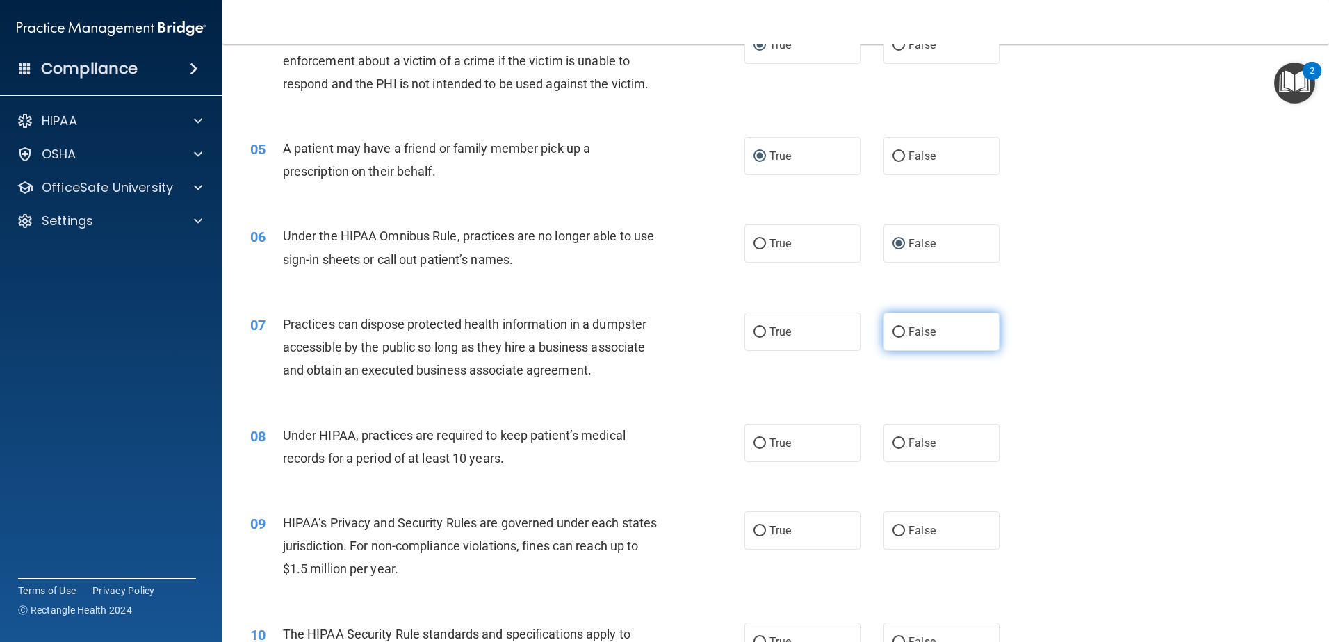
click at [893, 327] on input "False" at bounding box center [899, 332] width 13 height 10
radio input "true"
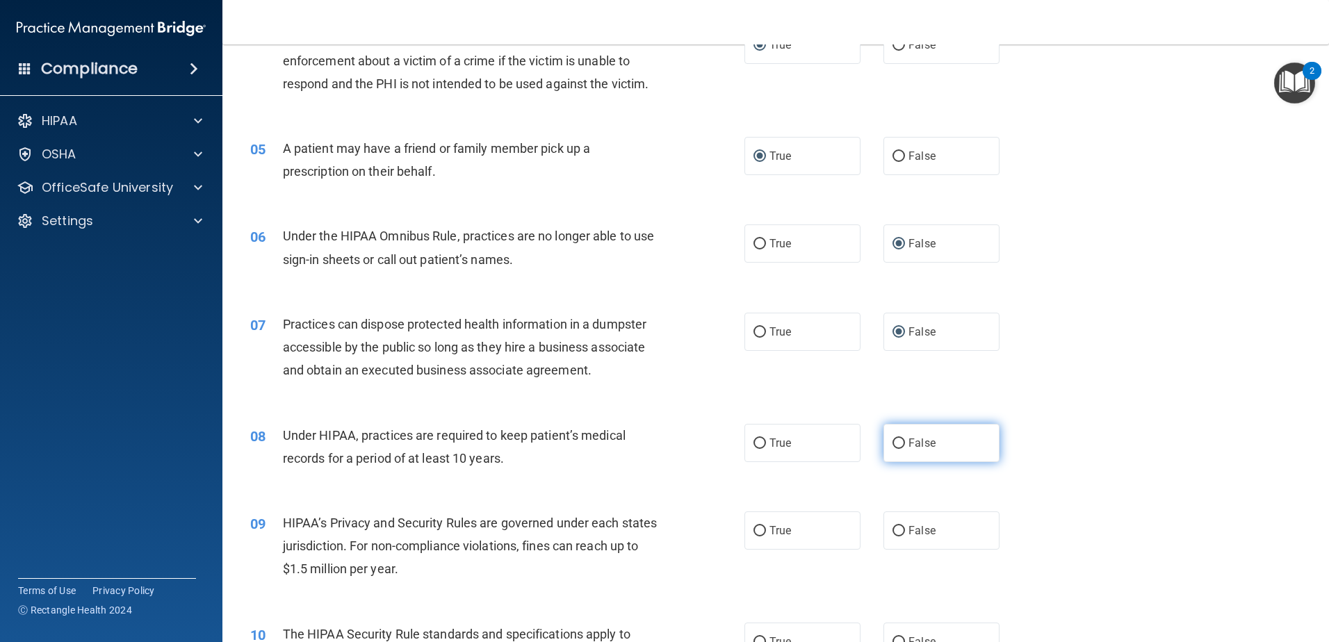
click at [893, 442] on input "False" at bounding box center [899, 444] width 13 height 10
radio input "true"
click at [893, 529] on input "False" at bounding box center [899, 531] width 13 height 10
radio input "true"
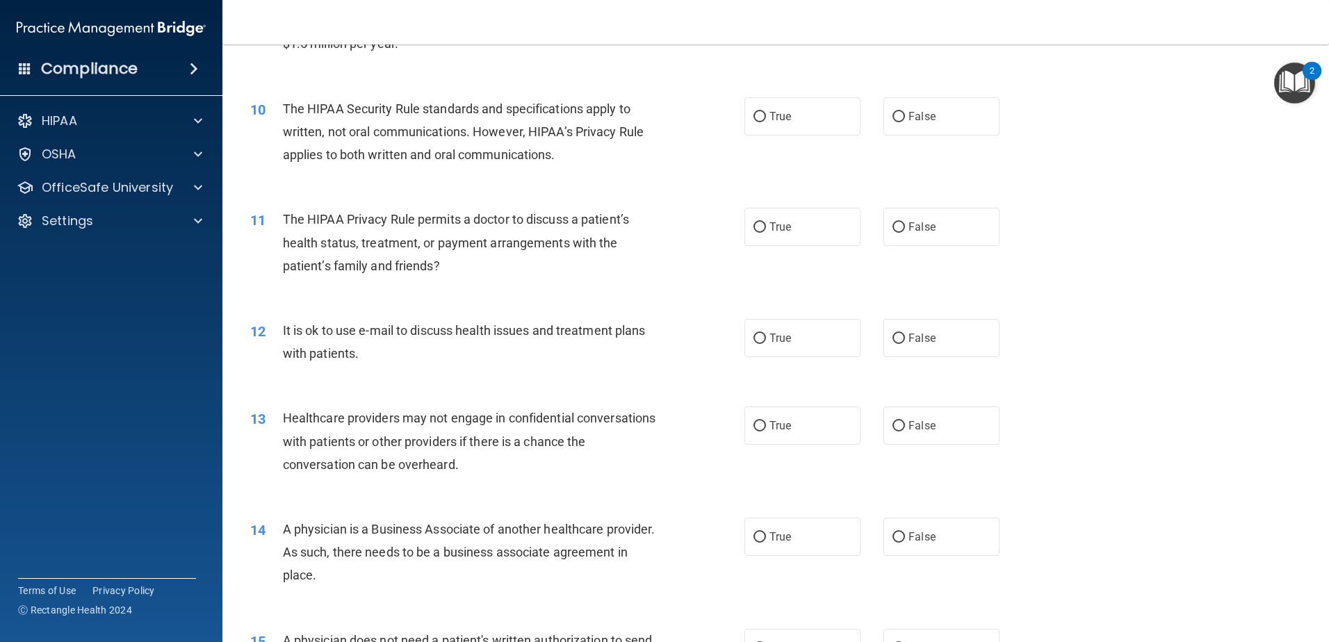
scroll to position [973, 0]
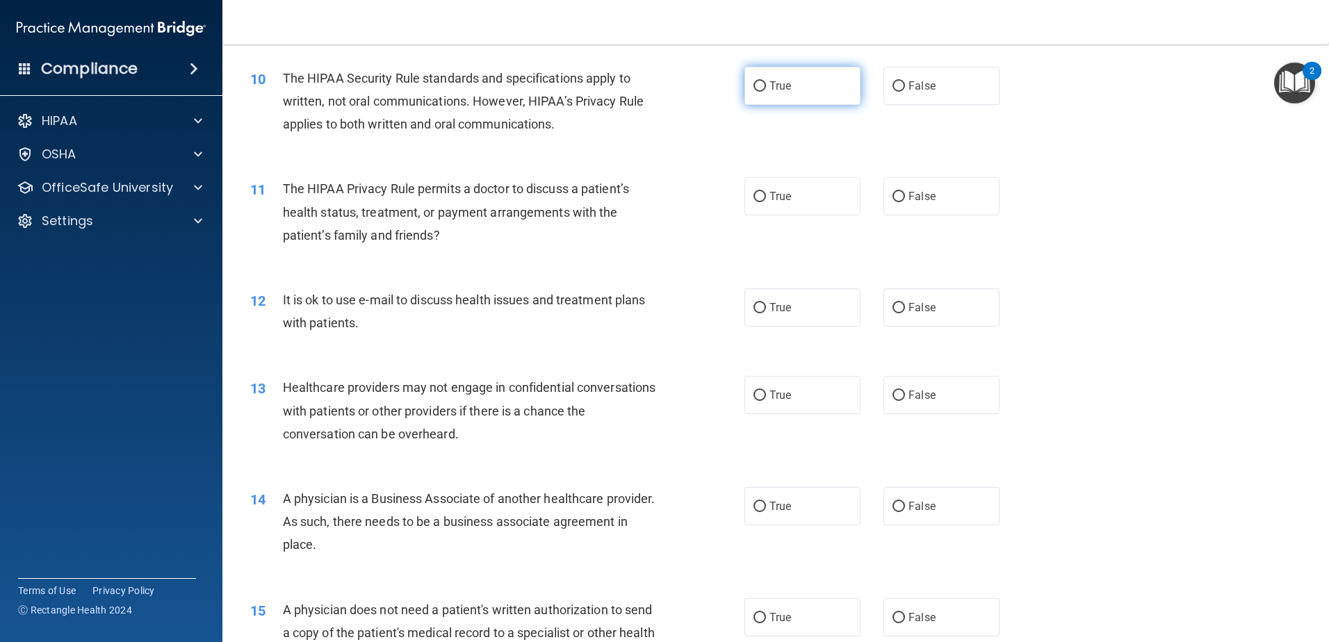
click at [754, 90] on input "True" at bounding box center [760, 86] width 13 height 10
radio input "true"
click at [754, 197] on input "True" at bounding box center [760, 197] width 13 height 10
radio input "true"
click at [754, 308] on input "True" at bounding box center [760, 308] width 13 height 10
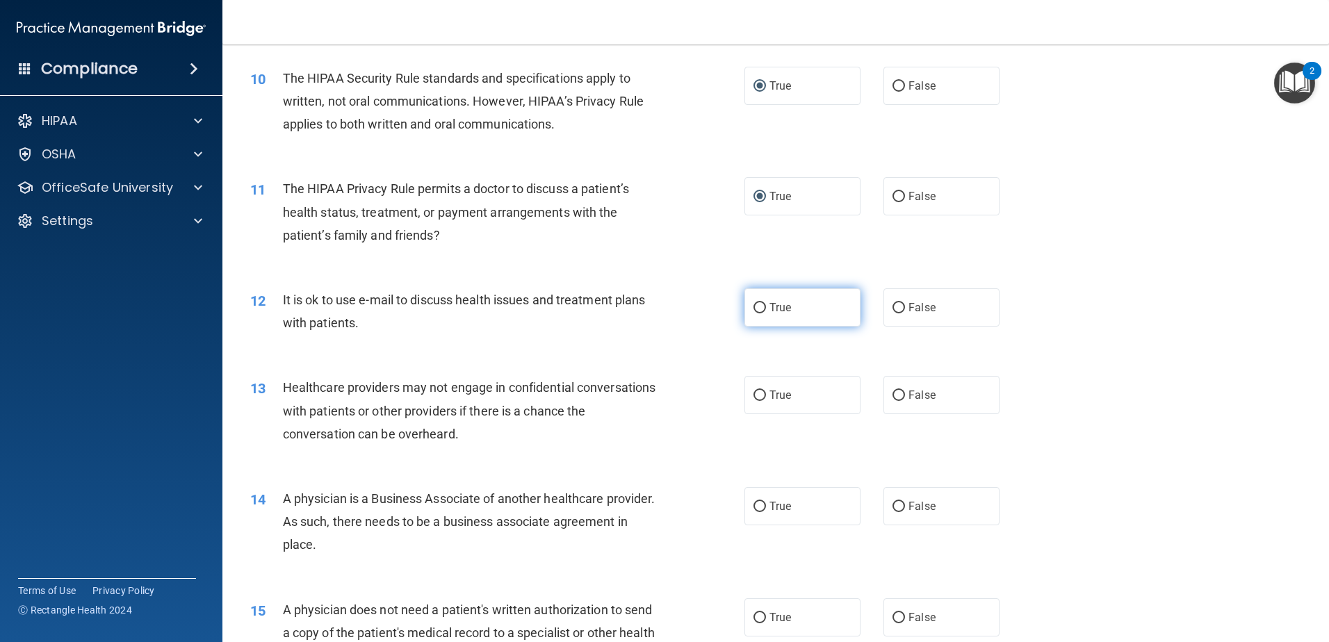
radio input "true"
click at [898, 393] on label "False" at bounding box center [942, 395] width 116 height 38
click at [895, 391] on input "False" at bounding box center [899, 396] width 13 height 10
radio input "true"
click at [895, 506] on input "False" at bounding box center [899, 507] width 13 height 10
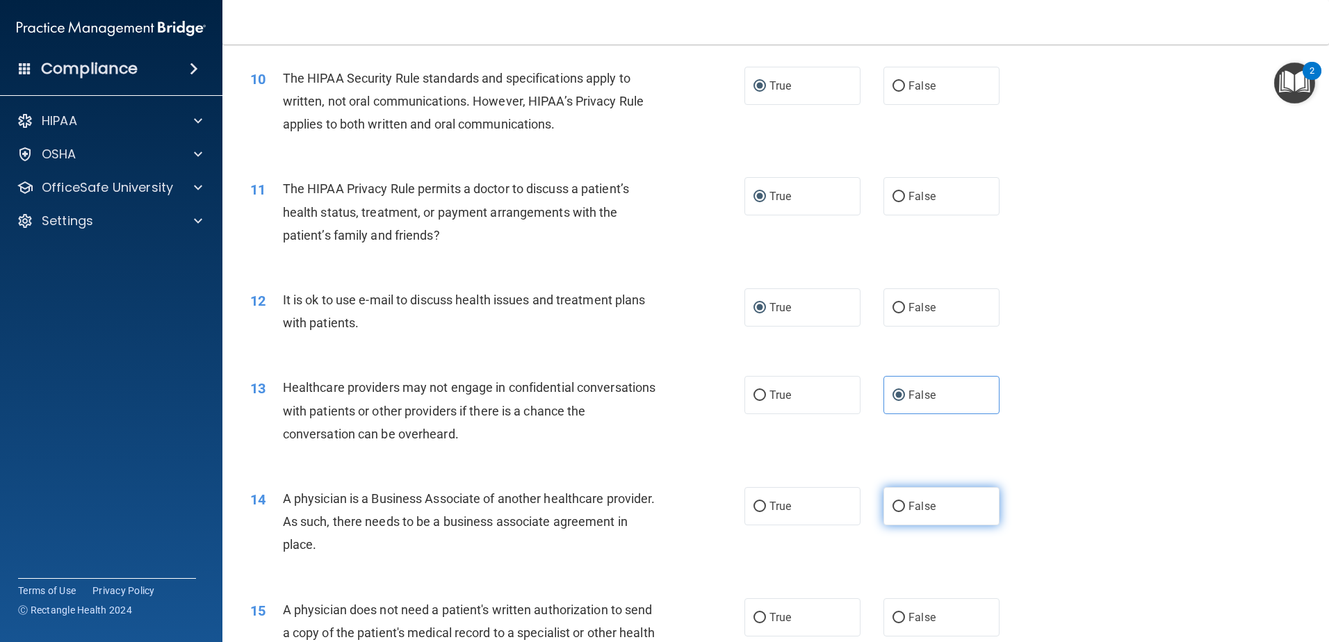
radio input "true"
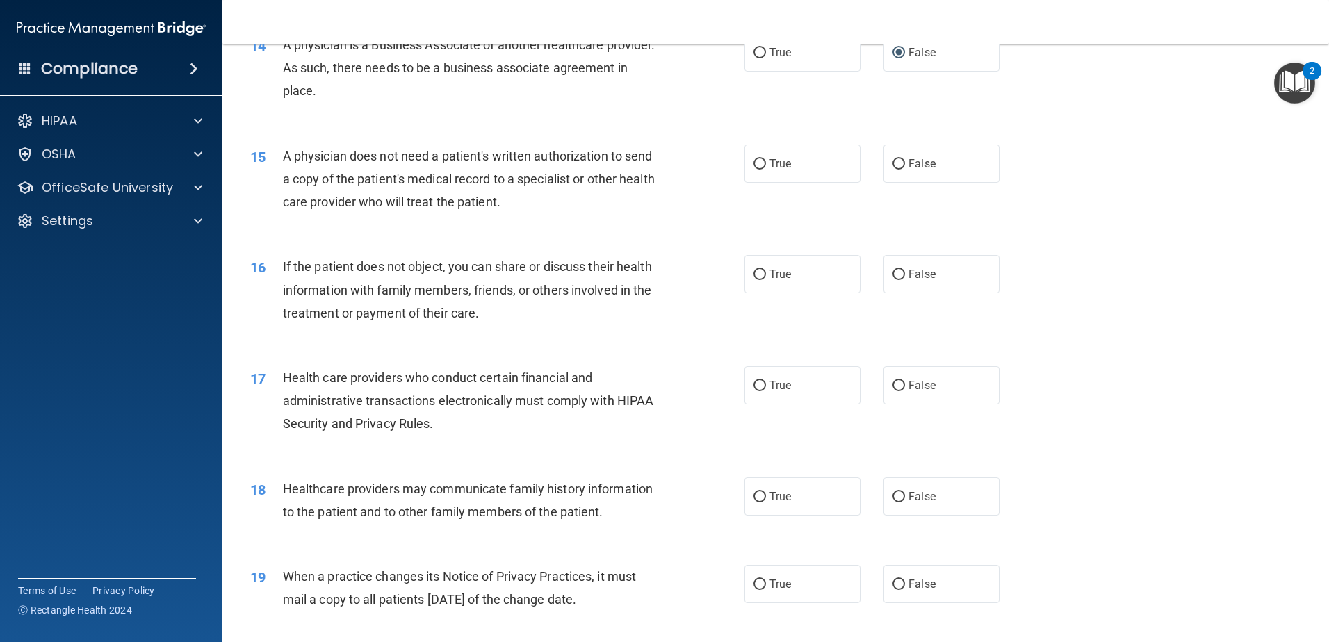
scroll to position [1460, 0]
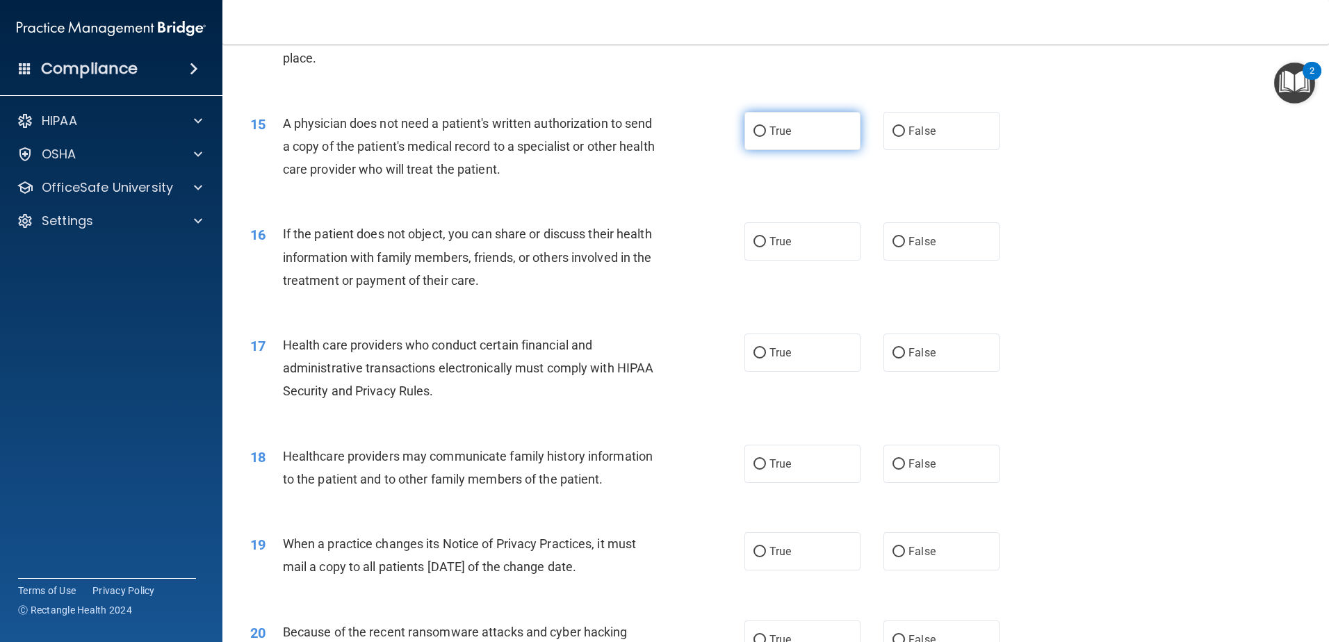
click at [754, 130] on input "True" at bounding box center [760, 132] width 13 height 10
radio input "true"
click at [754, 243] on input "True" at bounding box center [760, 242] width 13 height 10
radio input "true"
click at [756, 354] on input "True" at bounding box center [760, 353] width 13 height 10
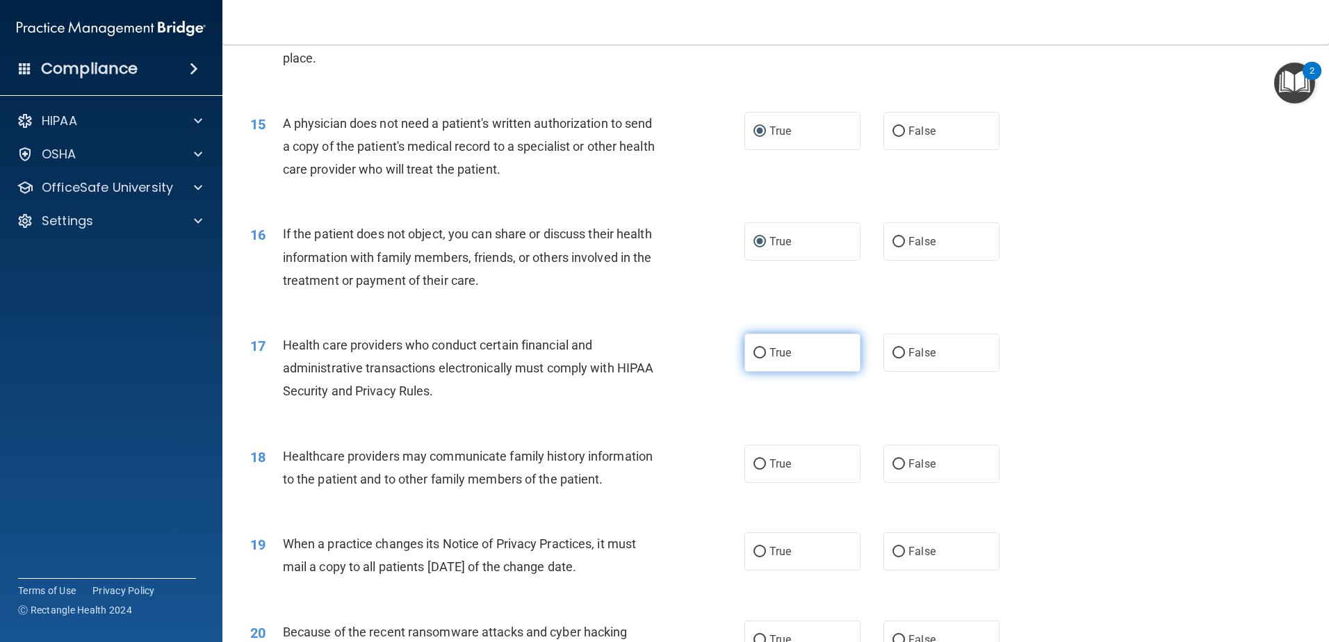
radio input "true"
click at [755, 466] on input "True" at bounding box center [760, 465] width 13 height 10
radio input "true"
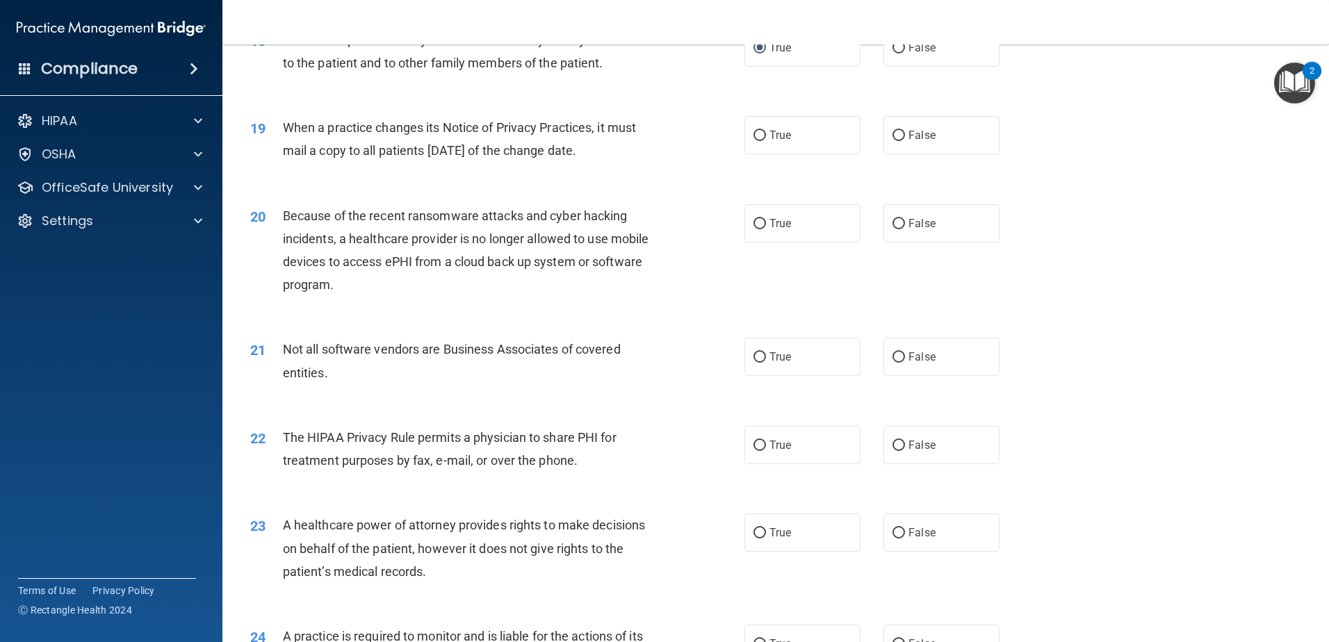
scroll to position [1877, 0]
click at [894, 133] on input "False" at bounding box center [899, 135] width 13 height 10
radio input "true"
click at [893, 224] on input "False" at bounding box center [899, 223] width 13 height 10
radio input "true"
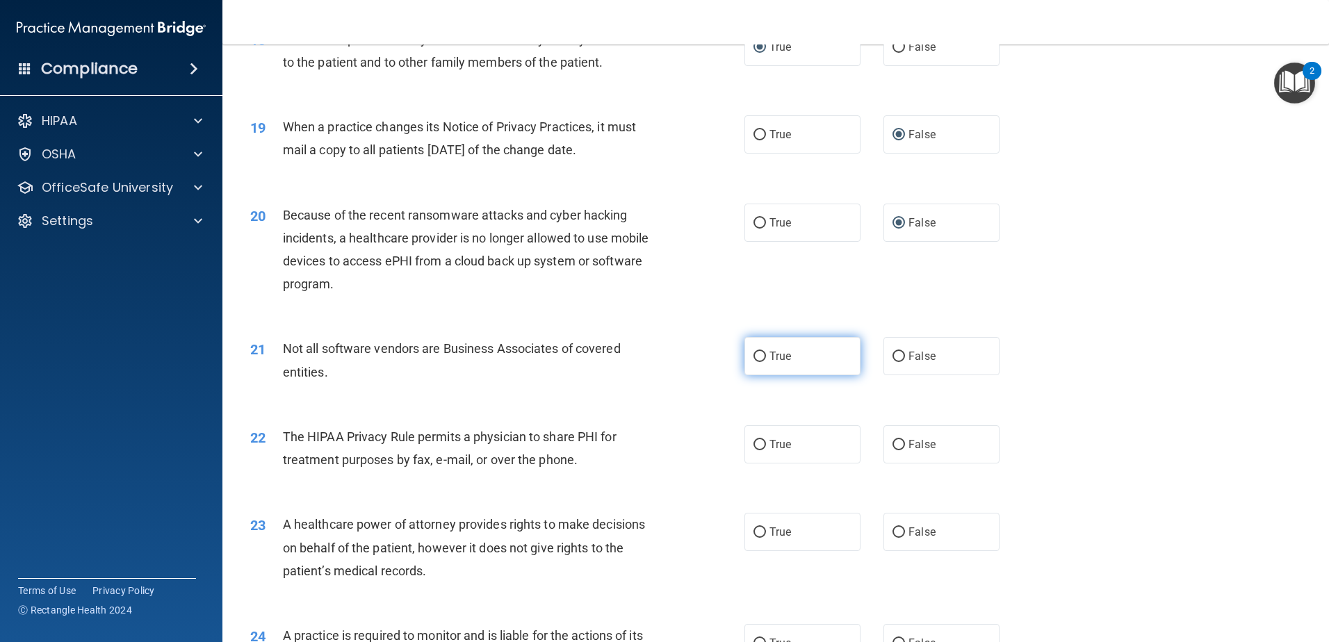
click at [754, 355] on input "True" at bounding box center [760, 357] width 13 height 10
radio input "true"
click at [754, 440] on input "True" at bounding box center [760, 445] width 13 height 10
radio input "true"
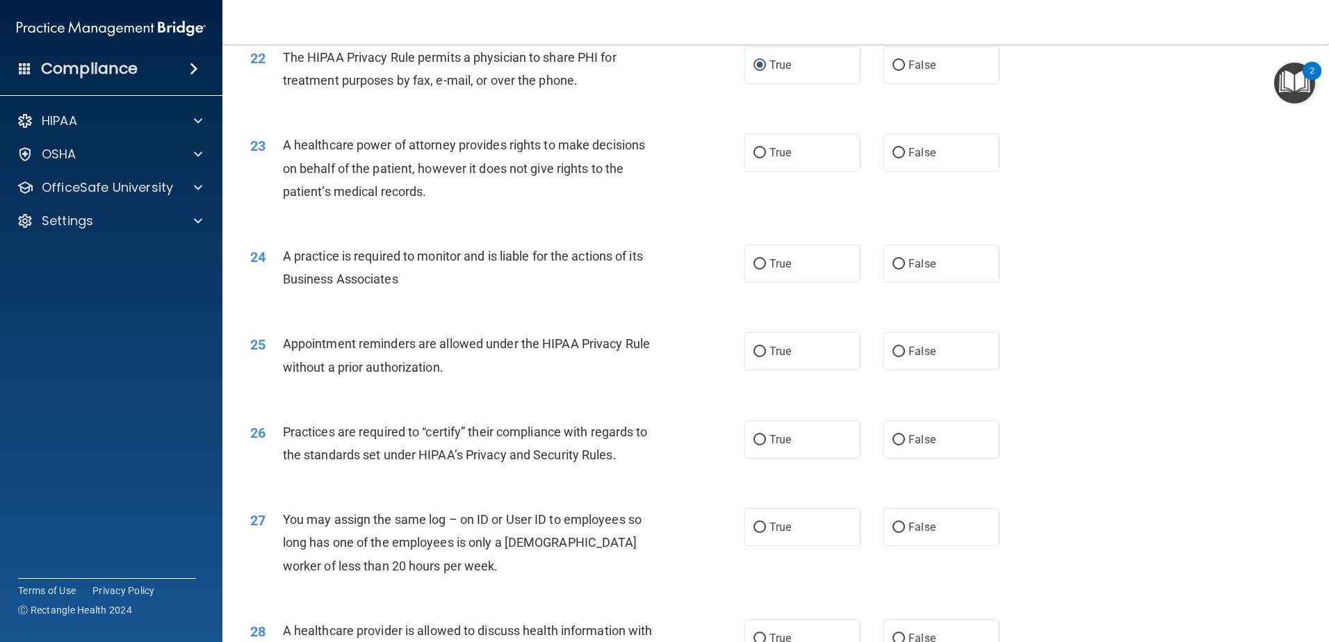
scroll to position [2294, 0]
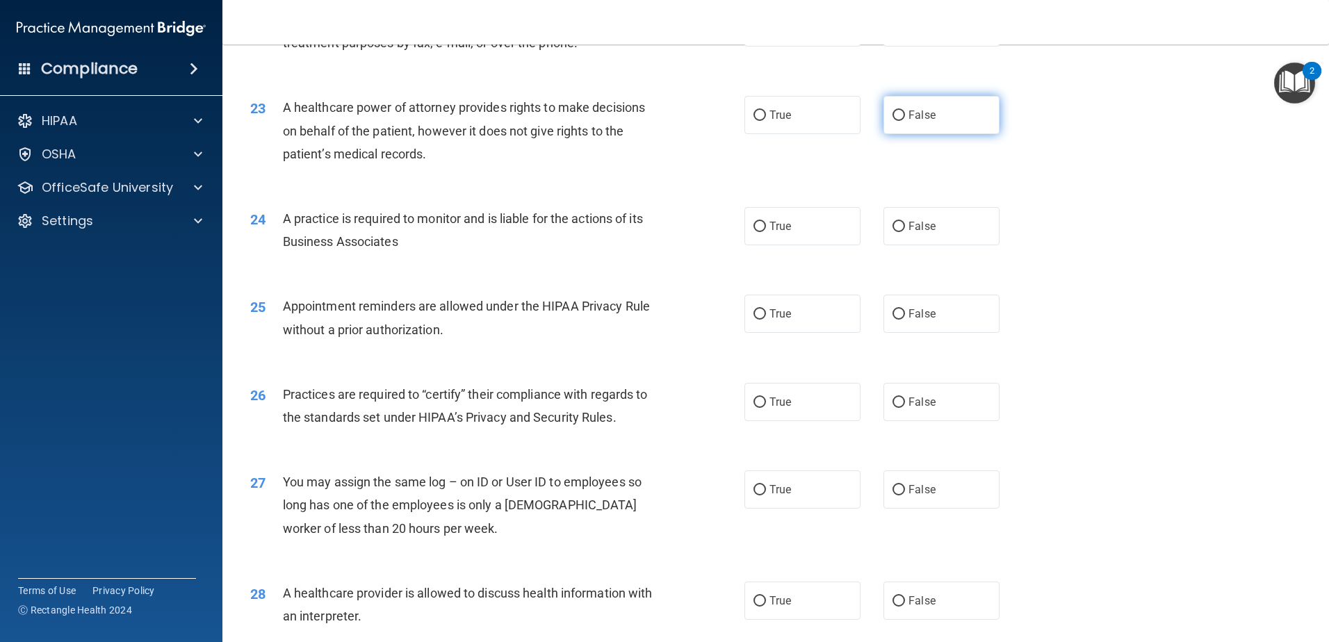
click at [897, 115] on input "False" at bounding box center [899, 116] width 13 height 10
radio input "true"
click at [756, 223] on input "True" at bounding box center [760, 227] width 13 height 10
radio input "true"
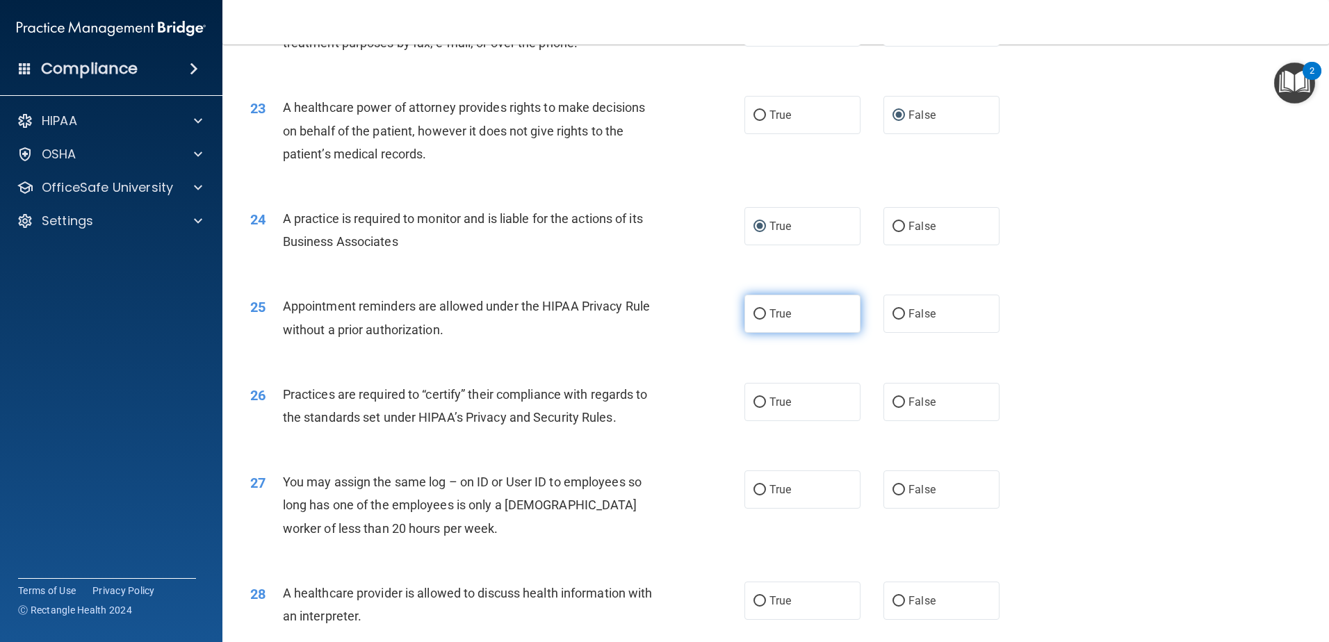
click at [754, 313] on input "True" at bounding box center [760, 314] width 13 height 10
radio input "true"
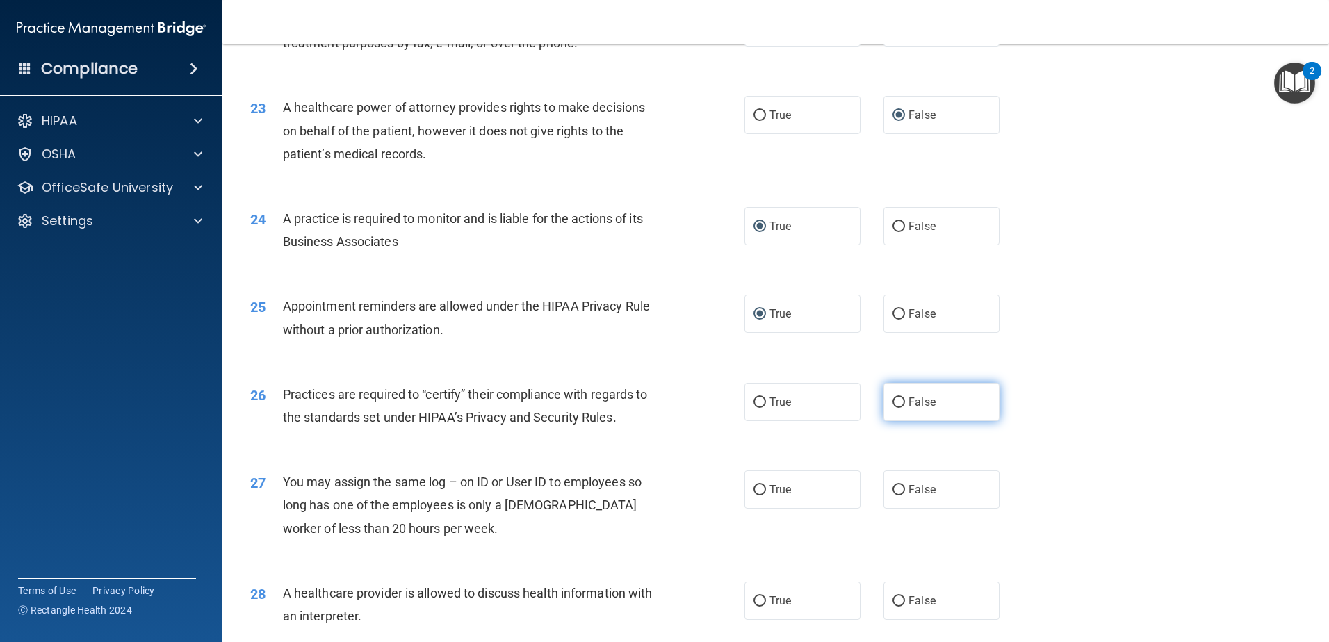
click at [893, 402] on input "False" at bounding box center [899, 403] width 13 height 10
radio input "true"
drag, startPoint x: 896, startPoint y: 492, endPoint x: 904, endPoint y: 489, distance: 8.6
click at [895, 492] on input "False" at bounding box center [899, 490] width 13 height 10
radio input "true"
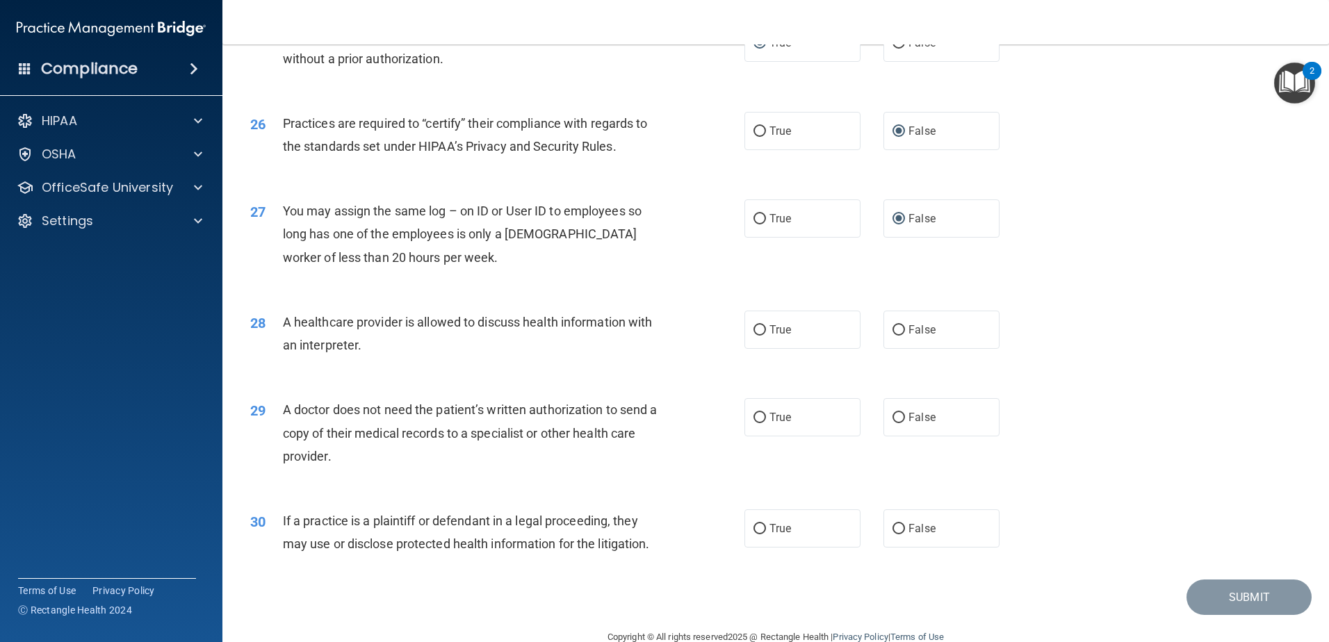
scroll to position [2594, 0]
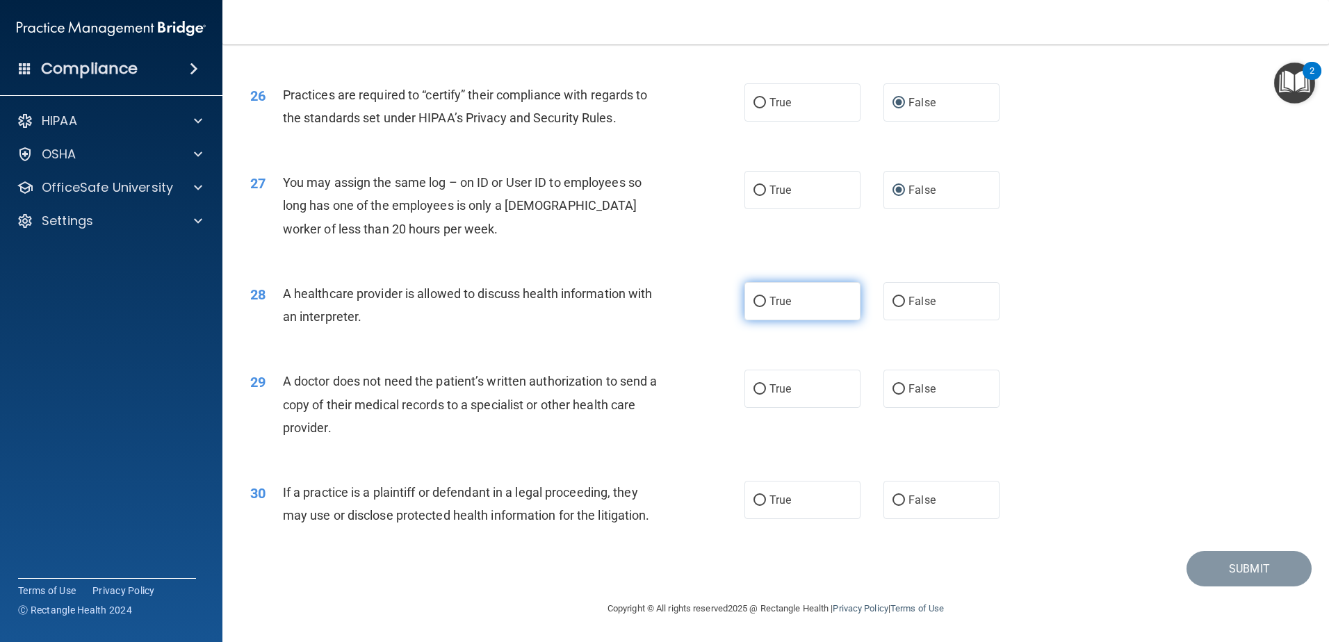
click at [754, 300] on input "True" at bounding box center [760, 302] width 13 height 10
radio input "true"
click at [756, 388] on input "True" at bounding box center [760, 389] width 13 height 10
radio input "true"
click at [761, 500] on input "True" at bounding box center [760, 501] width 13 height 10
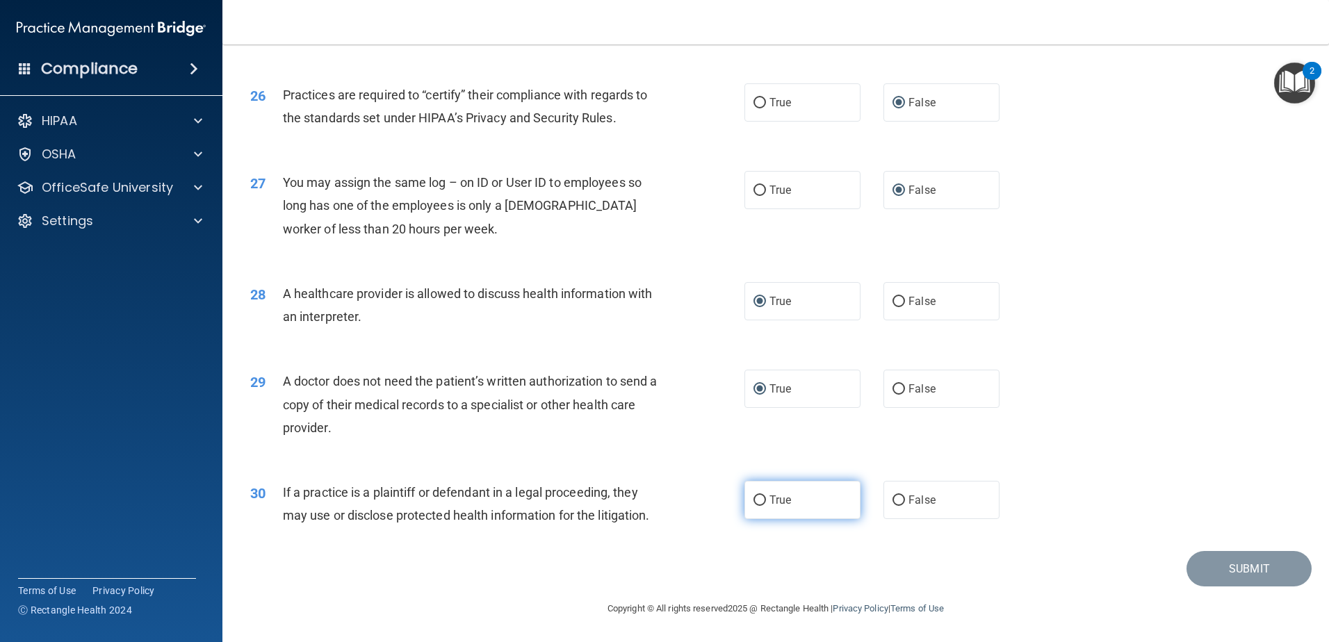
radio input "true"
click at [1255, 574] on button "Submit" at bounding box center [1249, 568] width 125 height 35
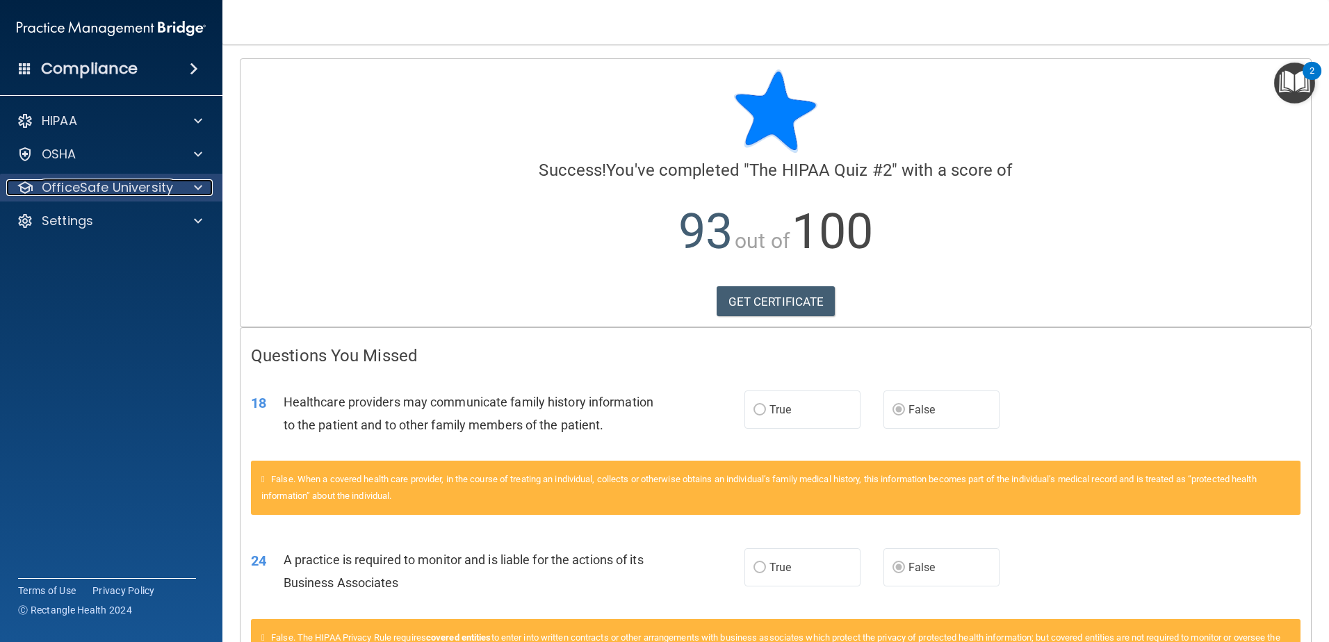
click at [195, 192] on span at bounding box center [198, 187] width 8 height 17
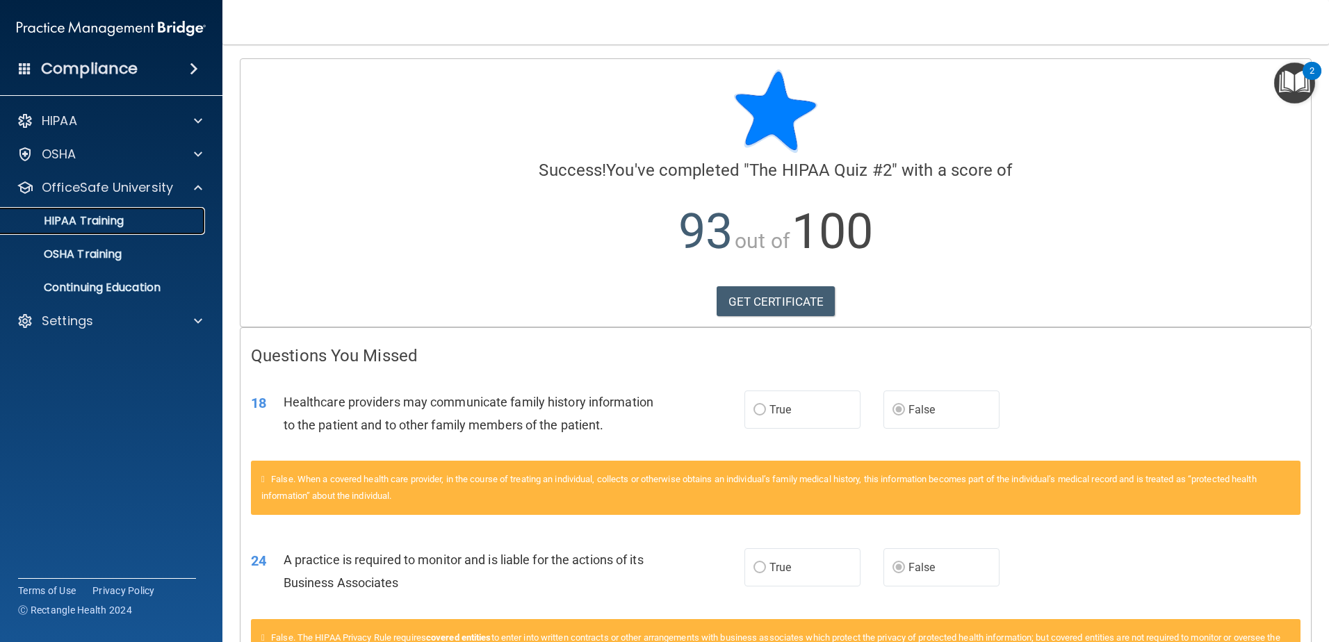
click at [86, 219] on p "HIPAA Training" at bounding box center [66, 221] width 115 height 14
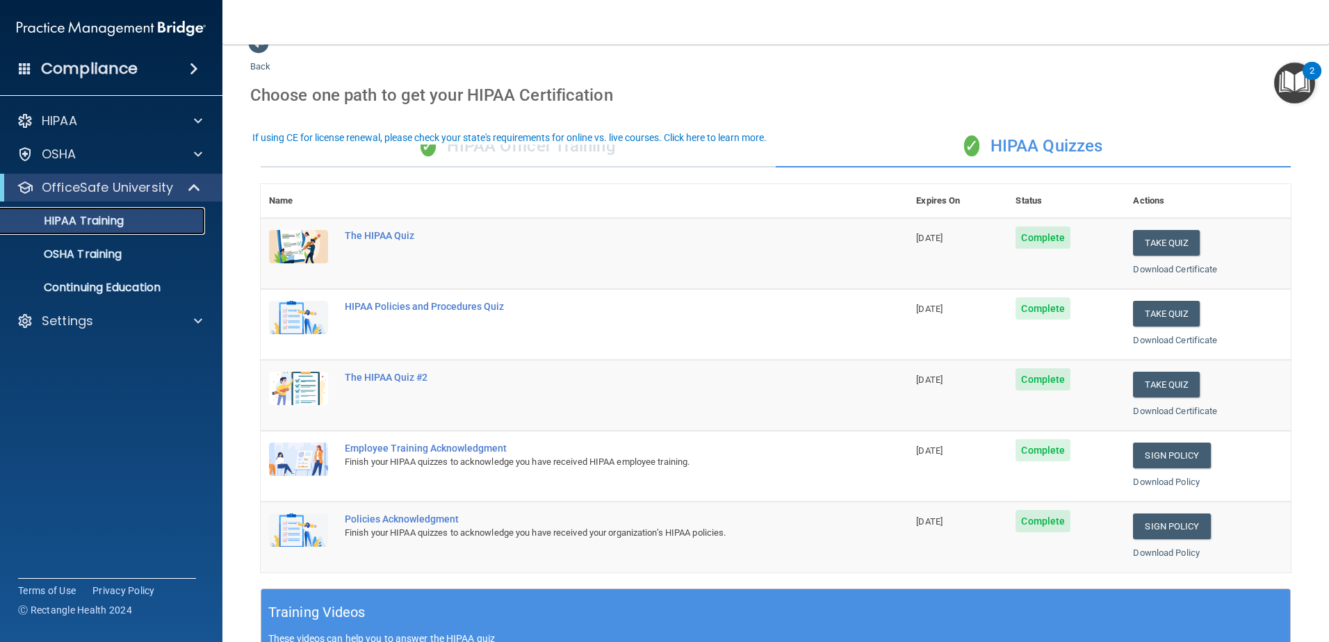
scroll to position [70, 0]
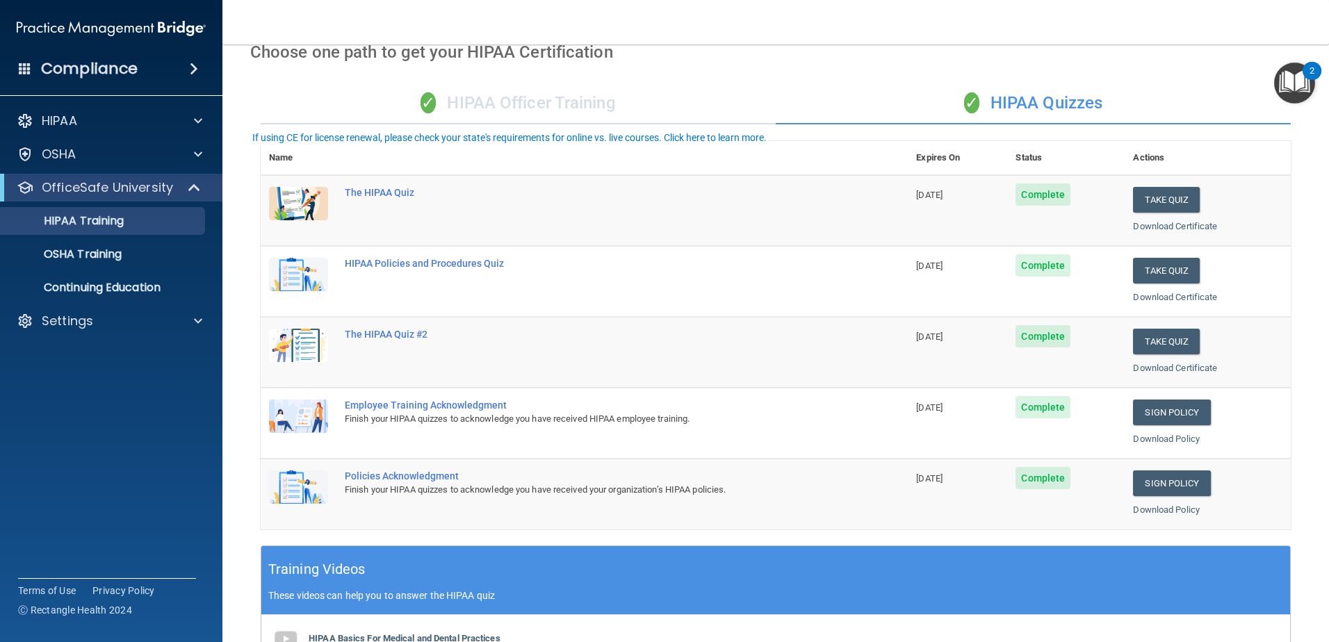
click at [520, 162] on th at bounding box center [621, 158] width 571 height 34
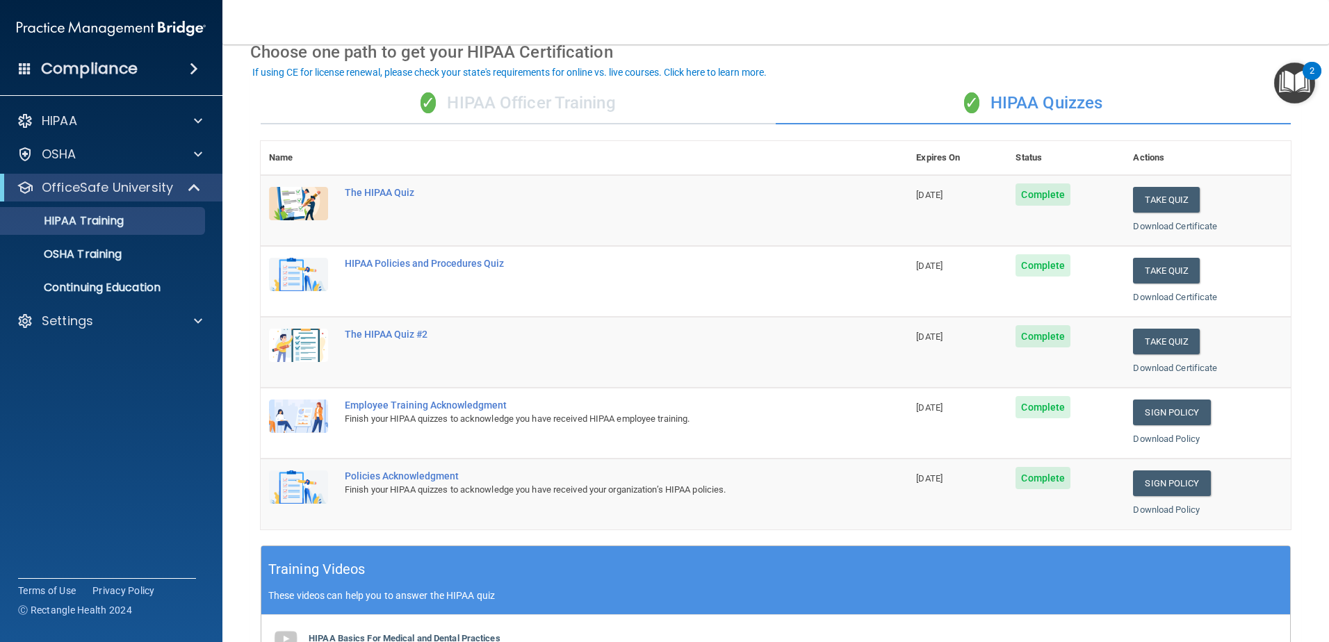
click at [526, 112] on div "✓ HIPAA Officer Training" at bounding box center [518, 104] width 515 height 42
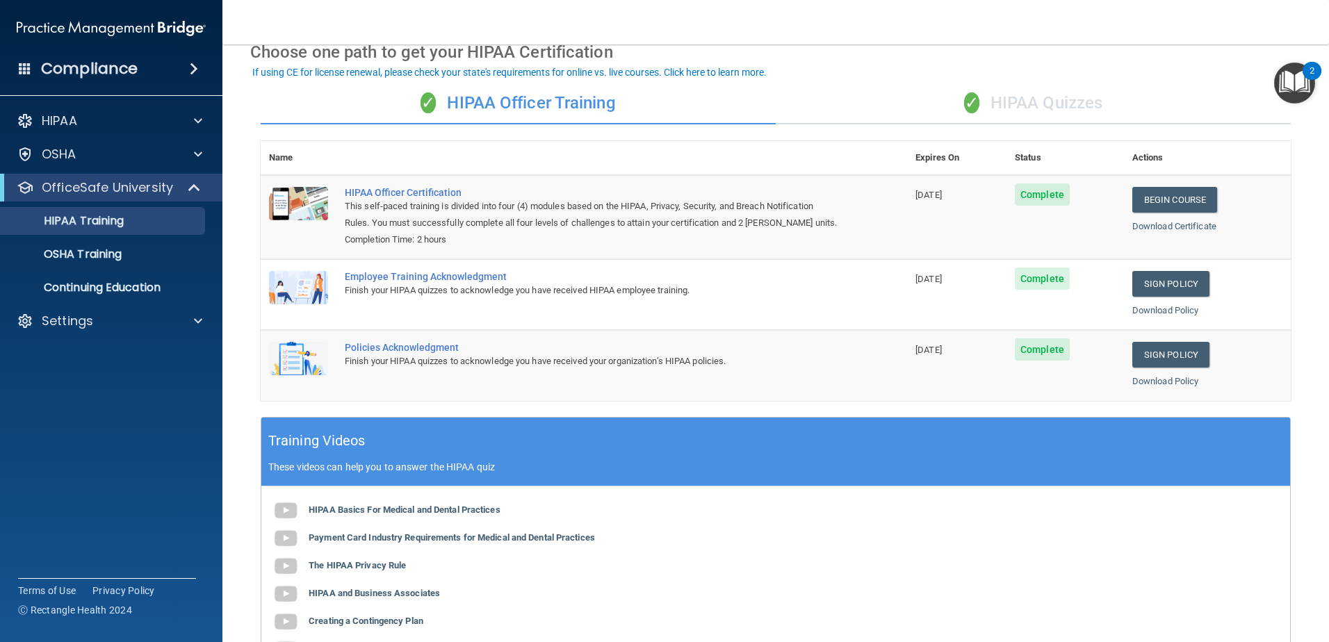
scroll to position [0, 0]
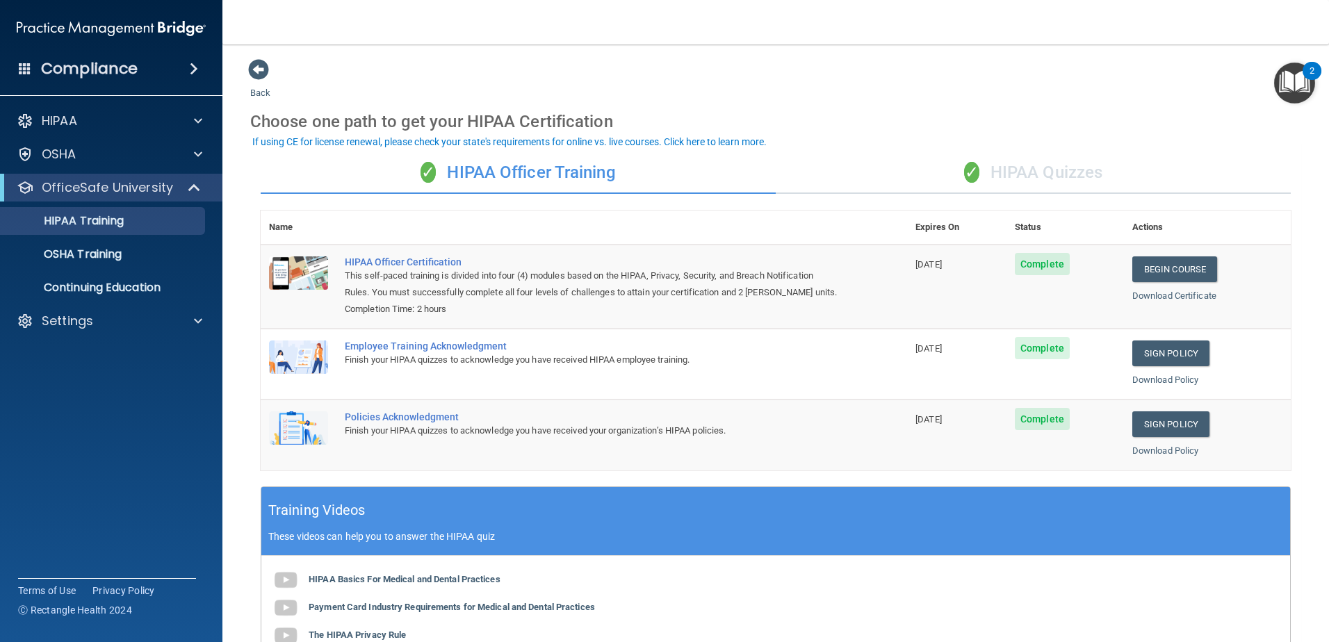
click at [1078, 172] on div "✓ HIPAA Quizzes" at bounding box center [1033, 173] width 515 height 42
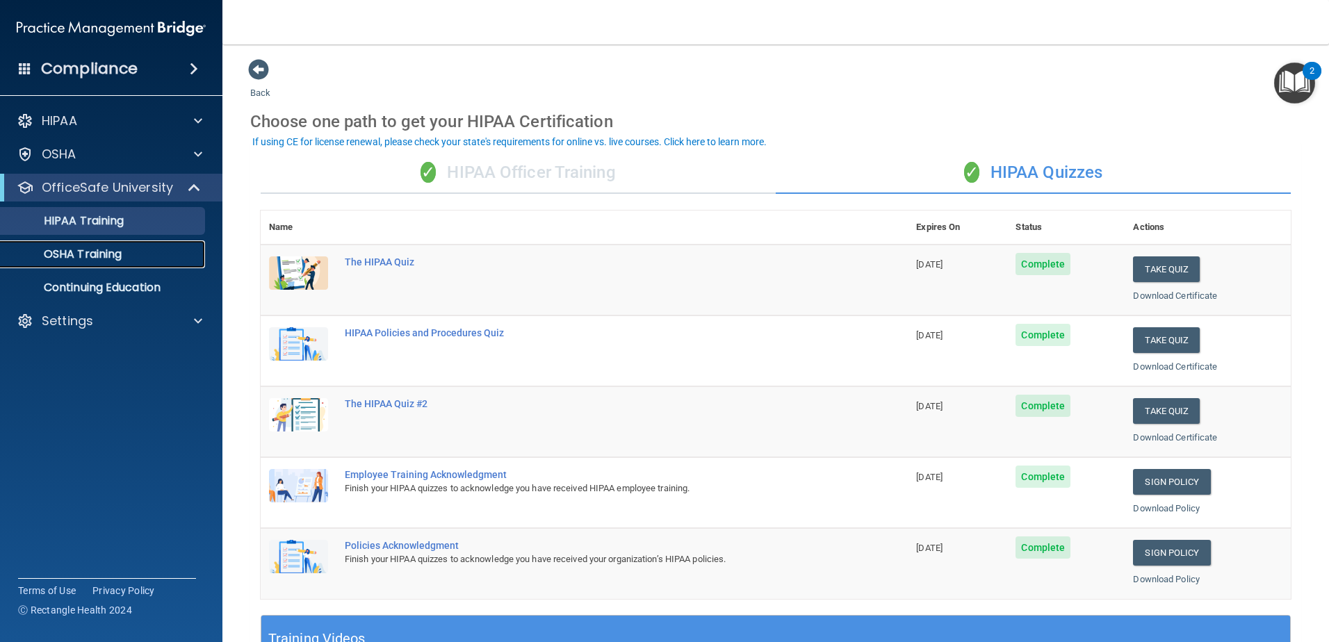
drag, startPoint x: 98, startPoint y: 256, endPoint x: 373, endPoint y: 268, distance: 274.9
click at [100, 255] on p "OSHA Training" at bounding box center [65, 254] width 113 height 14
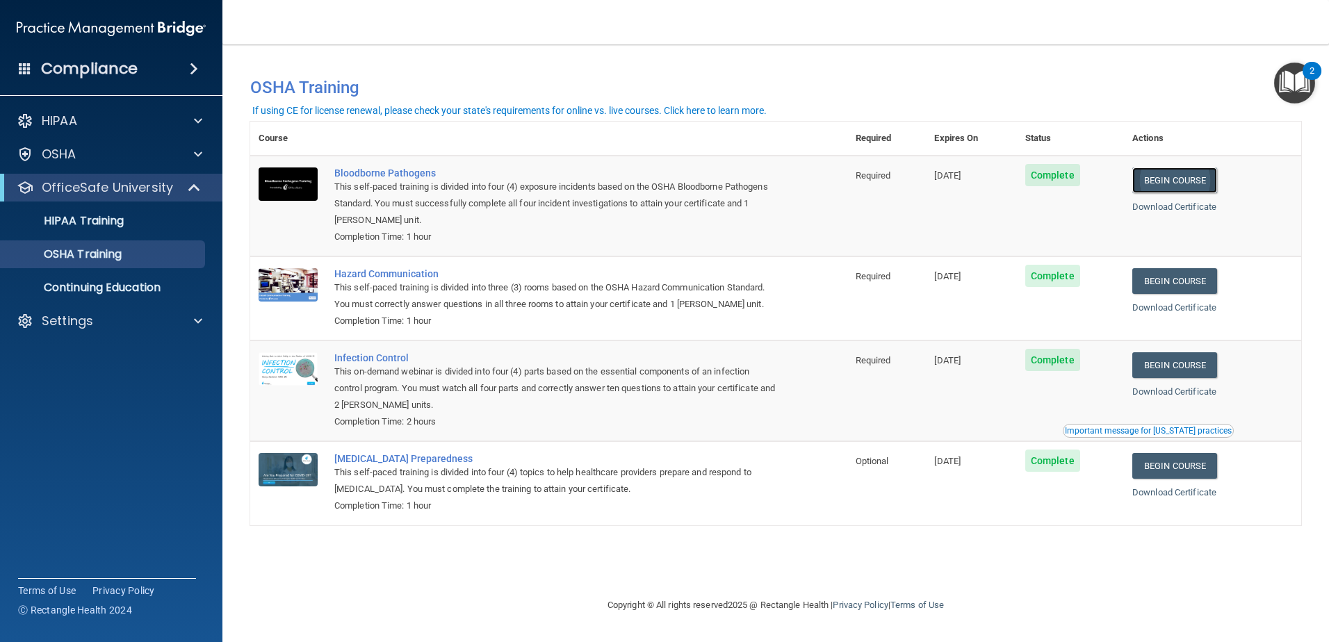
click at [1203, 178] on link "Begin Course" at bounding box center [1175, 181] width 85 height 26
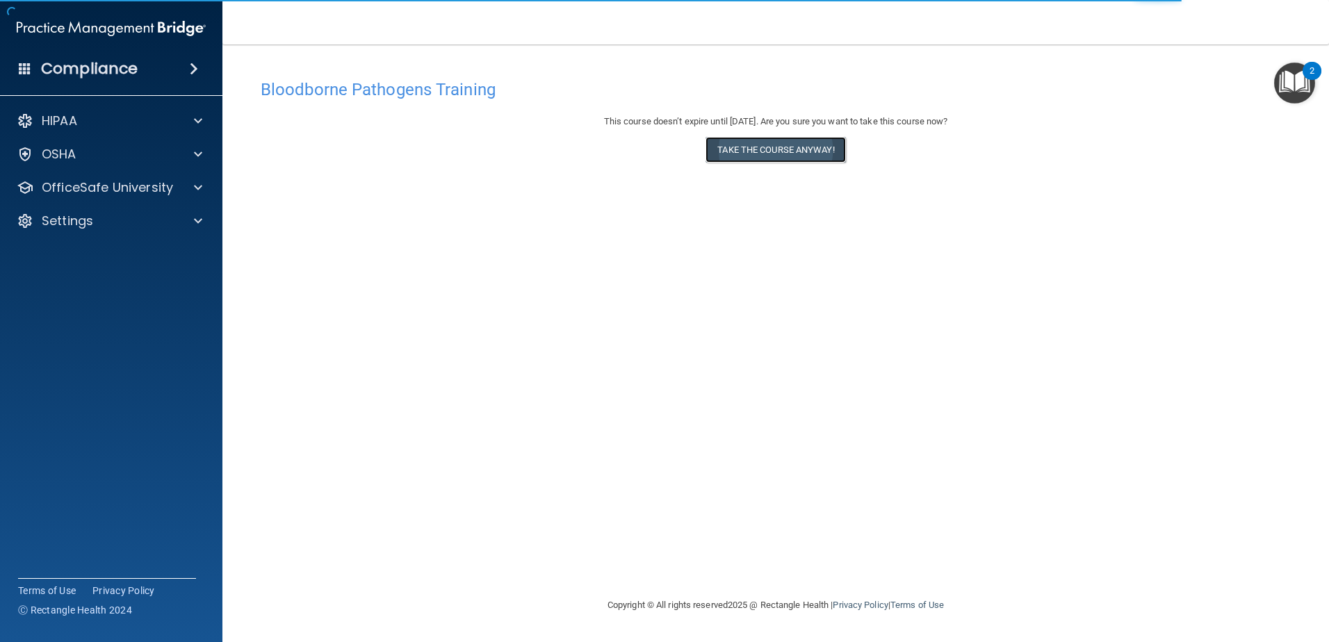
click at [797, 147] on button "Take the course anyway!" at bounding box center [776, 150] width 140 height 26
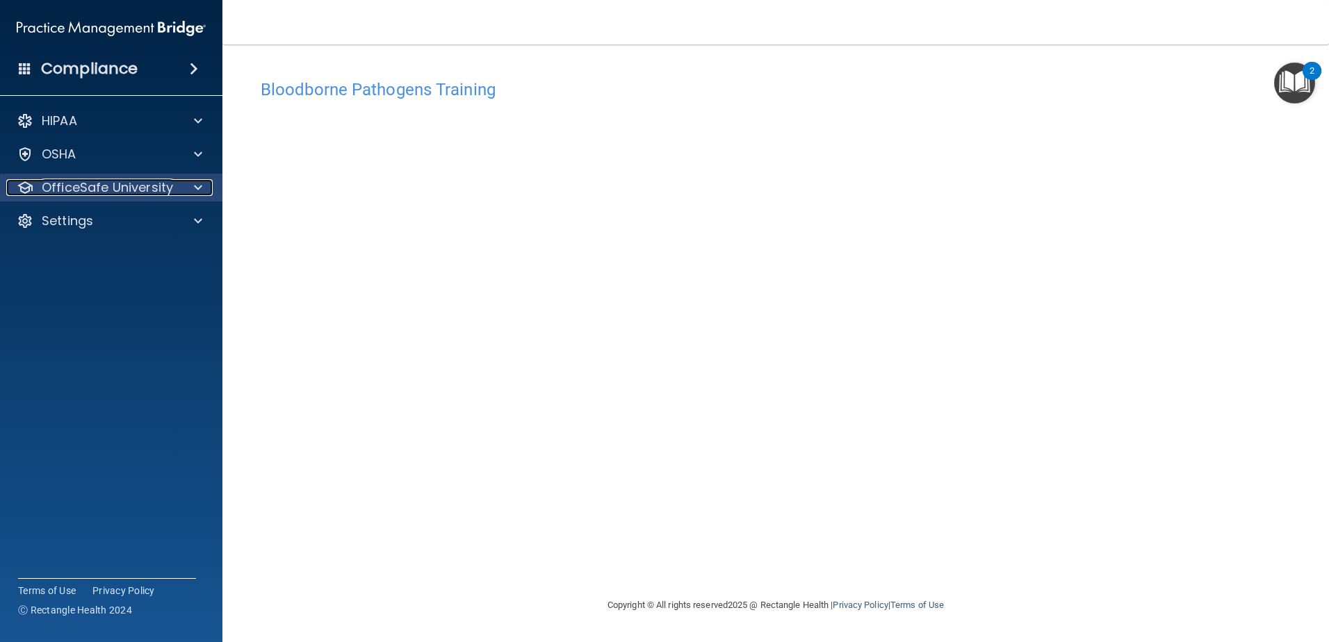
click at [198, 189] on span at bounding box center [198, 187] width 8 height 17
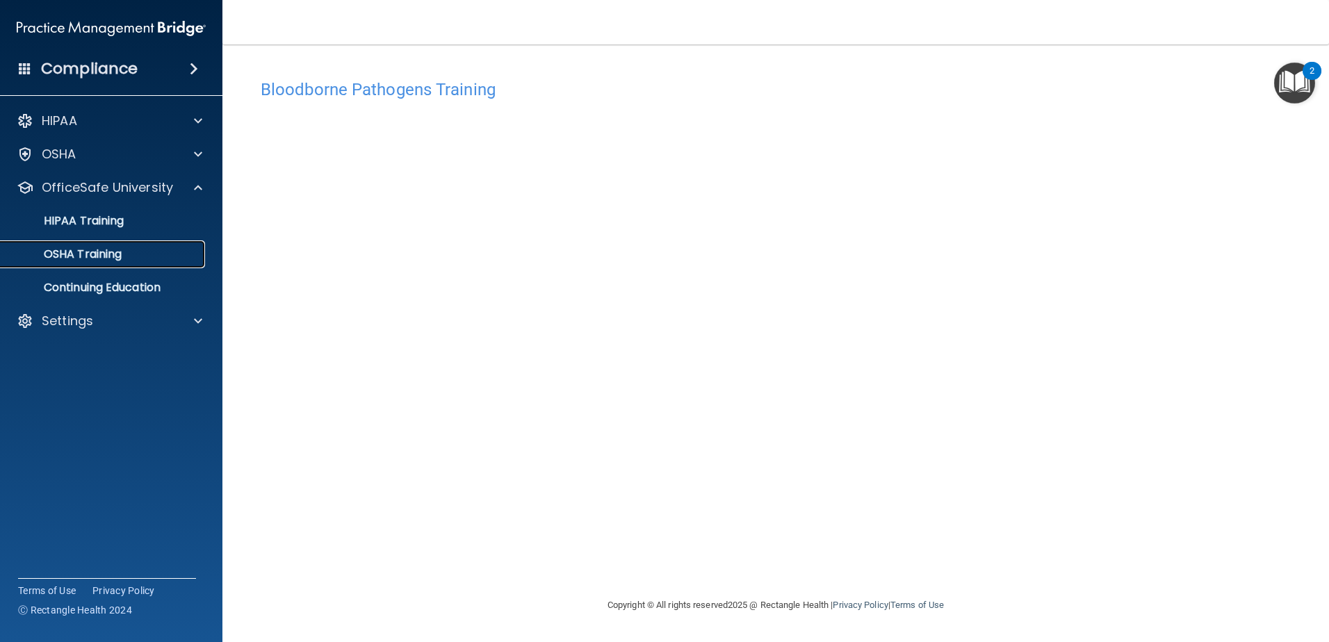
click at [120, 257] on p "OSHA Training" at bounding box center [65, 254] width 113 height 14
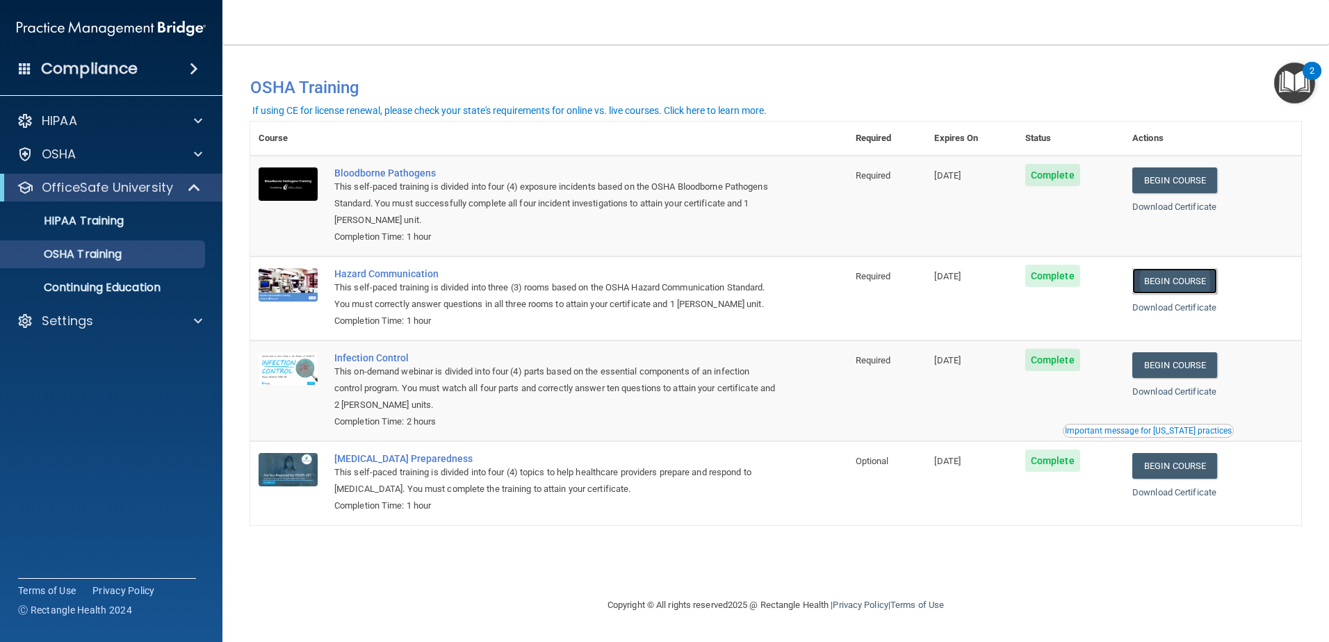
click at [1180, 282] on link "Begin Course" at bounding box center [1175, 281] width 85 height 26
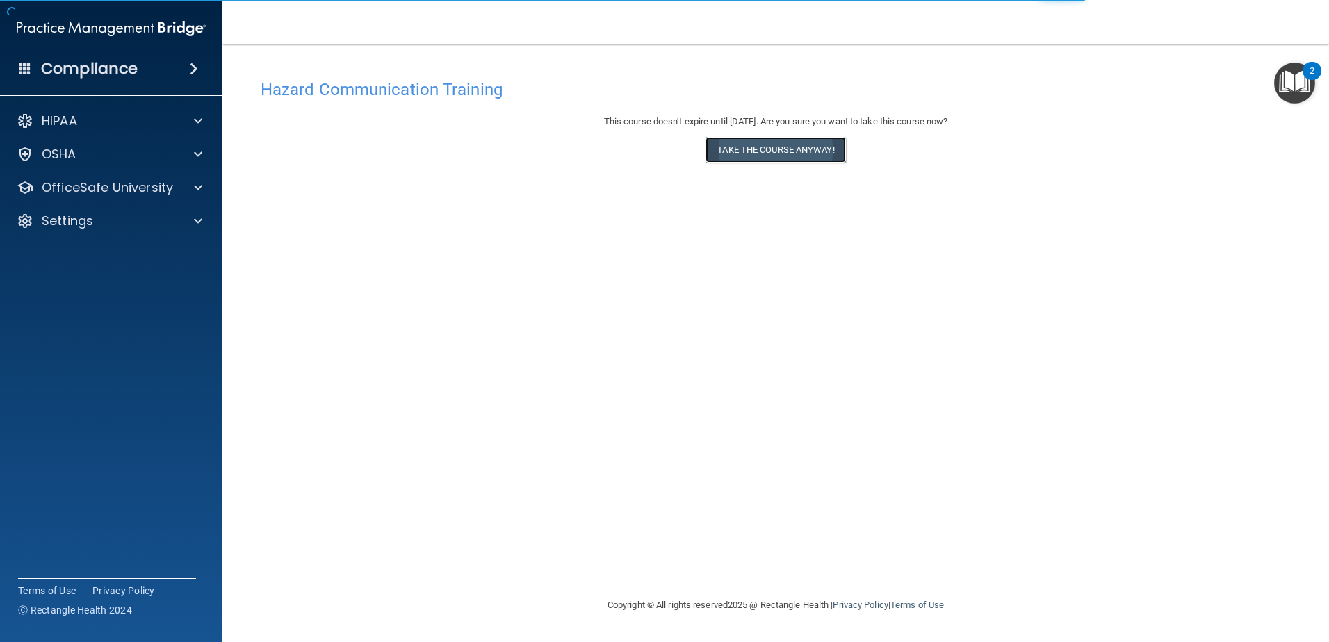
click at [794, 147] on button "Take the course anyway!" at bounding box center [776, 150] width 140 height 26
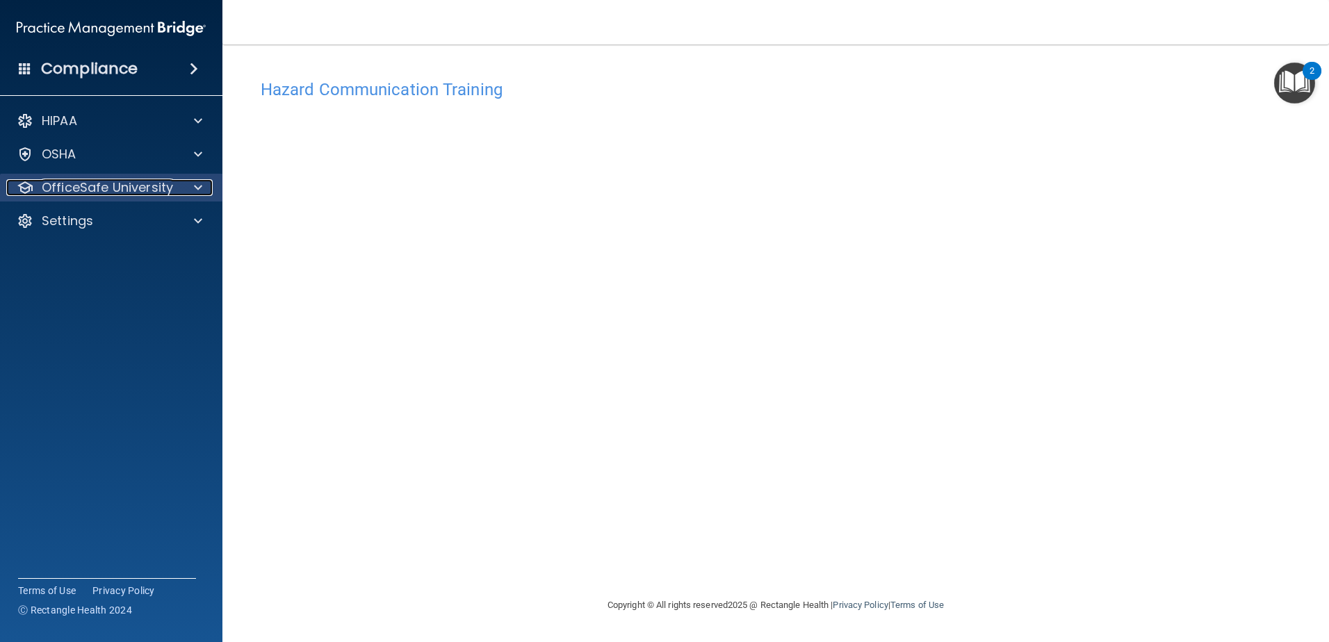
click at [194, 182] on div at bounding box center [196, 187] width 35 height 17
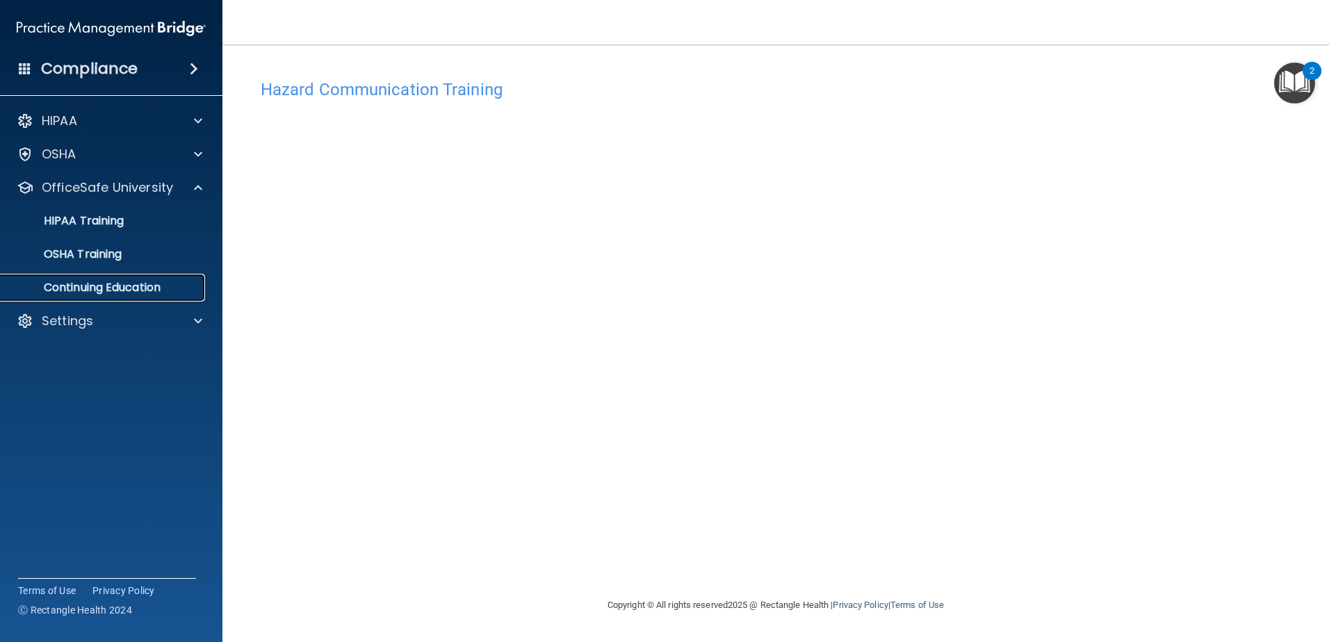
click at [108, 286] on p "Continuing Education" at bounding box center [104, 288] width 190 height 14
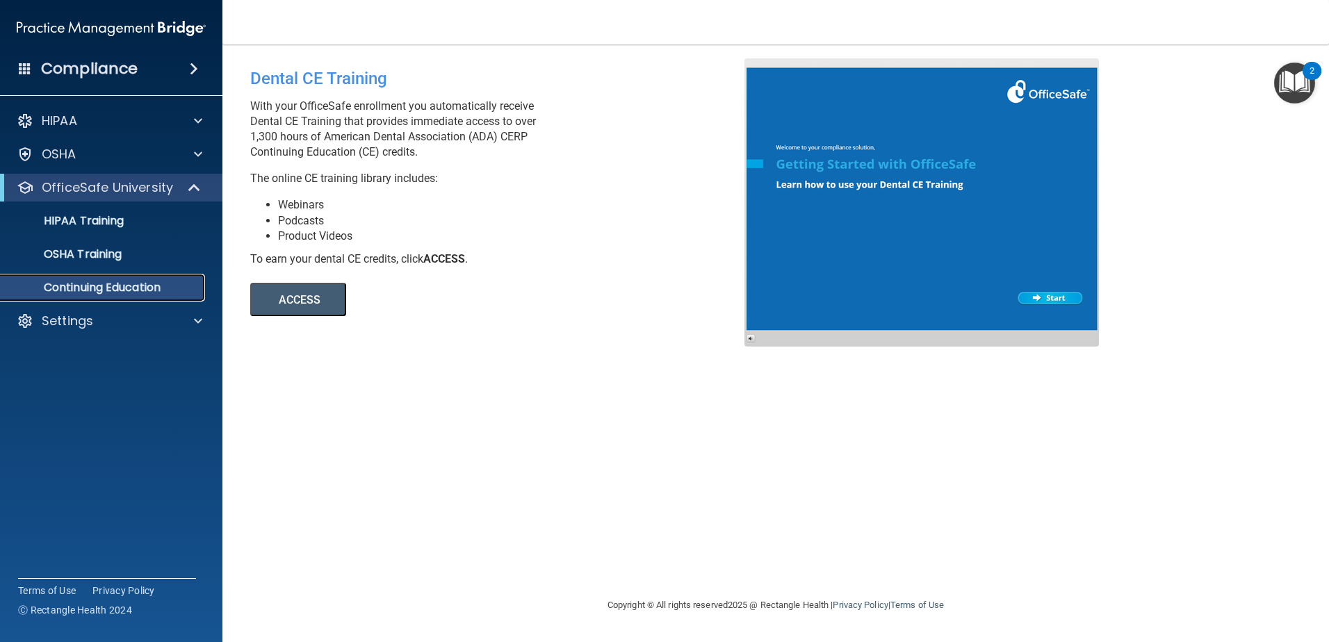
click at [158, 284] on p "Continuing Education" at bounding box center [104, 288] width 190 height 14
click at [138, 252] on div "OSHA Training" at bounding box center [104, 254] width 190 height 14
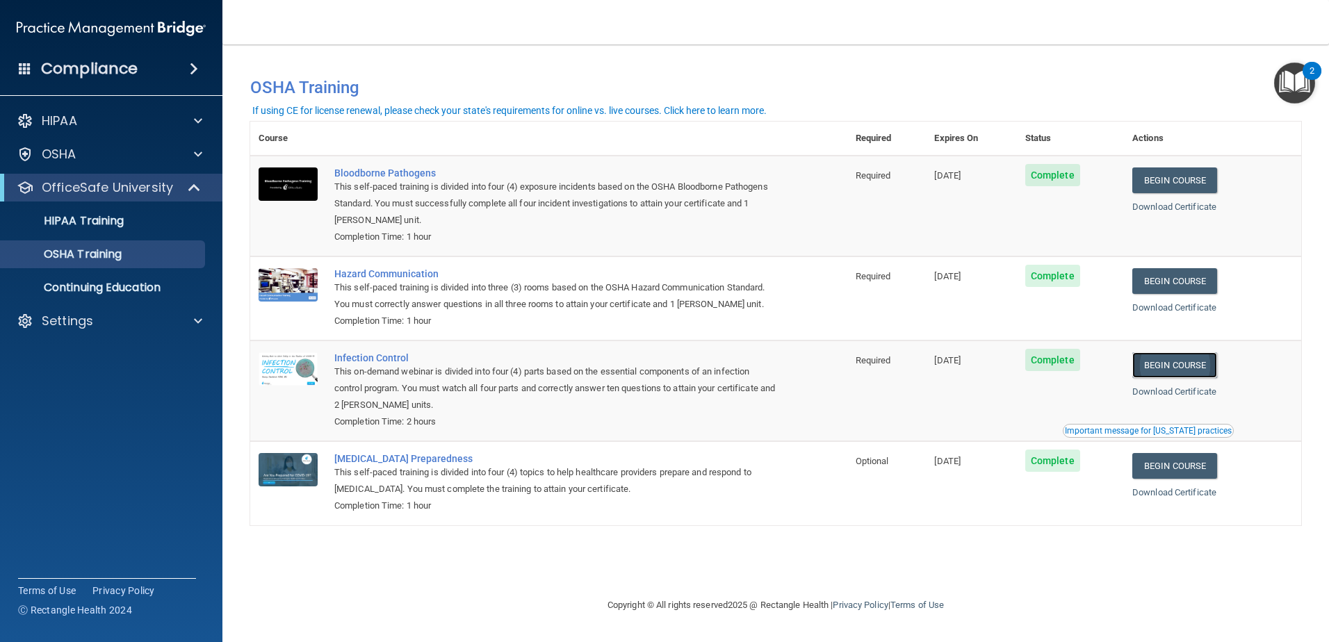
click at [1201, 365] on link "Begin Course" at bounding box center [1175, 365] width 85 height 26
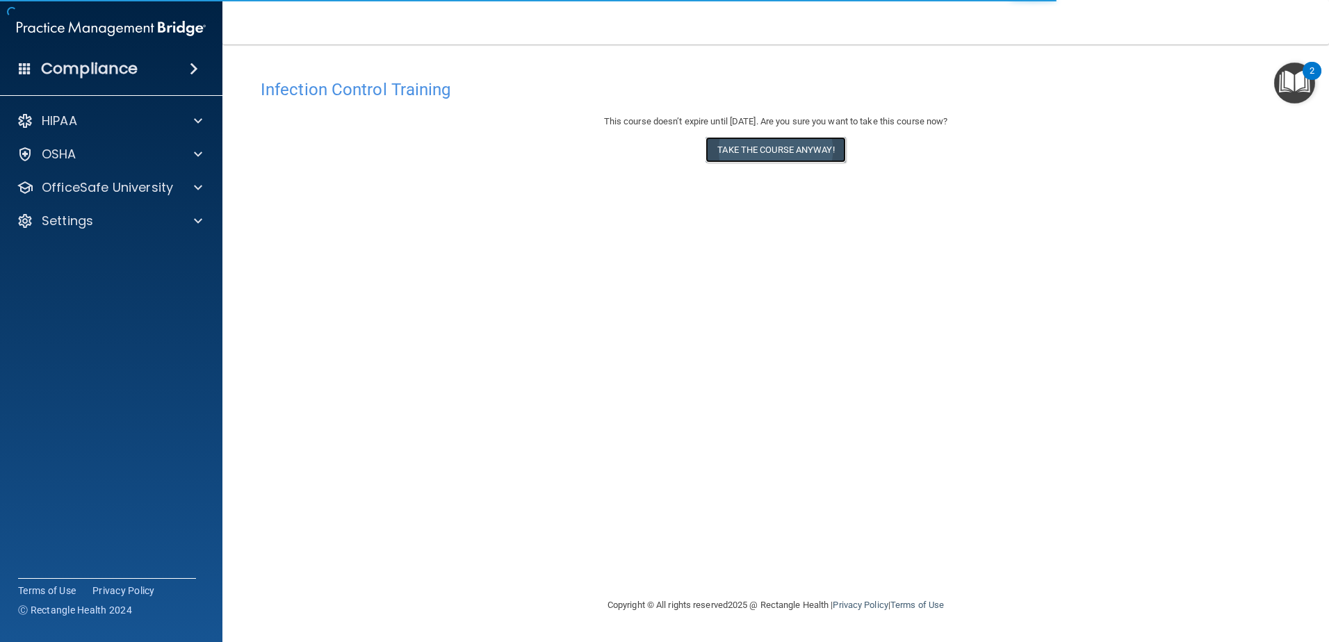
click at [795, 146] on button "Take the course anyway!" at bounding box center [776, 150] width 140 height 26
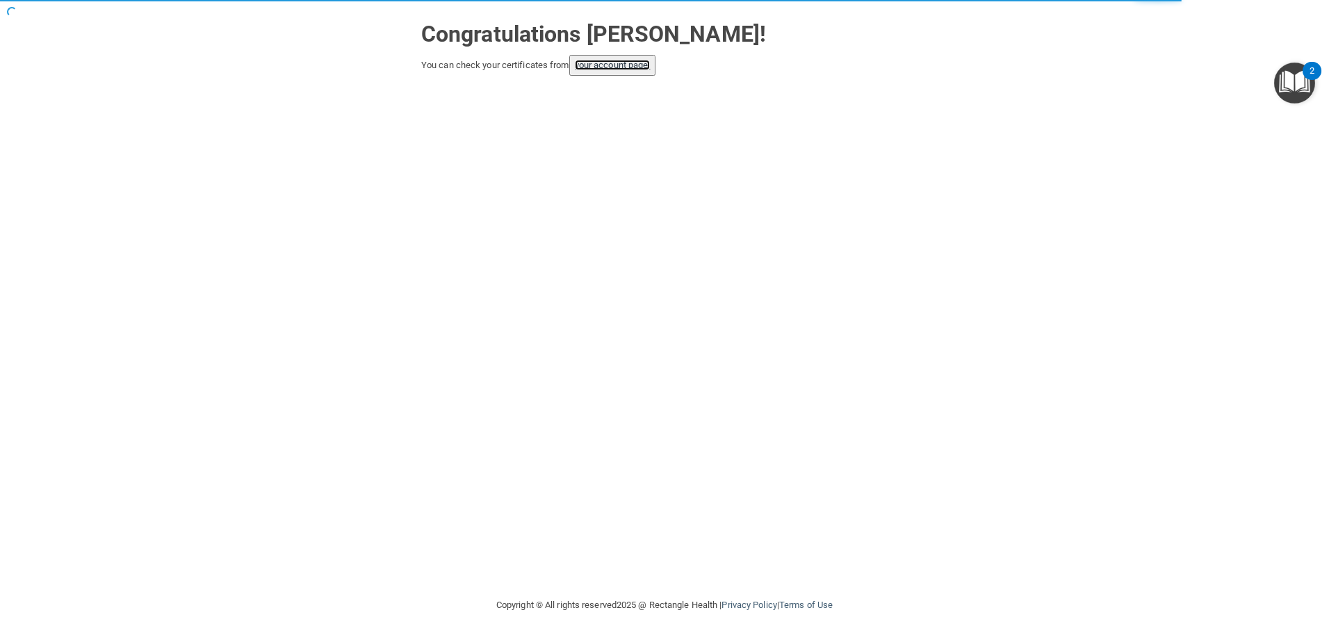
click at [627, 65] on link "your account page!" at bounding box center [613, 65] width 76 height 10
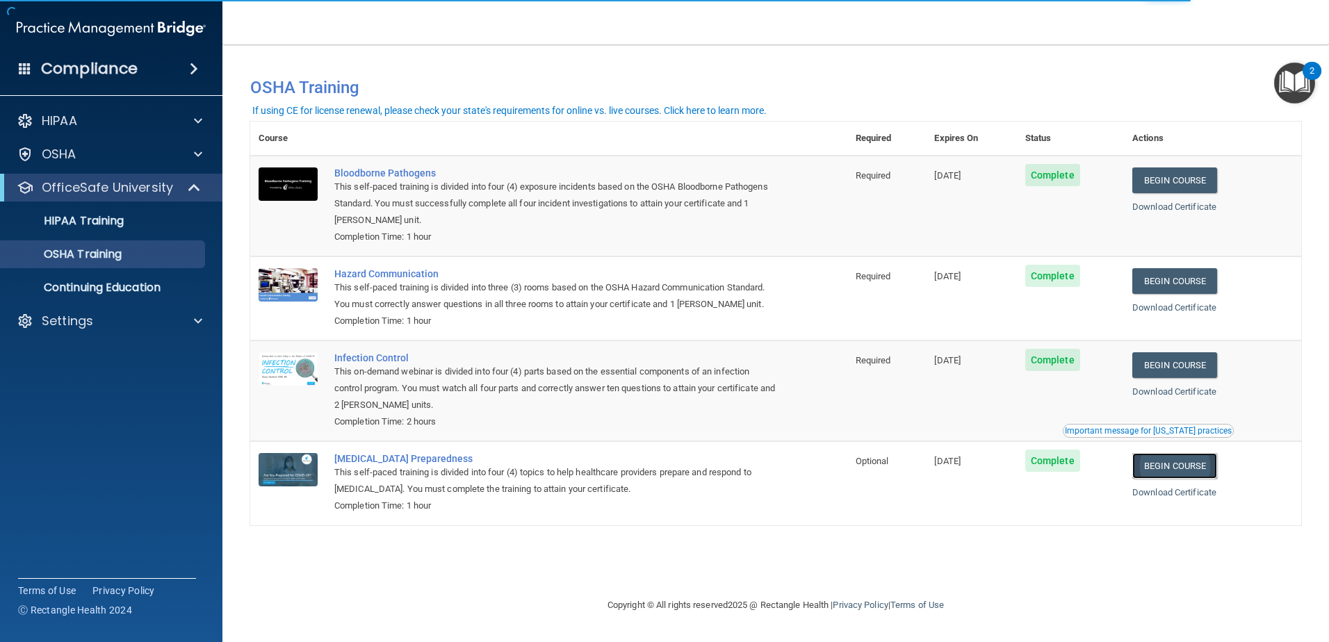
click at [1175, 465] on link "Begin Course" at bounding box center [1175, 466] width 85 height 26
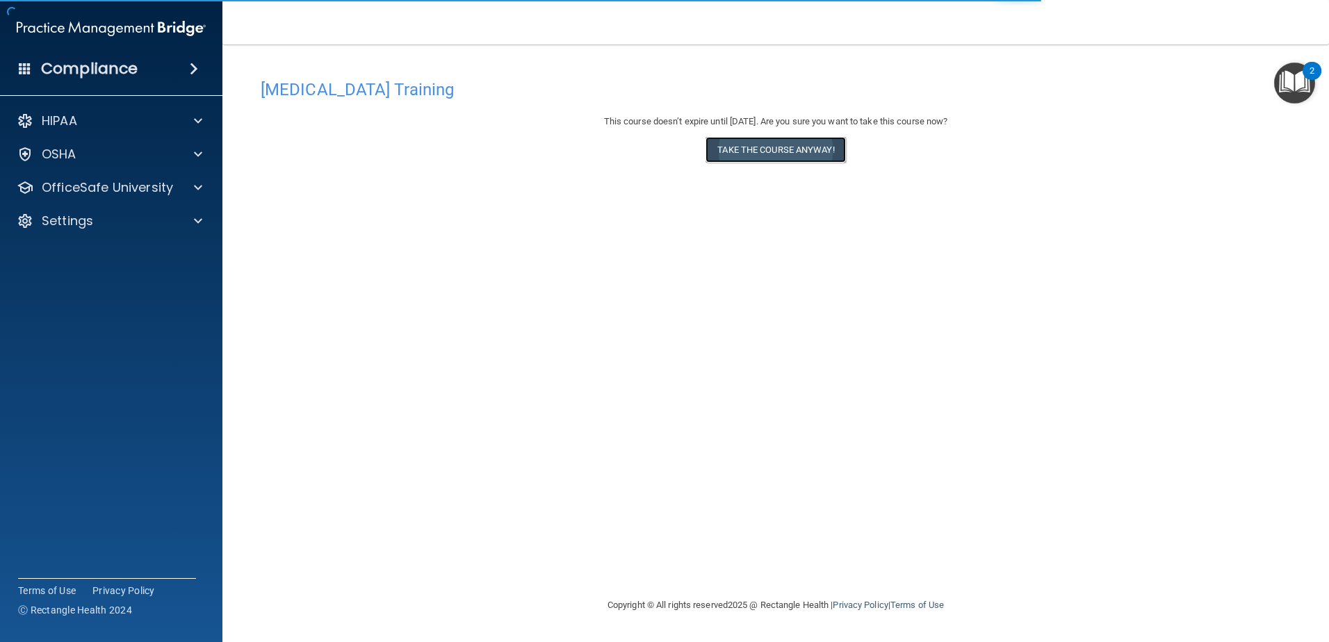
click at [790, 150] on button "Take the course anyway!" at bounding box center [776, 150] width 140 height 26
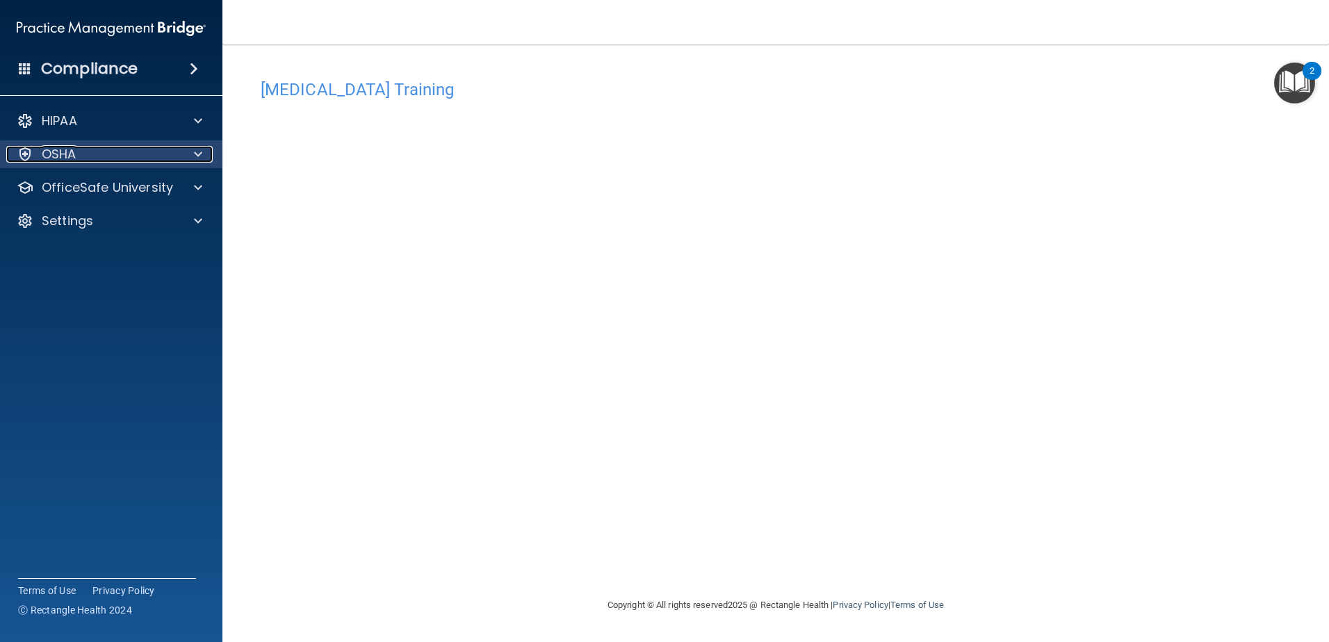
click at [201, 149] on span at bounding box center [198, 154] width 8 height 17
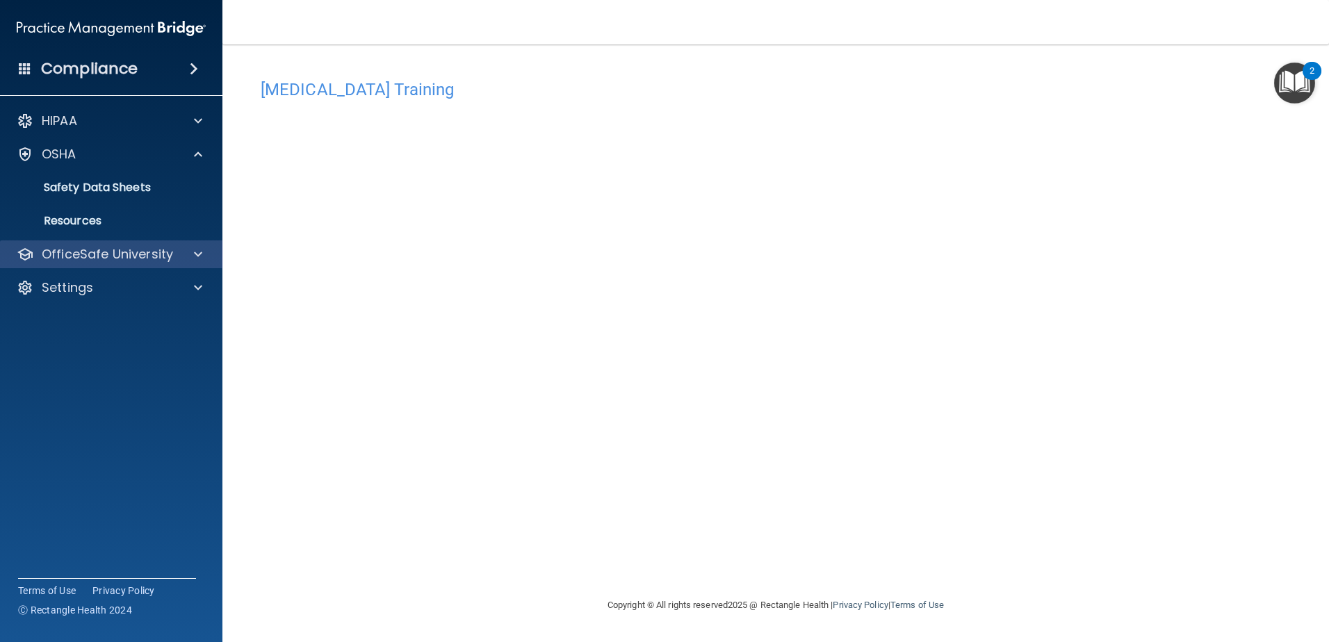
click at [213, 251] on div "OfficeSafe University" at bounding box center [111, 255] width 223 height 28
click at [202, 255] on div at bounding box center [196, 254] width 35 height 17
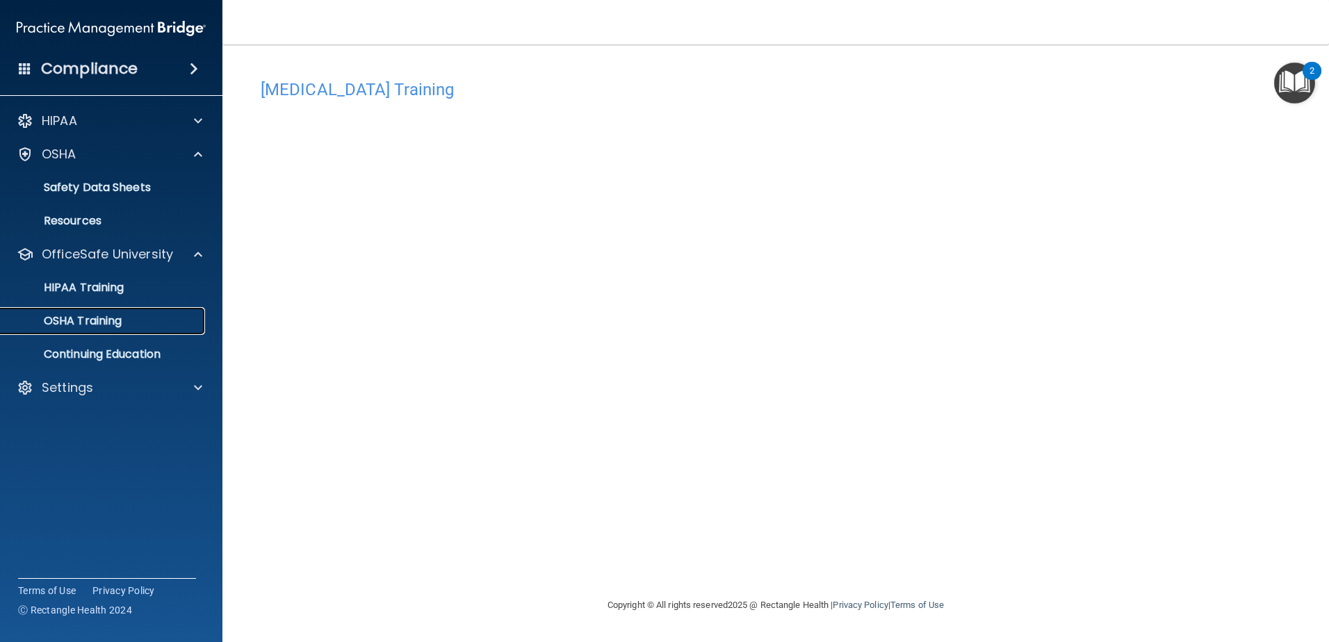
click at [107, 325] on p "OSHA Training" at bounding box center [65, 321] width 113 height 14
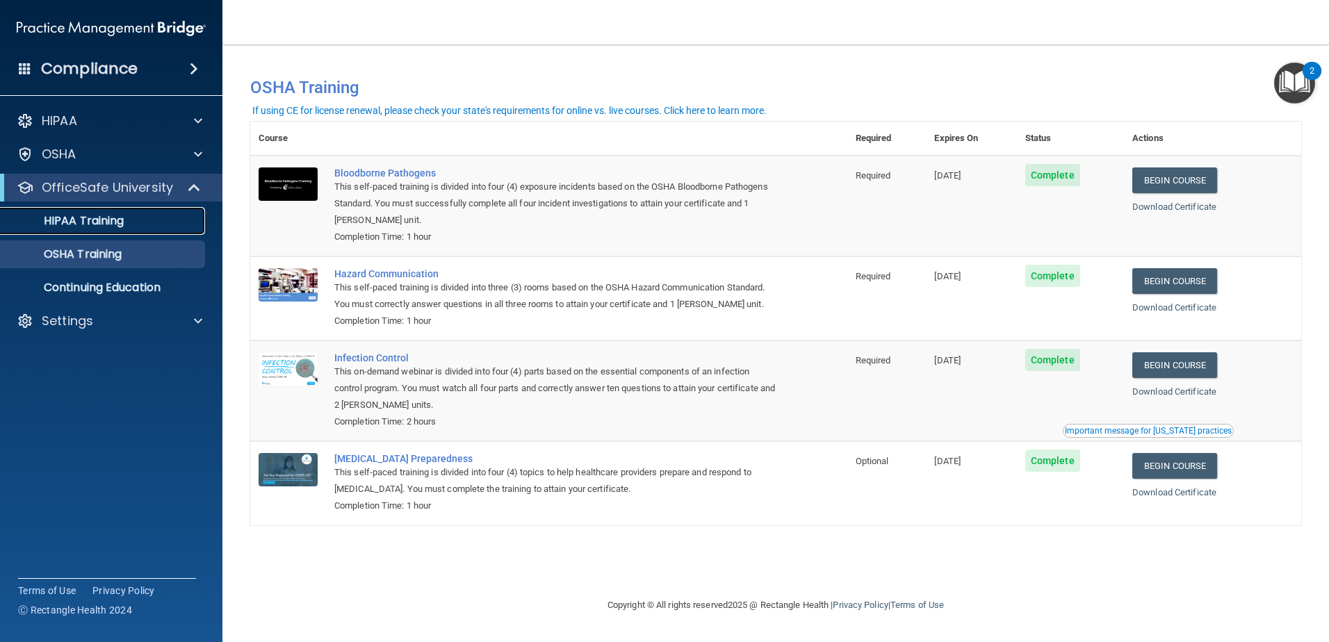
click at [108, 229] on link "HIPAA Training" at bounding box center [95, 221] width 219 height 28
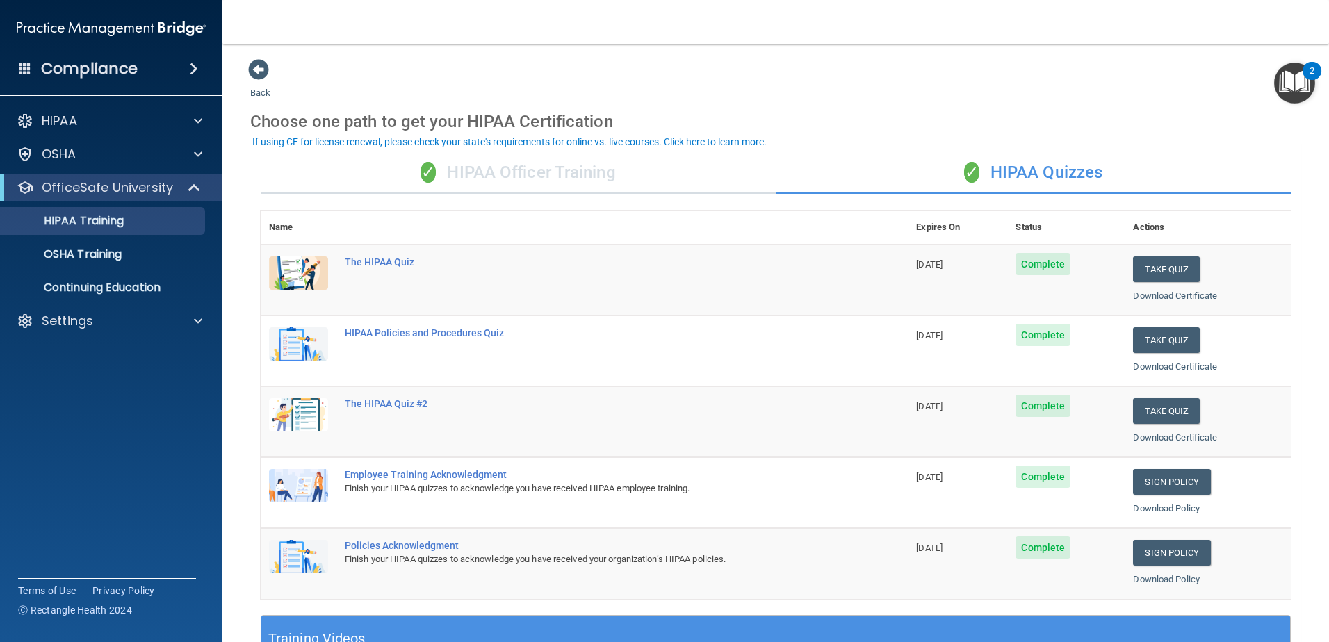
click at [505, 165] on div "✓ HIPAA Officer Training" at bounding box center [518, 173] width 515 height 42
